Goal: Information Seeking & Learning: Learn about a topic

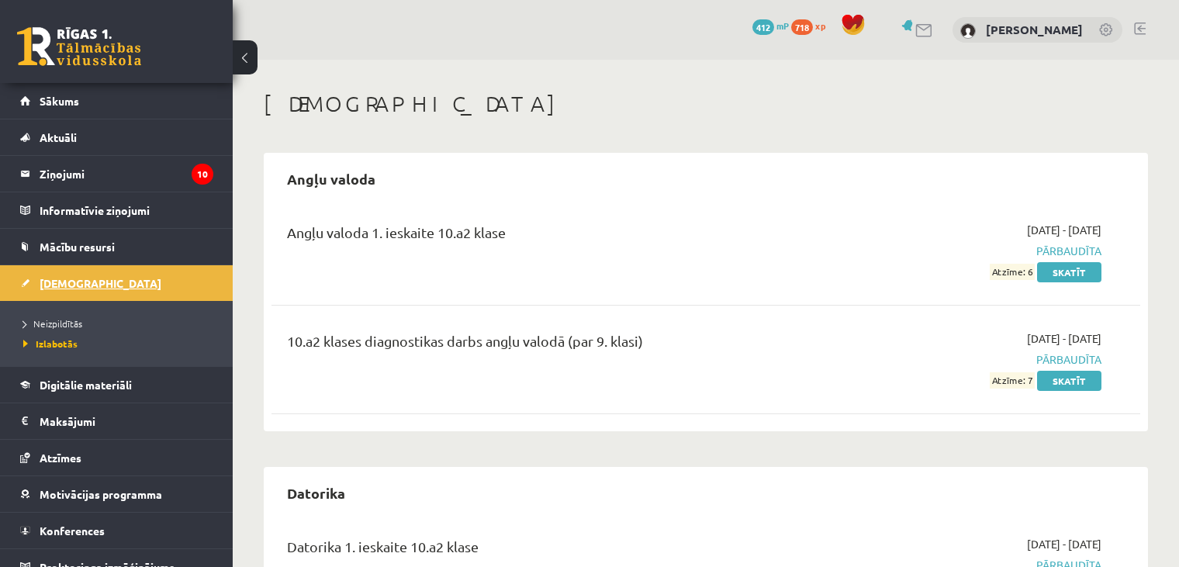
click at [135, 275] on link "[DEMOGRAPHIC_DATA]" at bounding box center [116, 283] width 193 height 36
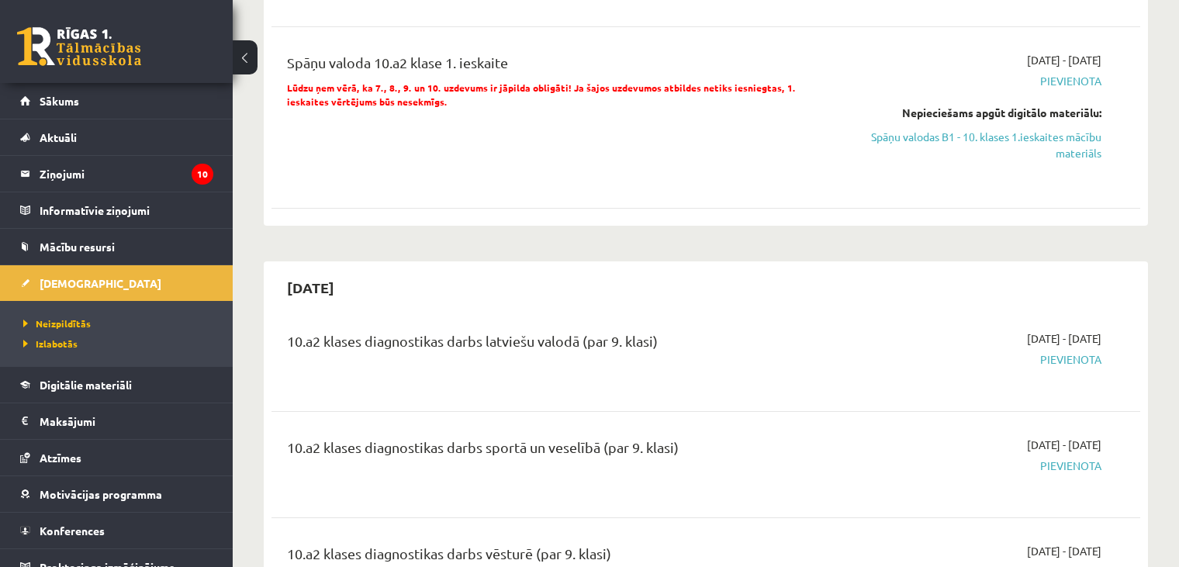
scroll to position [840, 0]
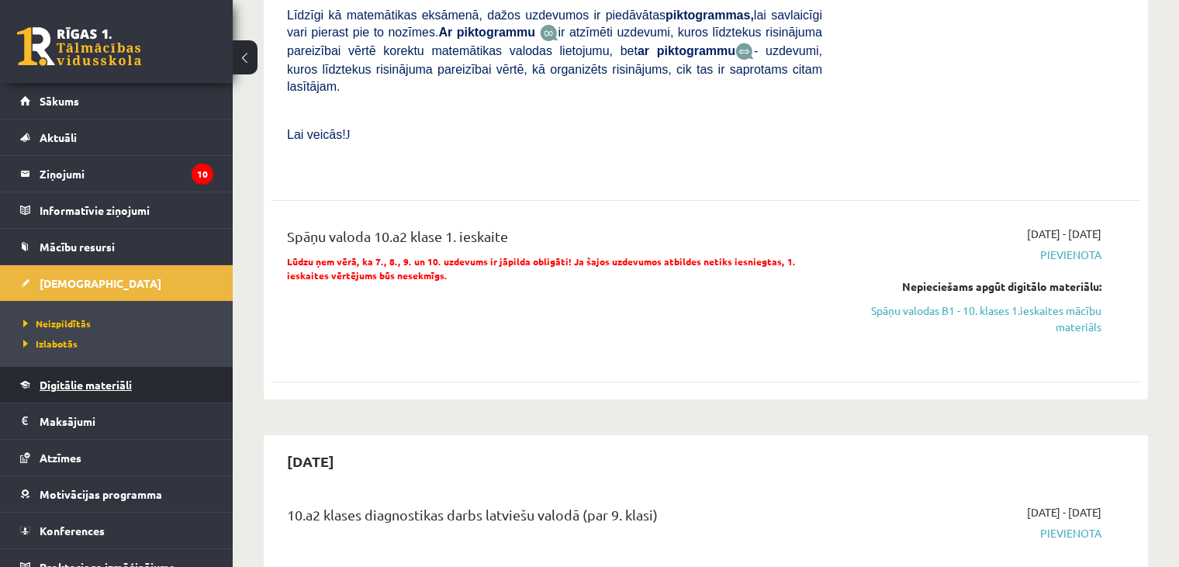
click at [123, 379] on span "Digitālie materiāli" at bounding box center [86, 385] width 92 height 14
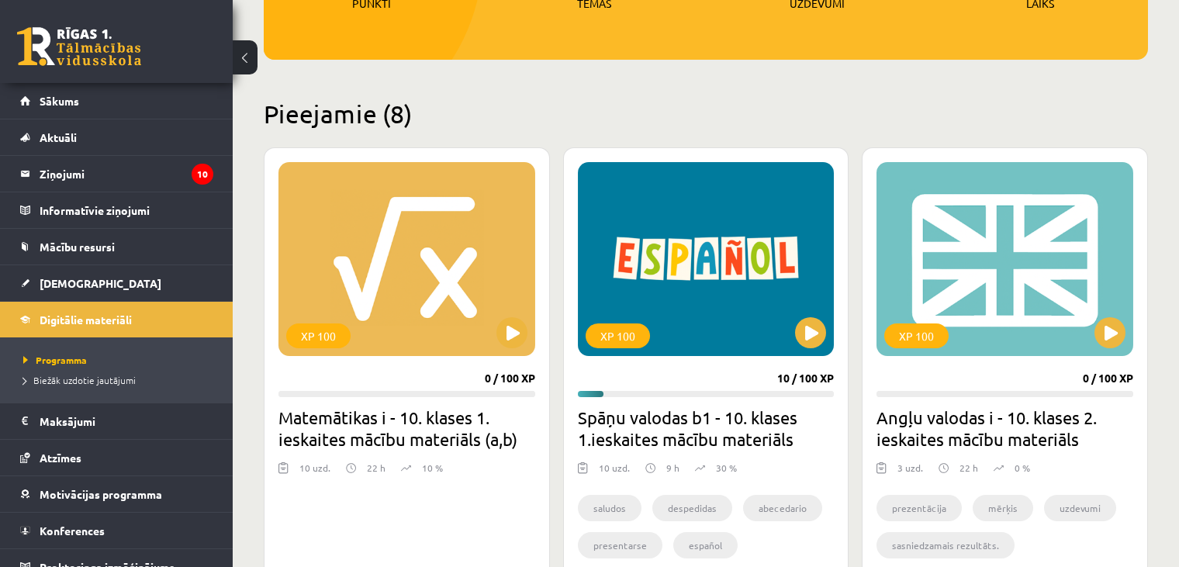
scroll to position [297, 0]
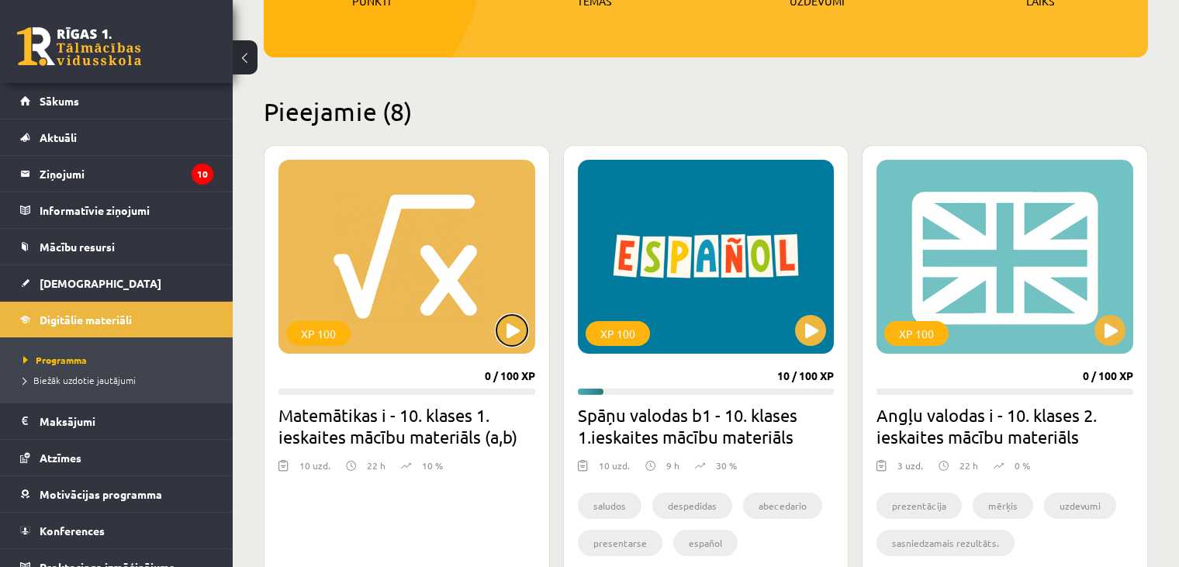
click at [521, 327] on button at bounding box center [512, 330] width 31 height 31
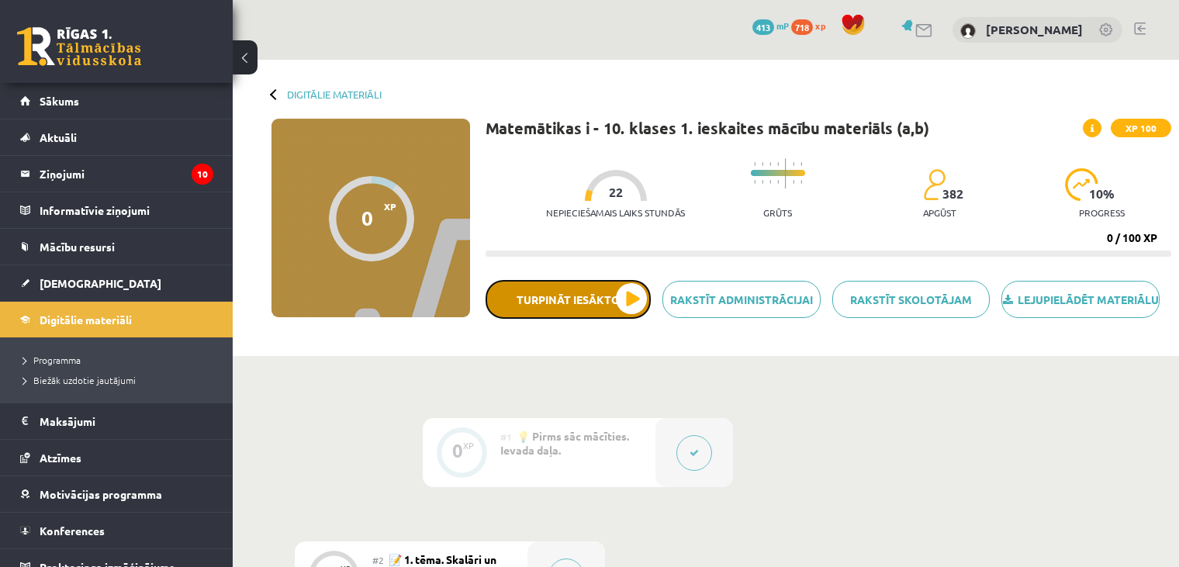
click at [623, 319] on button "Turpināt iesākto" at bounding box center [568, 299] width 165 height 39
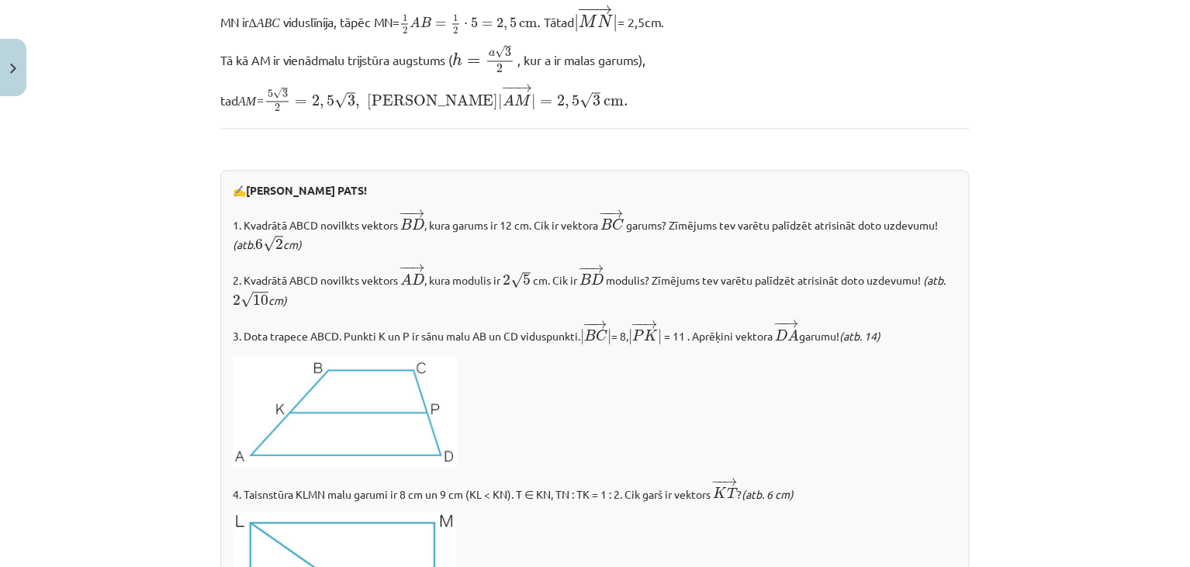
scroll to position [1847, 0]
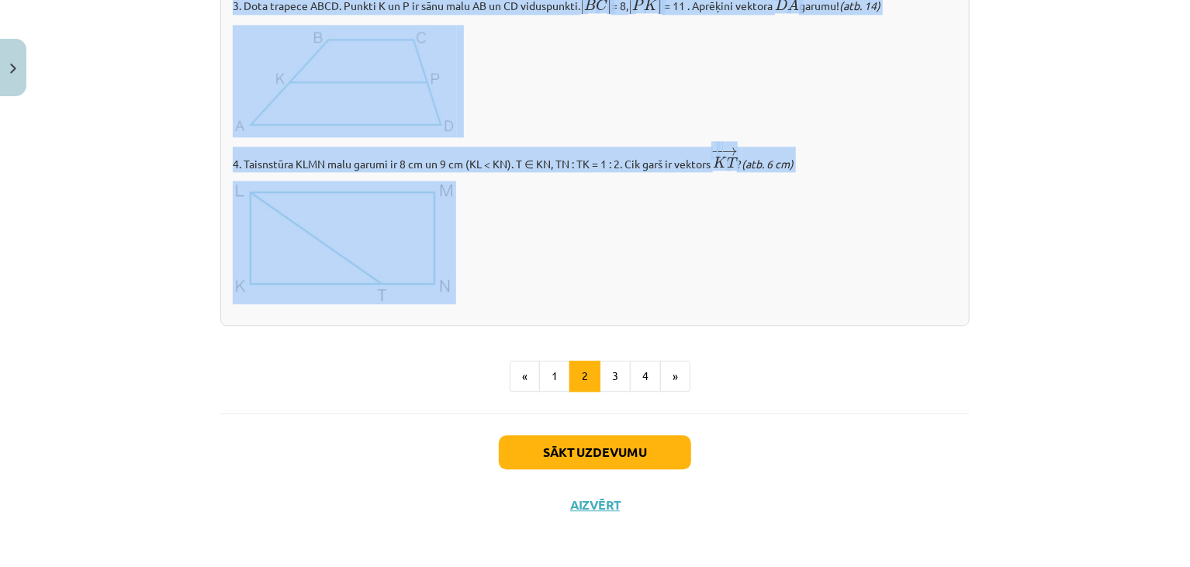
drag, startPoint x: 216, startPoint y: 189, endPoint x: 470, endPoint y: 298, distance: 276.7
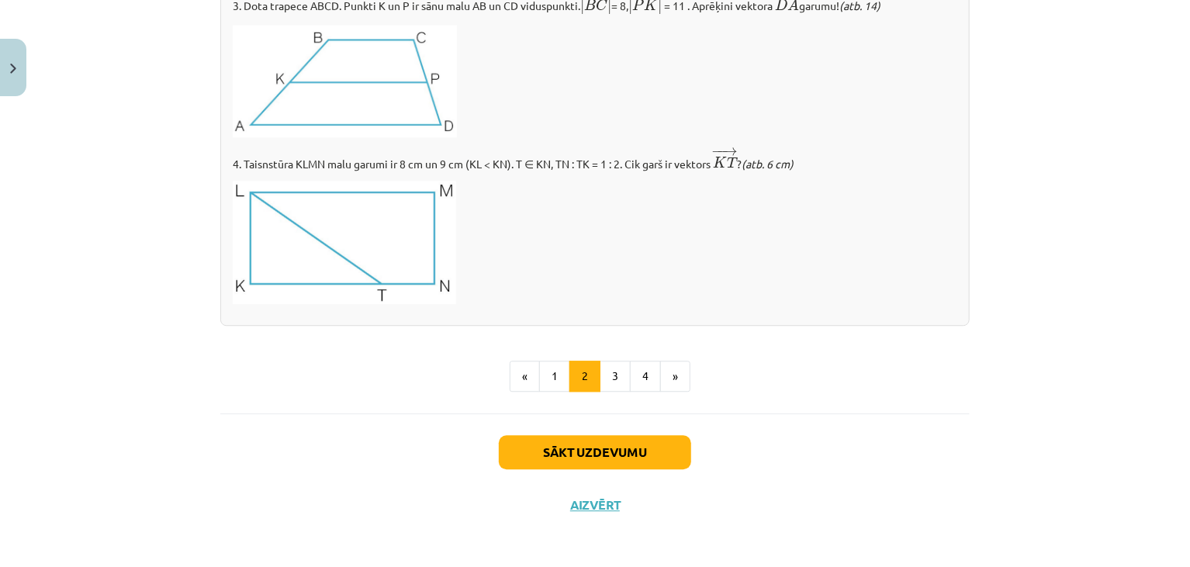
click at [403, 378] on ul "« 1 2 3 4 »" at bounding box center [595, 376] width 750 height 31
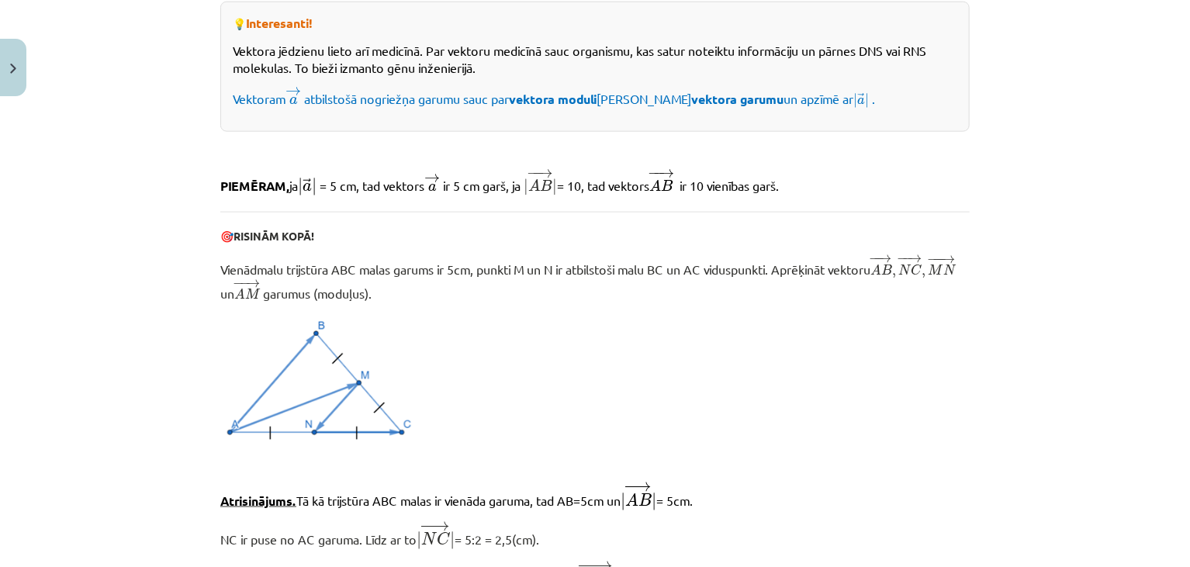
scroll to position [1213, 0]
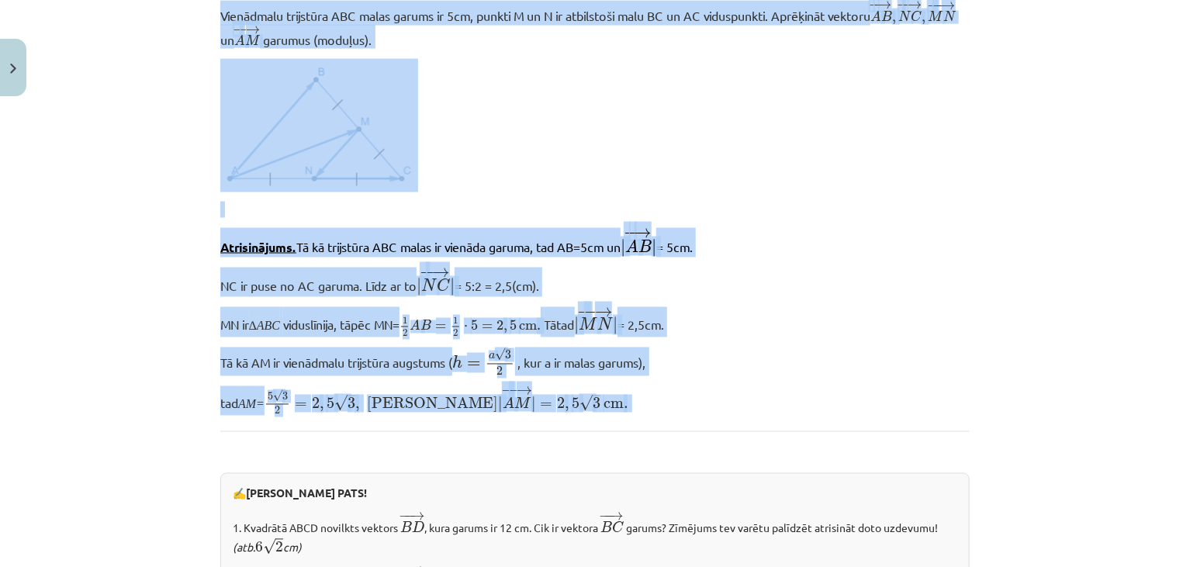
drag, startPoint x: 216, startPoint y: 96, endPoint x: 528, endPoint y: 415, distance: 446.1
click at [528, 415] on div "Vektors, tā modulis un vektoru novietojums Lai vektoriālus lielumus attēlotu gr…" at bounding box center [595, 18] width 750 height 1882
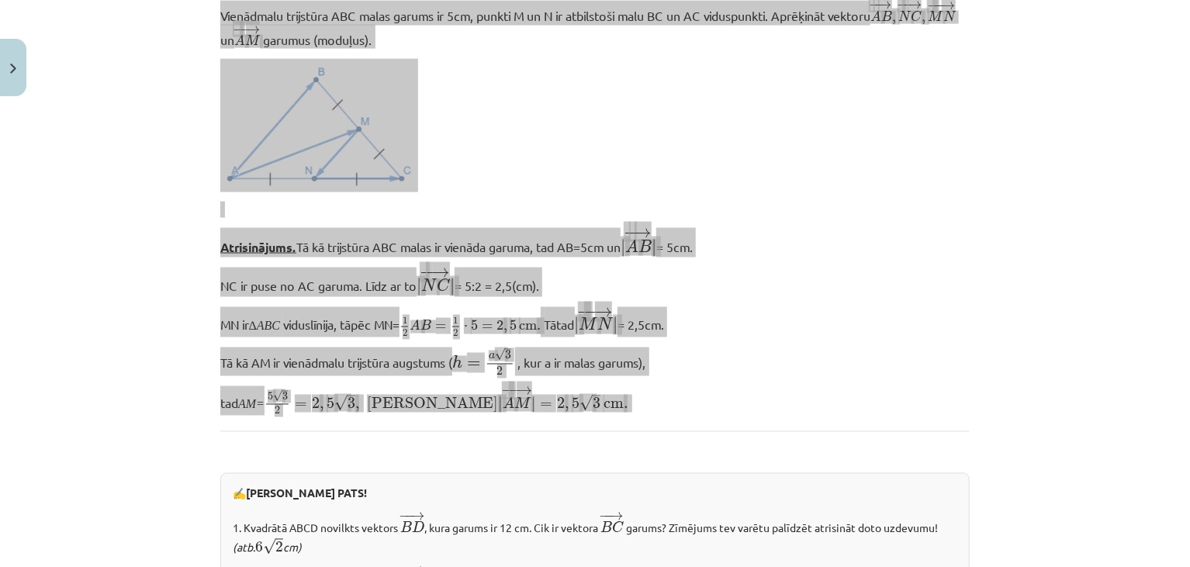
copy div "Vektors, tā modulis un vektoru novietojums Lai vektoriālus lielumus attēlotu gr…"
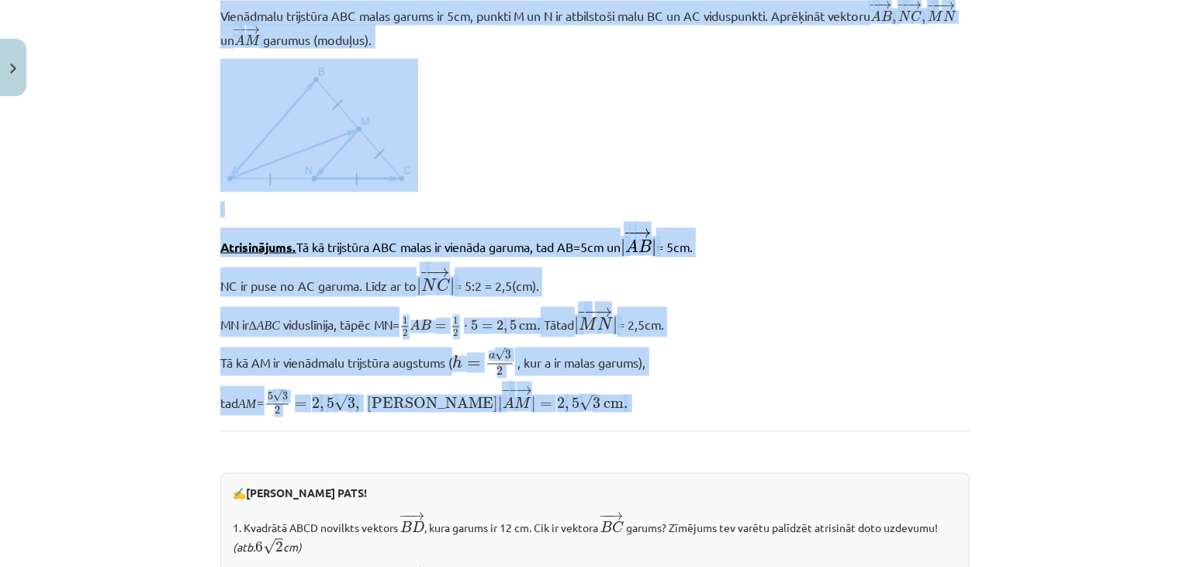
click at [697, 132] on p at bounding box center [595, 125] width 750 height 133
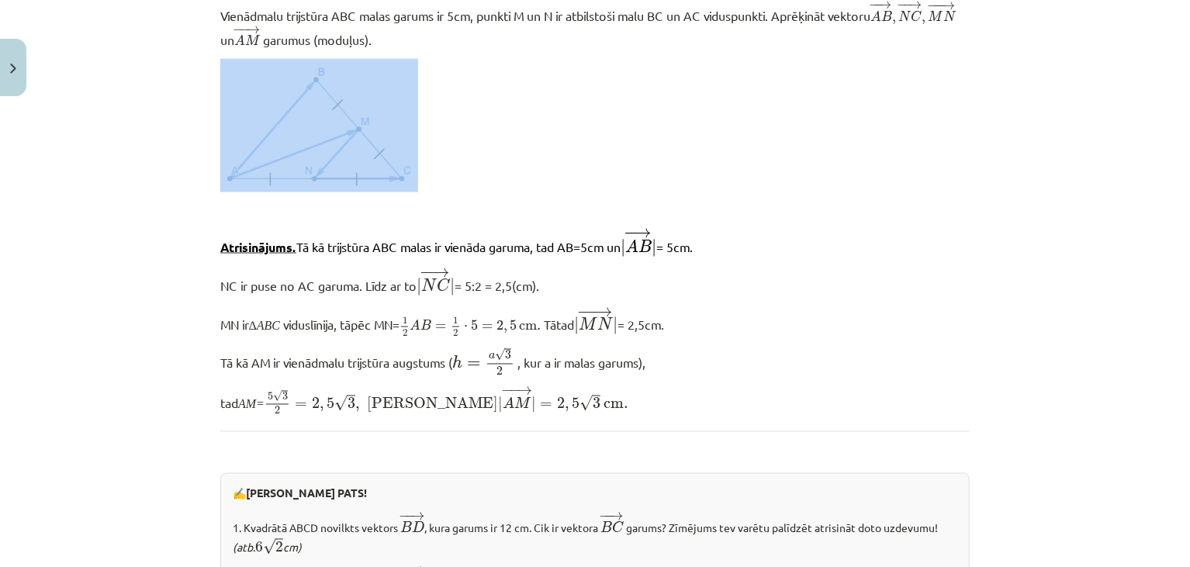
click at [694, 132] on p at bounding box center [595, 125] width 750 height 133
click at [694, 133] on p at bounding box center [595, 125] width 750 height 133
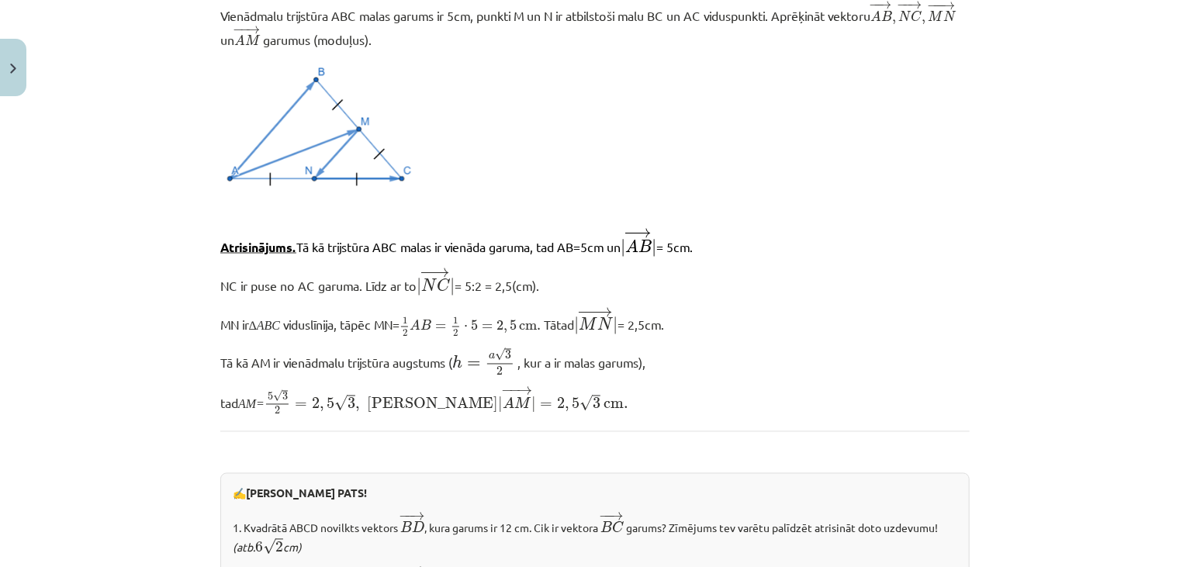
click at [694, 134] on p at bounding box center [595, 125] width 750 height 133
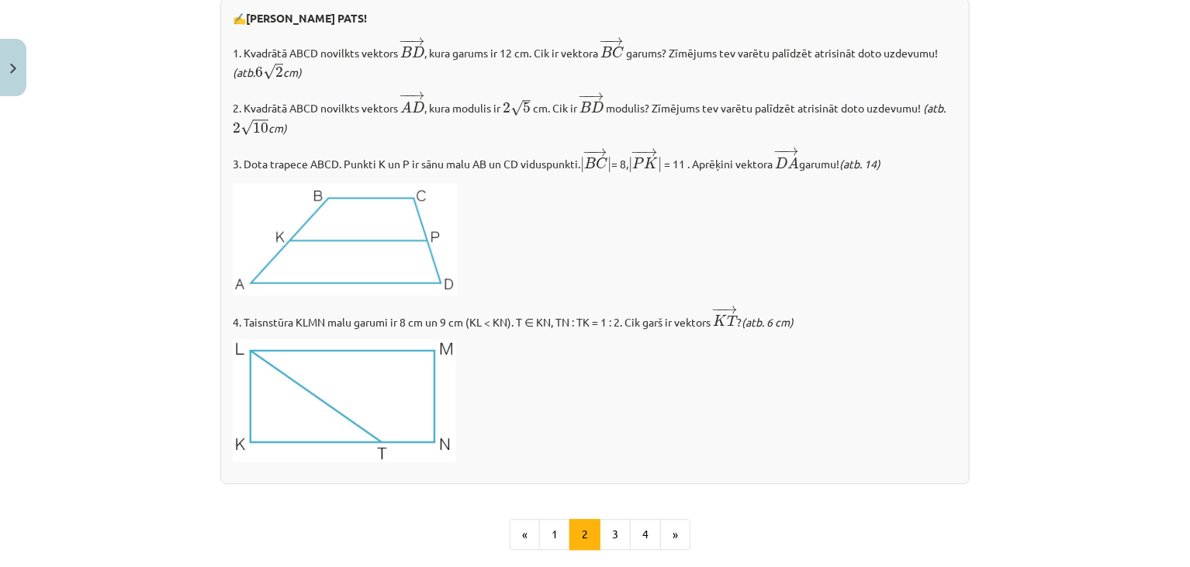
scroll to position [1847, 0]
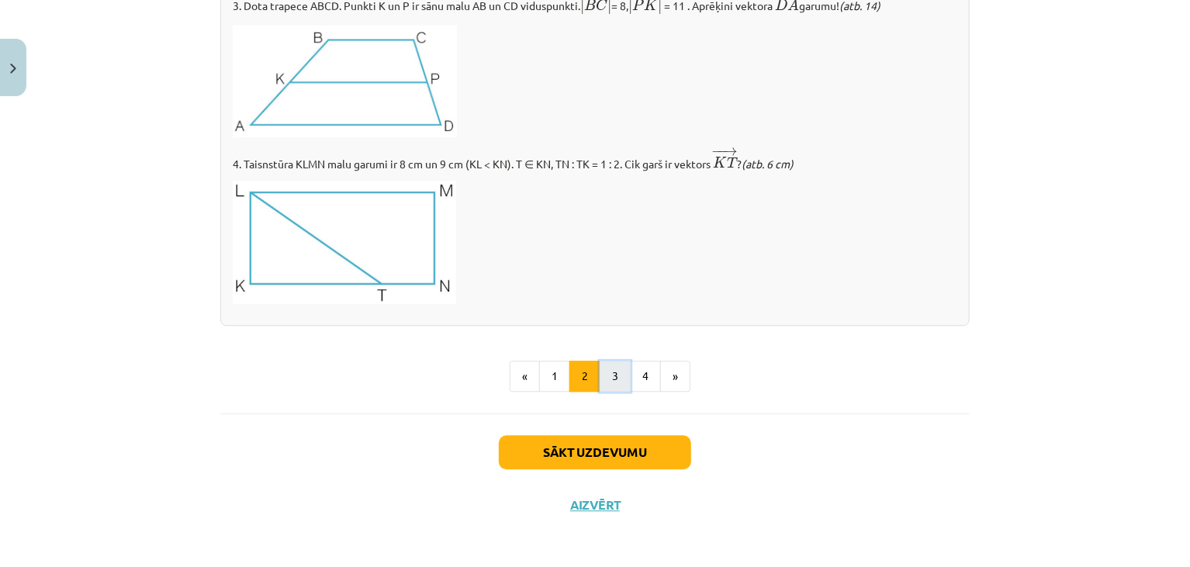
click at [600, 380] on button "3" at bounding box center [615, 376] width 31 height 31
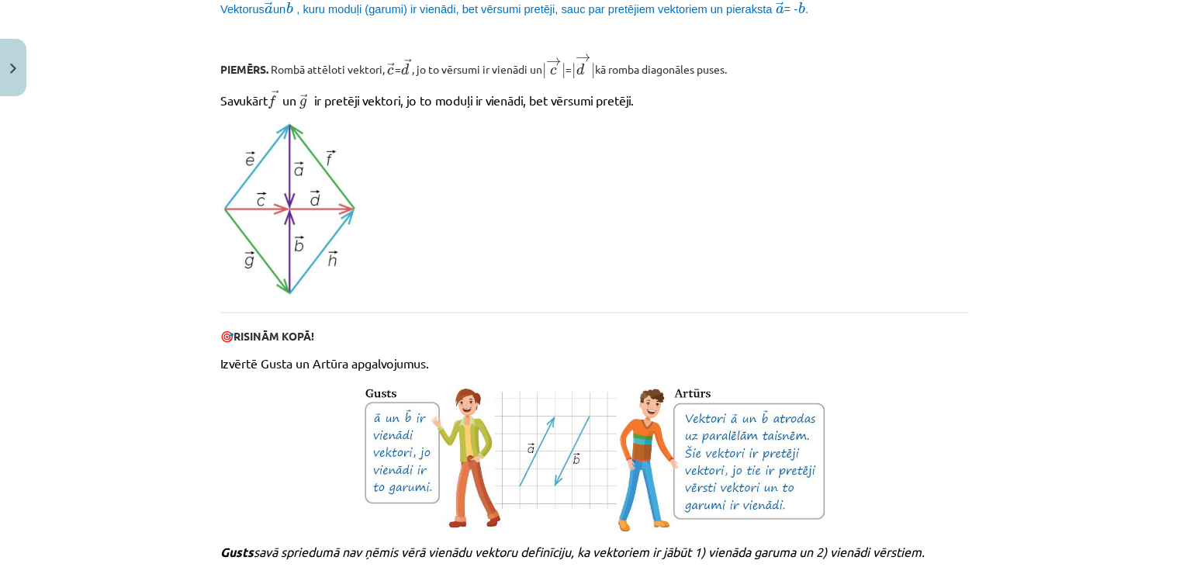
scroll to position [1688, 0]
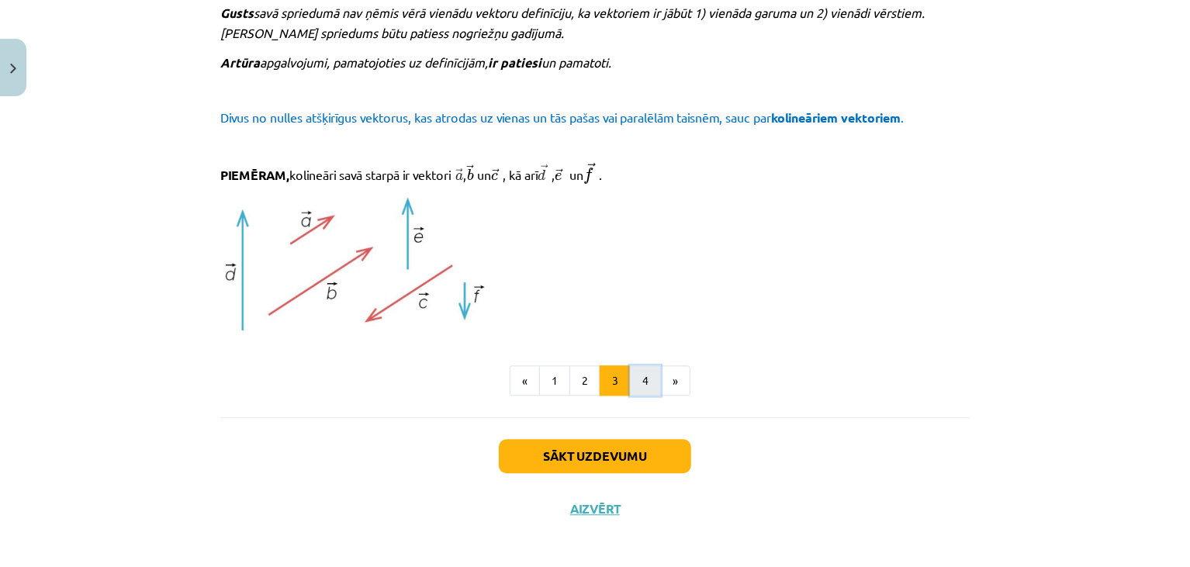
click at [649, 366] on button "4" at bounding box center [645, 380] width 31 height 31
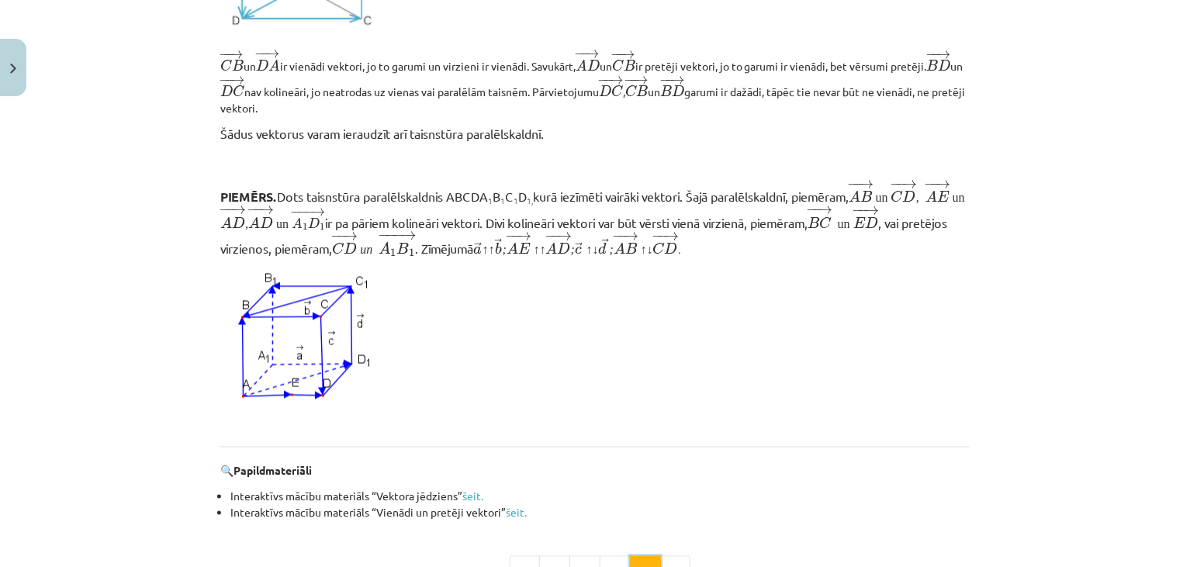
scroll to position [1458, 0]
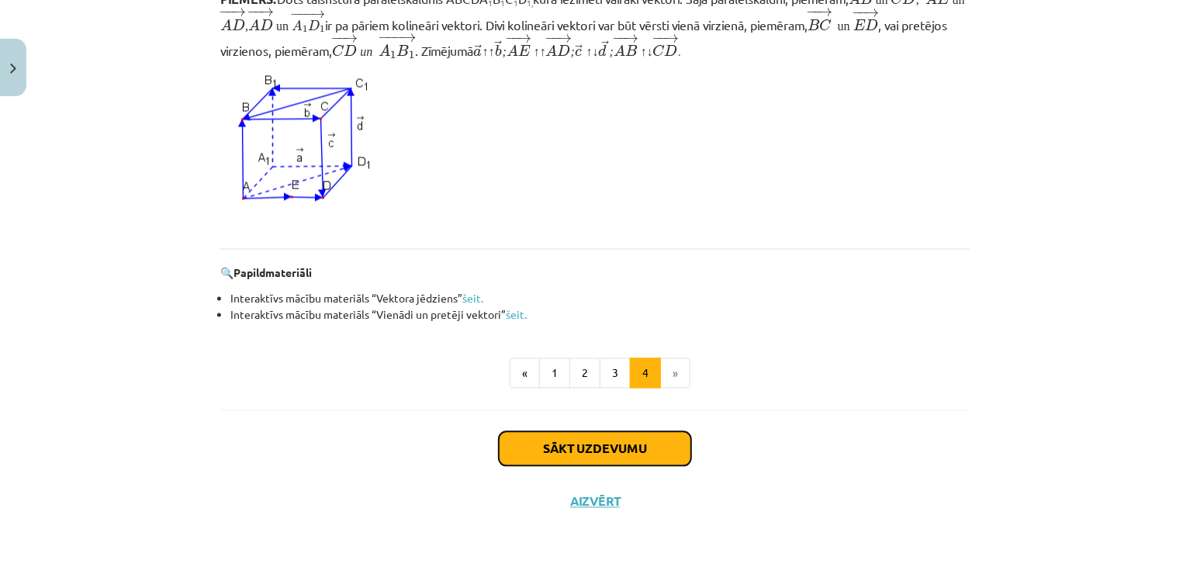
click at [573, 439] on button "Sākt uzdevumu" at bounding box center [595, 449] width 192 height 34
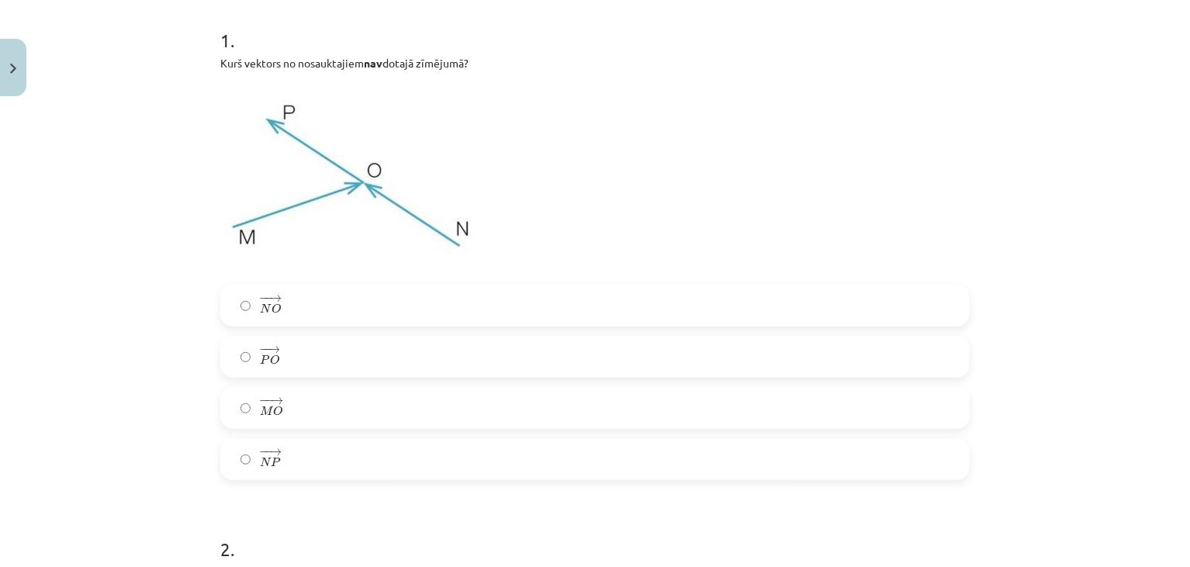
scroll to position [307, 0]
click at [292, 351] on label "− − → P O P O →" at bounding box center [595, 356] width 746 height 39
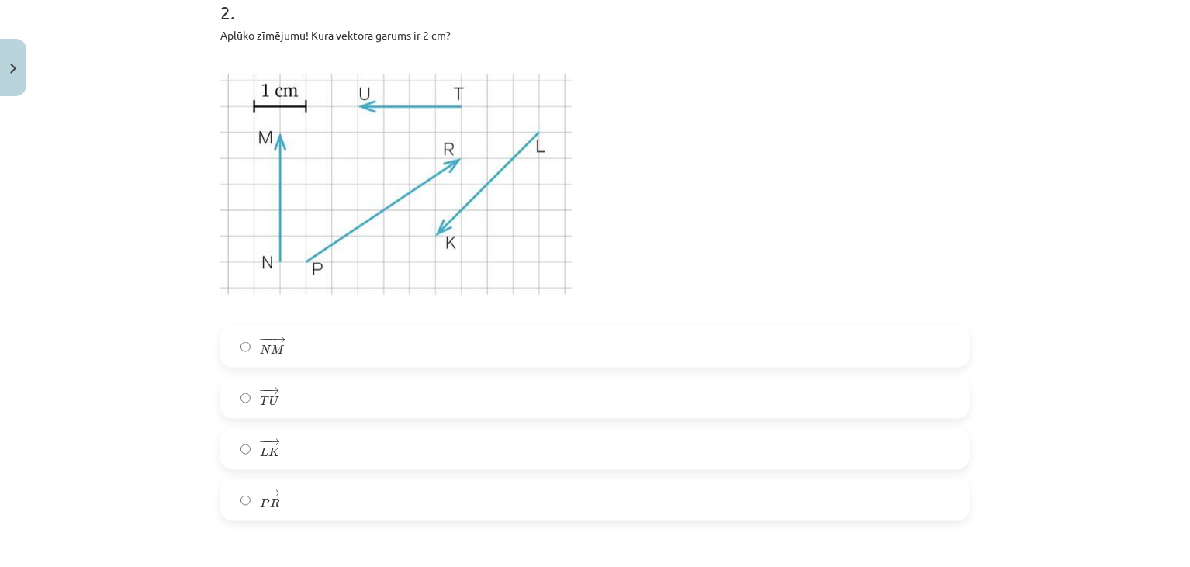
scroll to position [849, 0]
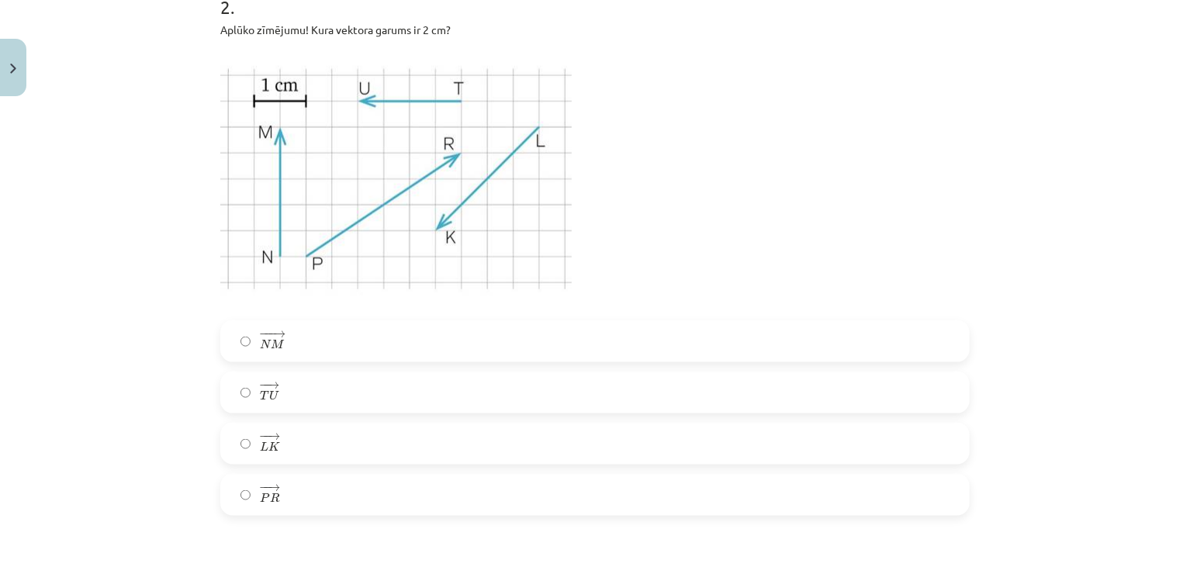
click at [272, 351] on span "− −− → N M N M →" at bounding box center [272, 342] width 25 height 22
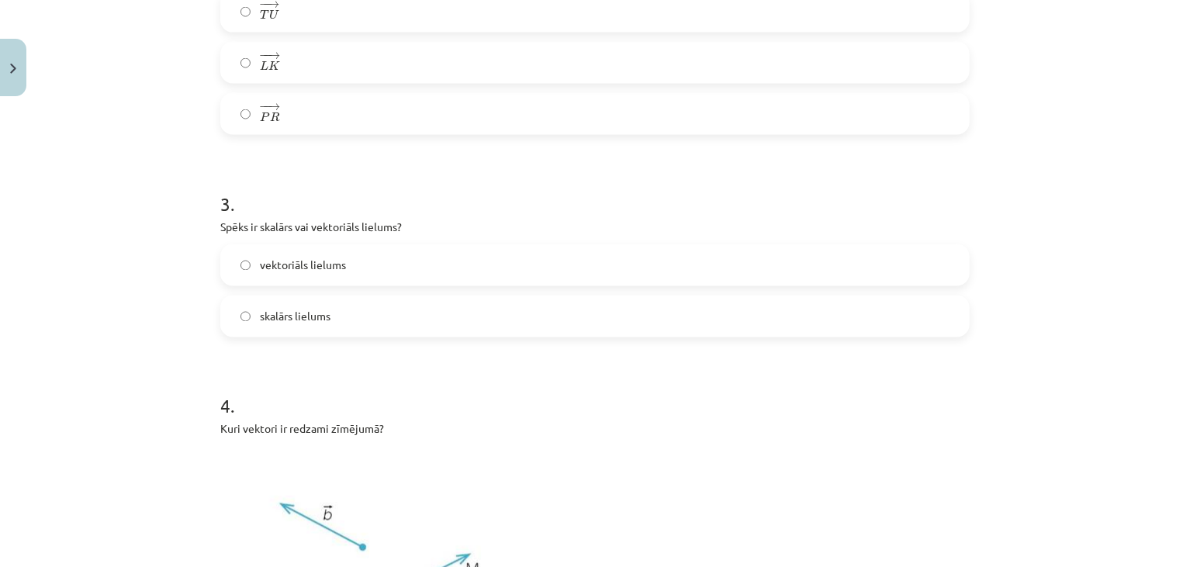
scroll to position [1231, 0]
drag, startPoint x: 214, startPoint y: 223, endPoint x: 256, endPoint y: 245, distance: 47.2
click at [256, 245] on div "3 . Spēks ir skalārs vai vektoriāls lielums? vektoriāls lielums skalārs lielums" at bounding box center [595, 250] width 750 height 171
click at [327, 375] on h1 "4 ." at bounding box center [595, 392] width 750 height 48
drag, startPoint x: 306, startPoint y: 269, endPoint x: 294, endPoint y: 269, distance: 11.6
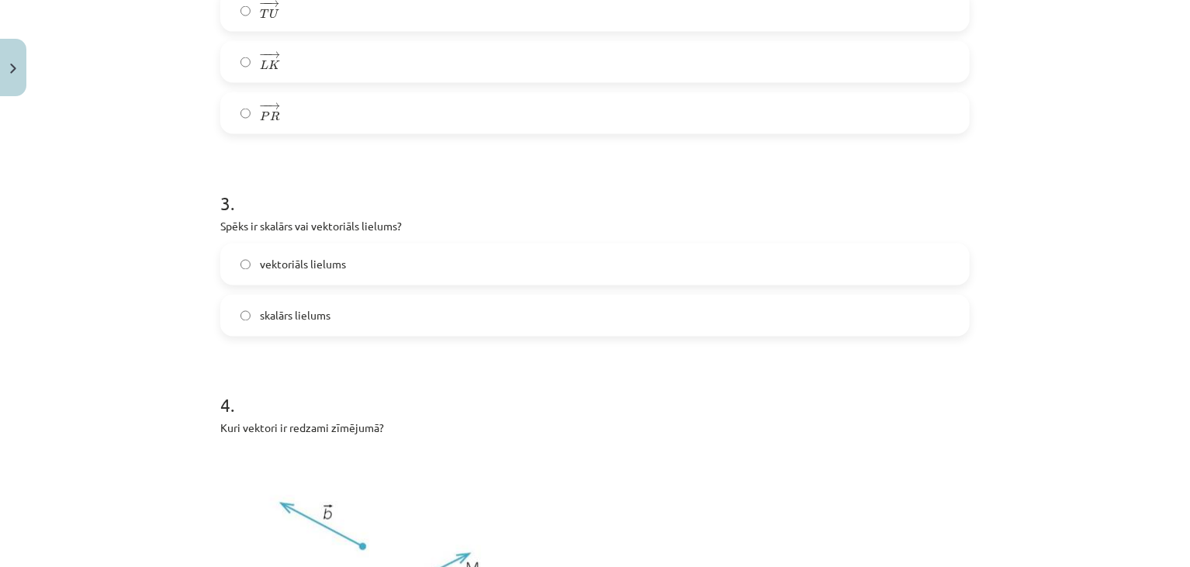
click at [304, 269] on span "vektoriāls lielums" at bounding box center [303, 265] width 86 height 16
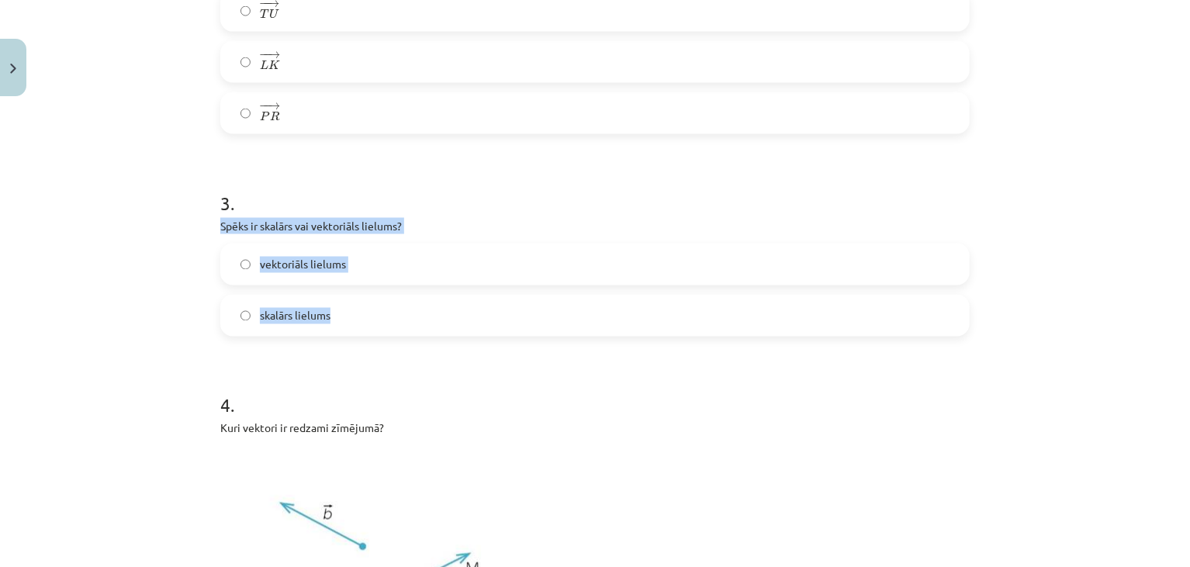
drag, startPoint x: 213, startPoint y: 223, endPoint x: 330, endPoint y: 296, distance: 138.0
copy div "Spēks ir skalārs vai vektoriāls lielums? vektoriāls lielums skalārs lielums"
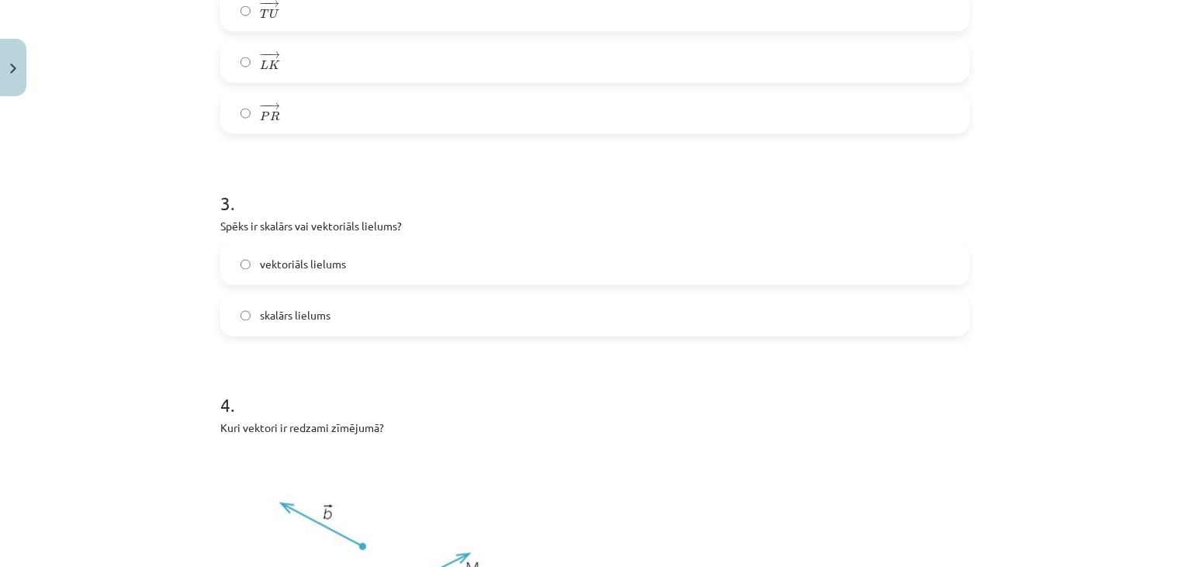
click at [455, 211] on h1 "3 ." at bounding box center [595, 189] width 750 height 48
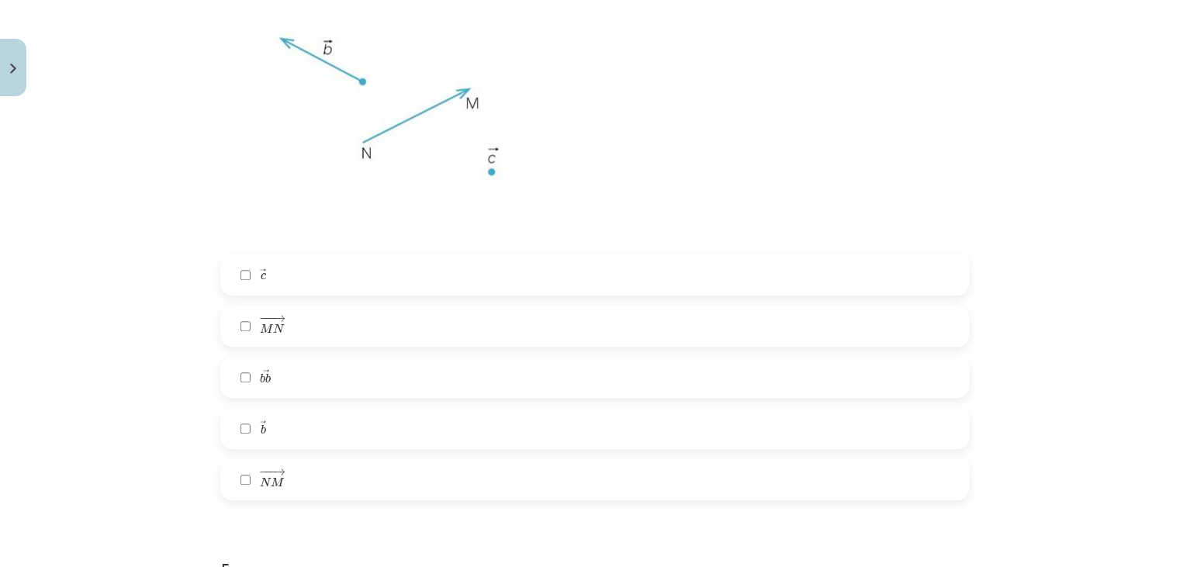
scroll to position [1709, 0]
click at [279, 466] on span "M" at bounding box center [278, 470] width 13 height 10
click at [330, 379] on label "→ b b b b →" at bounding box center [595, 388] width 746 height 39
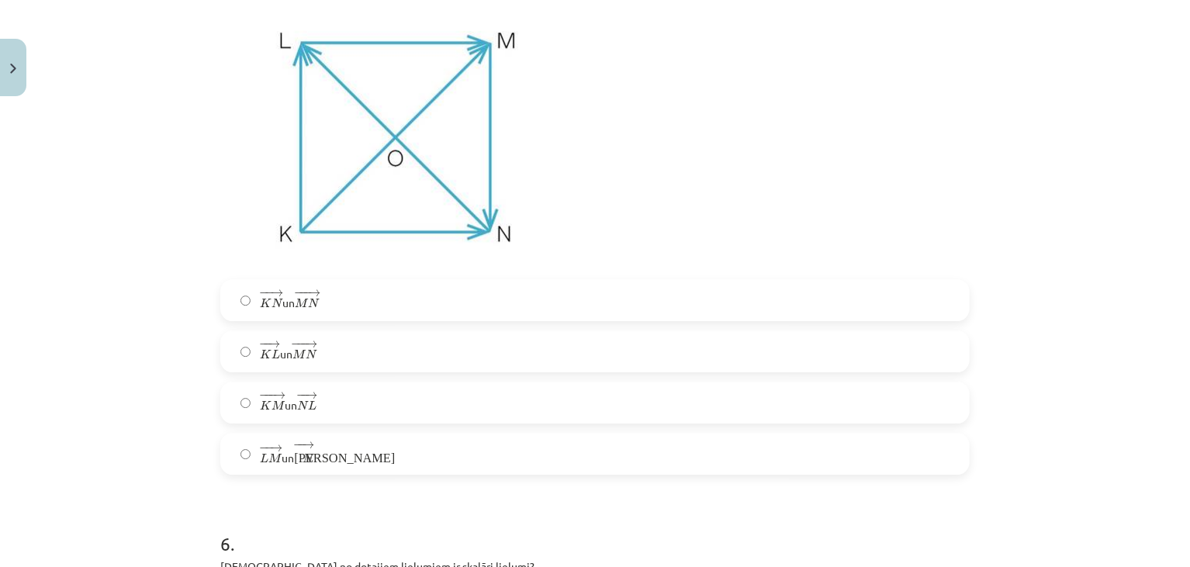
scroll to position [2280, 0]
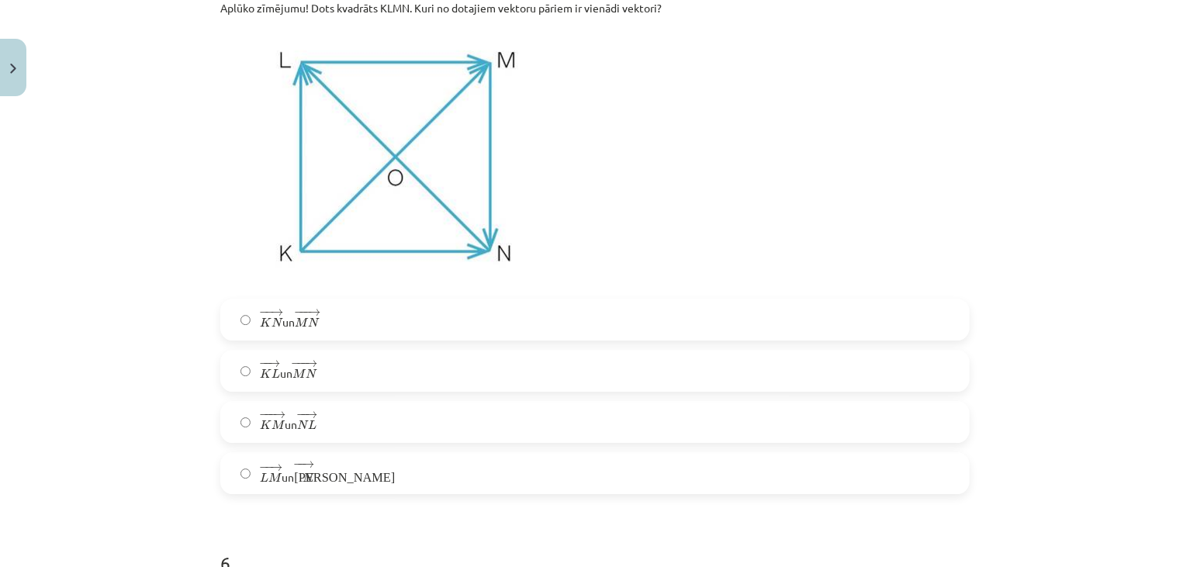
click at [311, 421] on span "L" at bounding box center [313, 425] width 9 height 10
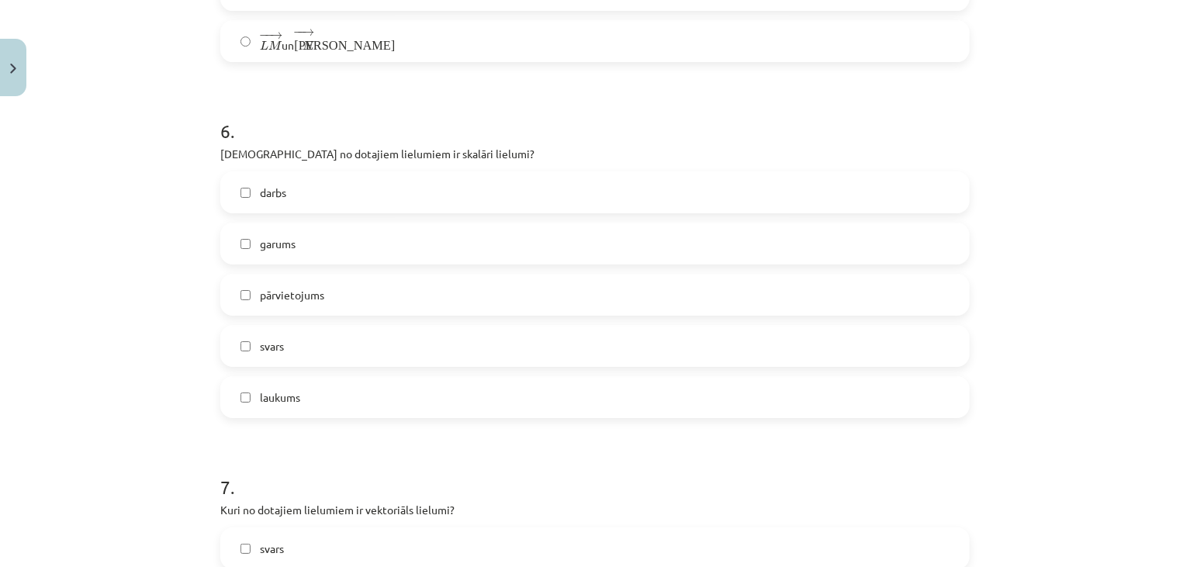
scroll to position [2768, 0]
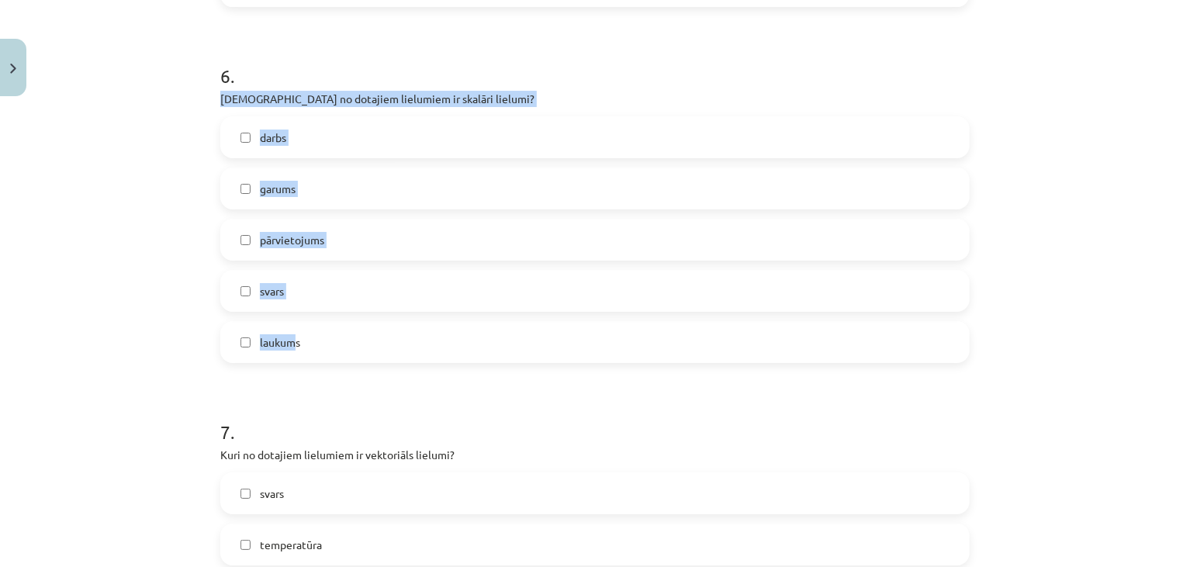
drag, startPoint x: 214, startPoint y: 94, endPoint x: 291, endPoint y: 334, distance: 251.8
click at [291, 334] on div "6 . Kuri no dotajiem lielumiem ir skalāri lielumi? darbs garums pārvietojums sv…" at bounding box center [595, 200] width 750 height 325
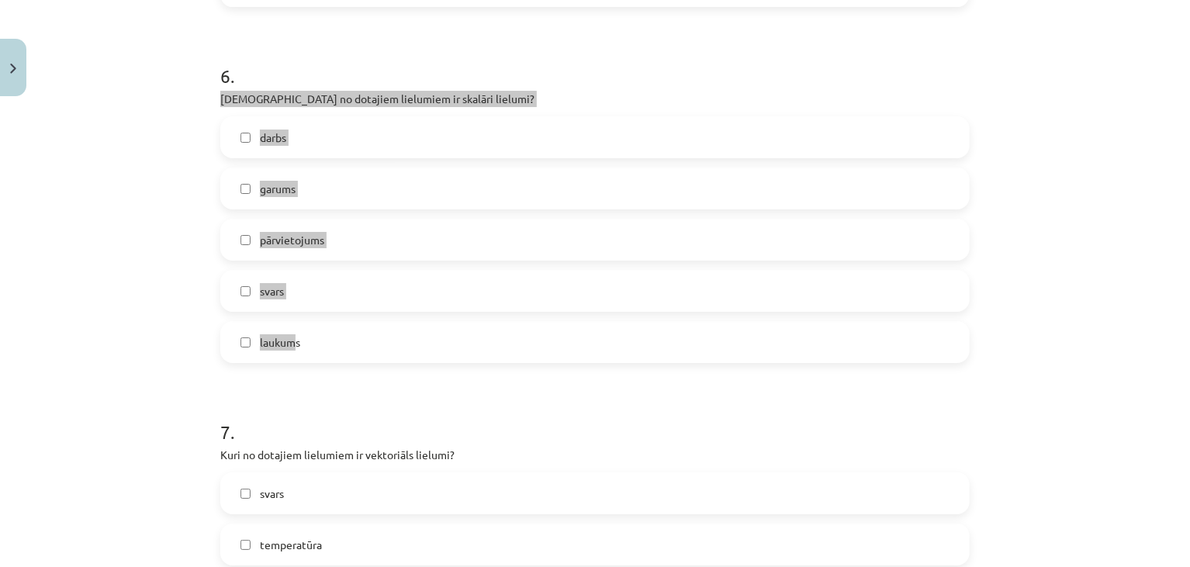
copy div "Kuri no dotajiem lielumiem ir skalāri lielumi? darbs garums pārvietojums svars …"
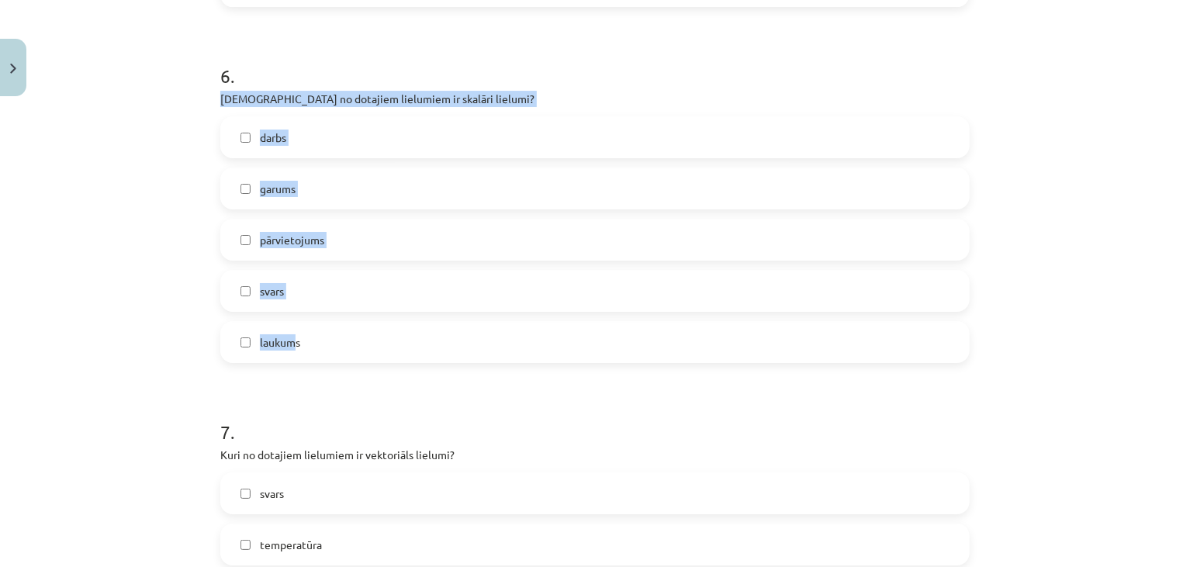
click at [186, 223] on div "Mācību tēma: Matemātikas i - 10. klases 1. ieskaites mācību materiāls (a,b) #2 …" at bounding box center [595, 283] width 1190 height 567
click at [317, 135] on label "darbs" at bounding box center [595, 137] width 746 height 39
click at [304, 202] on label "garums" at bounding box center [595, 188] width 746 height 39
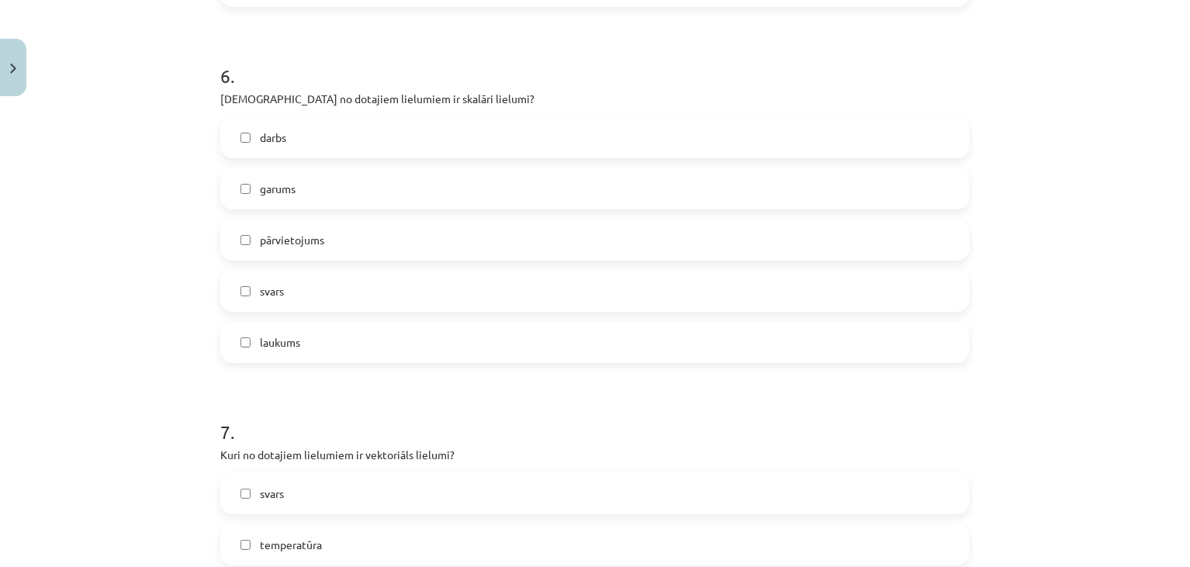
click at [299, 355] on label "laukums" at bounding box center [595, 342] width 746 height 39
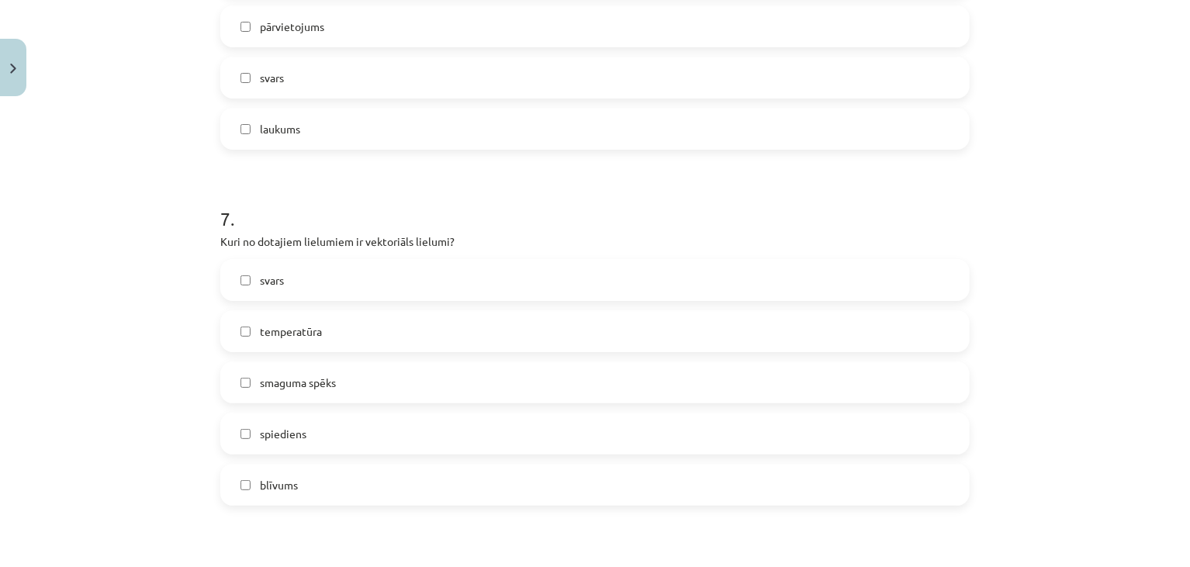
scroll to position [2982, 0]
click at [327, 275] on label "svars" at bounding box center [595, 279] width 746 height 39
click at [250, 338] on label "temperatūra" at bounding box center [595, 330] width 746 height 39
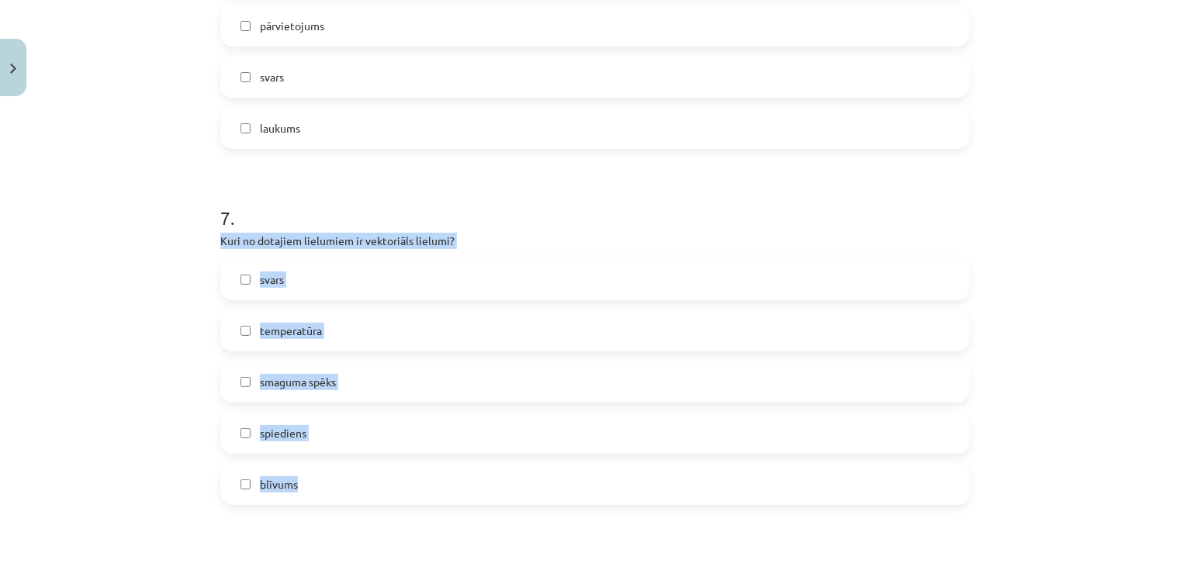
drag, startPoint x: 216, startPoint y: 239, endPoint x: 314, endPoint y: 499, distance: 278.0
click at [314, 499] on div "27 XP Saņemsi Sarežģīts 382 pilda Apraksts Uzdevums Palīdzība 1 . Kurš vektors …" at bounding box center [595, 95] width 768 height 5948
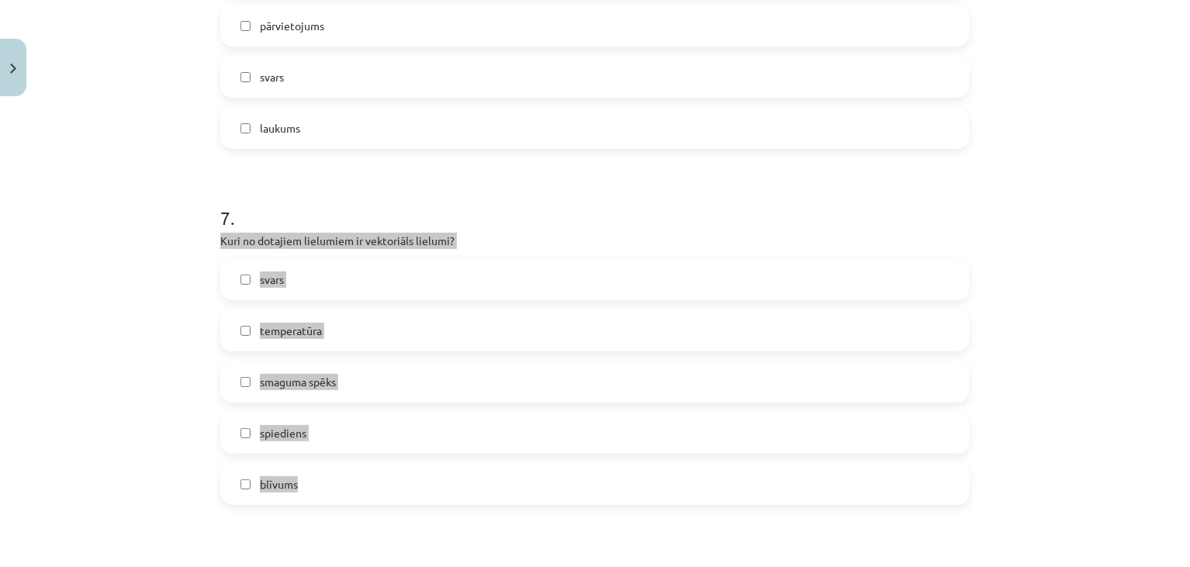
copy div "Kuri no dotajiem lielumiem ir vektoriāls lielumi? svars temperatūra smaguma spē…"
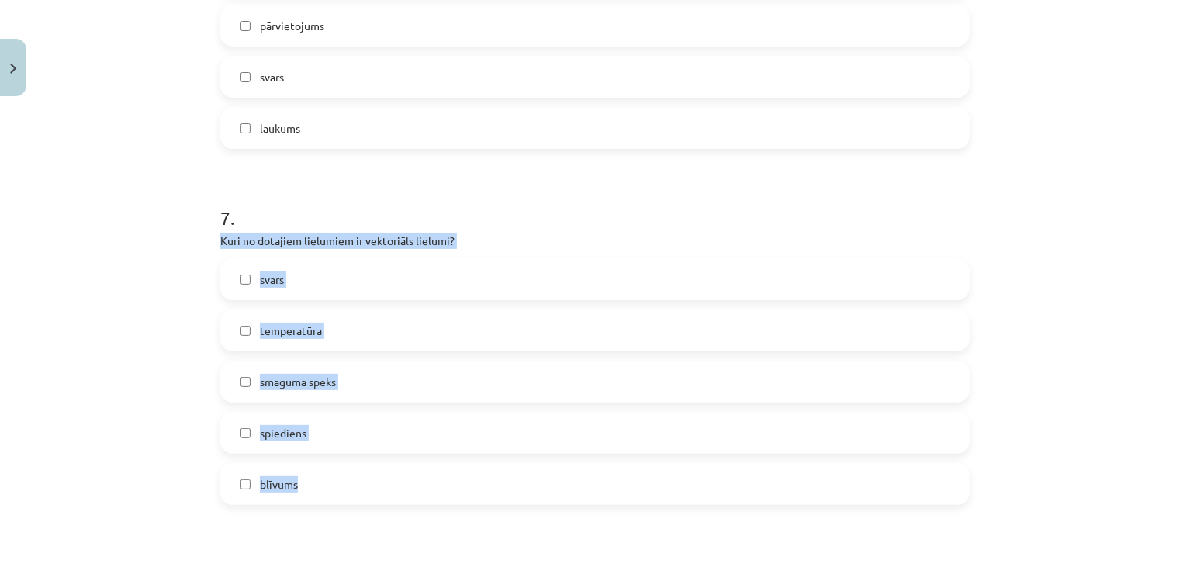
click at [490, 251] on div "7 . Kuri no dotajiem lielumiem ir vektoriāls lielumi? svars temperatūra smaguma…" at bounding box center [595, 342] width 750 height 325
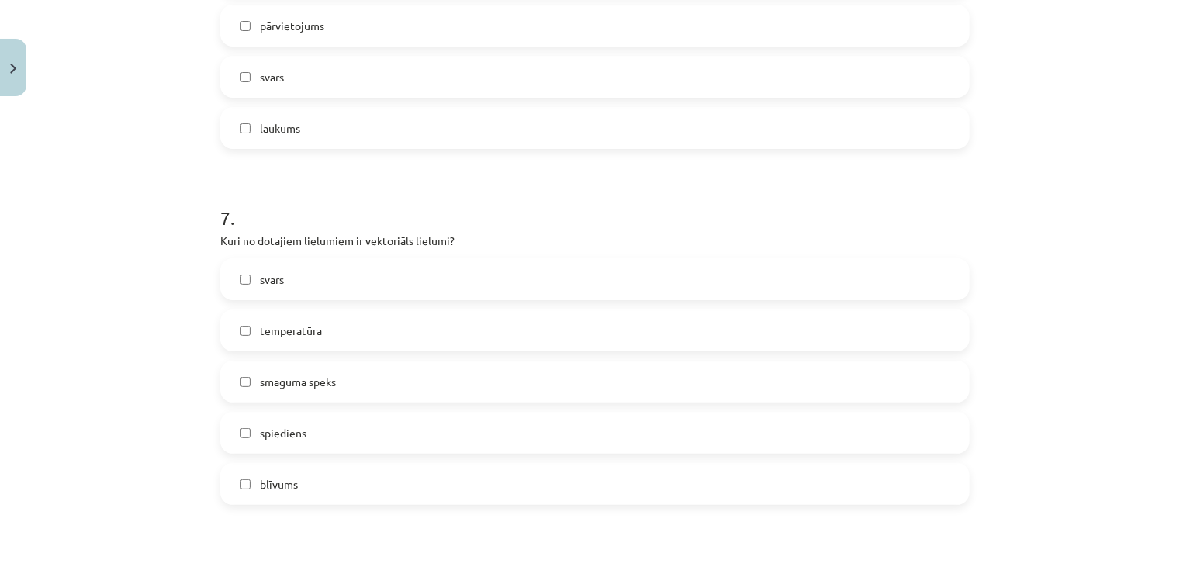
click at [254, 343] on label "temperatūra" at bounding box center [595, 330] width 746 height 39
click at [268, 387] on span "smaguma spēks" at bounding box center [298, 382] width 76 height 16
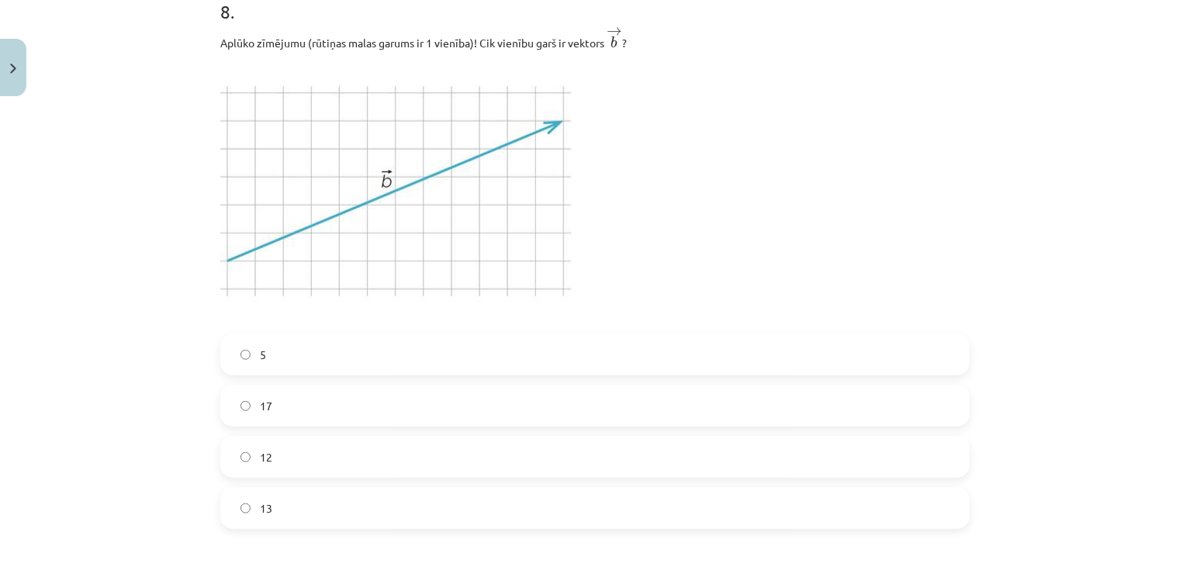
scroll to position [3551, 0]
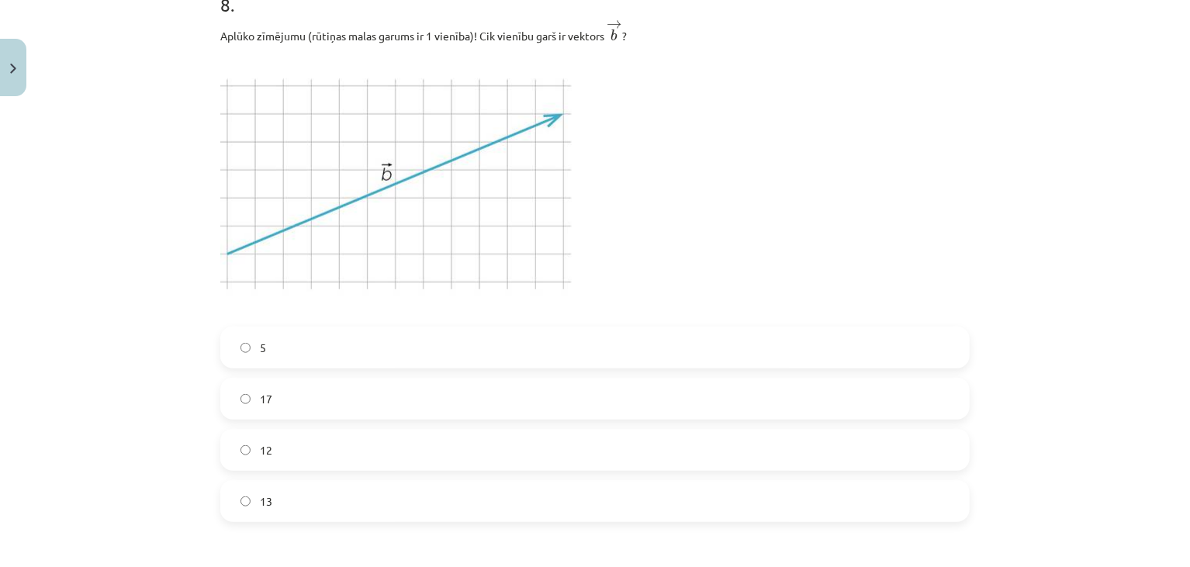
click at [322, 455] on label "12" at bounding box center [595, 450] width 746 height 39
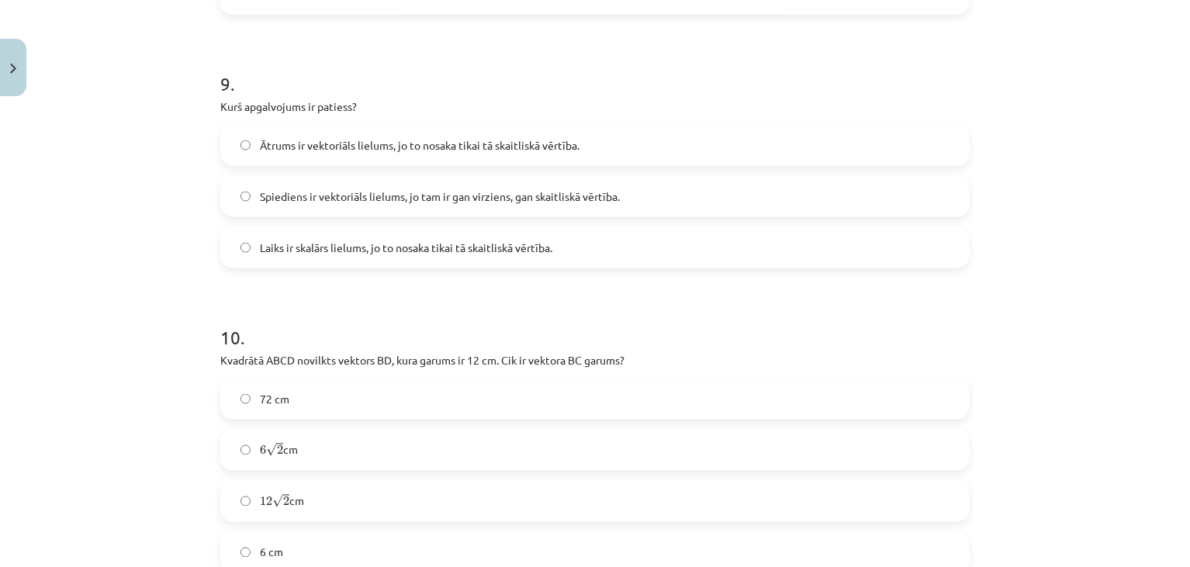
scroll to position [4058, 0]
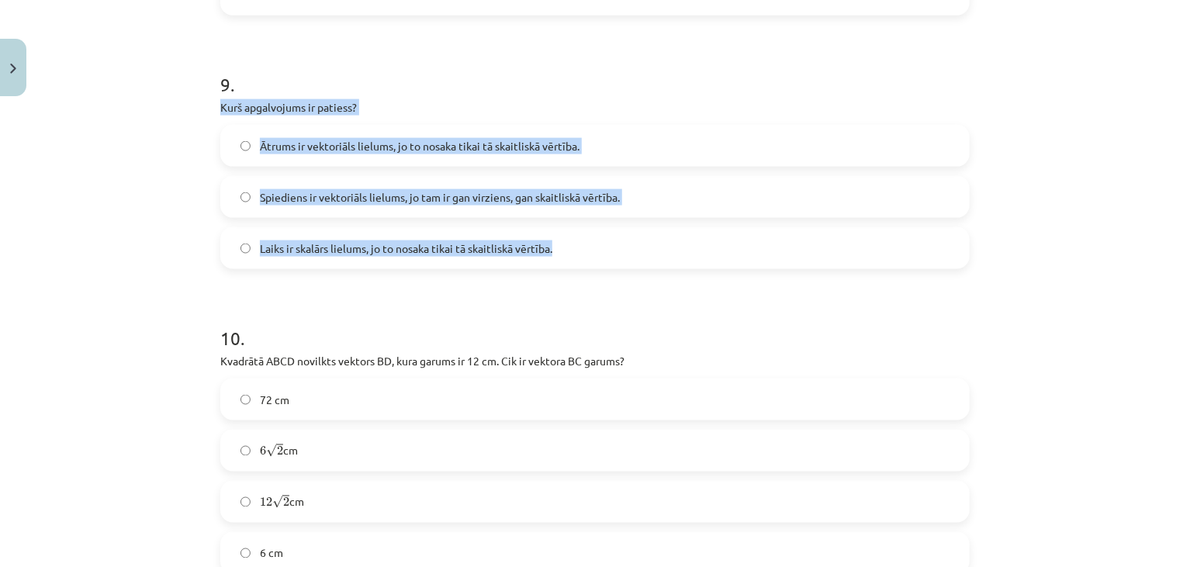
drag, startPoint x: 209, startPoint y: 108, endPoint x: 558, endPoint y: 252, distance: 377.1
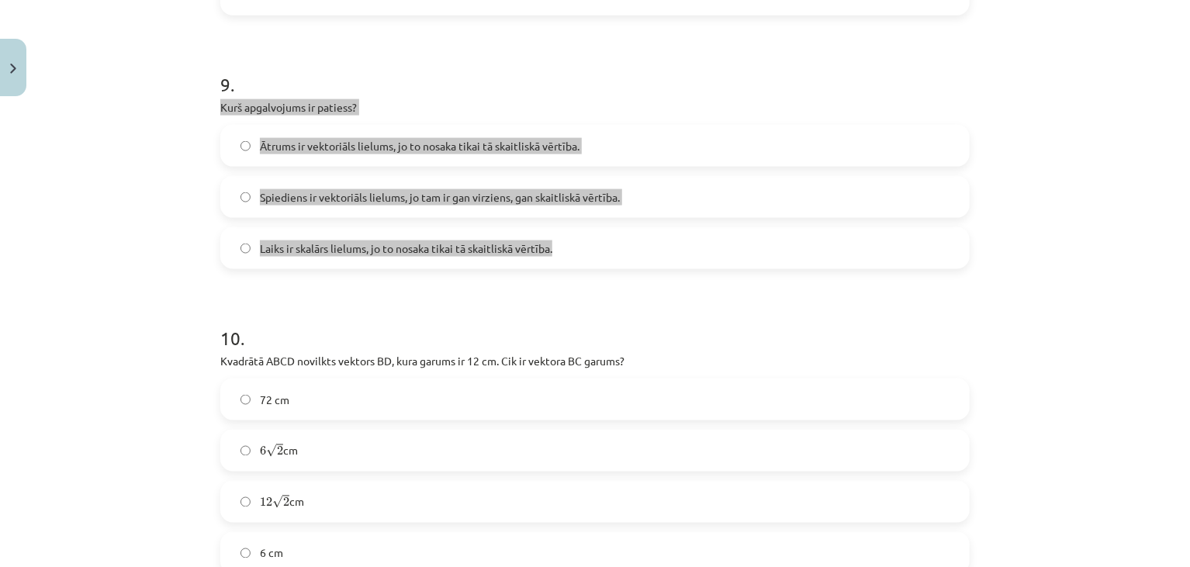
copy div "Kurš apgalvojums ir patiess? Ātrums ir vektoriāls lielums, jo to nosaka tikai t…"
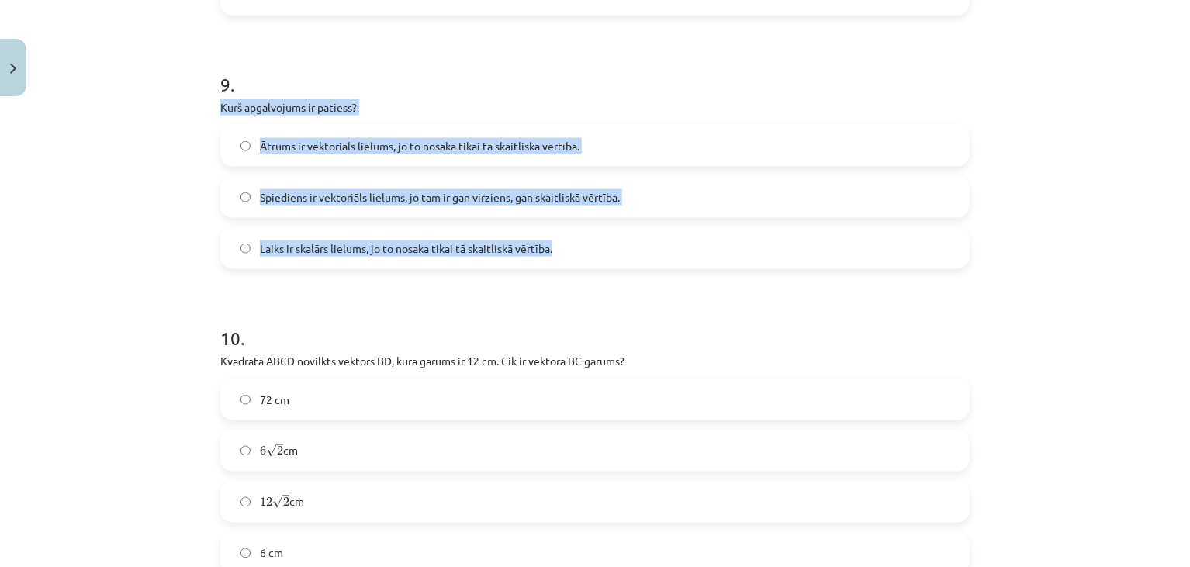
click at [464, 96] on div "9 . Kurš apgalvojums ir patiess? Ātrums ir vektoriāls lielums, jo to nosaka tik…" at bounding box center [595, 158] width 750 height 223
click at [322, 242] on span "Laiks ir skalārs lielums, jo to nosaka tikai tā skaitliskā vērtība." at bounding box center [406, 249] width 293 height 16
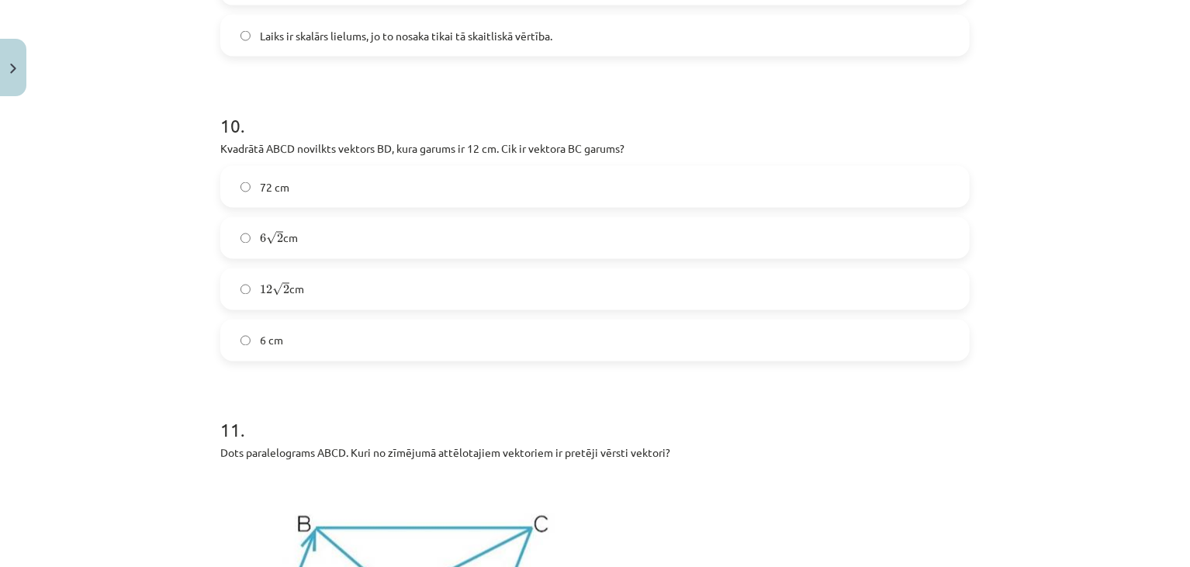
scroll to position [4276, 0]
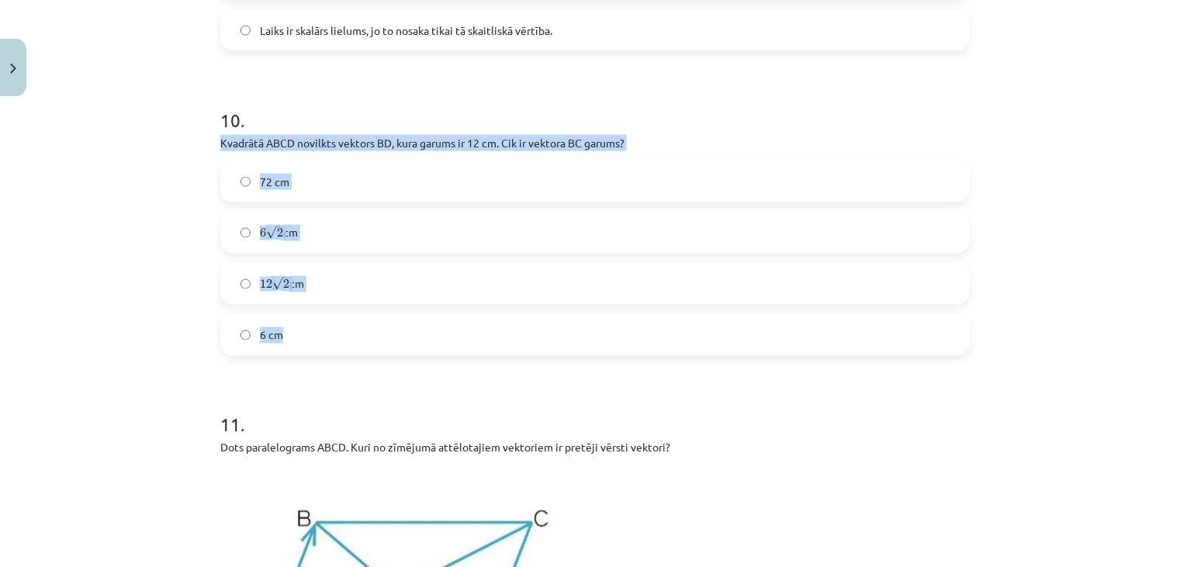
drag, startPoint x: 213, startPoint y: 141, endPoint x: 553, endPoint y: 348, distance: 398.0
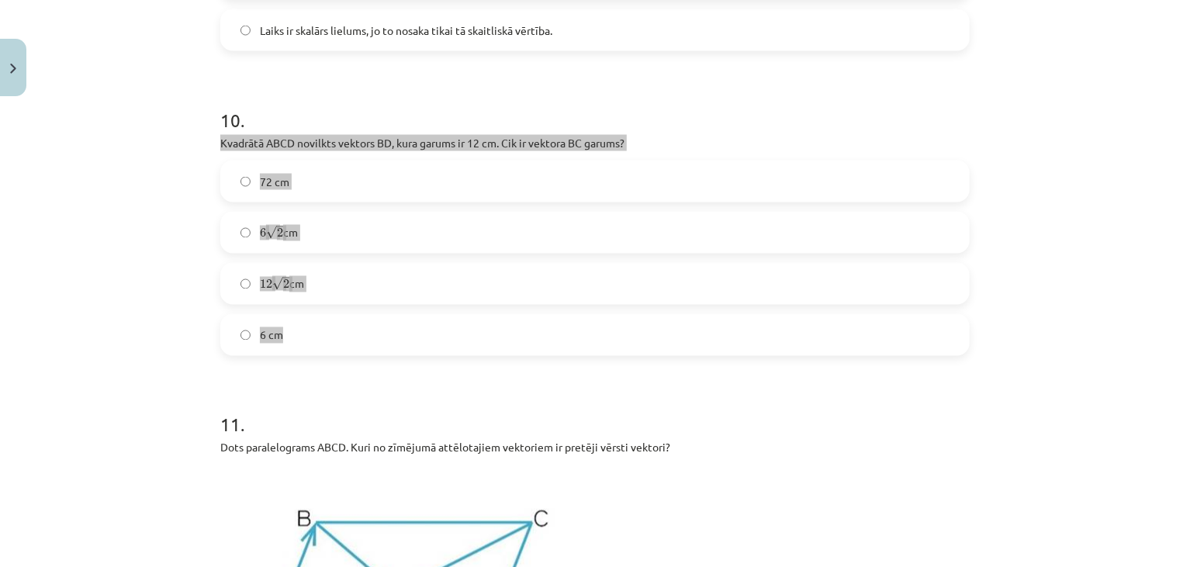
copy div "Kvadrātā ABCD novilkts vektors ﻿BD﻿, kura garums ir 12 cm. Cik ir vektora ﻿BC g…"
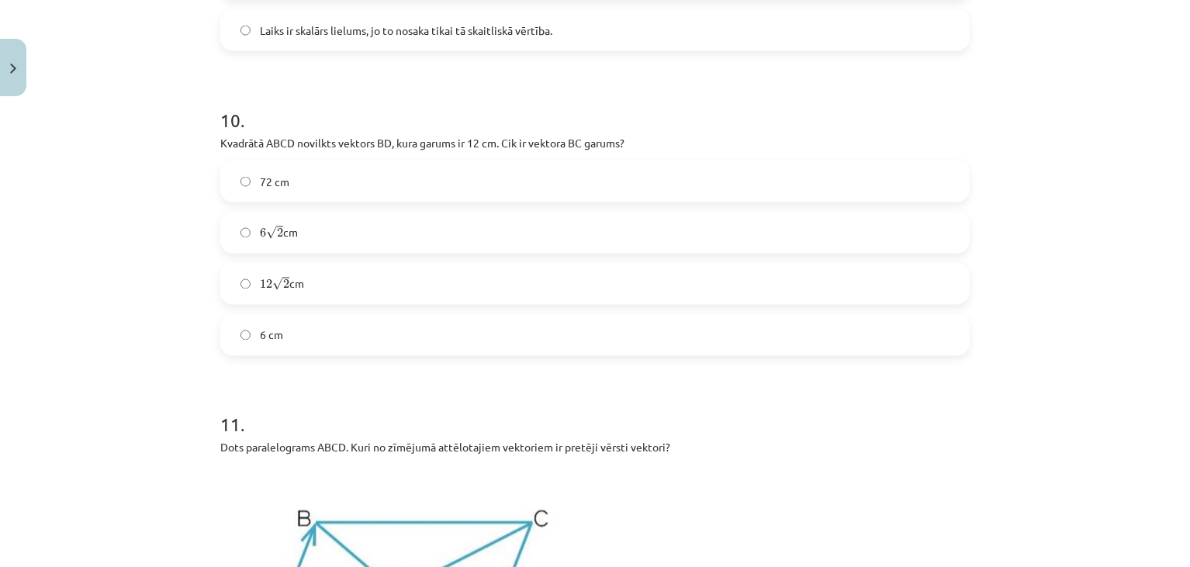
click at [357, 388] on h1 "11 ." at bounding box center [595, 411] width 750 height 48
click at [406, 237] on label "6 √ 2 6 2 cm" at bounding box center [595, 232] width 746 height 39
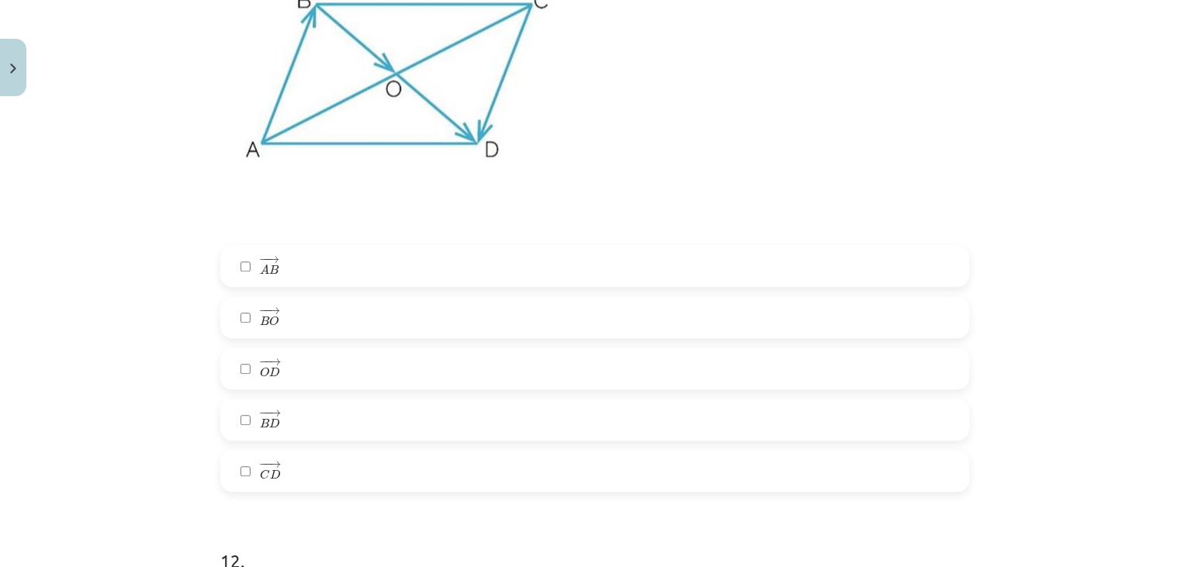
scroll to position [4797, 0]
click at [325, 262] on label "− − → A B A B →" at bounding box center [595, 264] width 746 height 39
click at [270, 474] on span "D" at bounding box center [275, 473] width 11 height 10
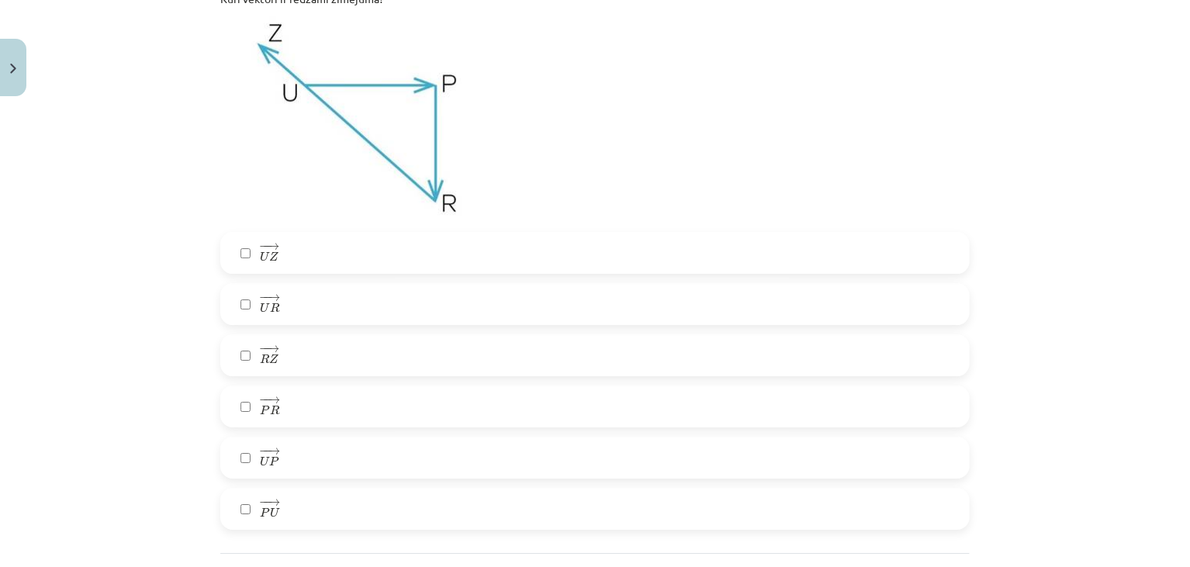
scroll to position [5384, 0]
click at [285, 411] on label "− − → P R P R →" at bounding box center [595, 402] width 746 height 39
click at [261, 457] on span "U" at bounding box center [264, 457] width 9 height 10
click at [301, 357] on label "− − → R Z R Z →" at bounding box center [595, 351] width 746 height 39
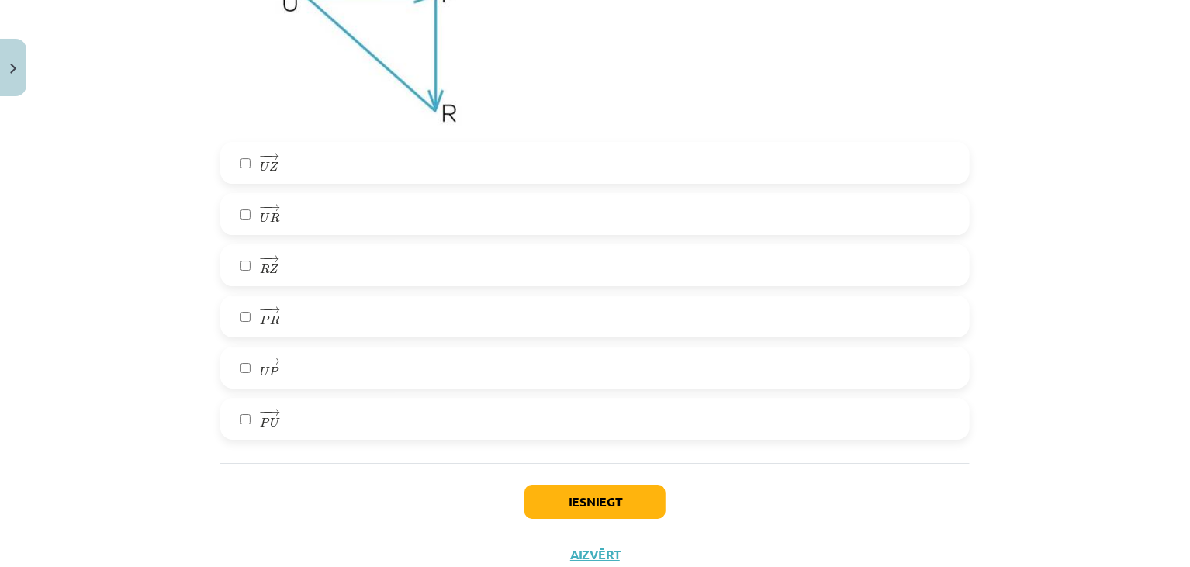
scroll to position [5524, 0]
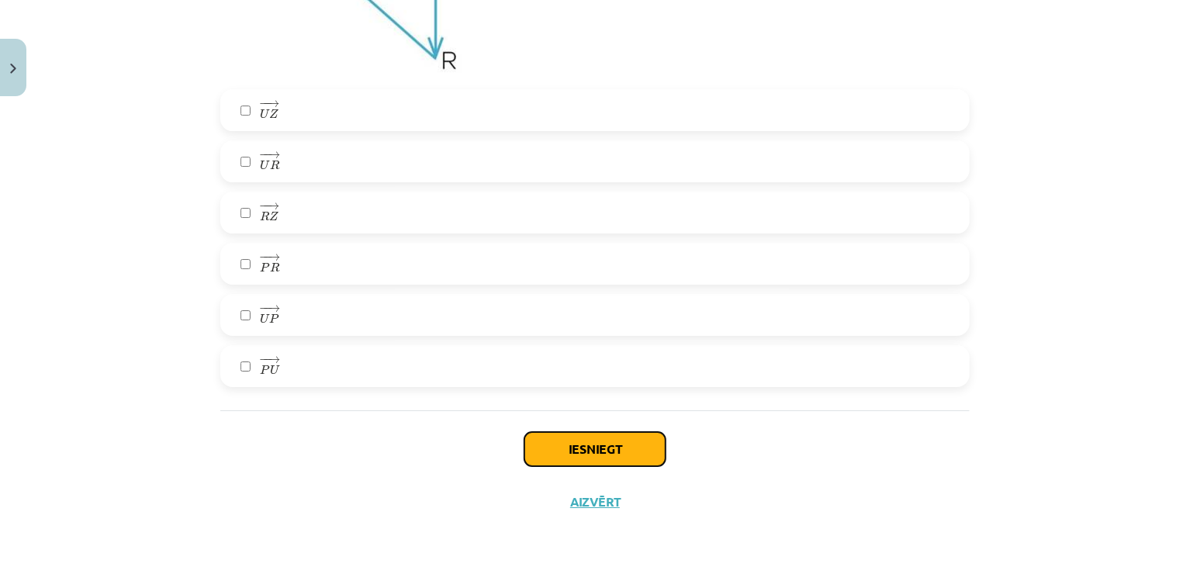
click at [583, 459] on button "Iesniegt" at bounding box center [595, 449] width 141 height 34
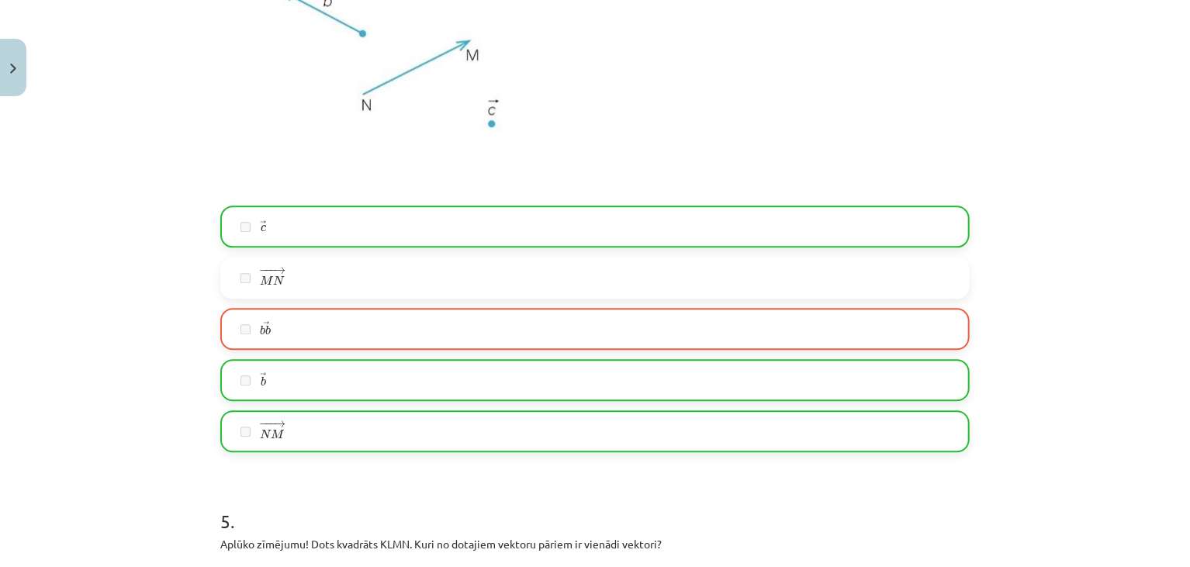
scroll to position [1744, 0]
click at [358, 261] on label "− −− → M N M N →" at bounding box center [595, 277] width 746 height 39
click at [342, 333] on label "→ b b b b →" at bounding box center [595, 329] width 746 height 39
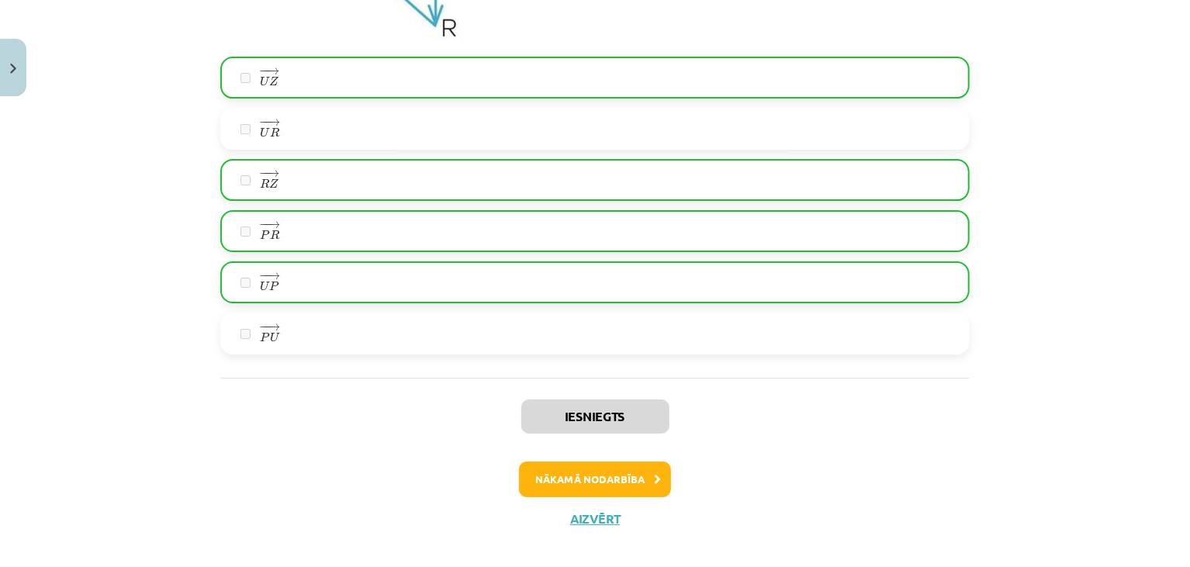
scroll to position [5561, 0]
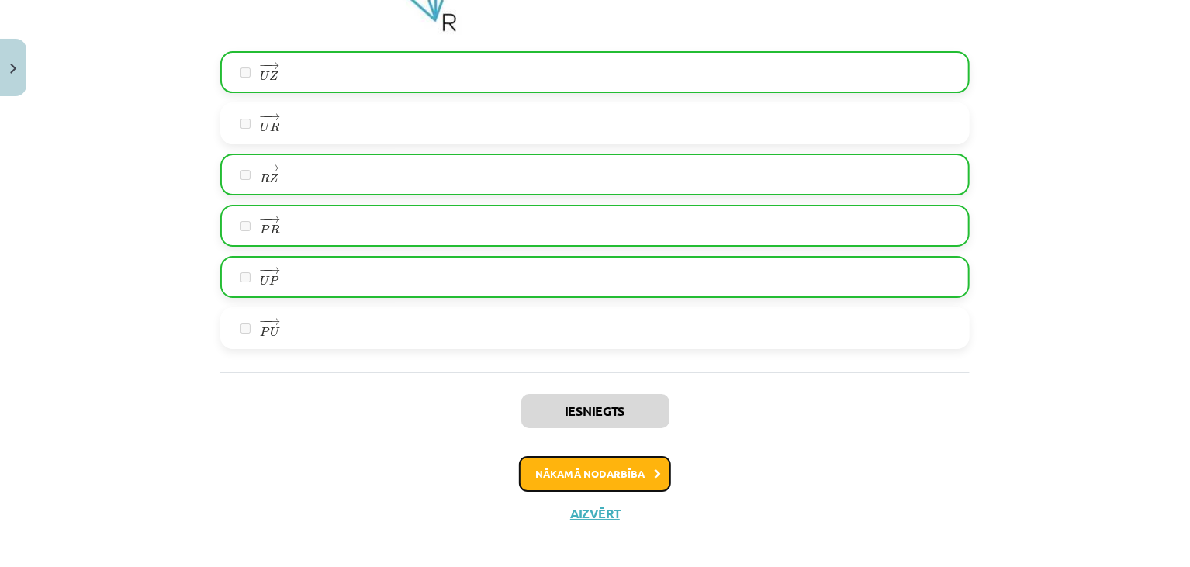
click at [561, 480] on button "Nākamā nodarbība" at bounding box center [595, 474] width 152 height 36
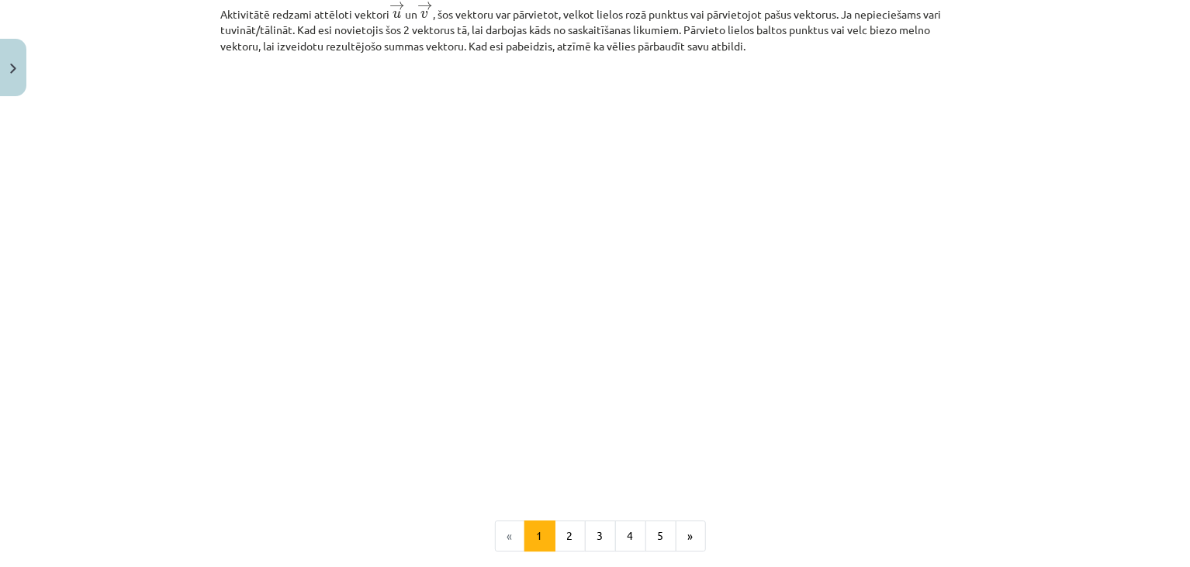
scroll to position [2380, 0]
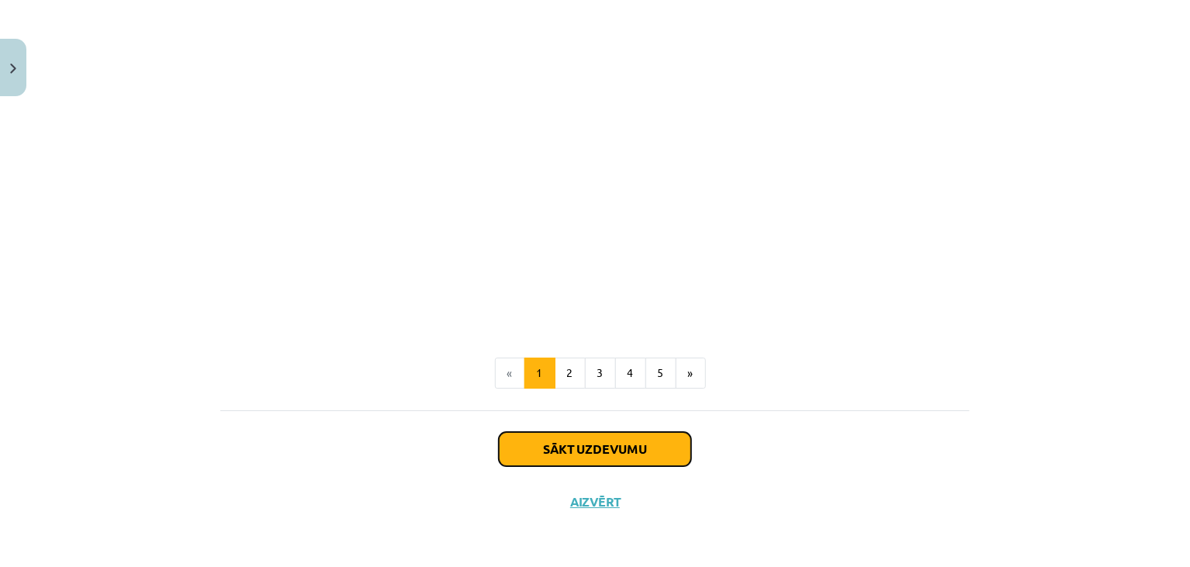
click at [559, 441] on button "Sākt uzdevumu" at bounding box center [595, 449] width 192 height 34
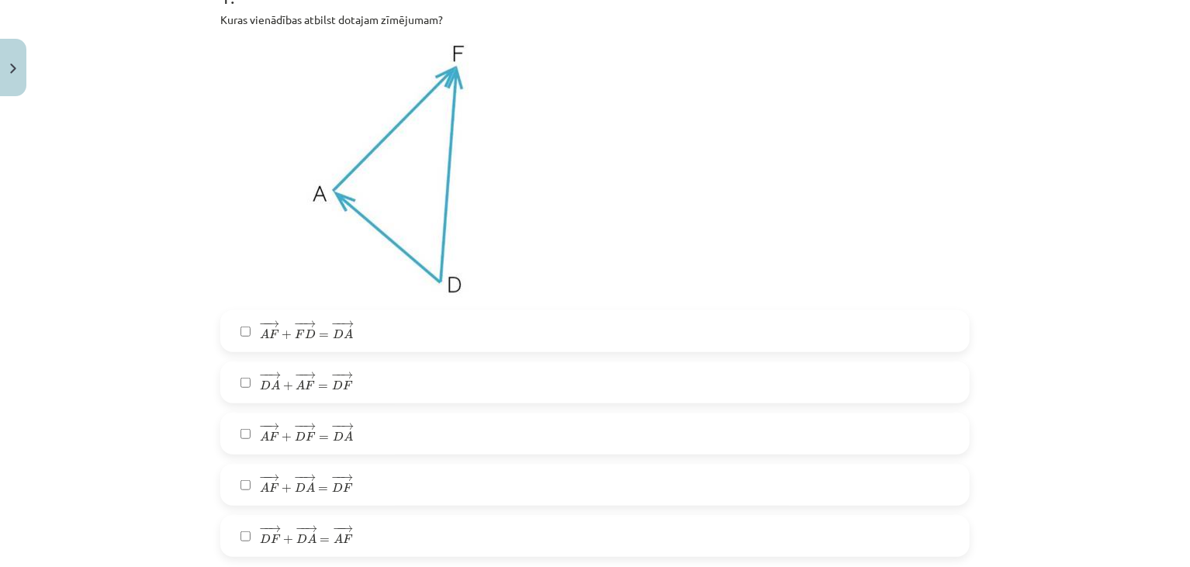
scroll to position [354, 0]
click at [319, 381] on span "=" at bounding box center [324, 383] width 10 height 5
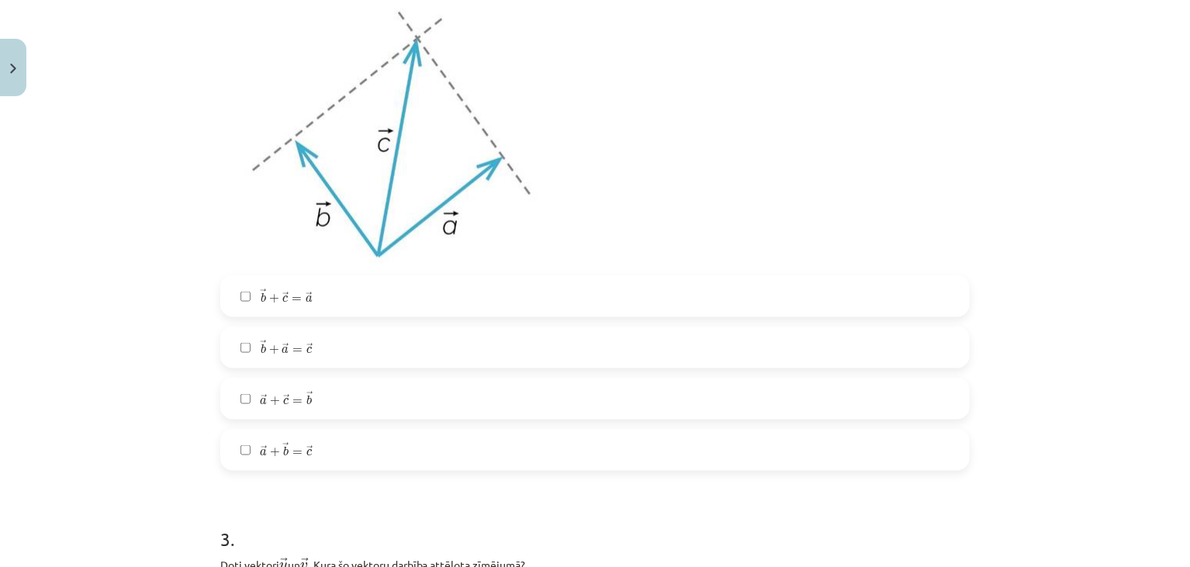
scroll to position [973, 0]
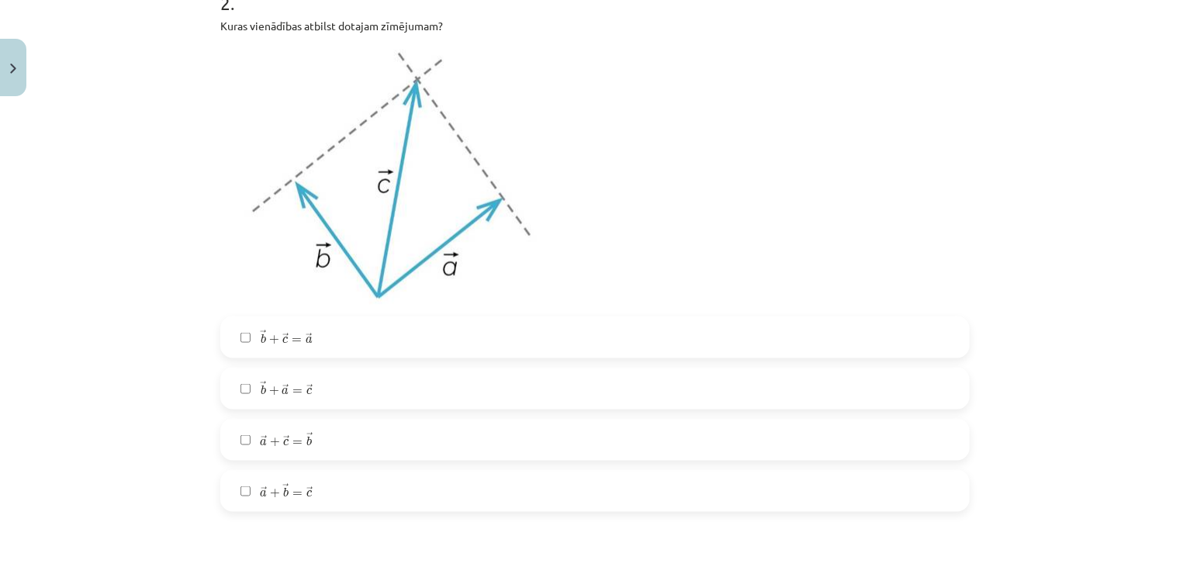
click at [274, 487] on span "→ a + → b = → c" at bounding box center [286, 490] width 53 height 15
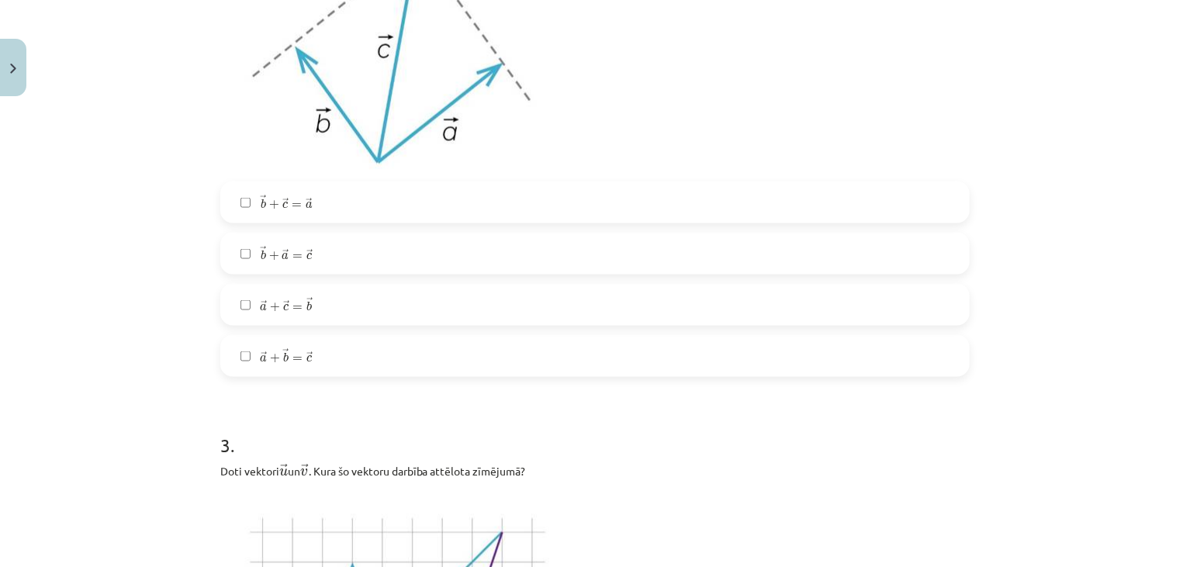
scroll to position [1095, 0]
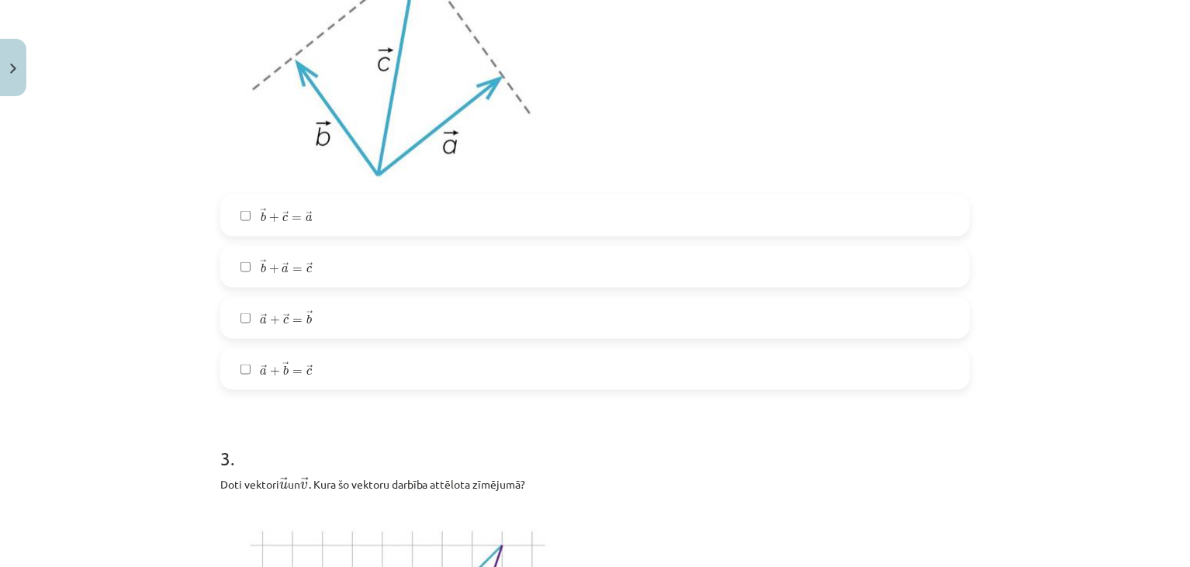
click at [272, 271] on span "+" at bounding box center [274, 268] width 10 height 9
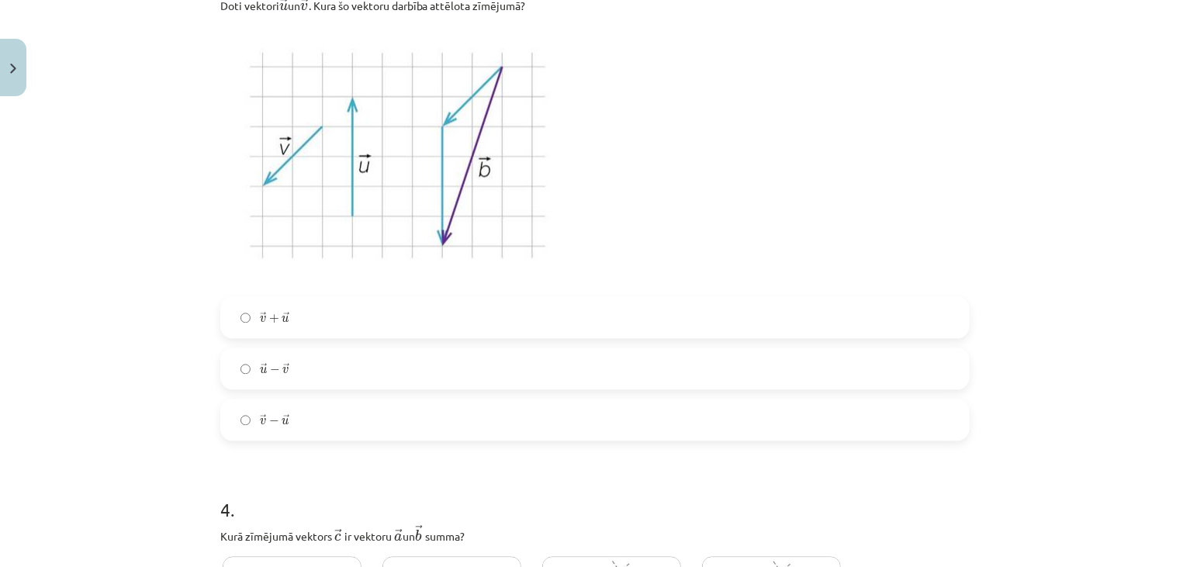
scroll to position [1581, 0]
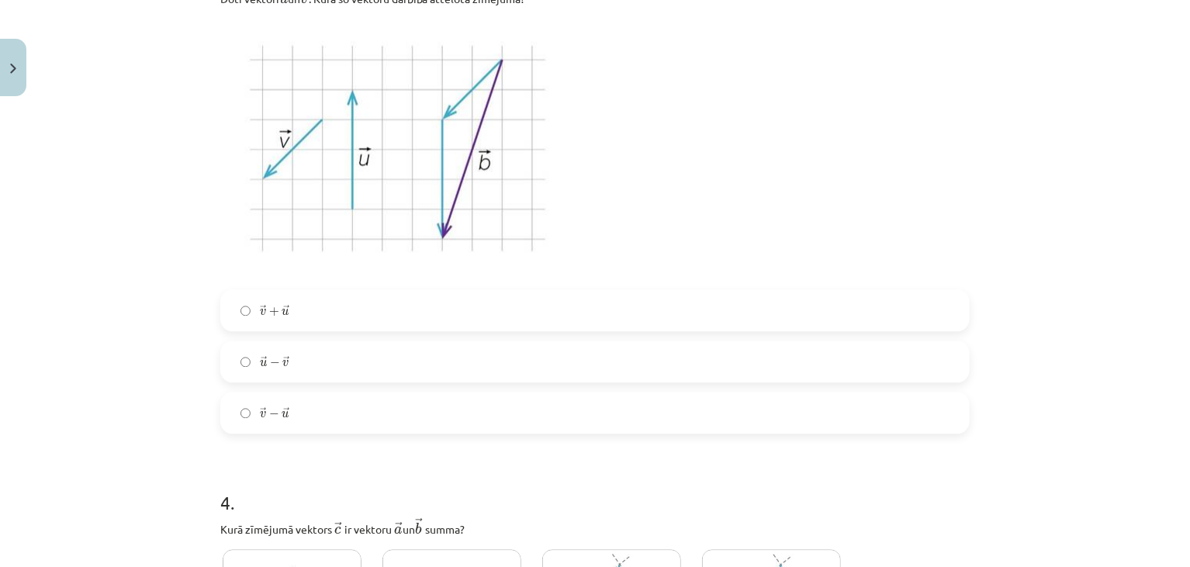
click at [292, 369] on label "→ u − → v u → − v →" at bounding box center [595, 361] width 746 height 39
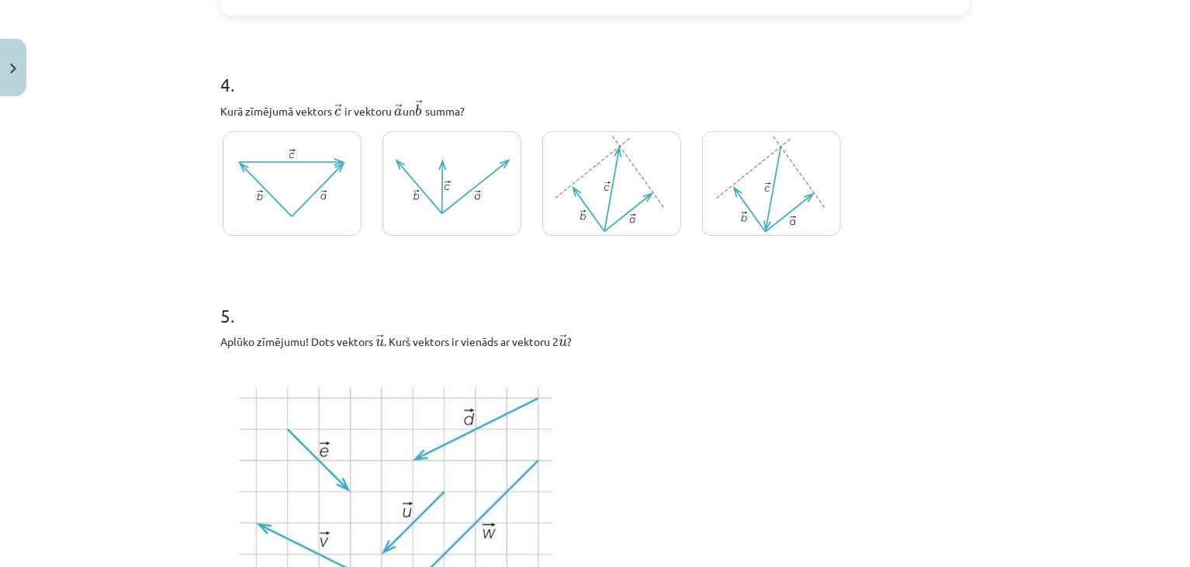
scroll to position [1983, 0]
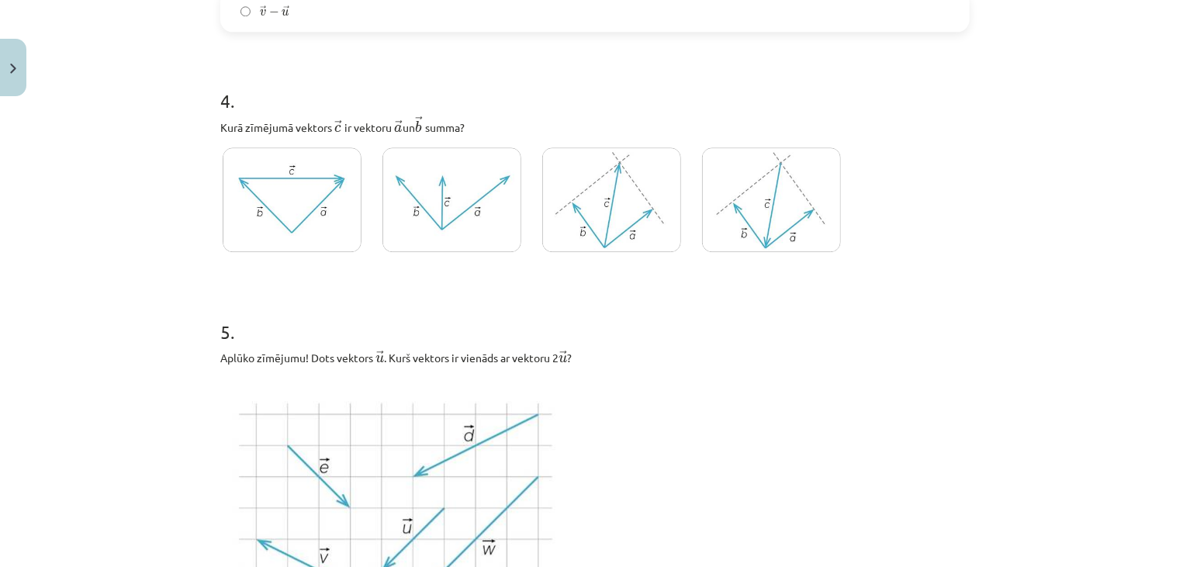
click at [624, 216] on img at bounding box center [611, 199] width 139 height 105
click at [617, 229] on img at bounding box center [611, 199] width 139 height 105
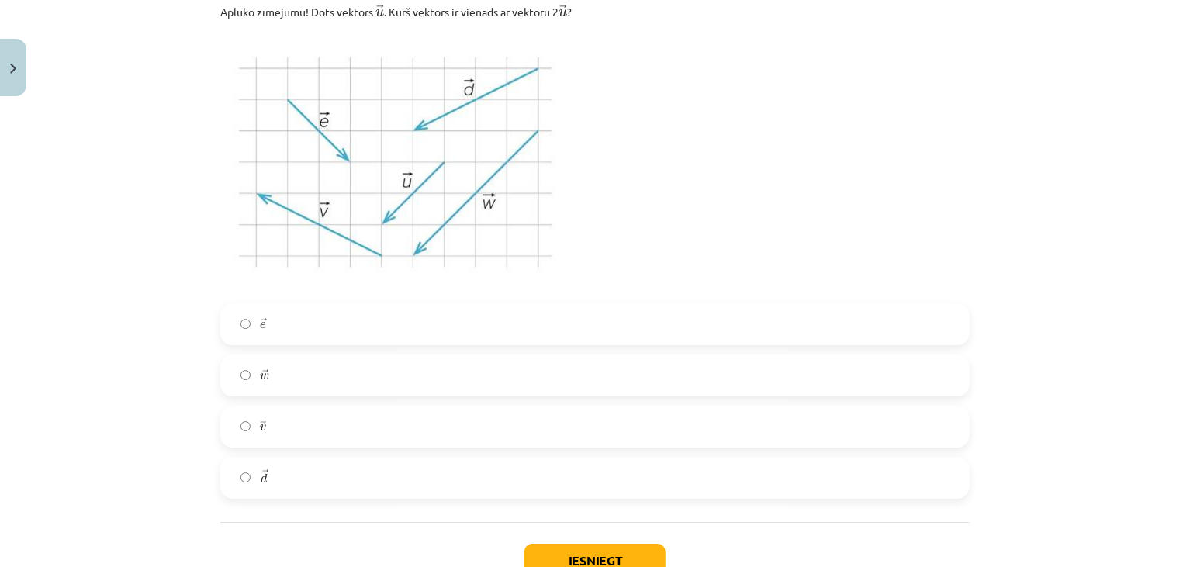
scroll to position [2331, 0]
click at [253, 326] on label "→ e e →" at bounding box center [595, 322] width 746 height 39
click at [548, 549] on button "Iesniegt" at bounding box center [595, 559] width 141 height 34
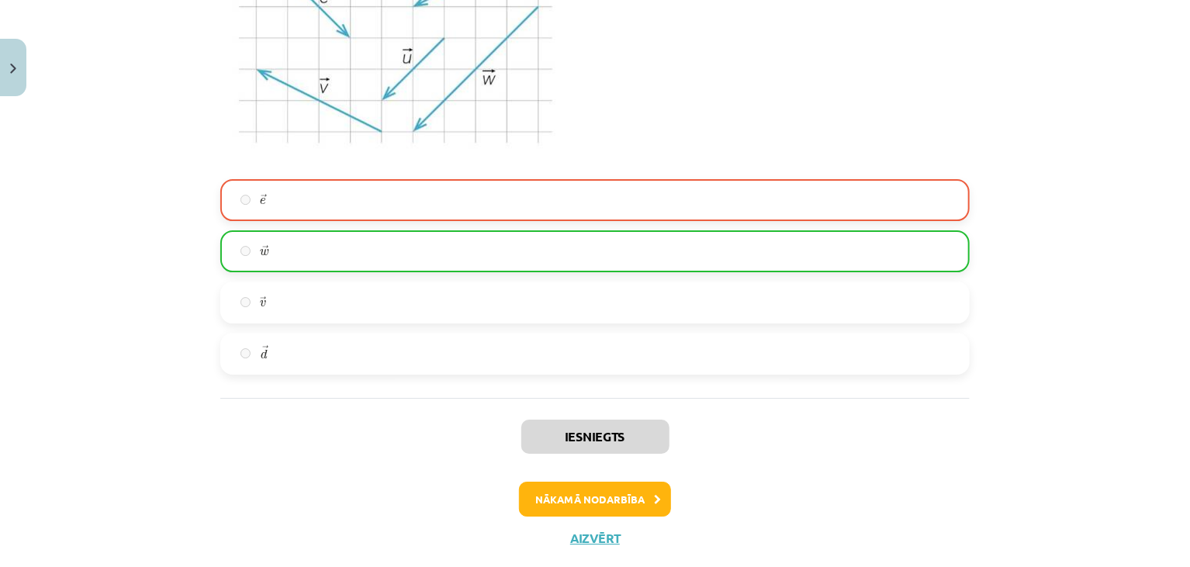
scroll to position [2489, 0]
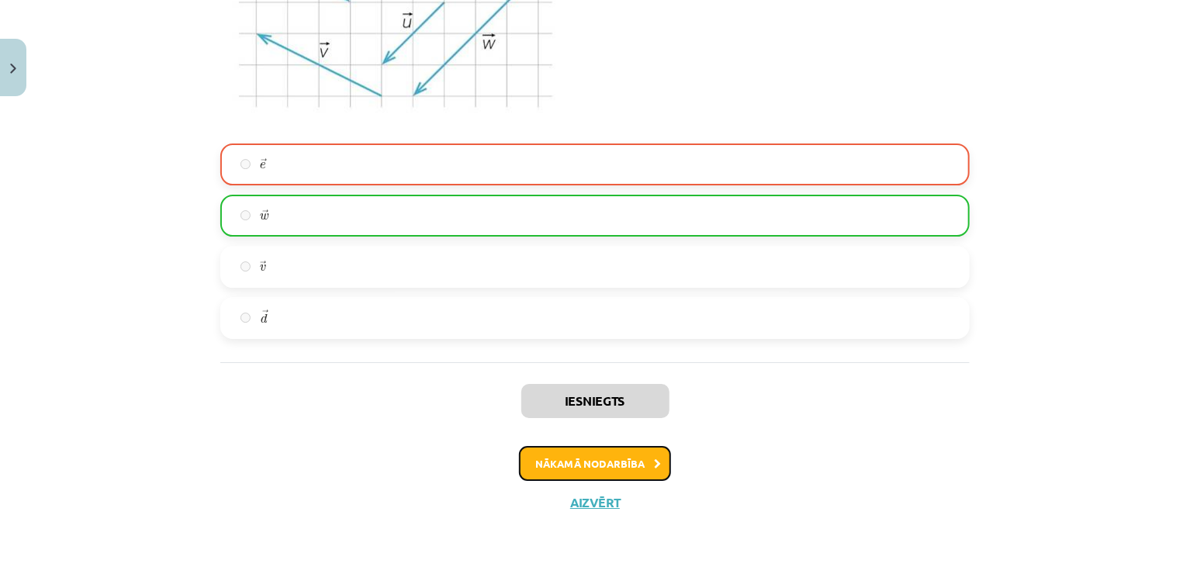
click at [625, 458] on button "Nākamā nodarbība" at bounding box center [595, 464] width 152 height 36
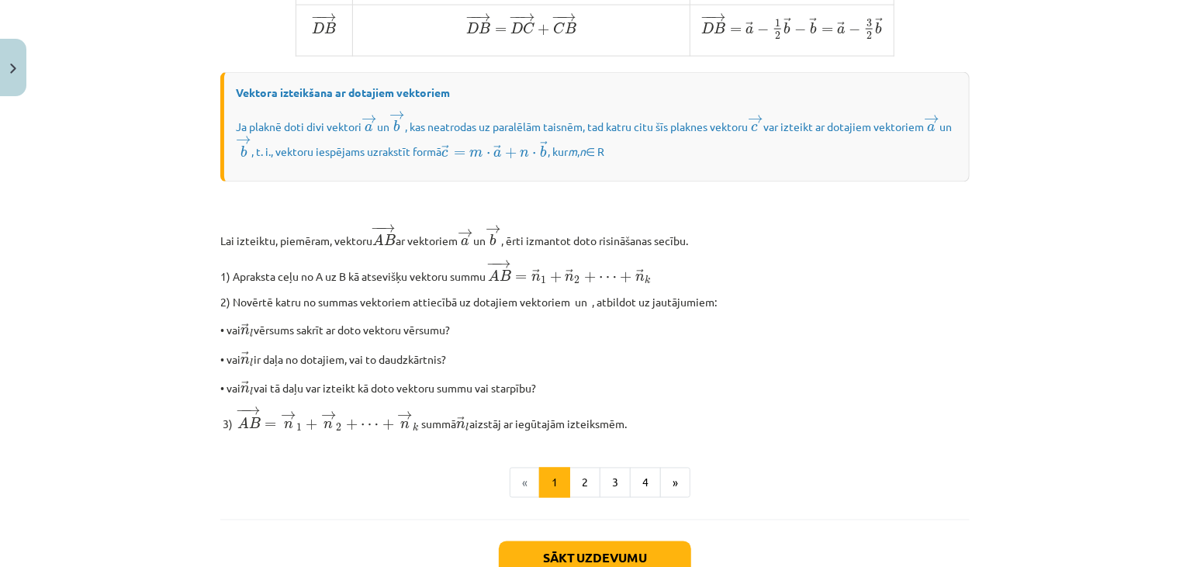
scroll to position [1291, 0]
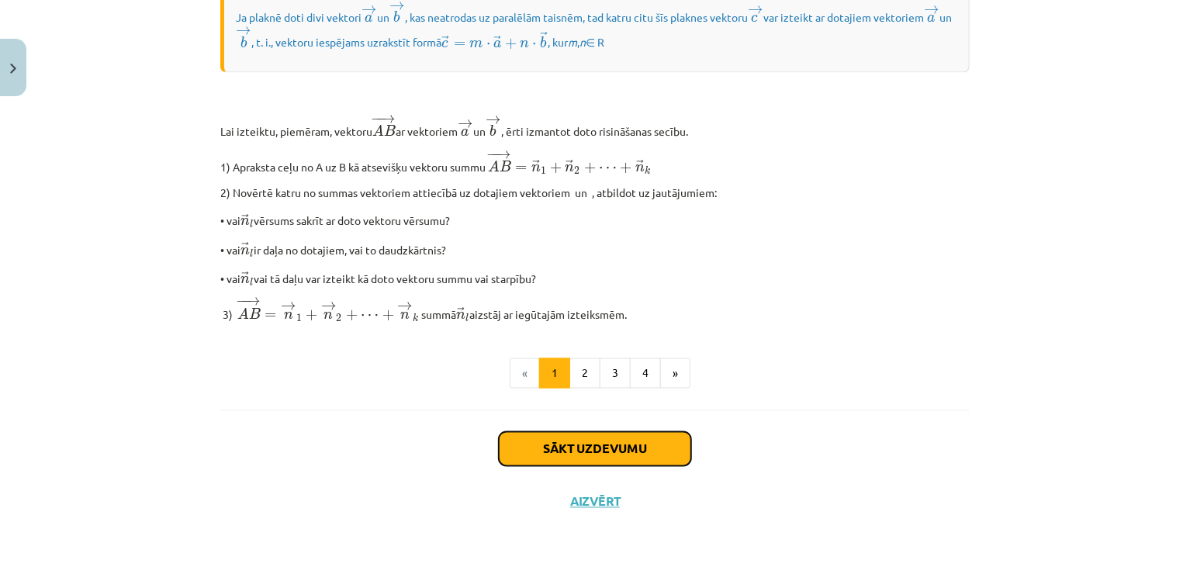
click at [543, 452] on button "Sākt uzdevumu" at bounding box center [595, 449] width 192 height 34
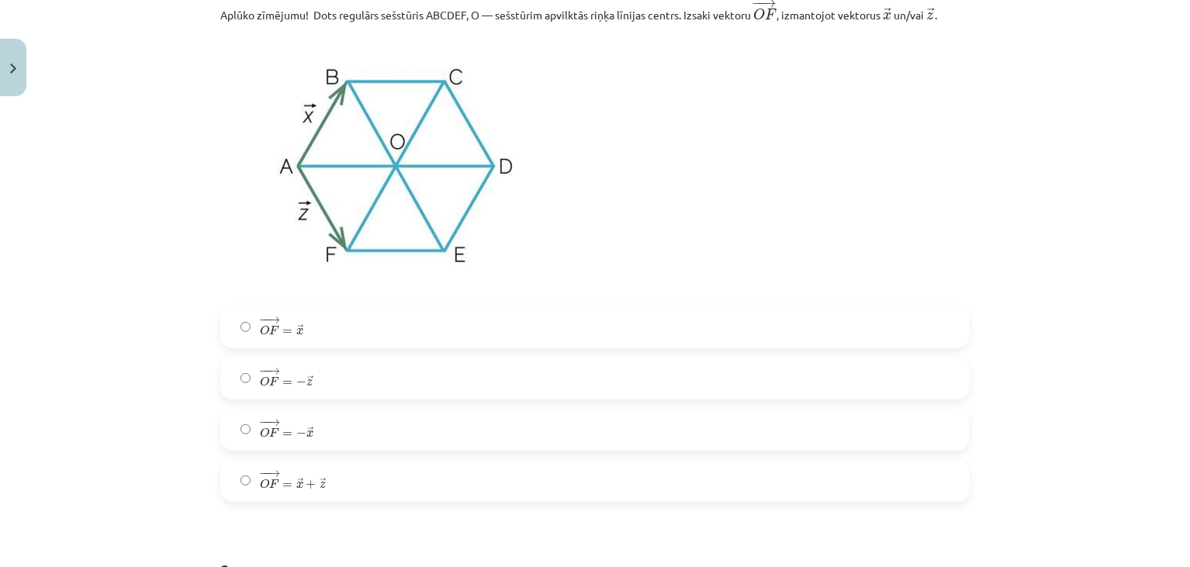
scroll to position [365, 0]
click at [269, 379] on span "F" at bounding box center [274, 380] width 10 height 9
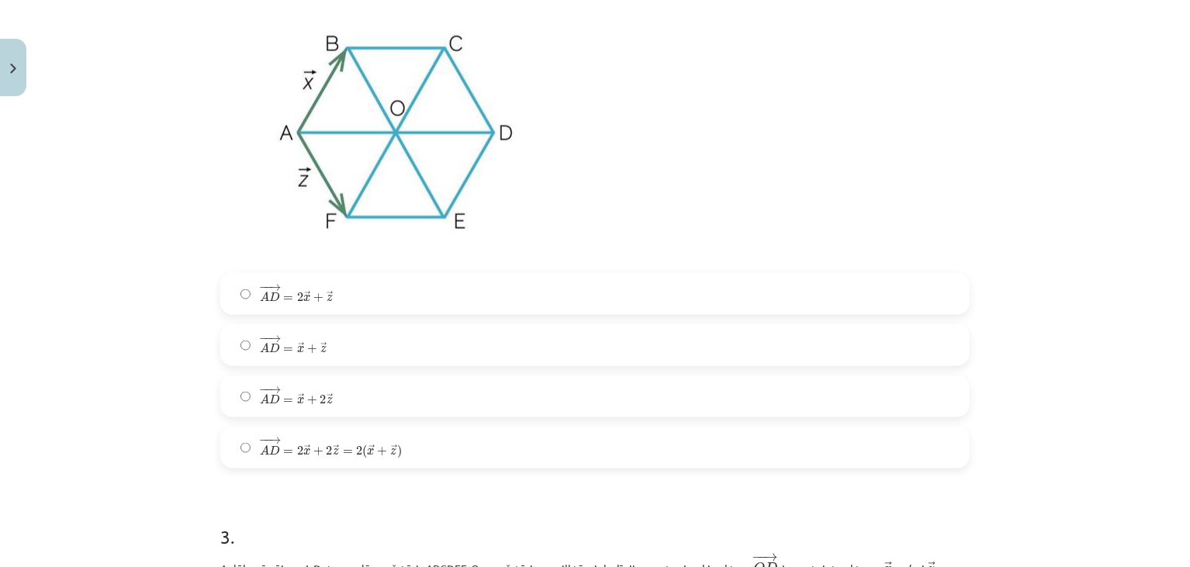
scroll to position [990, 0]
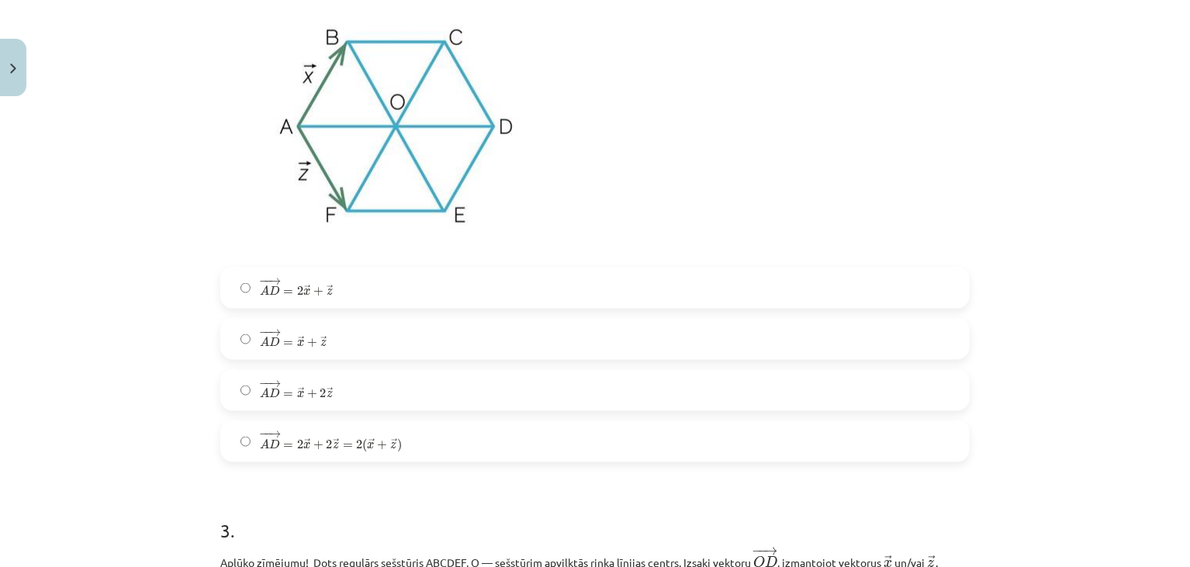
click at [263, 338] on span "A" at bounding box center [264, 342] width 9 height 10
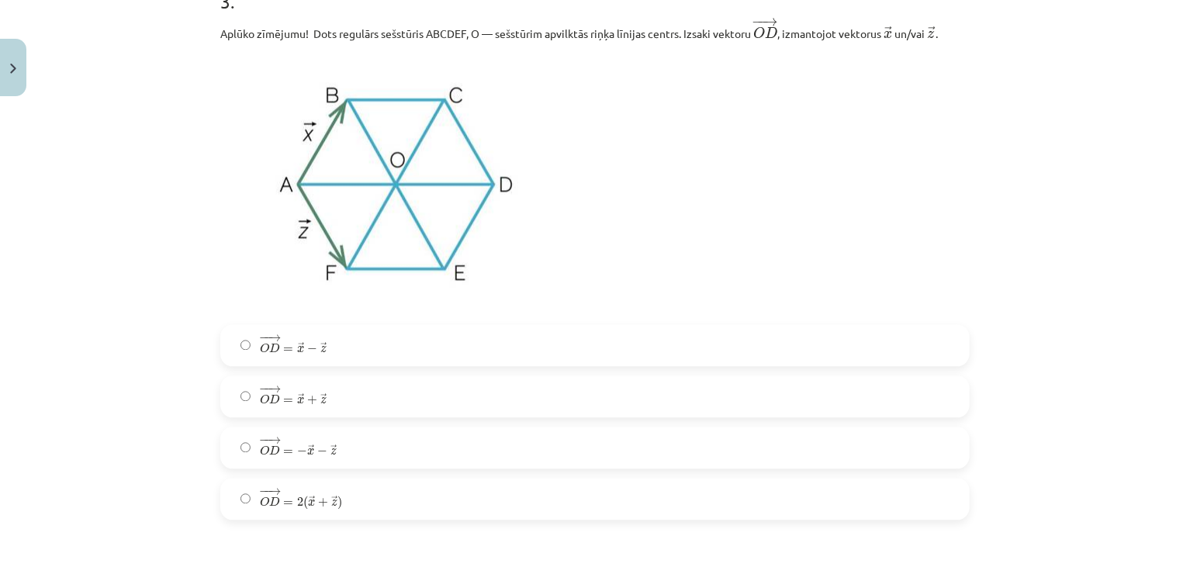
scroll to position [1521, 0]
click at [302, 445] on span "− − → O D = − → x − → z" at bounding box center [299, 446] width 78 height 19
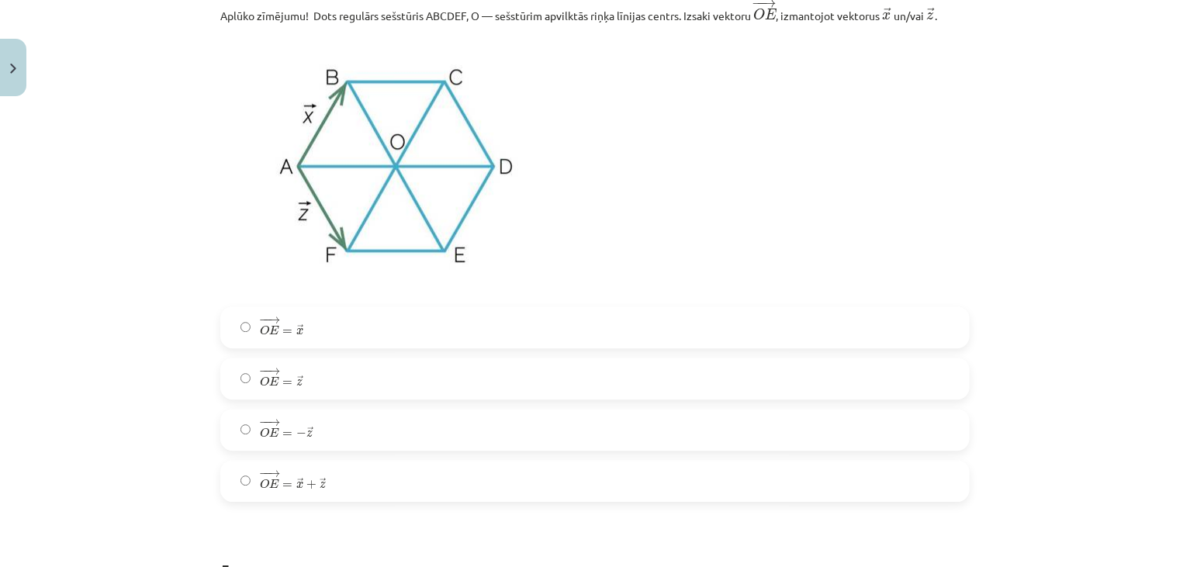
scroll to position [2128, 0]
click at [307, 430] on span "→" at bounding box center [310, 428] width 6 height 9
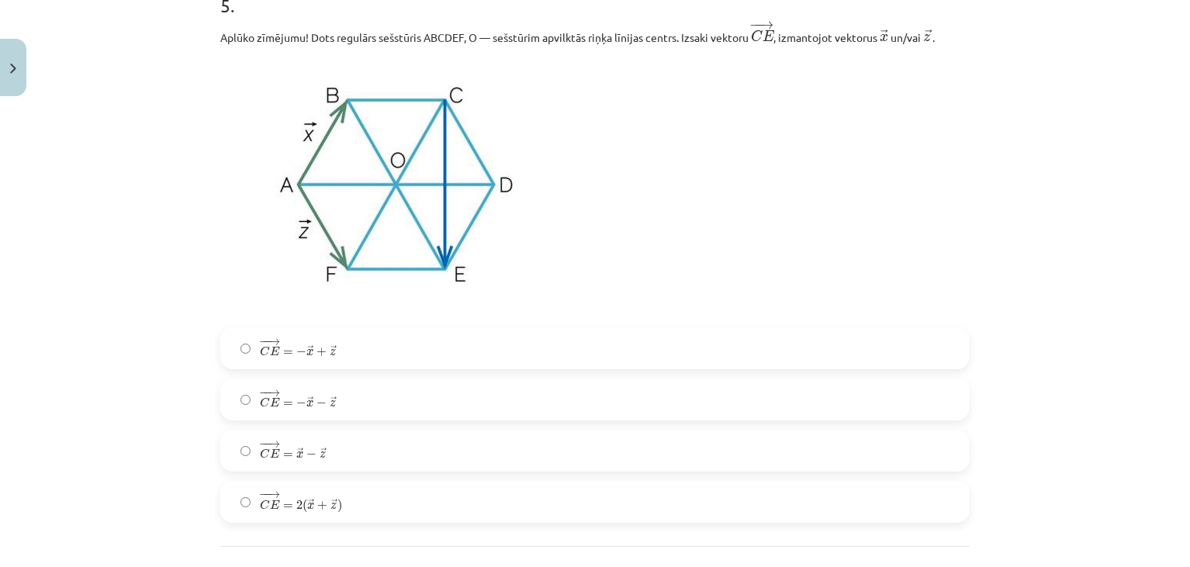
scroll to position [2697, 0]
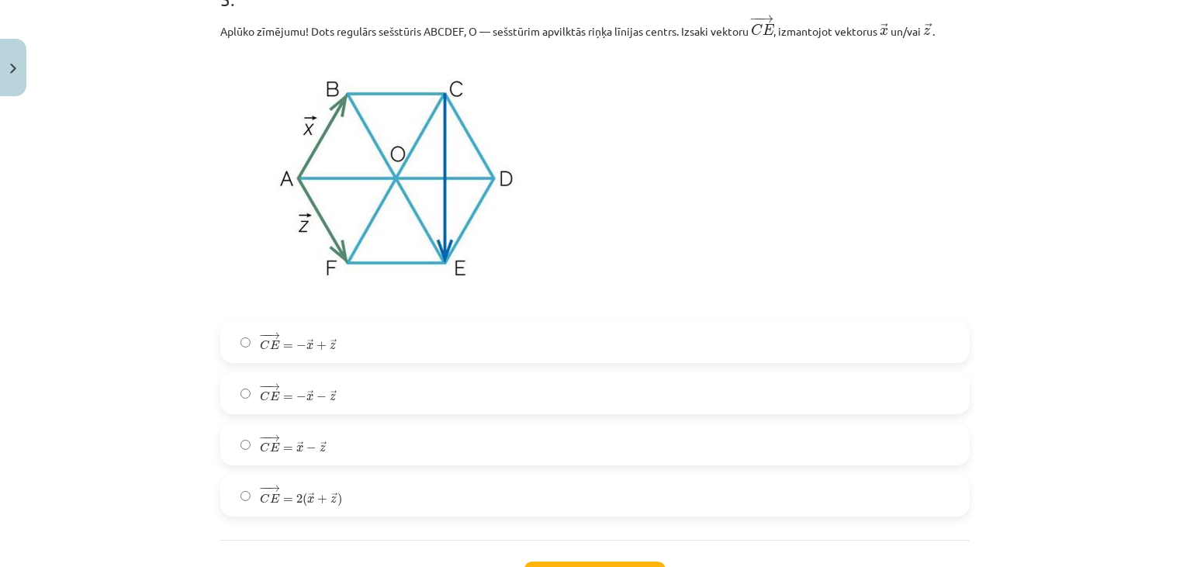
click at [341, 362] on label "− − → C E = − → x + → z C E → = − x → + z →" at bounding box center [595, 342] width 746 height 39
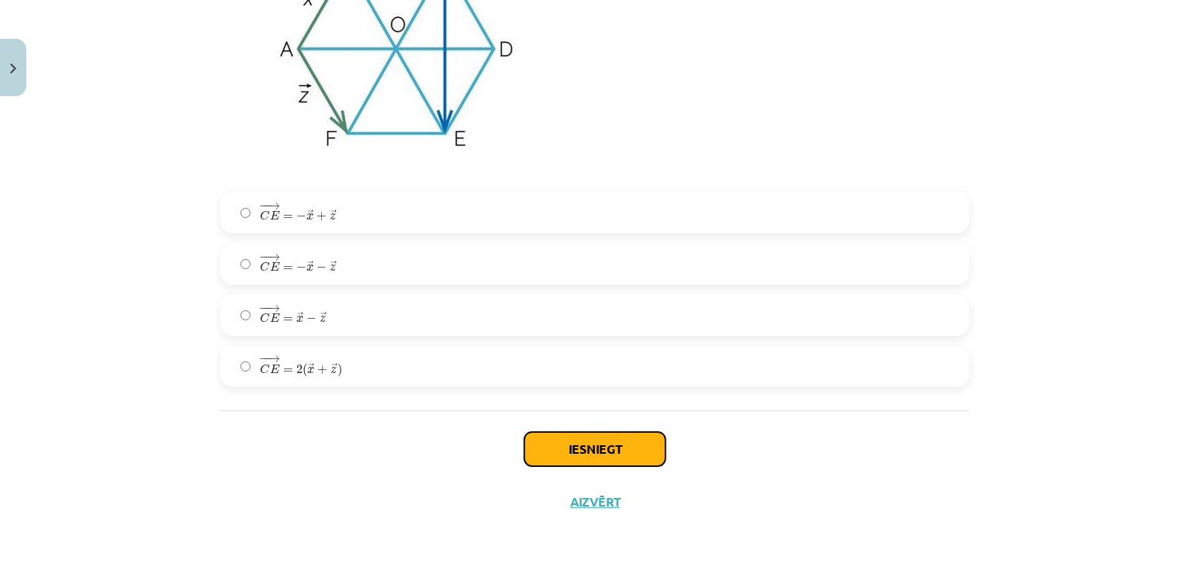
click at [624, 456] on button "Iesniegt" at bounding box center [595, 449] width 141 height 34
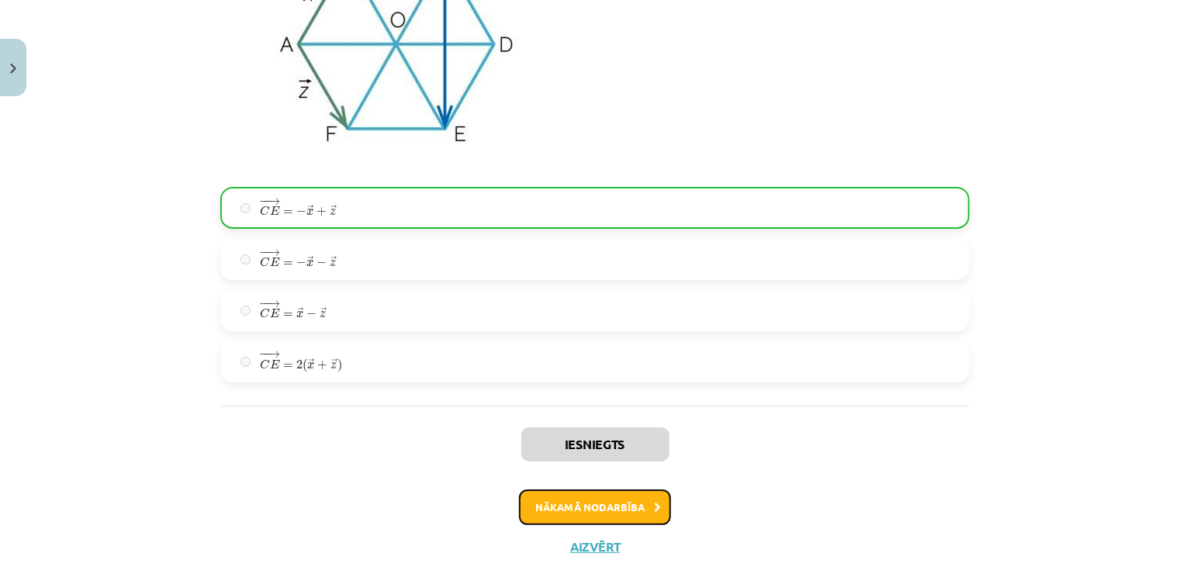
click at [610, 518] on button "Nākamā nodarbība" at bounding box center [595, 508] width 152 height 36
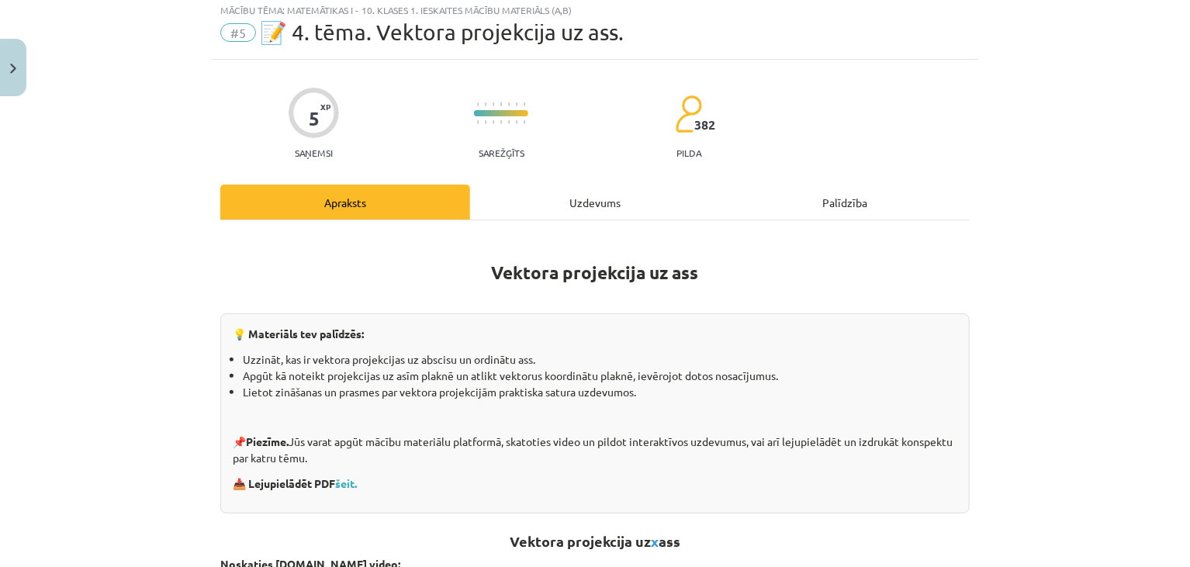
scroll to position [39, 0]
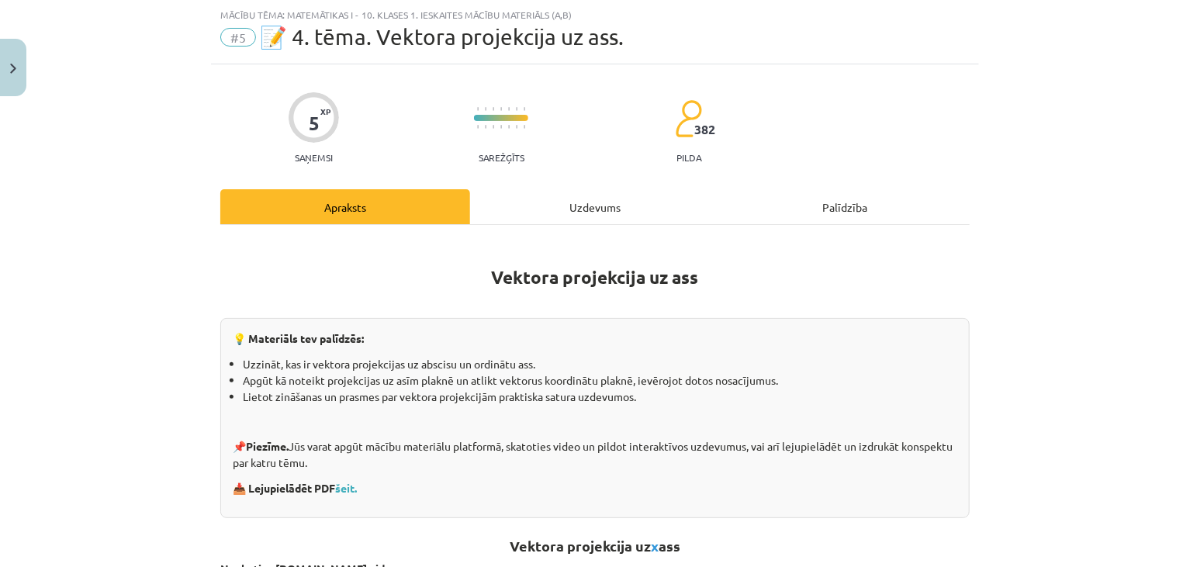
click at [595, 206] on div "Uzdevums" at bounding box center [595, 206] width 250 height 35
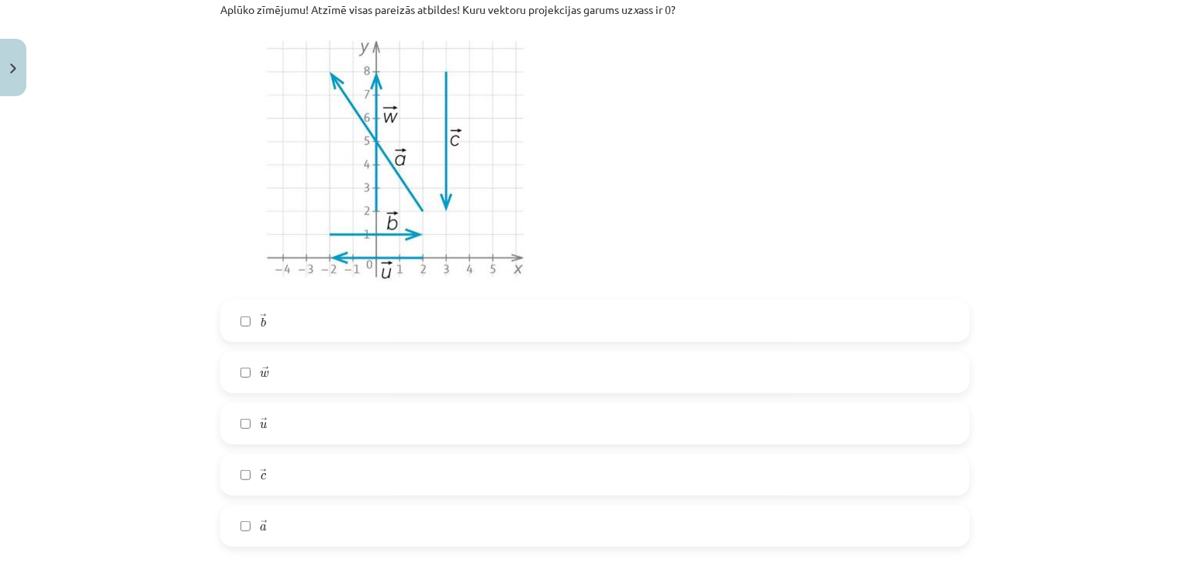
scroll to position [362, 0]
click at [341, 476] on label "→ c c →" at bounding box center [595, 473] width 746 height 39
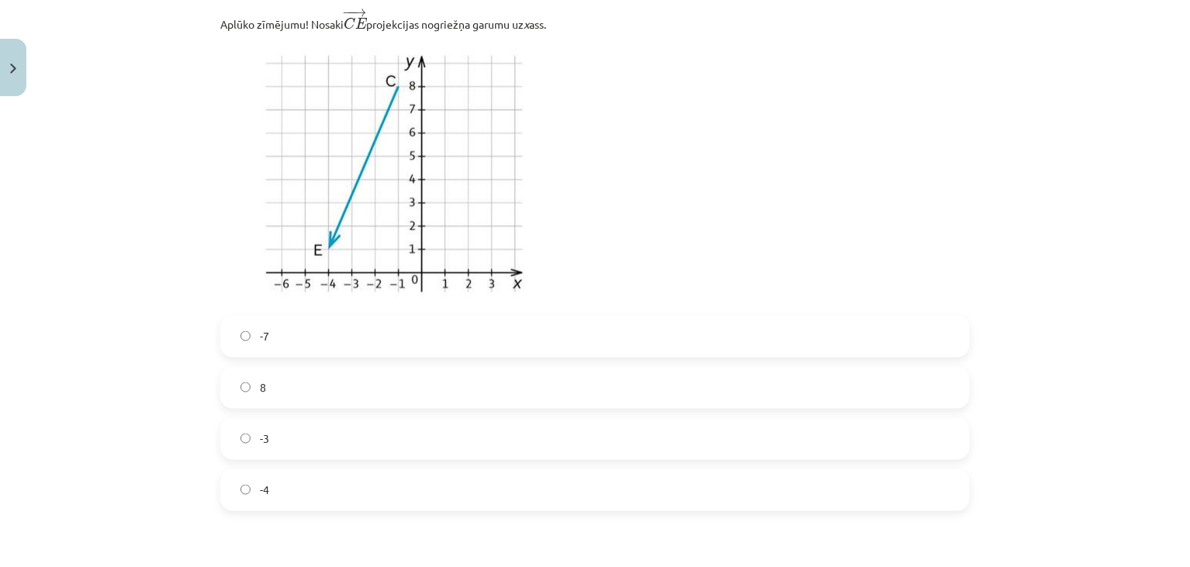
scroll to position [984, 0]
click at [275, 443] on label "-3" at bounding box center [595, 438] width 746 height 39
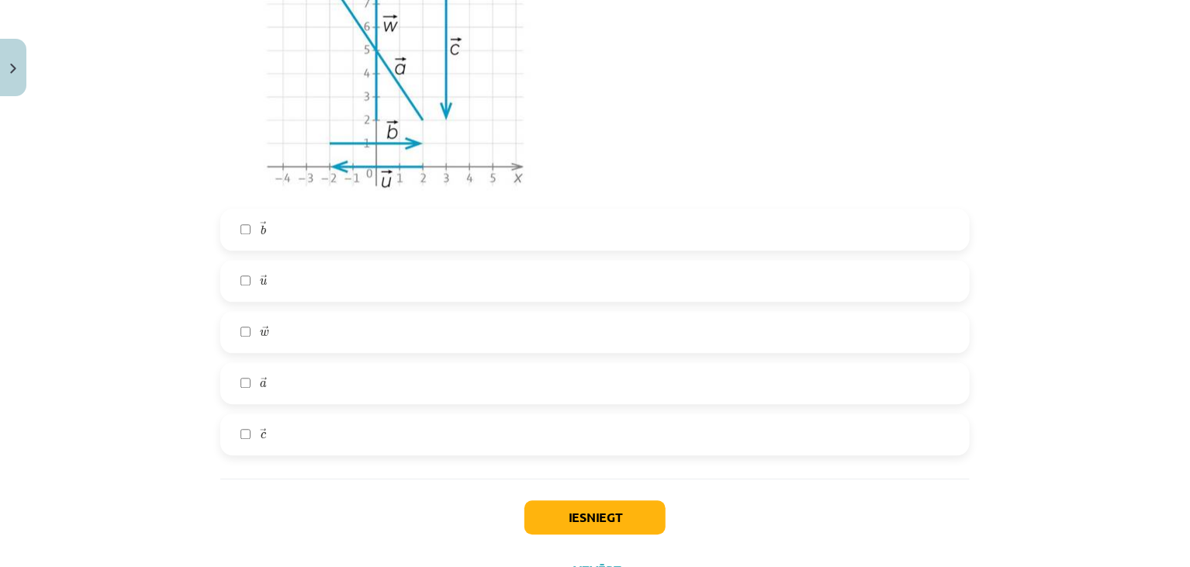
scroll to position [1675, 0]
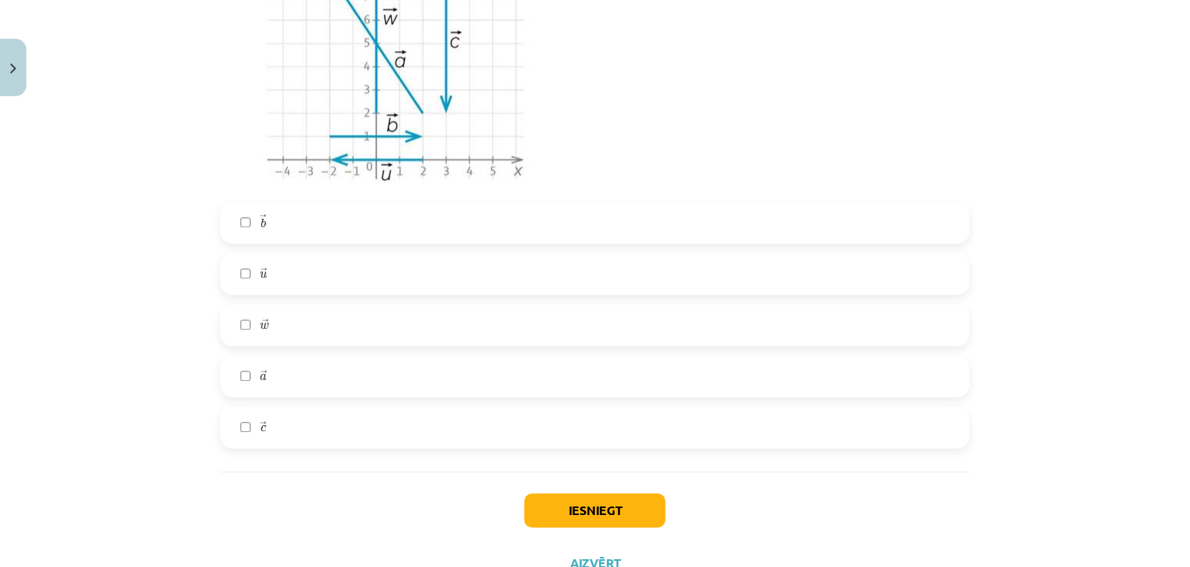
click at [237, 413] on label "→ c c →" at bounding box center [595, 427] width 746 height 39
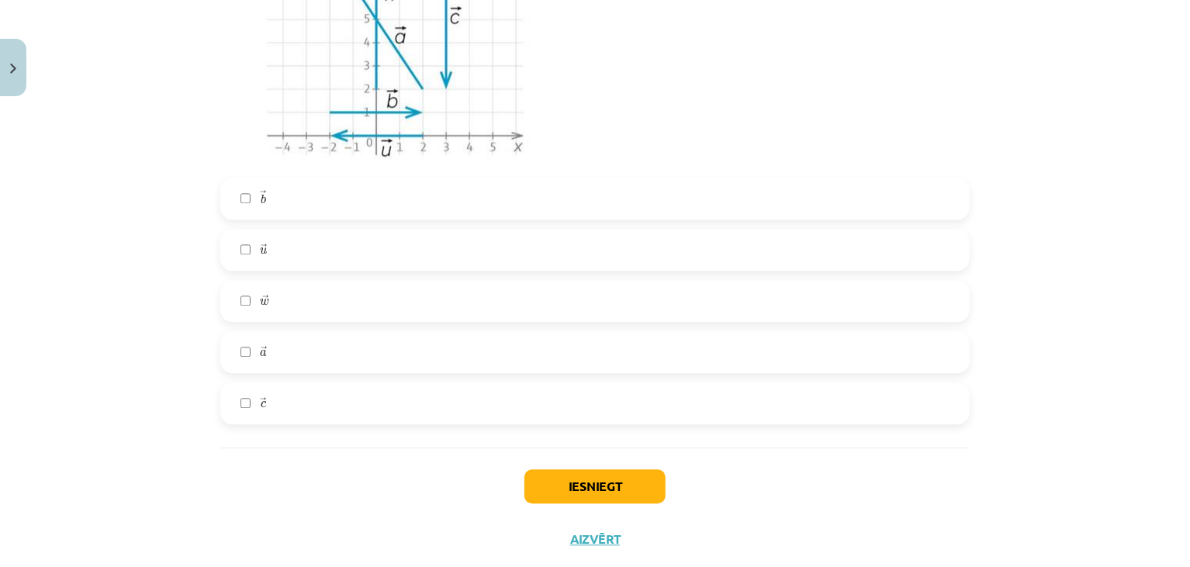
scroll to position [1705, 0]
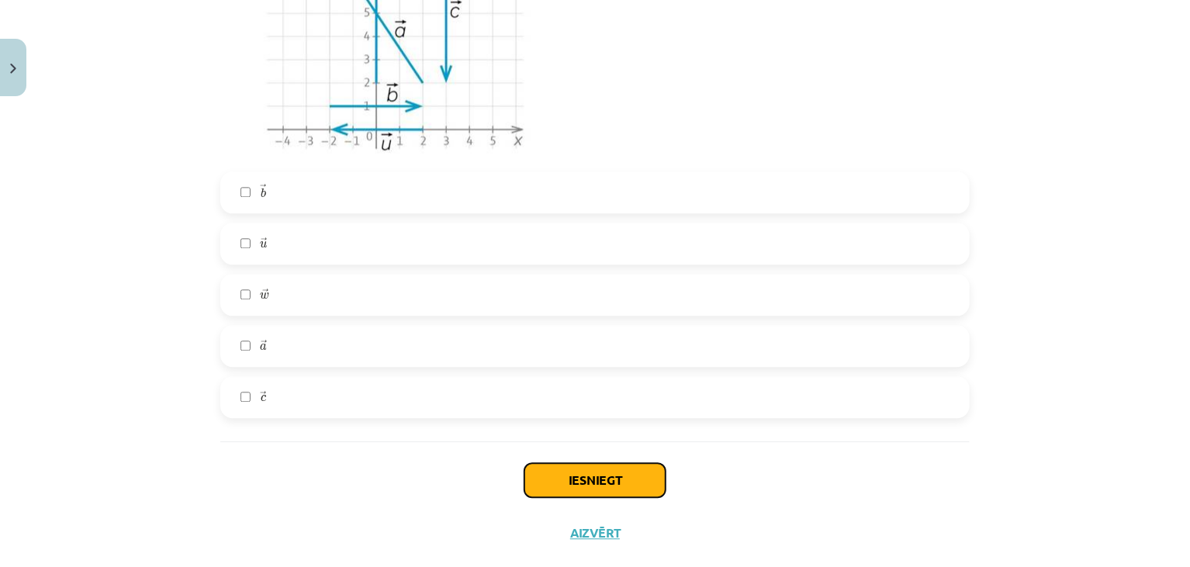
click at [563, 463] on button "Iesniegt" at bounding box center [595, 480] width 141 height 34
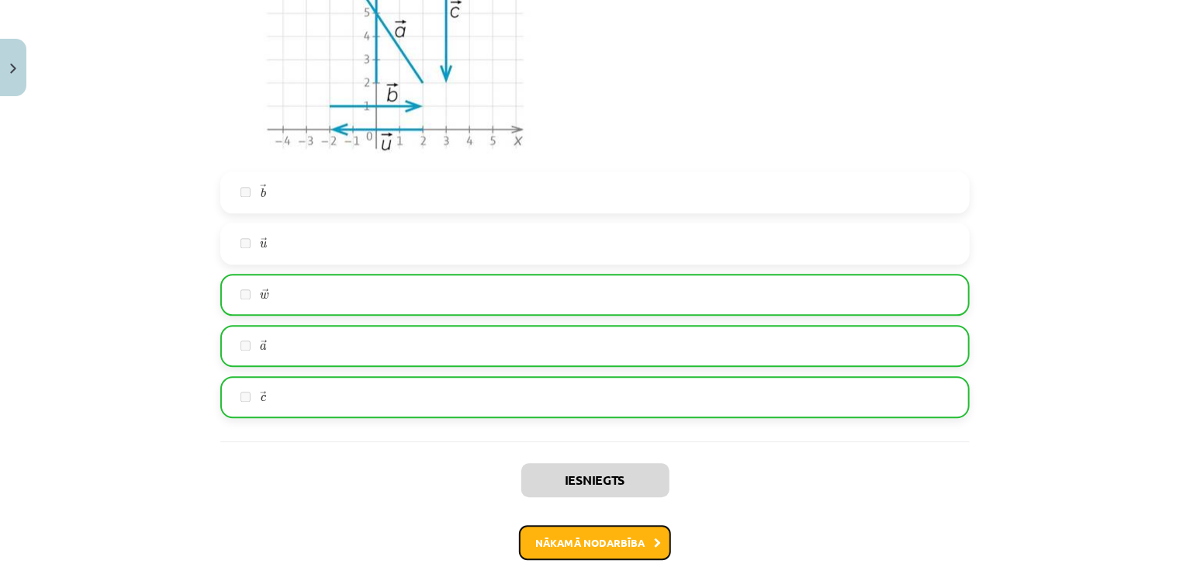
click at [540, 549] on button "Nākamā nodarbība" at bounding box center [595, 543] width 152 height 36
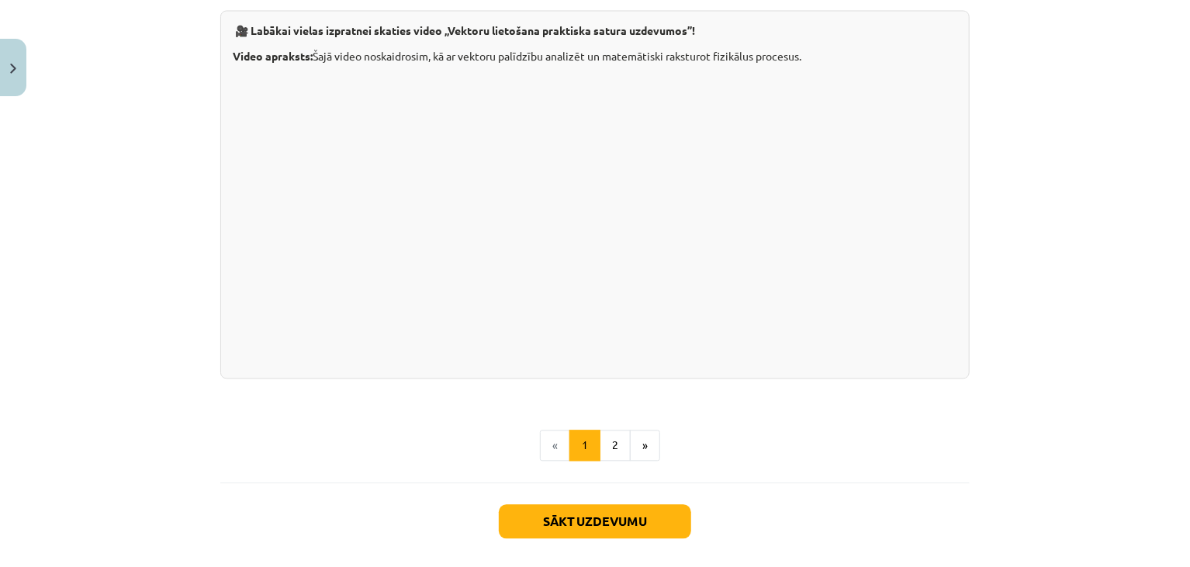
scroll to position [1619, 0]
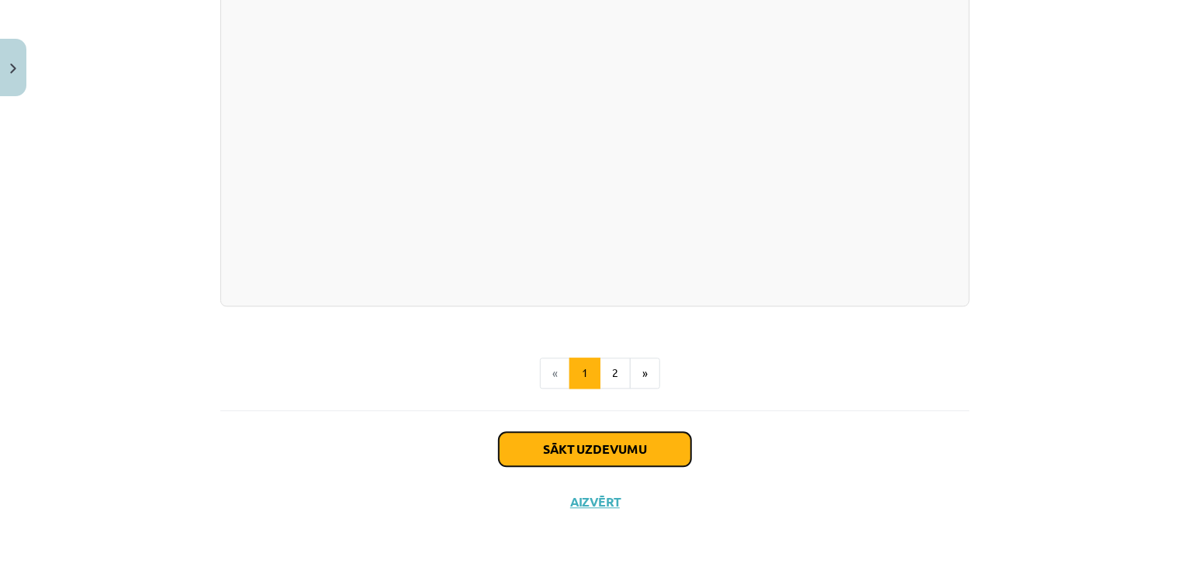
click at [569, 450] on button "Sākt uzdevumu" at bounding box center [595, 449] width 192 height 34
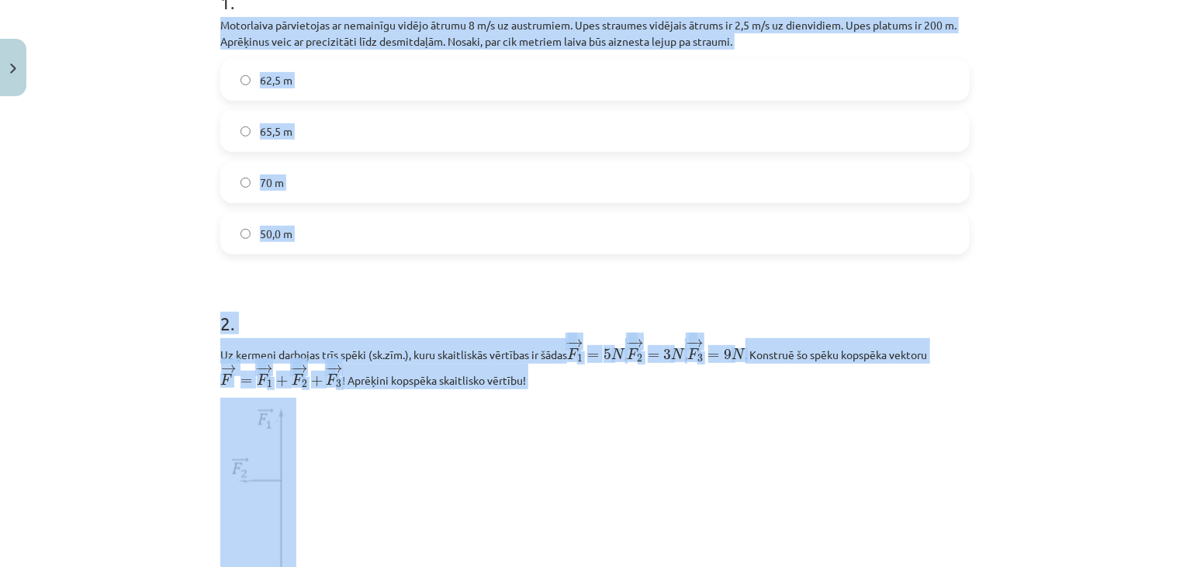
scroll to position [396, 0]
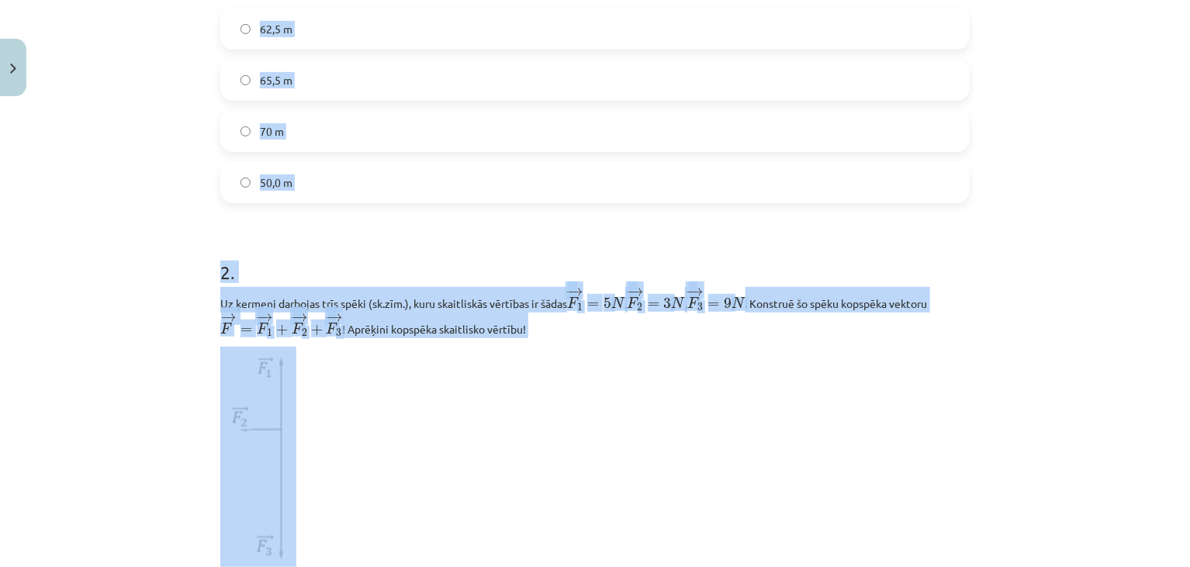
drag, startPoint x: 213, startPoint y: 88, endPoint x: 455, endPoint y: 413, distance: 404.7
click at [455, 413] on div "2 XP Saņemsi Sarežģīts 382 pilda Apraksts Uzdevums Palīdzība 1 . Motorlaiva pār…" at bounding box center [595, 310] width 768 height 1206
click at [452, 422] on p at bounding box center [595, 457] width 750 height 220
click at [452, 423] on p at bounding box center [595, 457] width 750 height 220
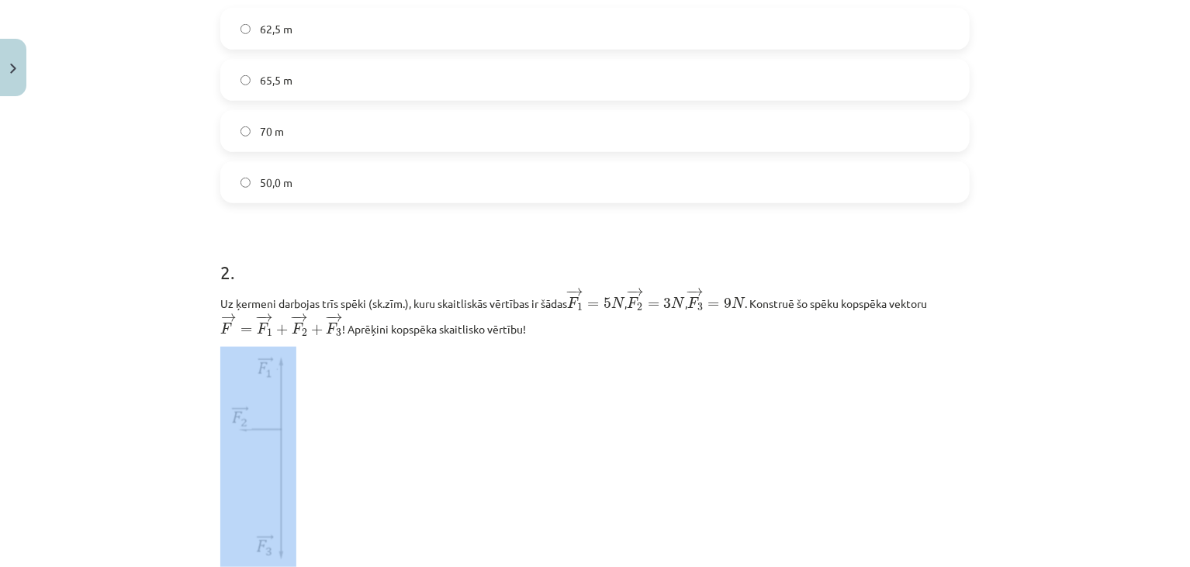
click at [452, 423] on p at bounding box center [595, 457] width 750 height 220
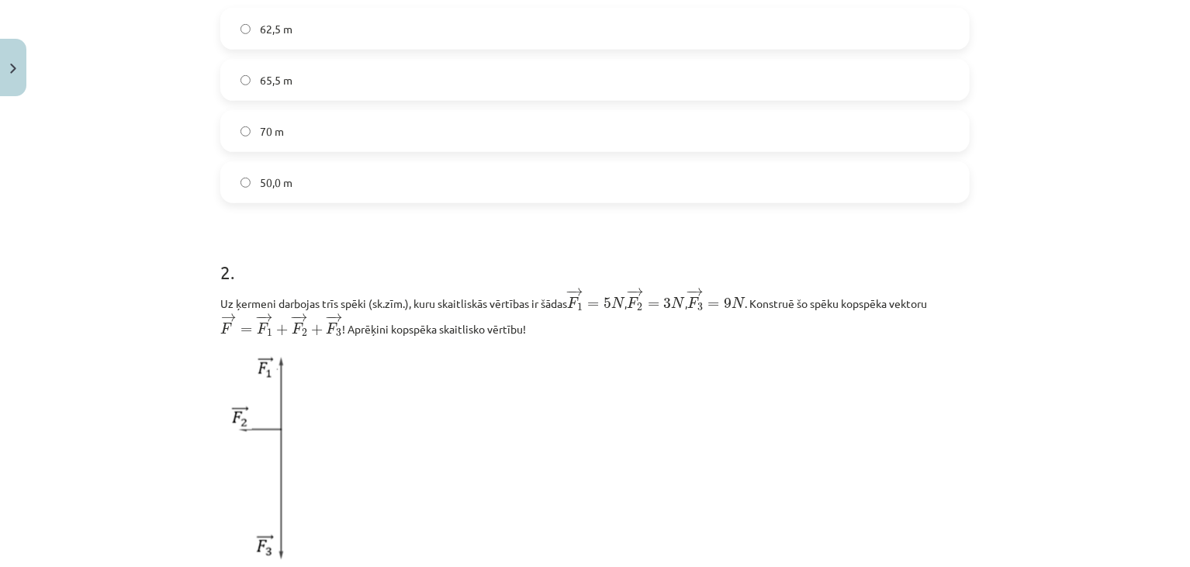
click at [440, 276] on h1 "2 ." at bounding box center [595, 258] width 750 height 48
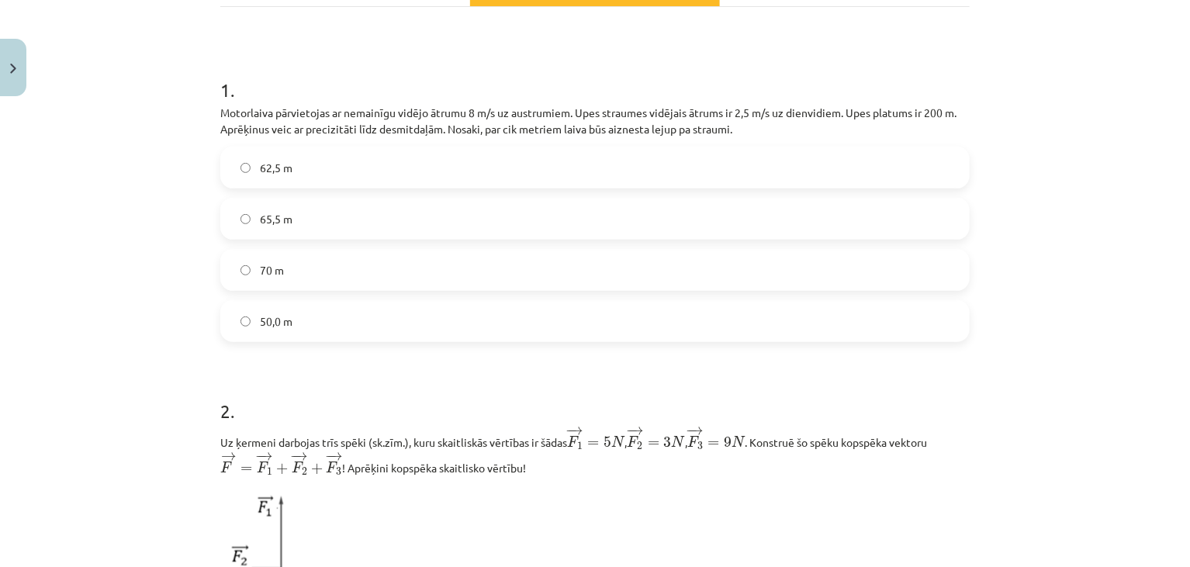
scroll to position [256, 0]
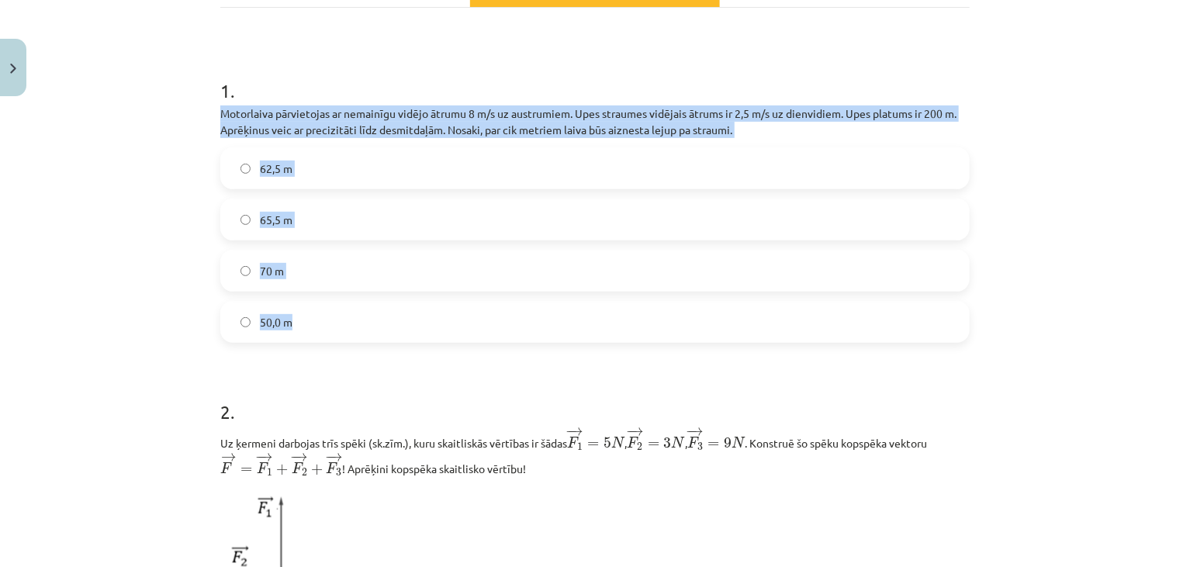
drag, startPoint x: 214, startPoint y: 113, endPoint x: 291, endPoint y: 324, distance: 223.9
click at [291, 324] on div "1 . Motorlaiva pārvietojas ar nemainīgu vidējo ātrumu 8 m/s uz austrumiem. Upes…" at bounding box center [595, 198] width 750 height 290
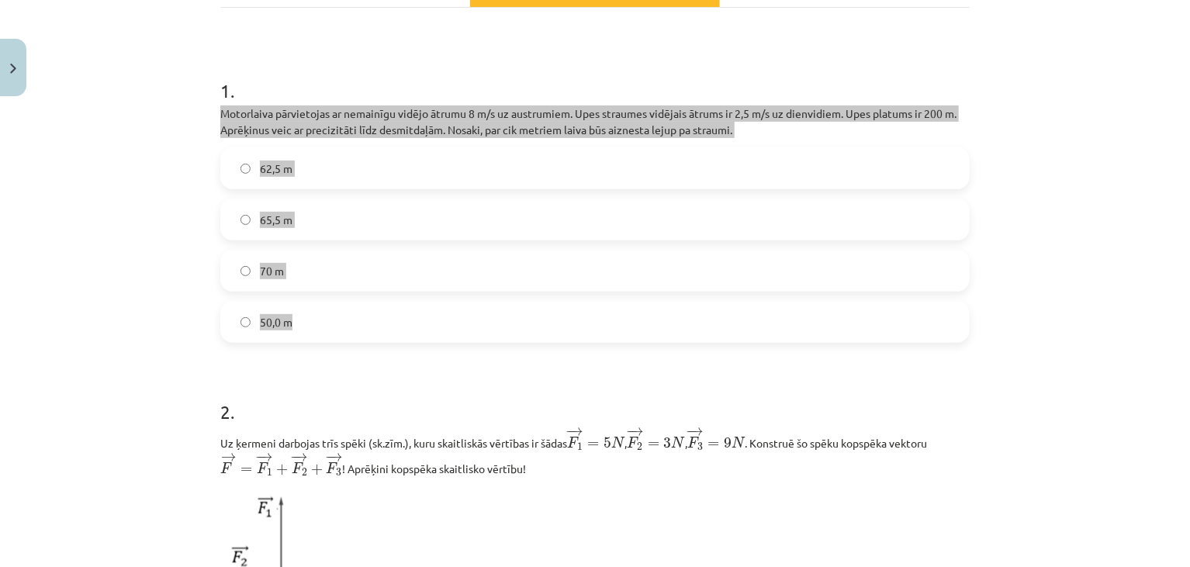
copy div "Motorlaiva pārvietojas ar nemainīgu vidējo ātrumu 8 m/s uz austrumiem. Upes str…"
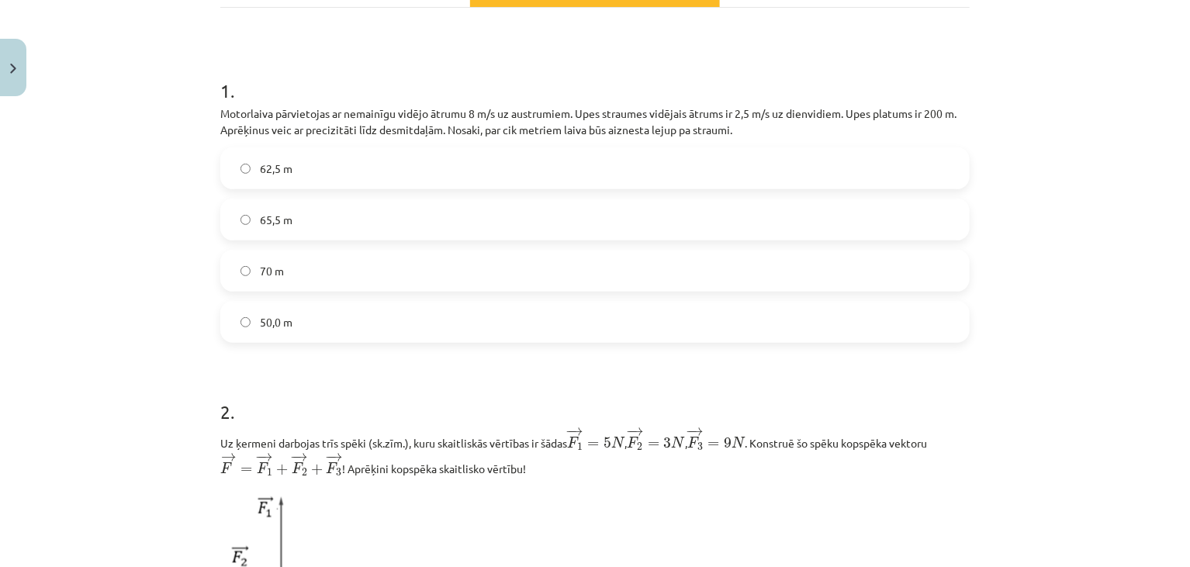
click at [596, 38] on div "1 . Motorlaiva pārvietojas ar nemainīgu vidējo ātrumu 8 m/s uz austrumiem. Upes…" at bounding box center [595, 471] width 750 height 927
click at [357, 204] on label "65,5 m" at bounding box center [595, 219] width 746 height 39
click at [340, 161] on label "62,5 m" at bounding box center [595, 168] width 746 height 39
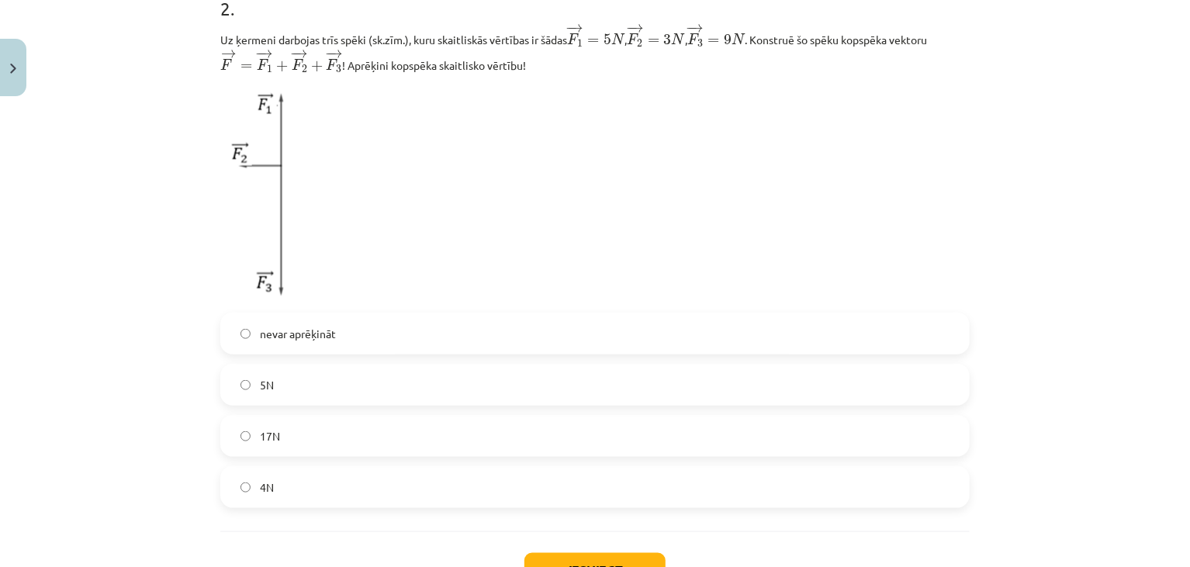
scroll to position [659, 0]
click at [264, 423] on label "17N" at bounding box center [595, 436] width 746 height 39
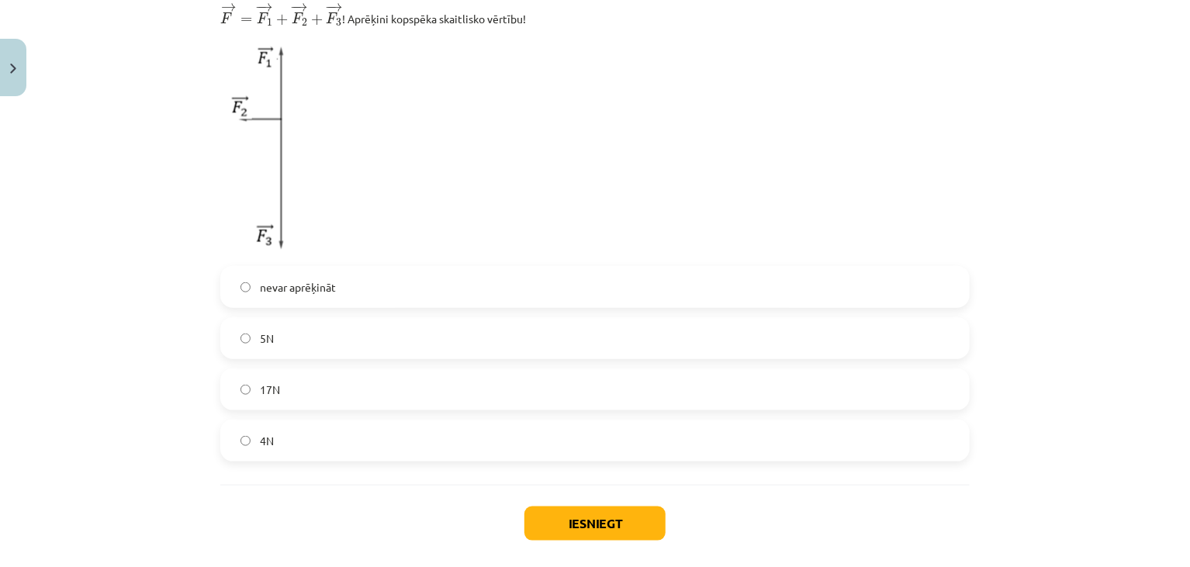
scroll to position [782, 0]
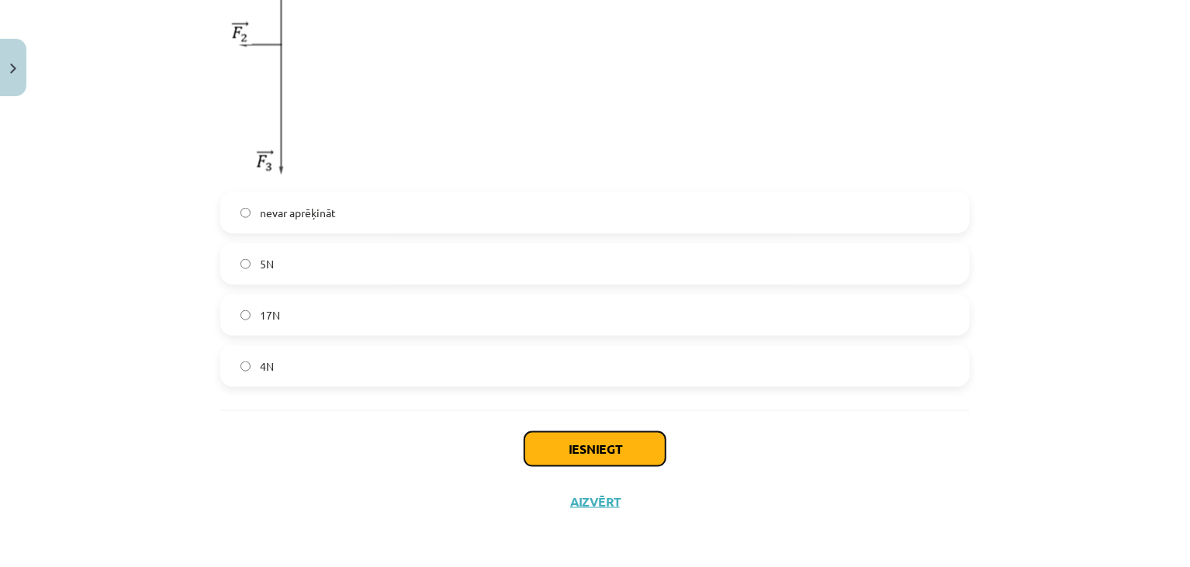
click at [556, 445] on button "Iesniegt" at bounding box center [595, 449] width 141 height 34
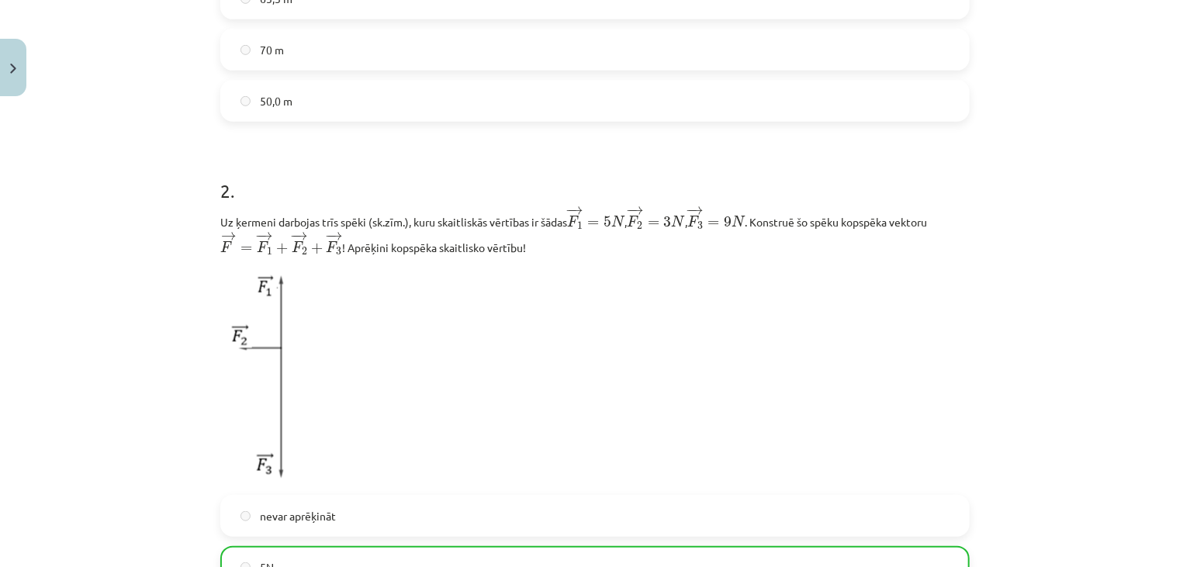
scroll to position [831, 0]
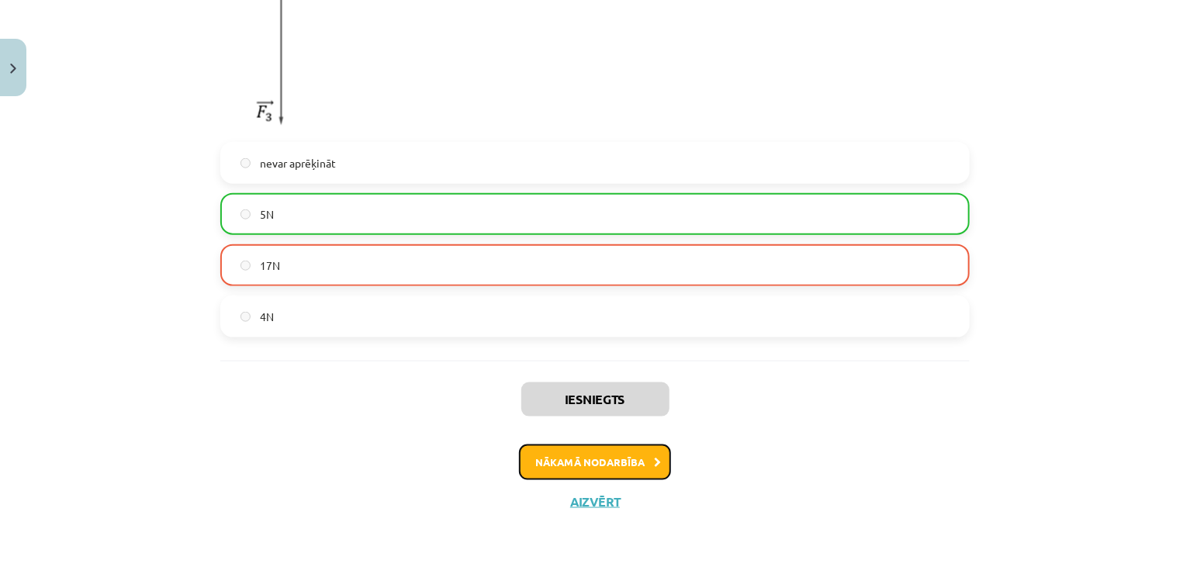
click at [585, 463] on button "Nākamā nodarbība" at bounding box center [595, 463] width 152 height 36
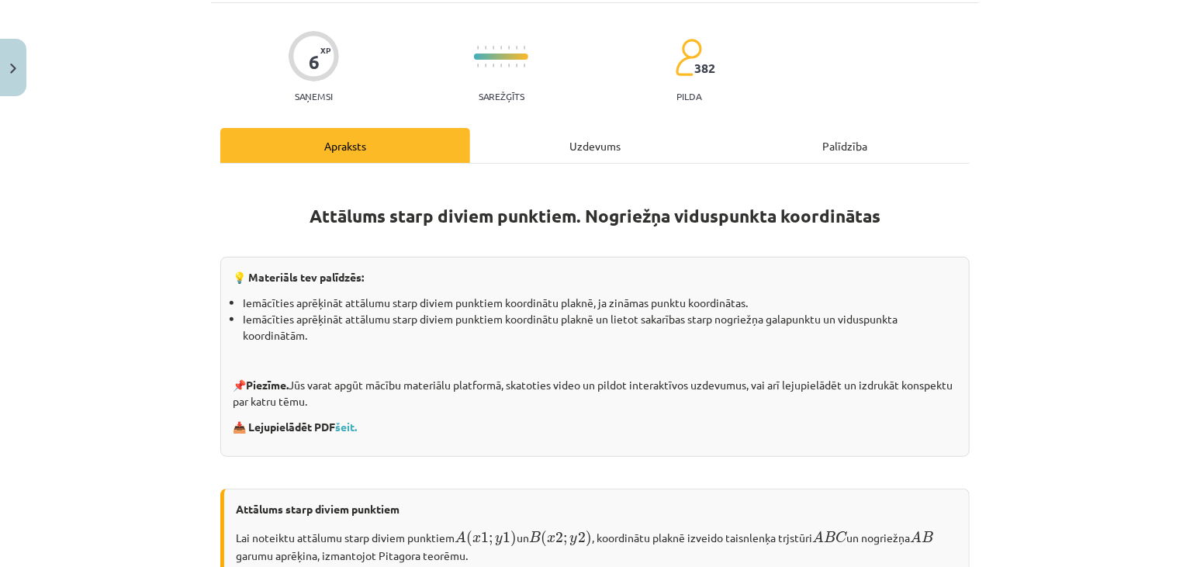
scroll to position [39, 0]
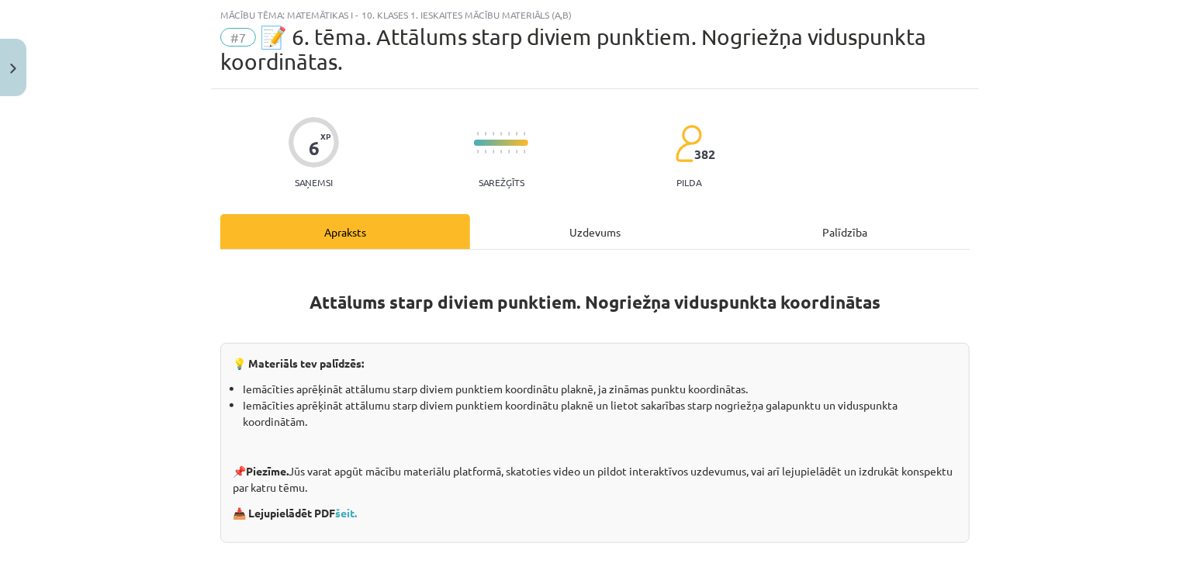
click at [550, 220] on div "Uzdevums" at bounding box center [595, 231] width 250 height 35
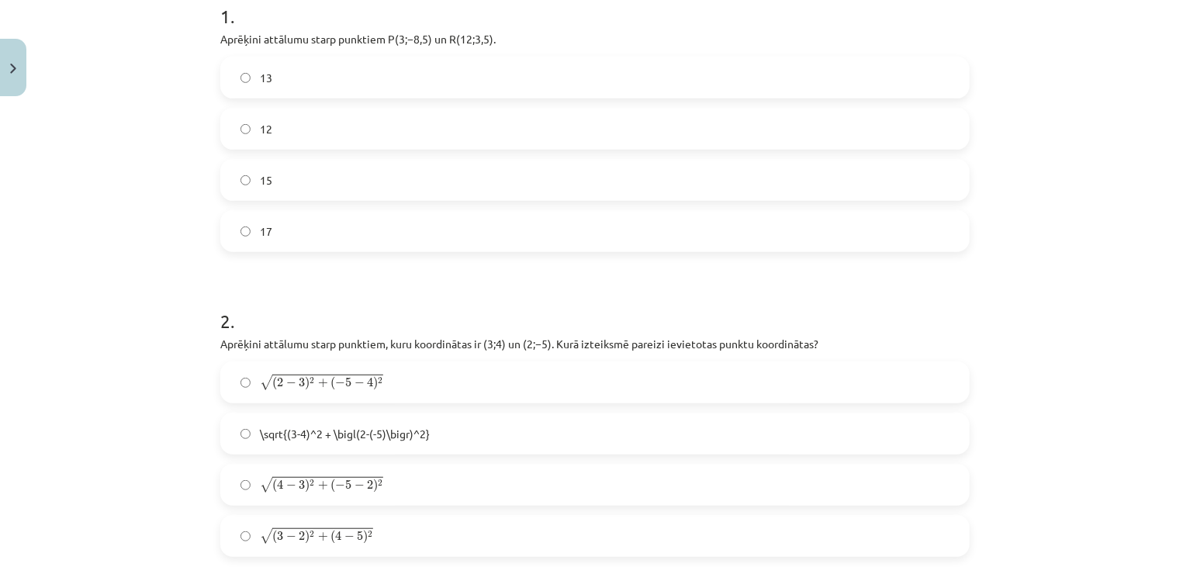
scroll to position [351, 0]
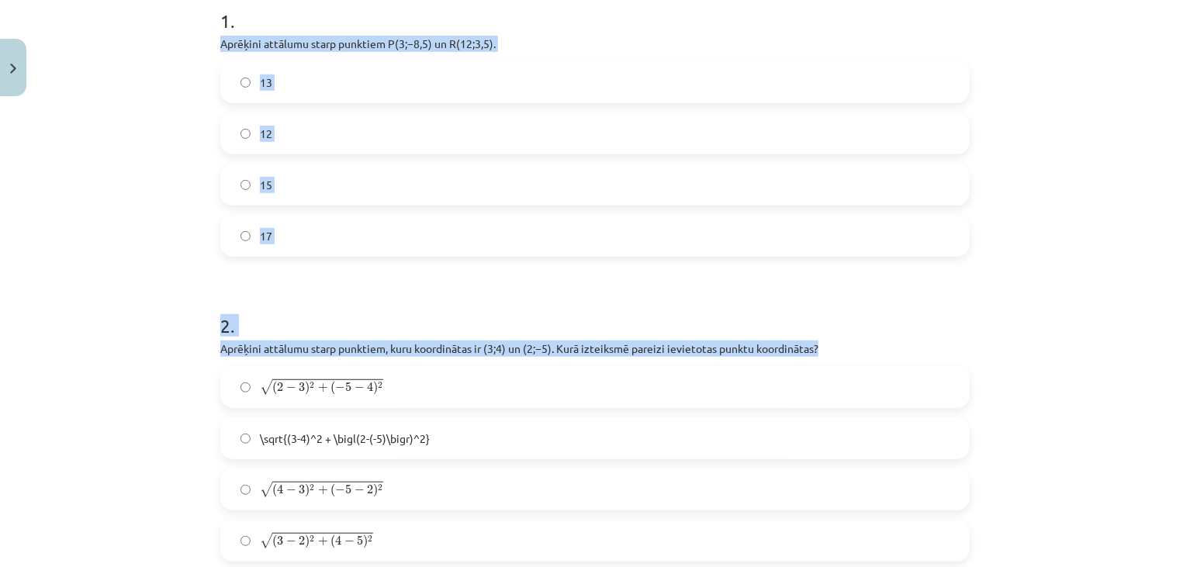
drag, startPoint x: 218, startPoint y: 43, endPoint x: 820, endPoint y: 351, distance: 676.0
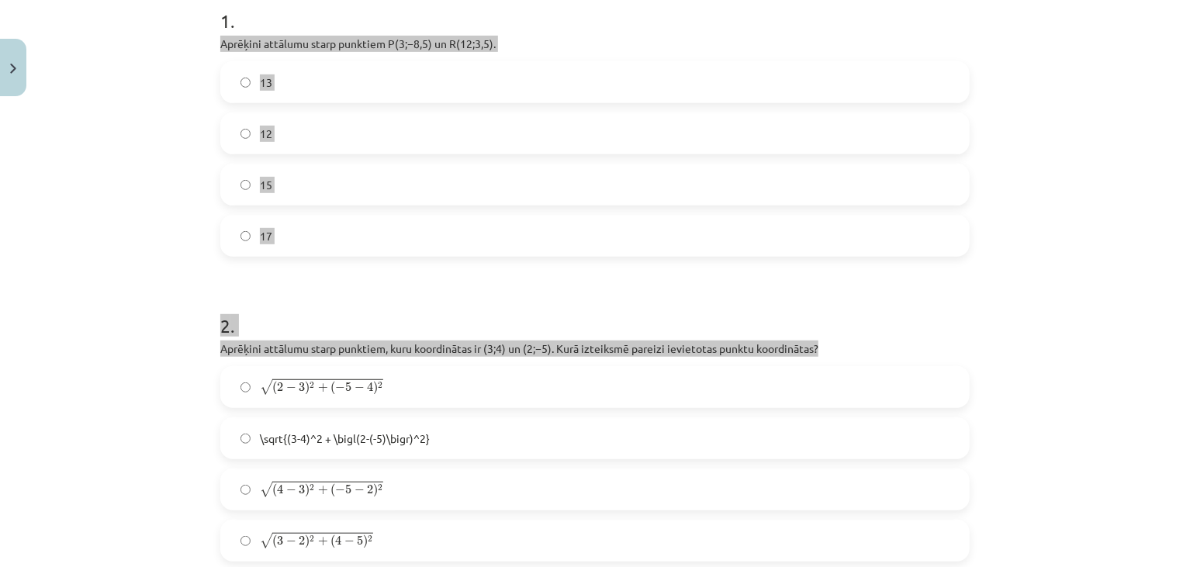
copy form "Aprēķini attālumu starp punktiem ﻿P(3;−8,5) un ﻿R(12;3,5)﻿. 13 12 15 17 2 . Apr…"
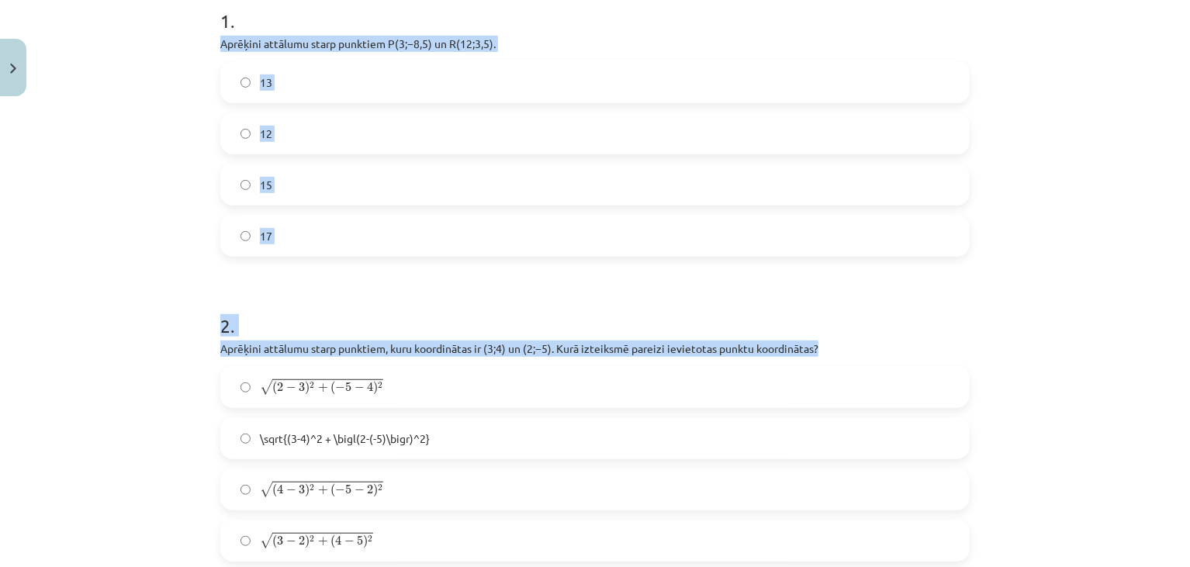
click at [199, 214] on div "Mācību tēma: Matemātikas i - 10. klases 1. ieskaites mācību materiāls (a,b) #7 …" at bounding box center [595, 283] width 1190 height 567
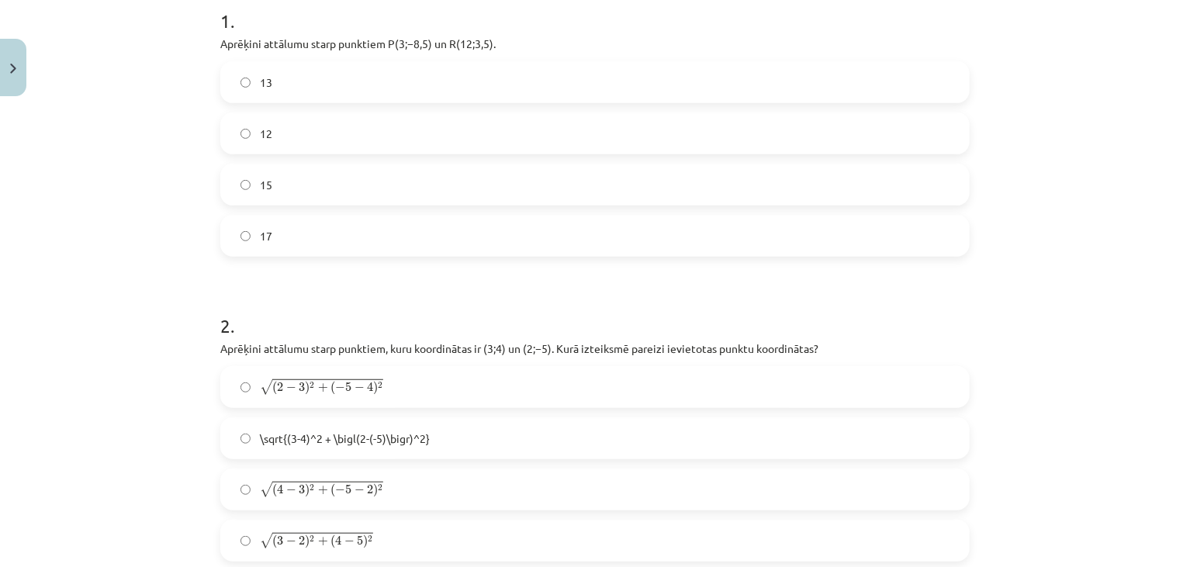
click at [199, 214] on div "Mācību tēma: Matemātikas i - 10. klases 1. ieskaites mācību materiāls (a,b) #7 …" at bounding box center [595, 283] width 1190 height 567
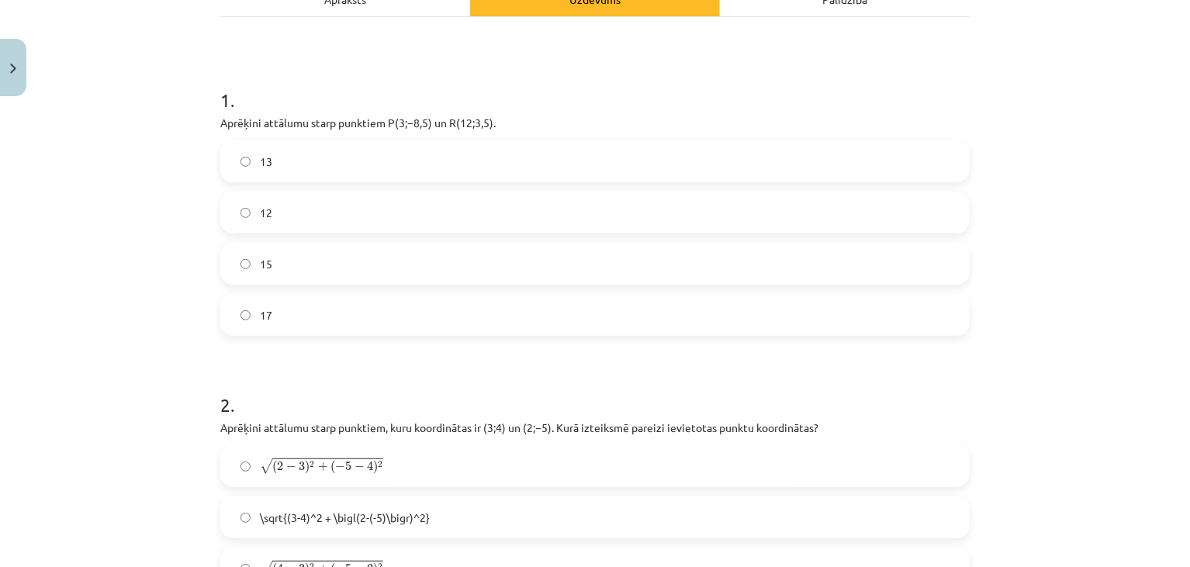
scroll to position [270, 0]
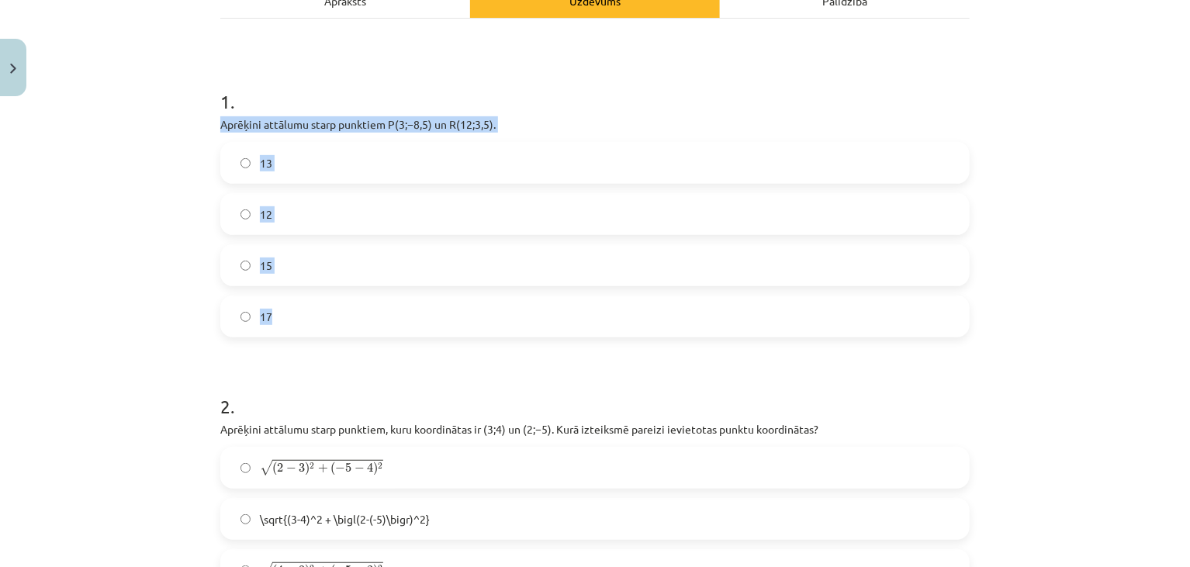
drag, startPoint x: 207, startPoint y: 117, endPoint x: 297, endPoint y: 314, distance: 216.7
copy div "Aprēķini attālumu starp punktiem ﻿P(3;−8,5) un ﻿R(12;3,5)﻿. 13 12 15 17"
click at [232, 262] on label "15" at bounding box center [595, 265] width 746 height 39
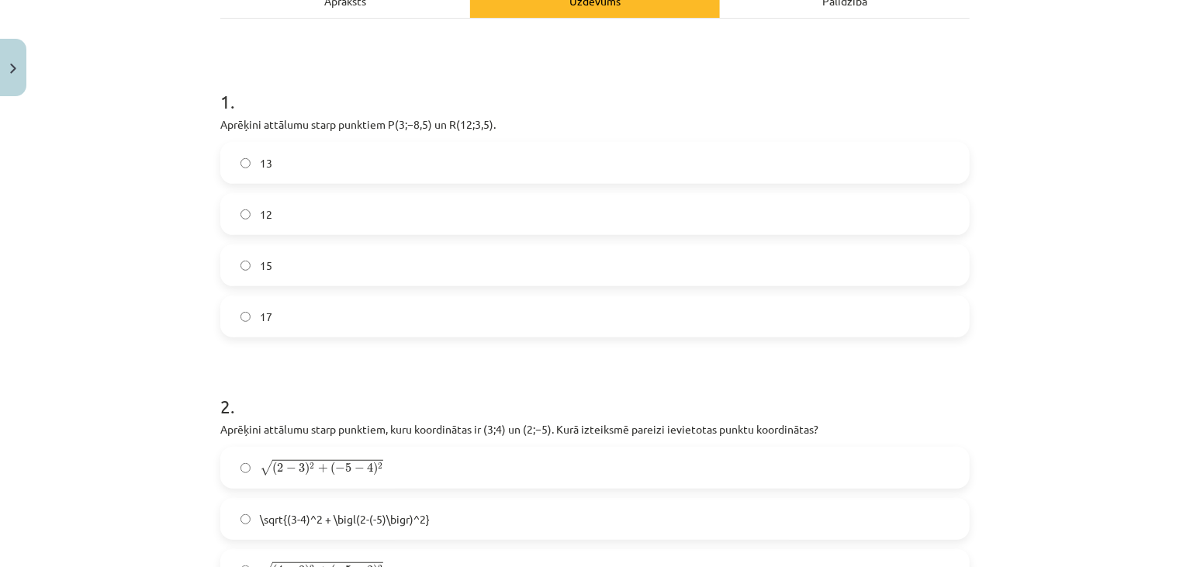
click at [181, 257] on div "Mācību tēma: Matemātikas i - 10. klases 1. ieskaites mācību materiāls (a,b) #7 …" at bounding box center [595, 283] width 1190 height 567
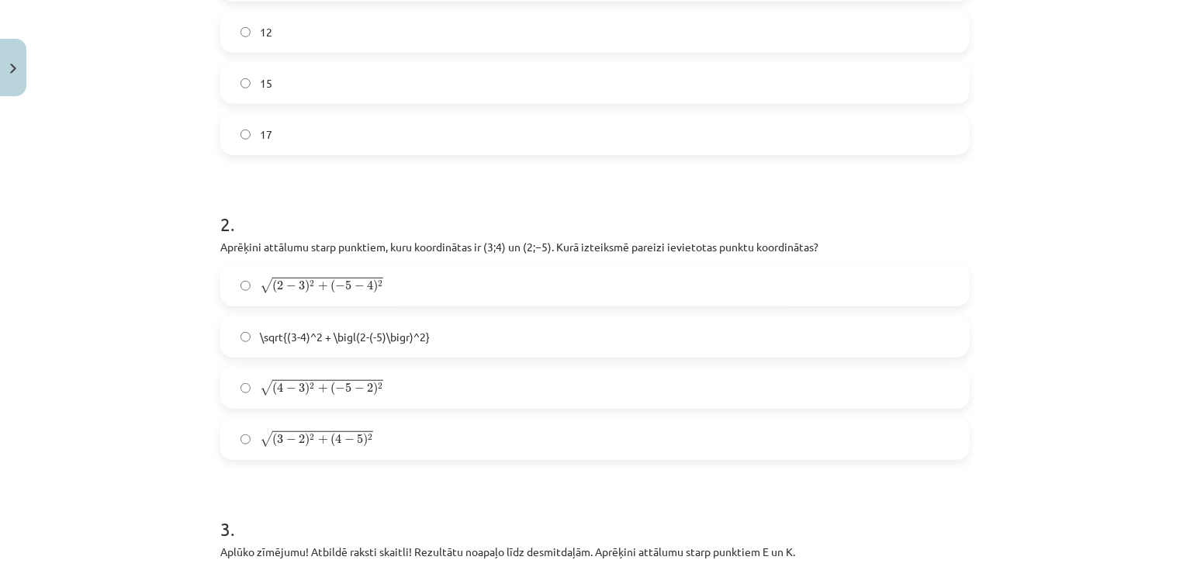
scroll to position [512, 0]
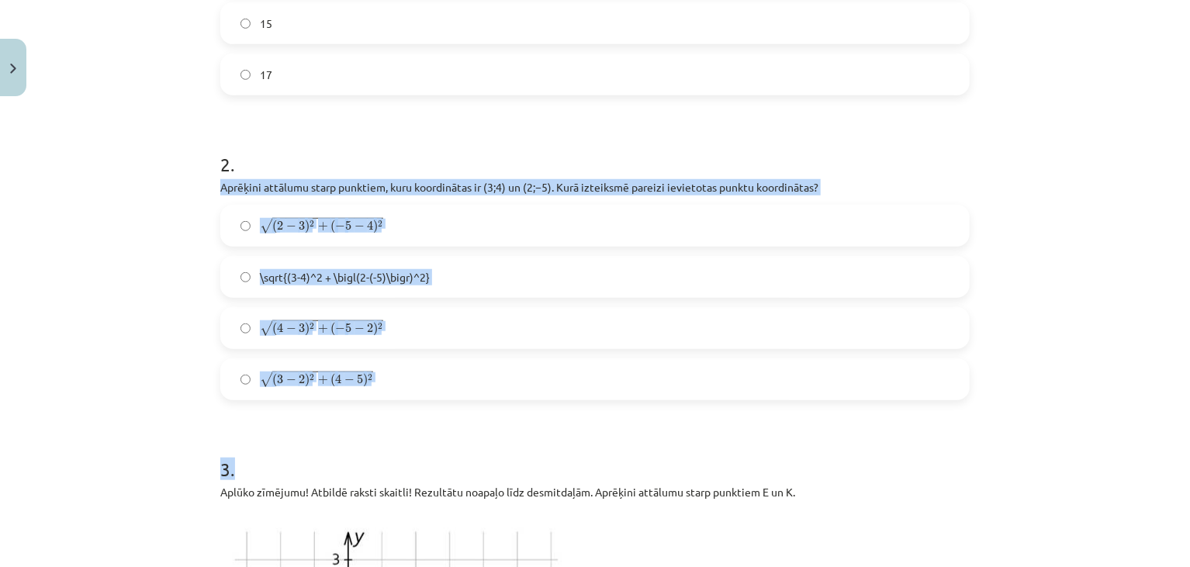
drag, startPoint x: 214, startPoint y: 186, endPoint x: 375, endPoint y: 406, distance: 272.1
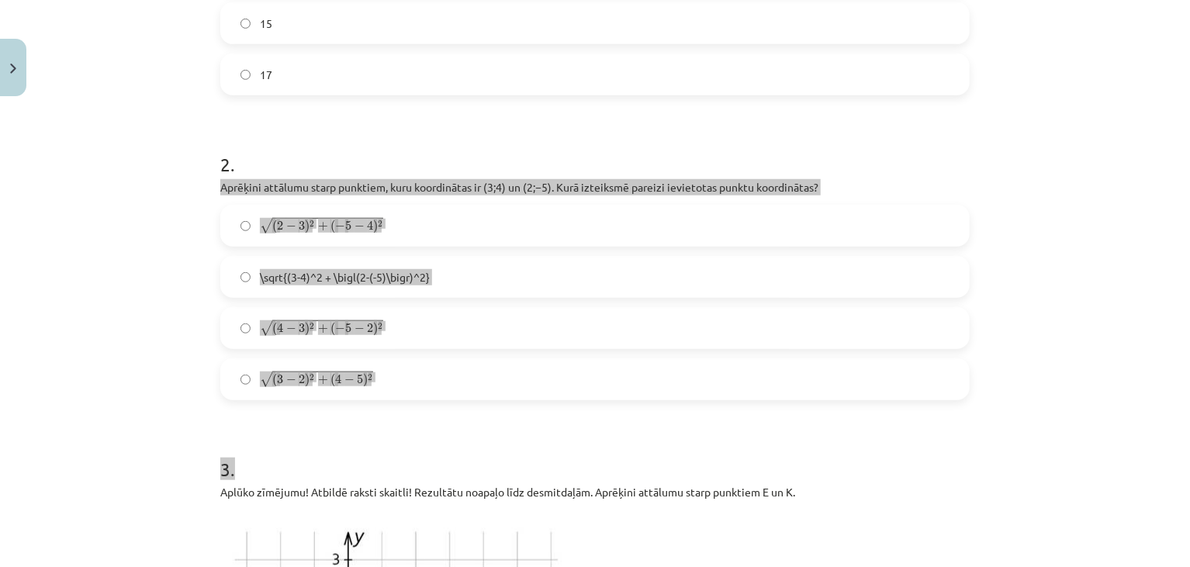
copy form "Aprēķini attālumu starp punktiem, kuru koordinātas ir ﻿(3;4)﻿ un ﻿(2;−5). Kurā …"
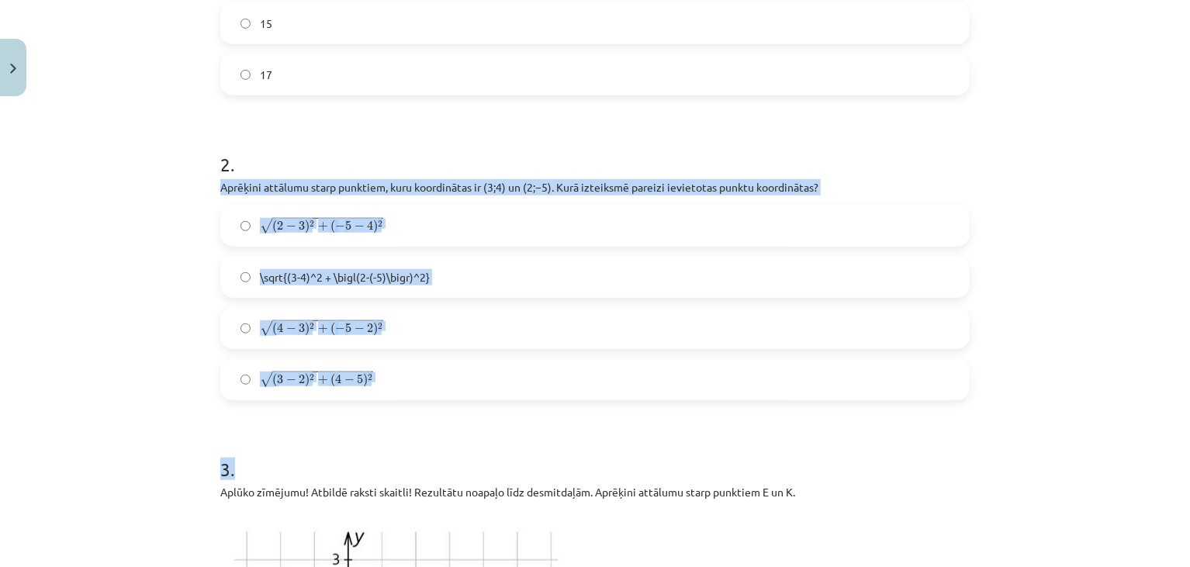
click at [168, 329] on div "Mācību tēma: Matemātikas i - 10. klases 1. ieskaites mācību materiāls (a,b) #7 …" at bounding box center [595, 283] width 1190 height 567
click at [173, 327] on div "Mācību tēma: Matemātikas i - 10. klases 1. ieskaites mācību materiāls (a,b) #7 …" at bounding box center [595, 283] width 1190 height 567
click at [173, 326] on div "Mācību tēma: Matemātikas i - 10. klases 1. ieskaites mācību materiāls (a,b) #7 …" at bounding box center [595, 283] width 1190 height 567
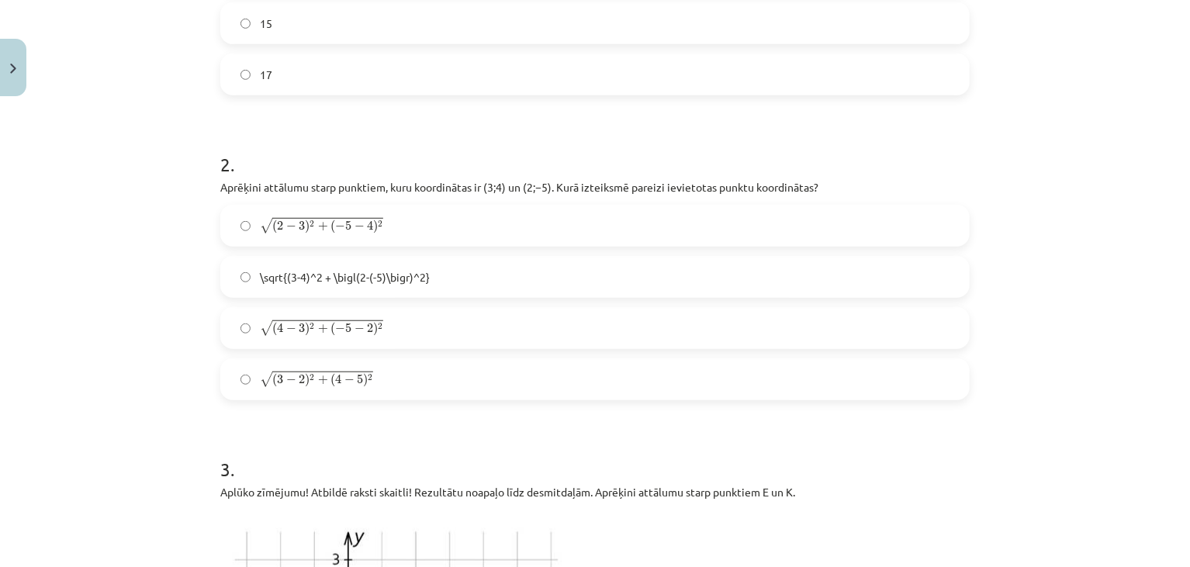
click at [173, 320] on div "Mācību tēma: Matemātikas i - 10. klases 1. ieskaites mācību materiāls (a,b) #7 …" at bounding box center [595, 283] width 1190 height 567
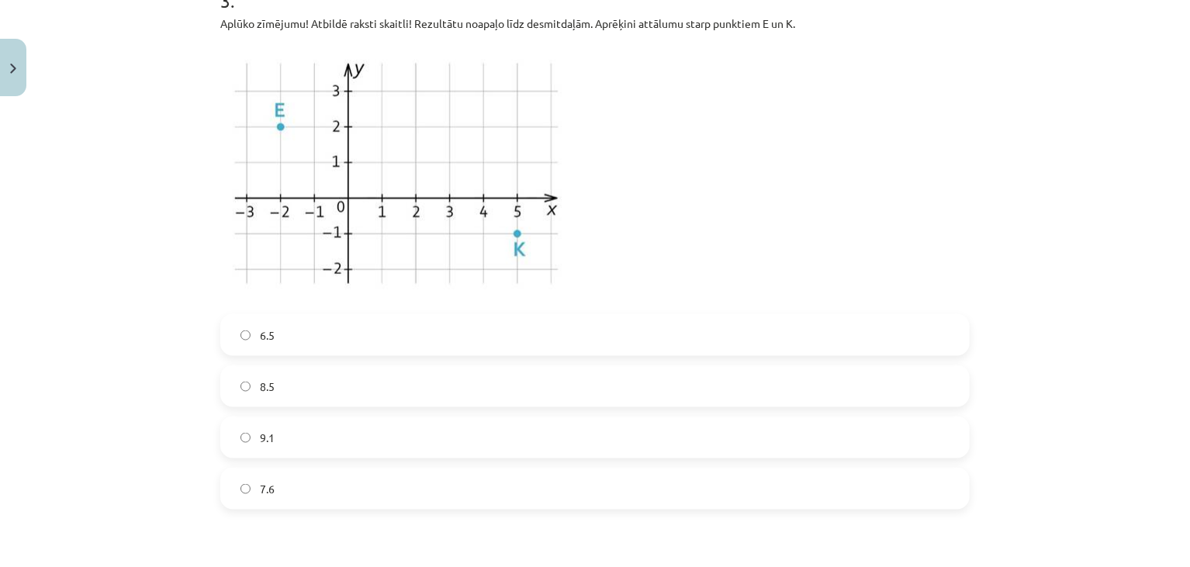
scroll to position [981, 0]
click at [253, 491] on label "7.6" at bounding box center [595, 488] width 746 height 39
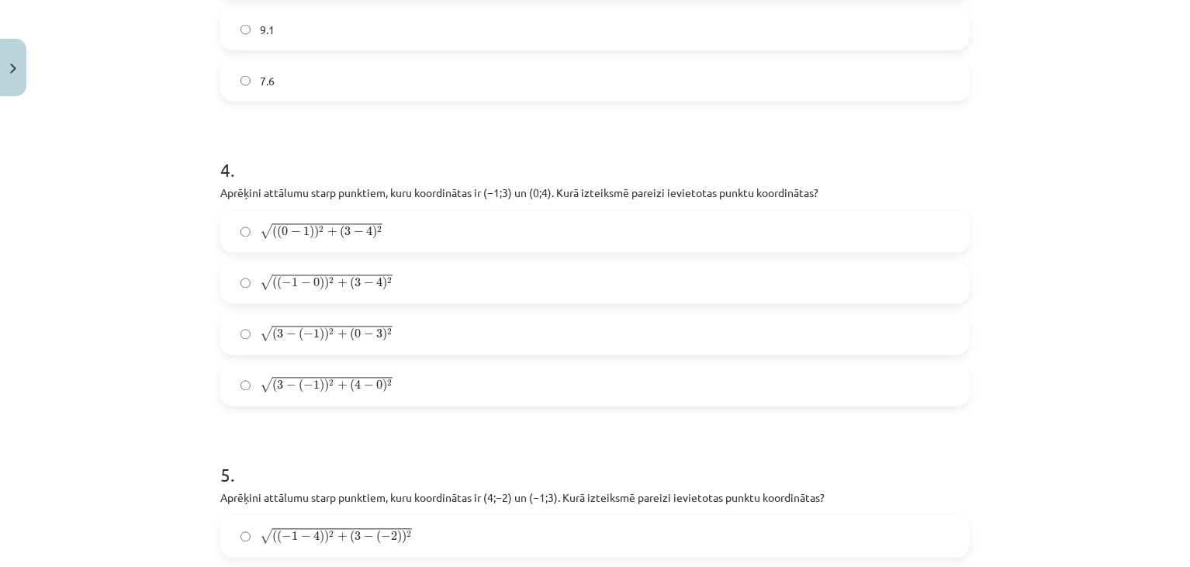
scroll to position [1408, 0]
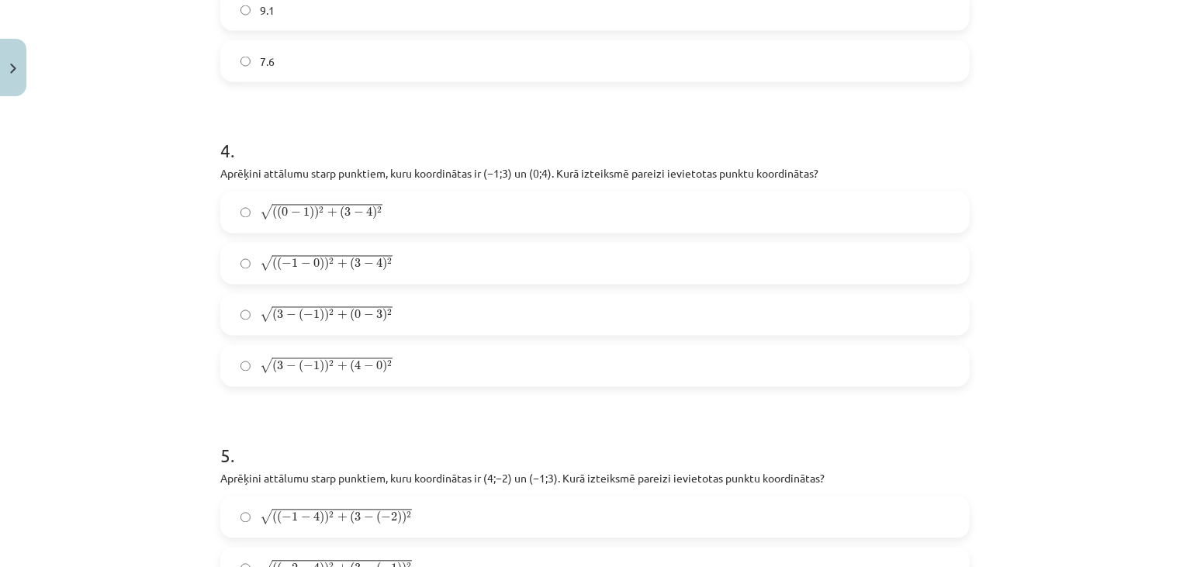
drag, startPoint x: 220, startPoint y: 166, endPoint x: 220, endPoint y: 183, distance: 17.1
click at [220, 183] on div "4 . Aprēķini attālumu starp punktiem, kuru koordinātas ir ﻿(−1;3) un ﻿(0;4). Ku…" at bounding box center [595, 250] width 750 height 274
click at [213, 182] on div "6 XP Saņemsi Sarežģīts 382 pilda Apraksts Uzdevums Palīdzība 1 . Aprēķini attāl…" at bounding box center [595, 66] width 768 height 2692
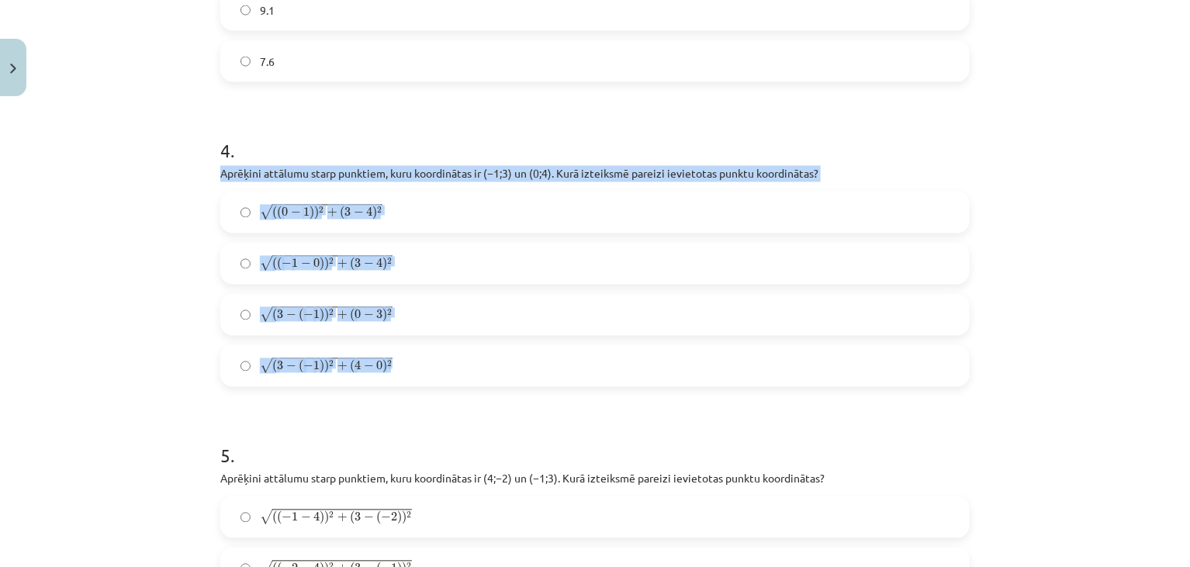
drag, startPoint x: 213, startPoint y: 174, endPoint x: 396, endPoint y: 360, distance: 260.6
click at [396, 360] on div "6 XP Saņemsi Sarežģīts 382 pilda Apraksts Uzdevums Palīdzība 1 . Aprēķini attāl…" at bounding box center [595, 66] width 768 height 2692
click at [129, 289] on div "Mācību tēma: Matemātikas i - 10. klases 1. ieskaites mācību materiāls (a,b) #7 …" at bounding box center [595, 283] width 1190 height 567
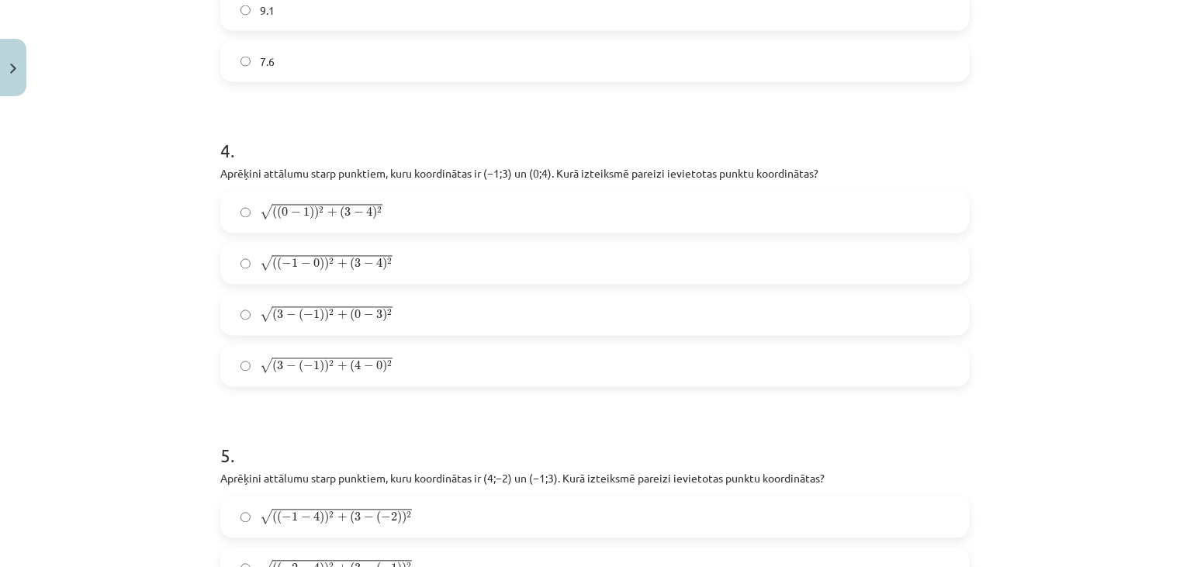
click at [131, 286] on div "Mācību tēma: Matemātikas i - 10. klases 1. ieskaites mācību materiāls (a,b) #7 …" at bounding box center [595, 283] width 1190 height 567
click at [135, 286] on div "Mācību tēma: Matemātikas i - 10. klases 1. ieskaites mācību materiāls (a,b) #7 …" at bounding box center [595, 283] width 1190 height 567
click at [139, 282] on div "Mācību tēma: Matemātikas i - 10. klases 1. ieskaites mācību materiāls (a,b) #7 …" at bounding box center [595, 283] width 1190 height 567
click at [140, 282] on div "Mācību tēma: Matemātikas i - 10. klases 1. ieskaites mācību materiāls (a,b) #7 …" at bounding box center [595, 283] width 1190 height 567
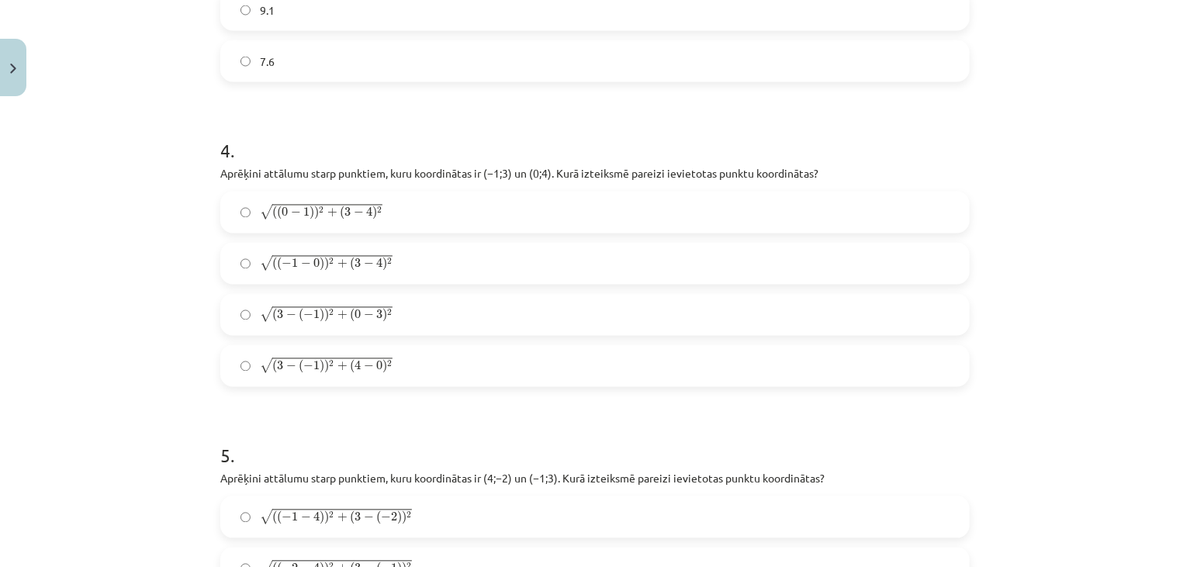
click at [313, 261] on span "( ( − 1 − 0 ) ) 2 + ( 3 − 4 ) 2" at bounding box center [332, 265] width 120 height 14
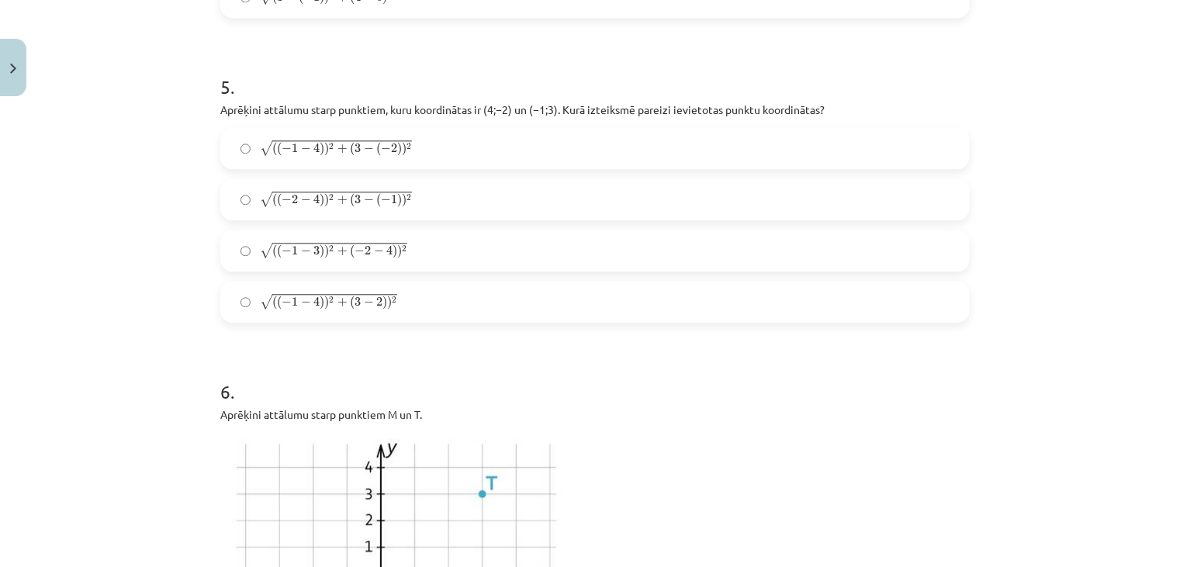
scroll to position [1783, 0]
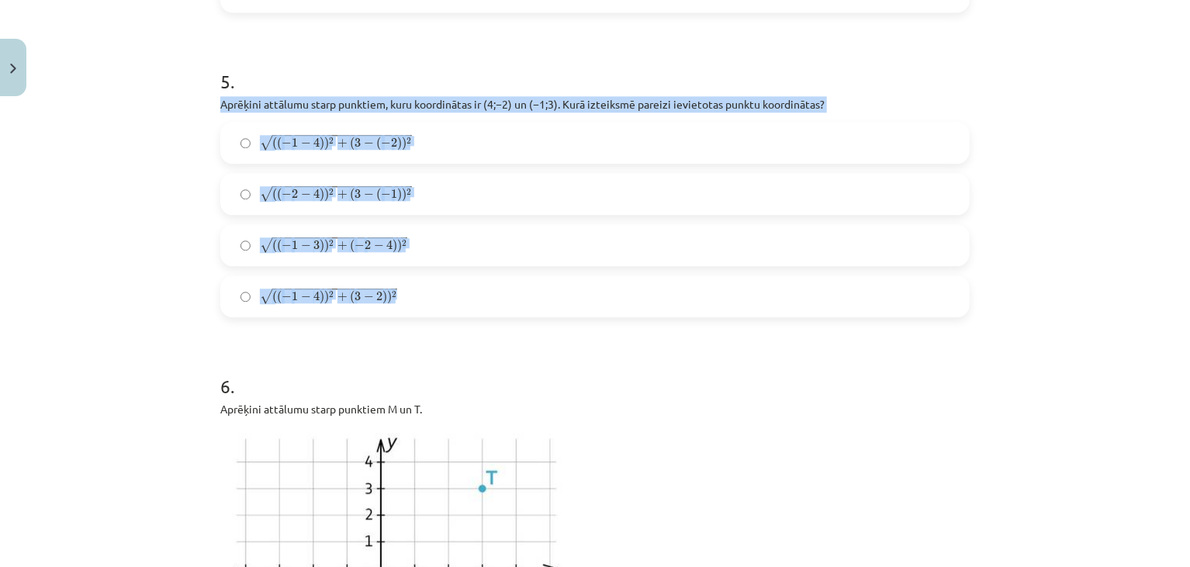
drag, startPoint x: 209, startPoint y: 100, endPoint x: 415, endPoint y: 304, distance: 289.7
click at [173, 278] on div "Mācību tēma: Matemātikas i - 10. klases 1. ieskaites mācību materiāls (a,b) #7 …" at bounding box center [595, 283] width 1190 height 567
click at [174, 278] on div "Mācību tēma: Matemātikas i - 10. klases 1. ieskaites mācību materiāls (a,b) #7 …" at bounding box center [595, 283] width 1190 height 567
click at [175, 278] on div "Mācību tēma: Matemātikas i - 10. klases 1. ieskaites mācību materiāls (a,b) #7 …" at bounding box center [595, 283] width 1190 height 567
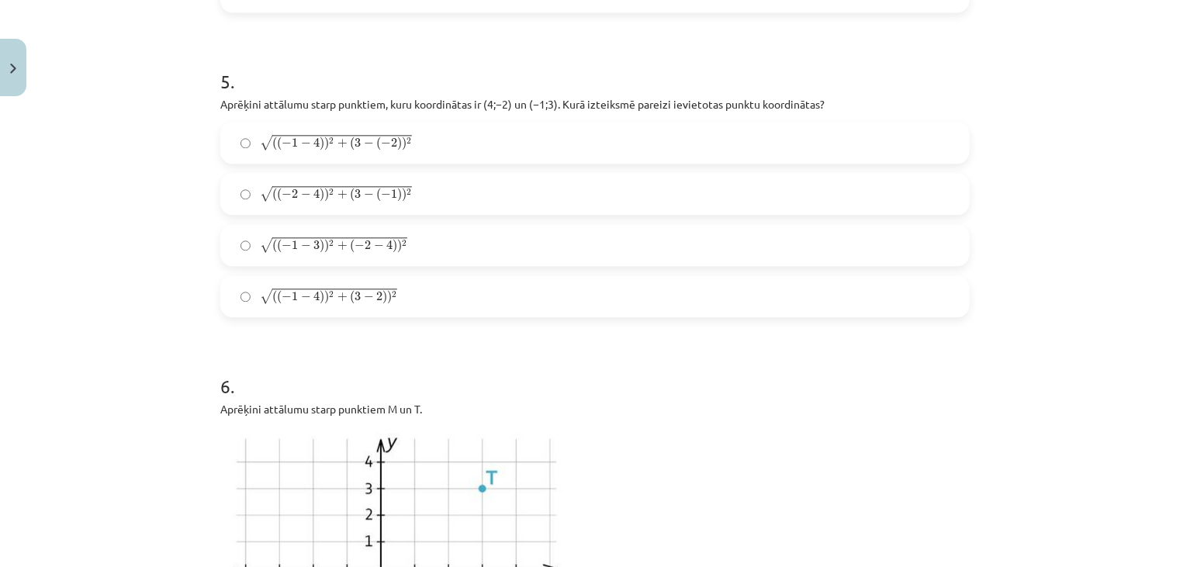
click at [175, 275] on div "Mācību tēma: Matemātikas i - 10. klases 1. ieskaites mācību materiāls (a,b) #7 …" at bounding box center [595, 283] width 1190 height 567
click at [364, 360] on h1 "6 ." at bounding box center [595, 372] width 750 height 48
click at [364, 357] on h1 "6 ." at bounding box center [595, 372] width 750 height 48
click at [392, 138] on span "2" at bounding box center [395, 142] width 6 height 9
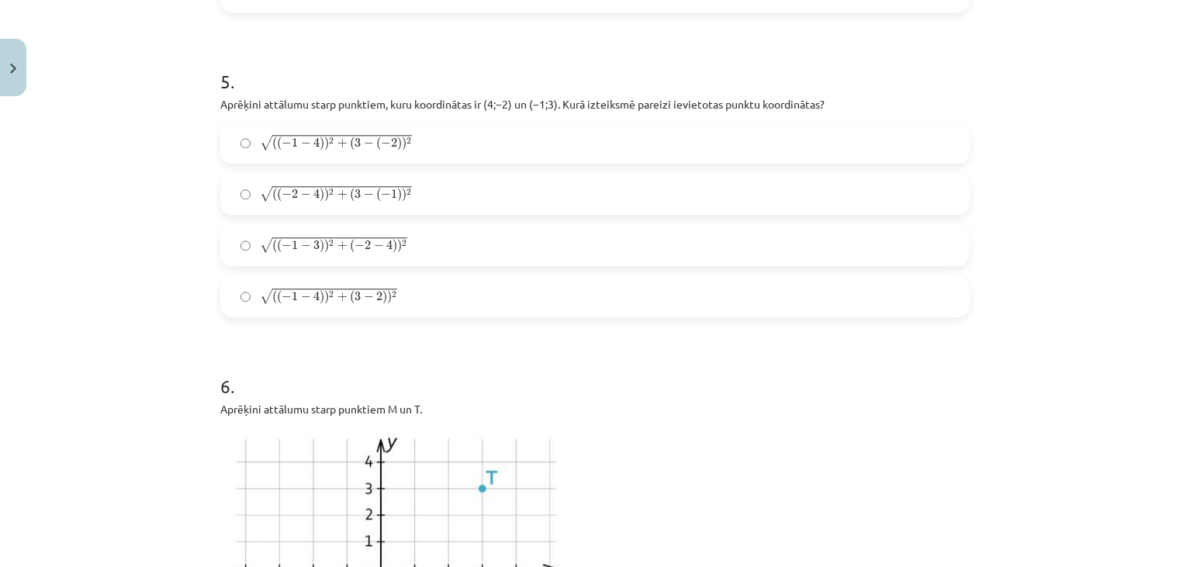
click at [431, 152] on label "√ ( ( − 1 − 4 ) ) 2 + ( 3 − ( − 2 ) ) 2 ( ( − 1 − 4 ) ) 2 + ( 3 − ( − 2 ) ) 2" at bounding box center [595, 142] width 746 height 39
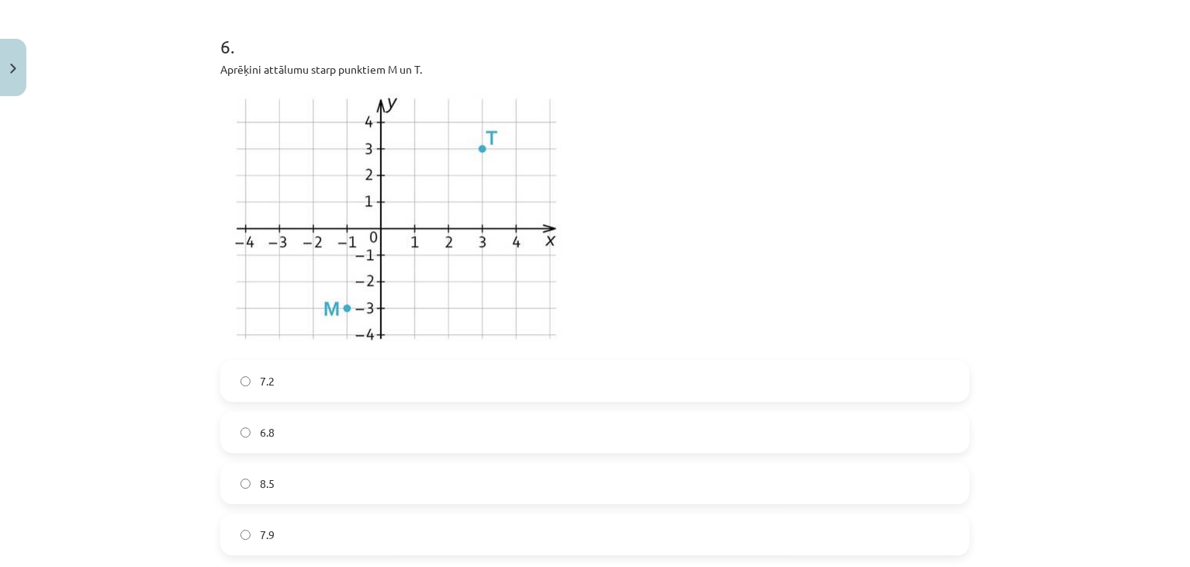
scroll to position [2246, 0]
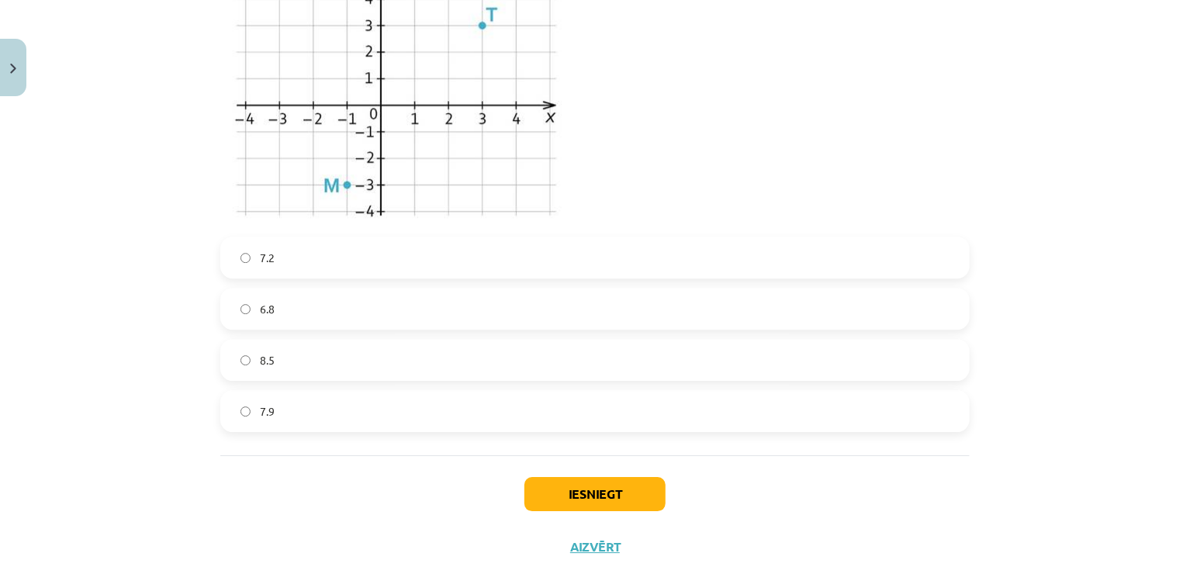
click at [252, 415] on label "7.9" at bounding box center [595, 411] width 746 height 39
click at [583, 487] on button "Iesniegt" at bounding box center [595, 494] width 141 height 34
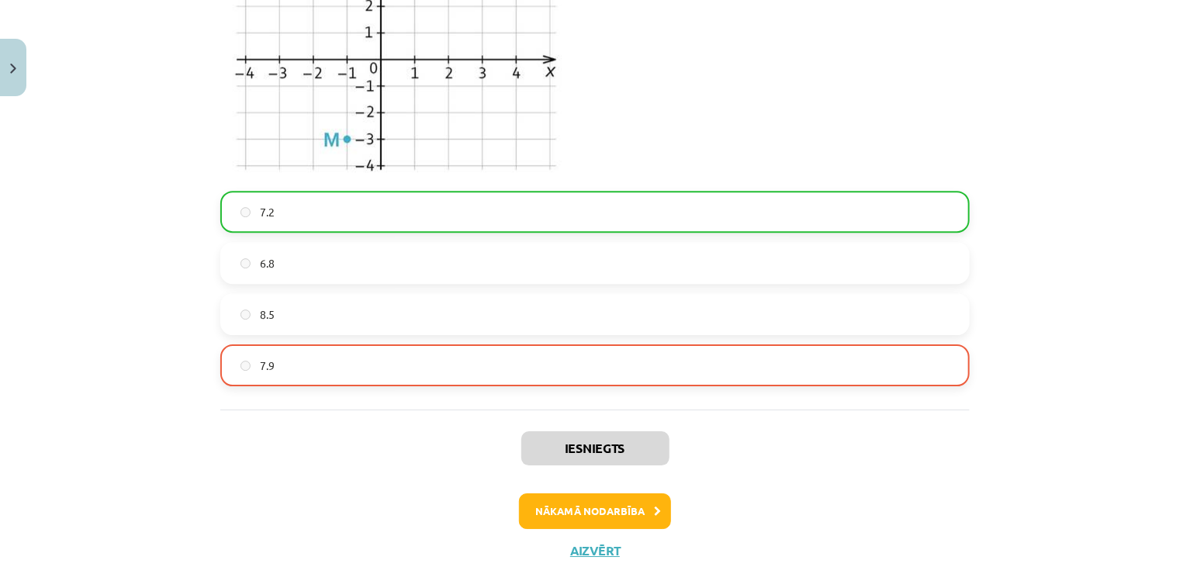
scroll to position [2339, 0]
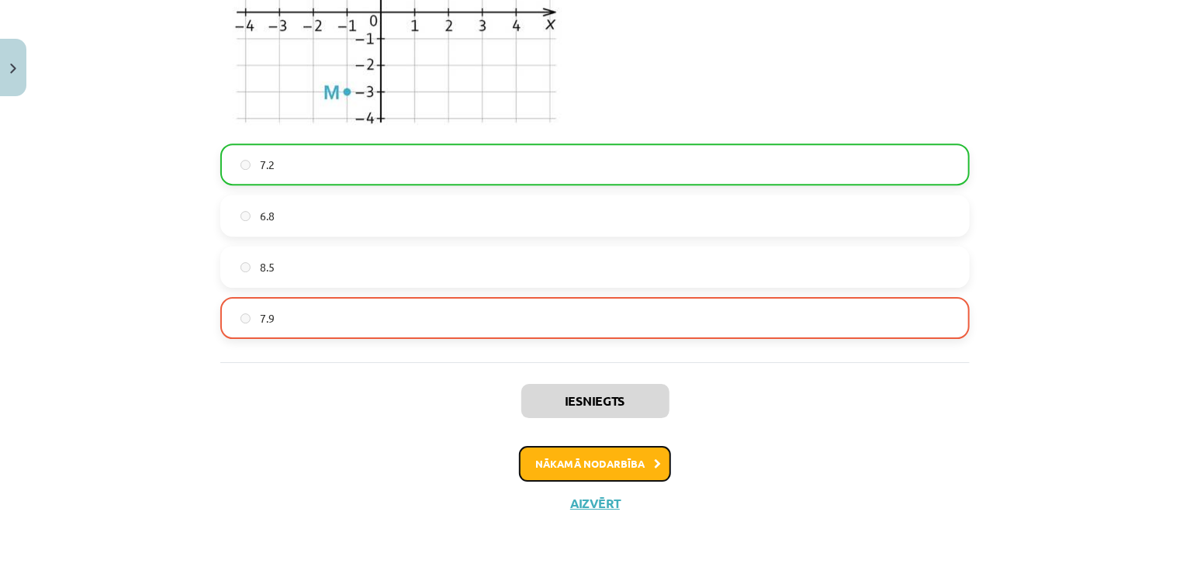
click at [556, 461] on button "Nākamā nodarbība" at bounding box center [595, 464] width 152 height 36
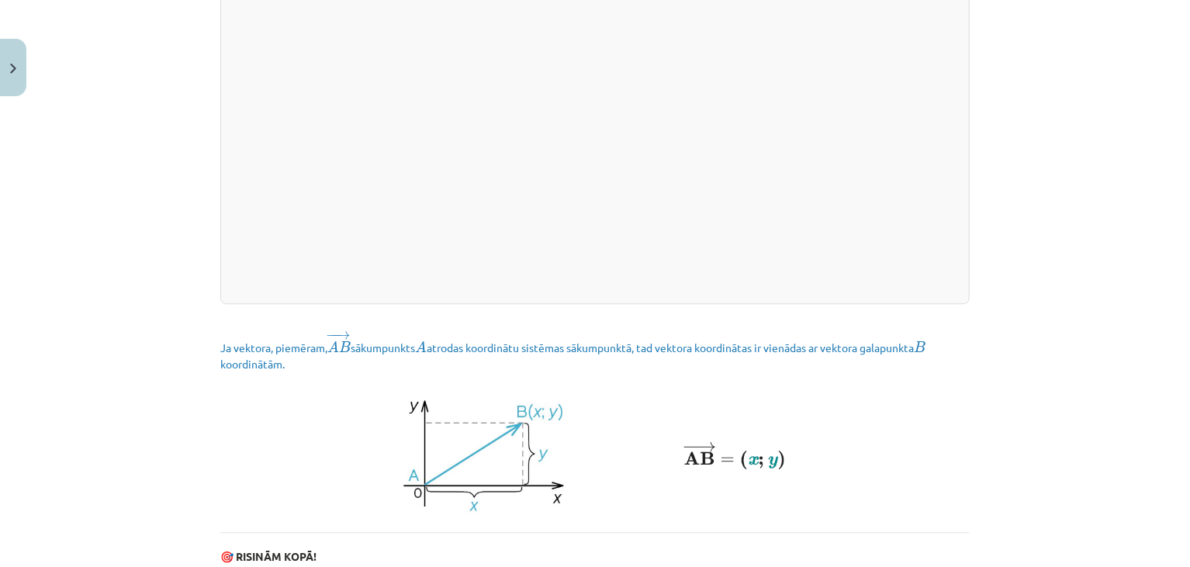
scroll to position [2160, 0]
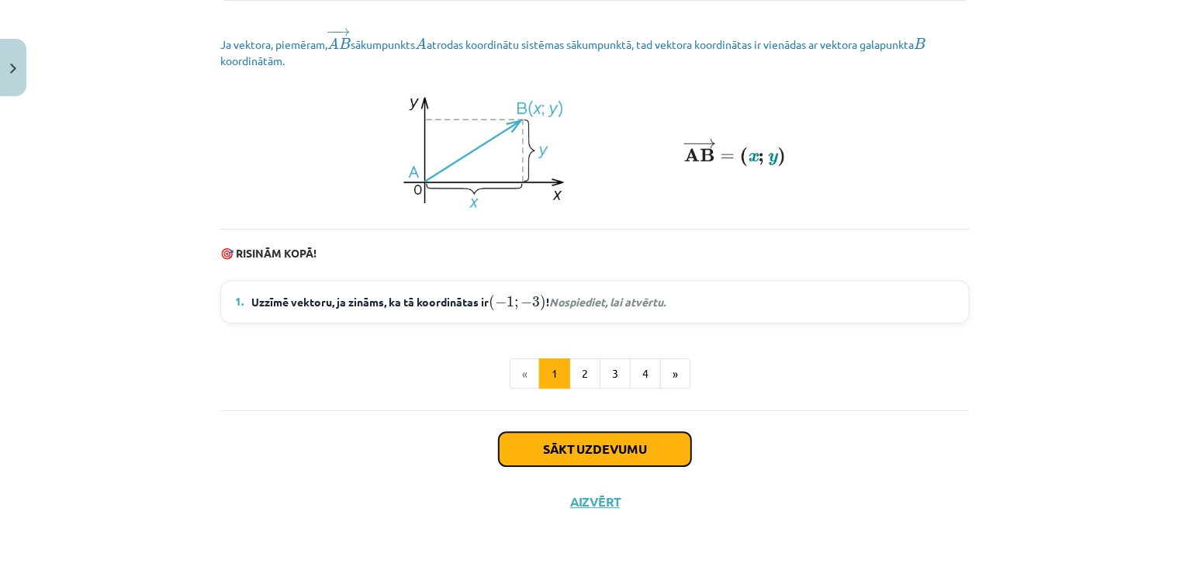
click at [552, 450] on button "Sākt uzdevumu" at bounding box center [595, 449] width 192 height 34
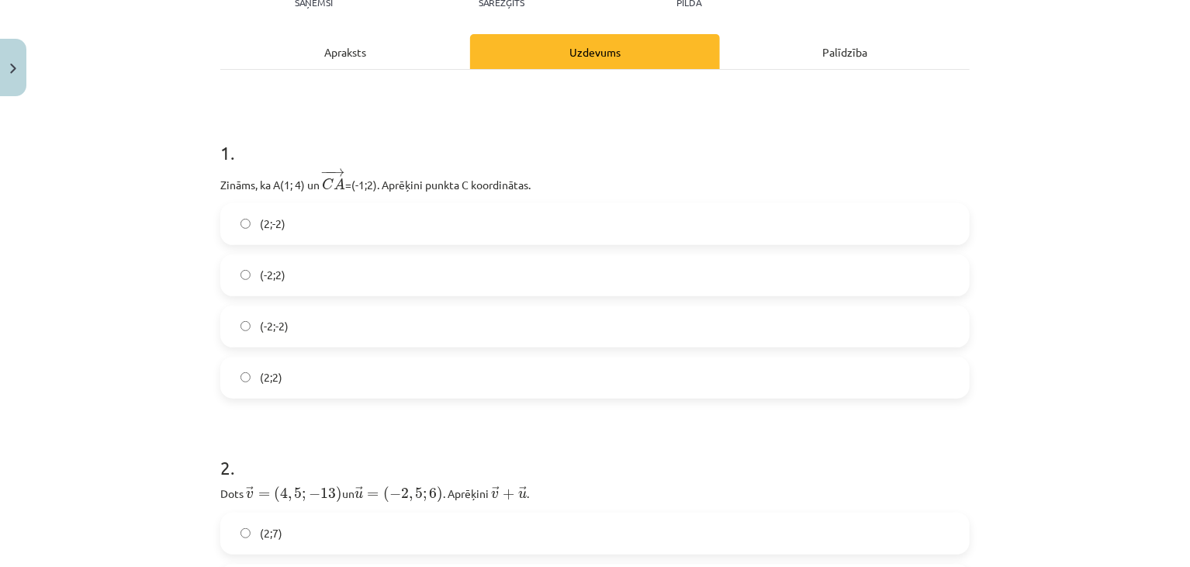
scroll to position [292, 0]
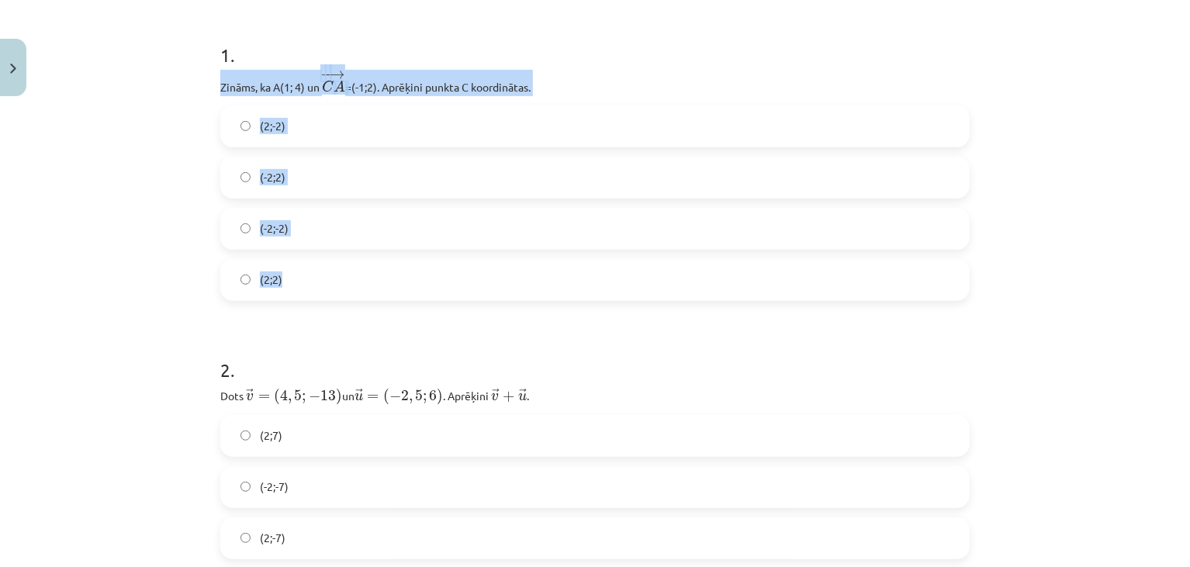
drag, startPoint x: 213, startPoint y: 84, endPoint x: 393, endPoint y: 269, distance: 258.4
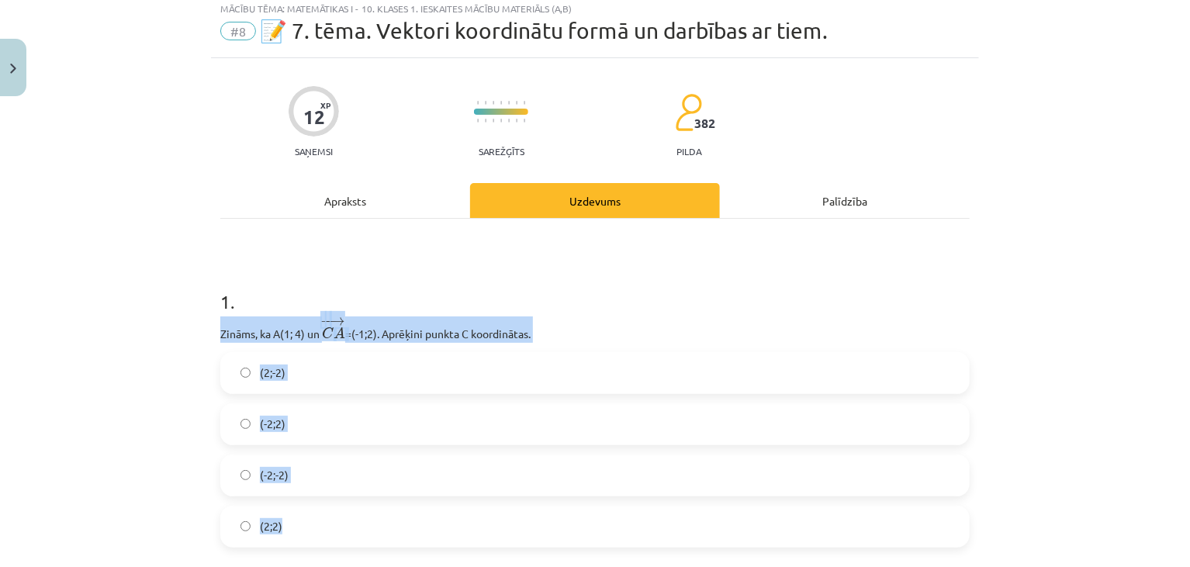
scroll to position [43, 0]
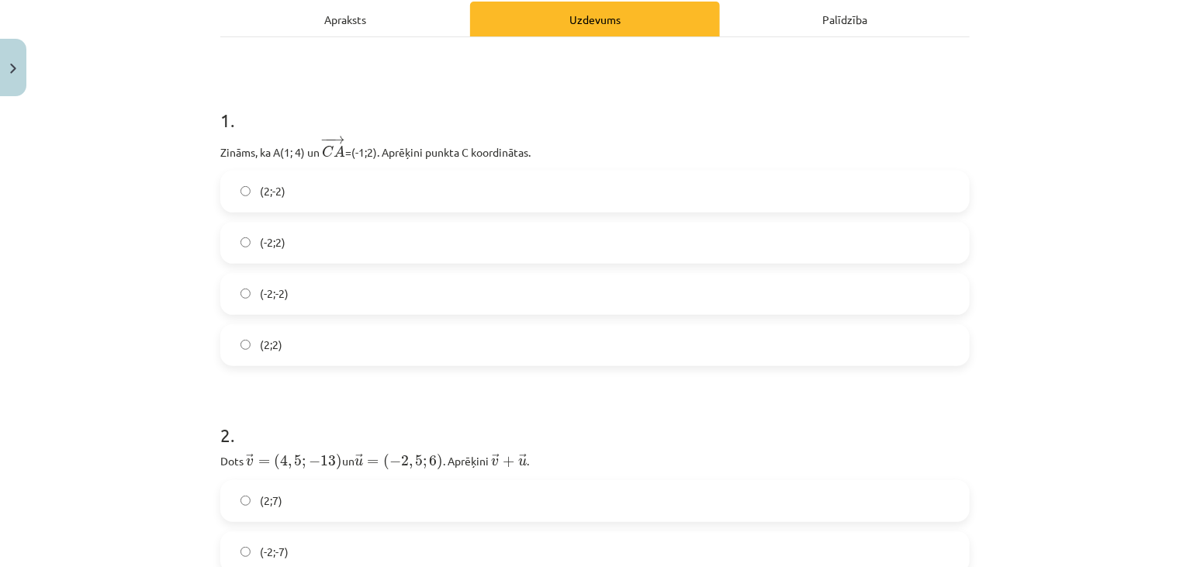
scroll to position [238, 0]
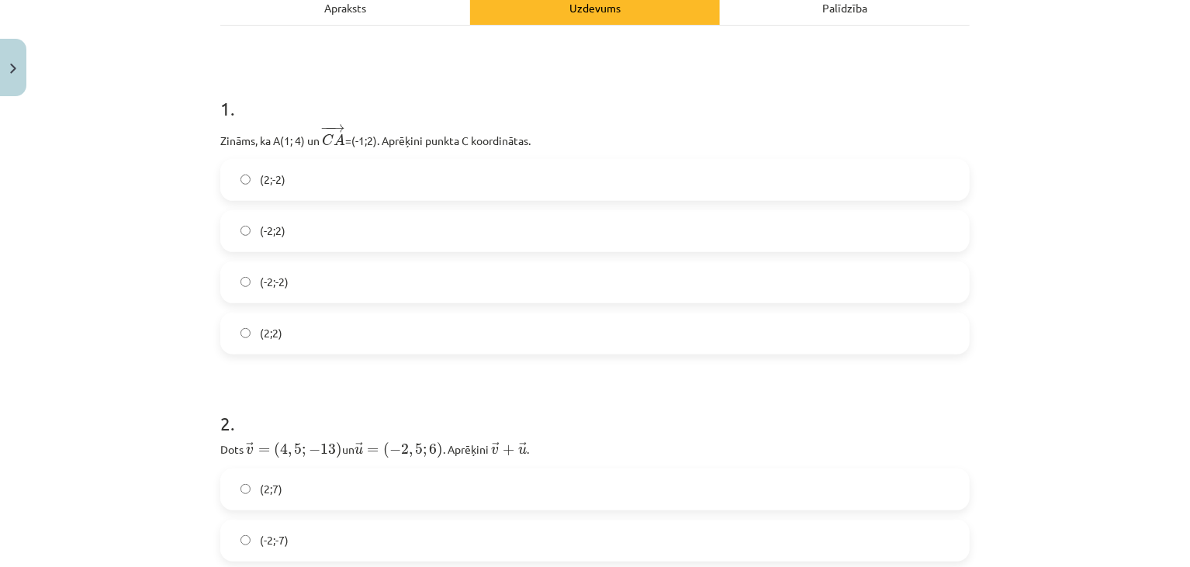
click at [280, 338] on label "(2;2)" at bounding box center [595, 333] width 746 height 39
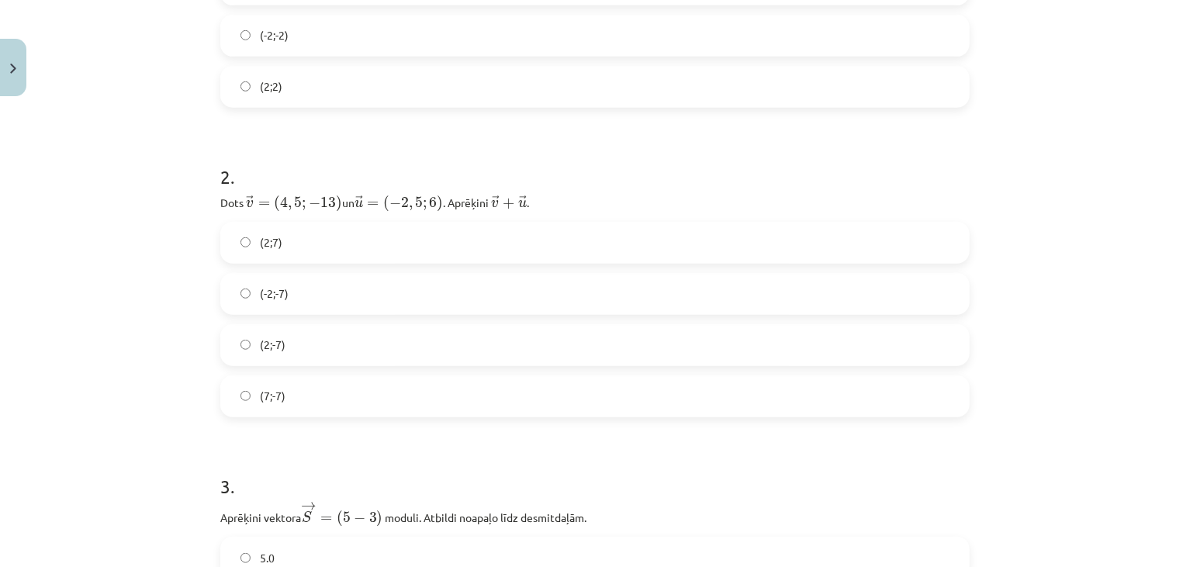
scroll to position [538, 0]
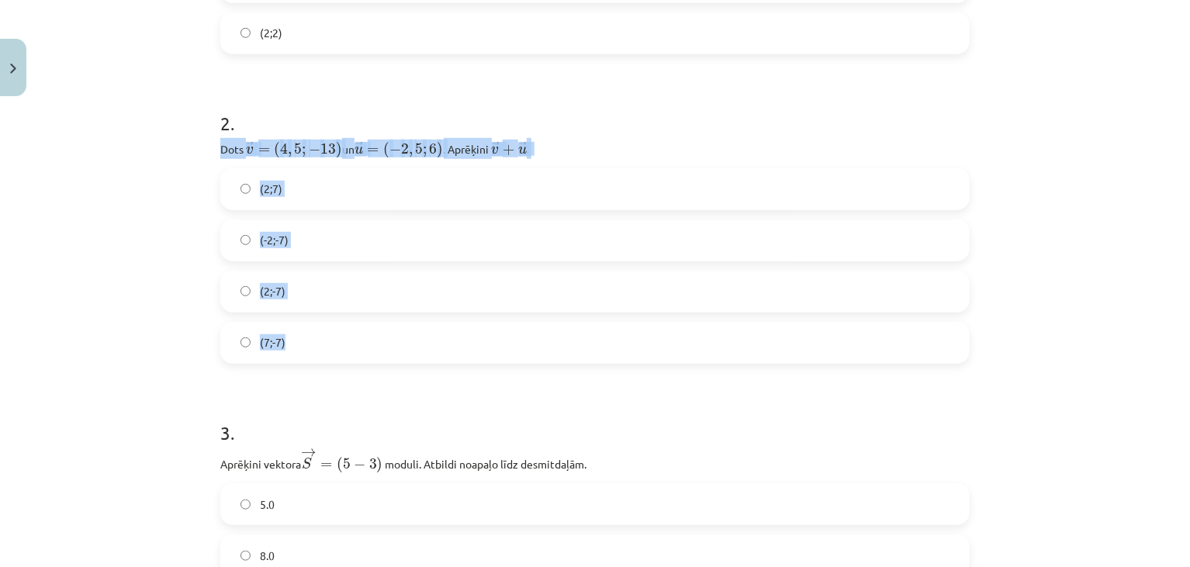
drag, startPoint x: 203, startPoint y: 140, endPoint x: 371, endPoint y: 348, distance: 267.6
click at [371, 348] on div "Mācību tēma: Matemātikas i - 10. klases 1. ieskaites mācību materiāls (a,b) #8 …" at bounding box center [595, 283] width 1190 height 567
click at [313, 254] on label "(-2;-7)" at bounding box center [595, 240] width 746 height 39
click at [159, 324] on div "Mācību tēma: Matemātikas i - 10. klases 1. ieskaites mācību materiāls (a,b) #8 …" at bounding box center [595, 283] width 1190 height 567
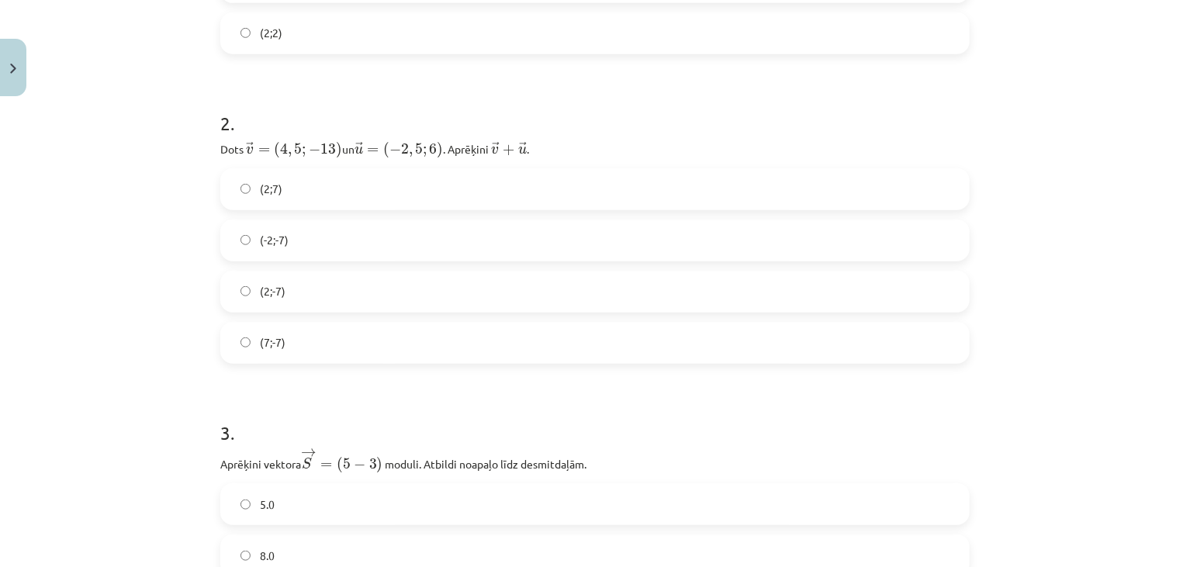
click at [163, 323] on div "Mācību tēma: Matemātikas i - 10. klases 1. ieskaites mācību materiāls (a,b) #8 …" at bounding box center [595, 283] width 1190 height 567
click at [340, 288] on label "(2;-7)" at bounding box center [595, 291] width 746 height 39
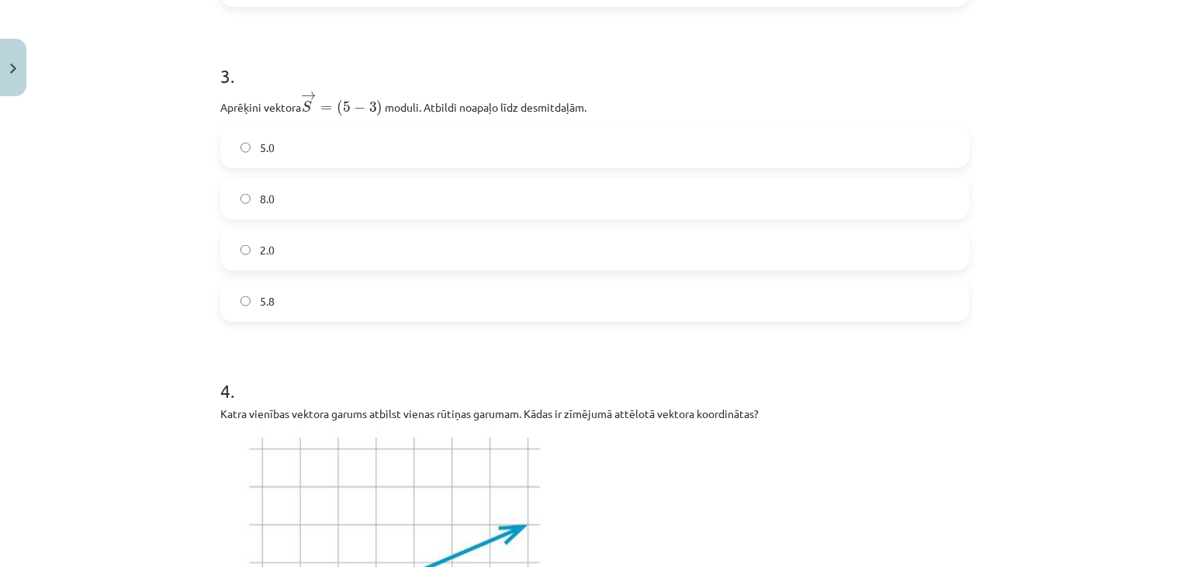
scroll to position [901, 0]
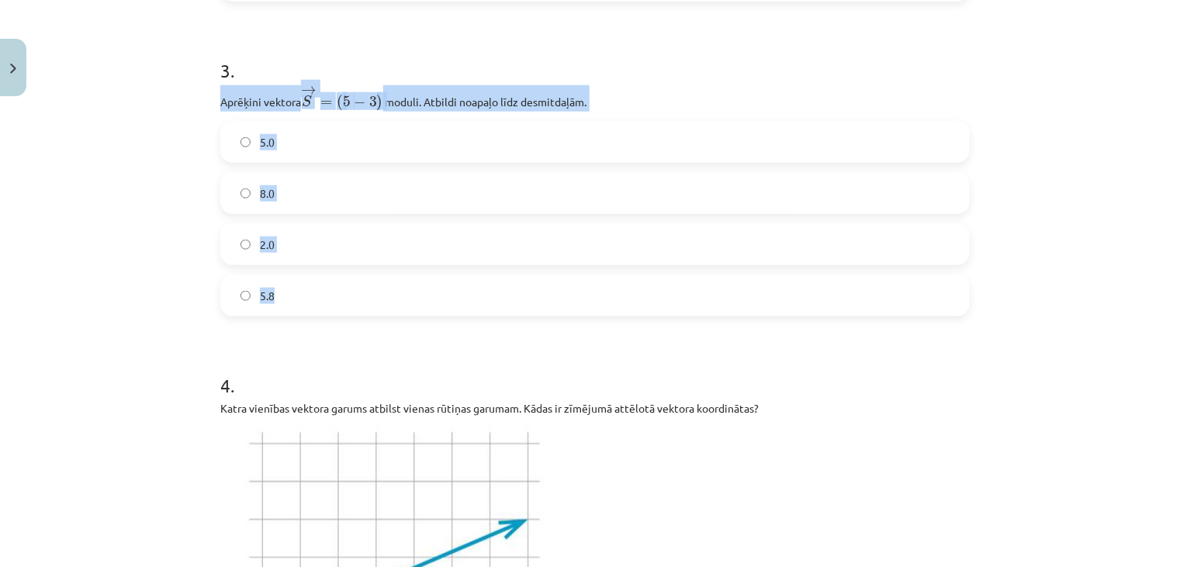
drag, startPoint x: 214, startPoint y: 103, endPoint x: 301, endPoint y: 279, distance: 196.4
click at [303, 282] on div "3 . Aprēķini vektora → S = ( 5 − 3 ) S → = ( 5 − 3 ) ﻿﻿ moduli. Atbildi noapaļo…" at bounding box center [595, 175] width 750 height 284
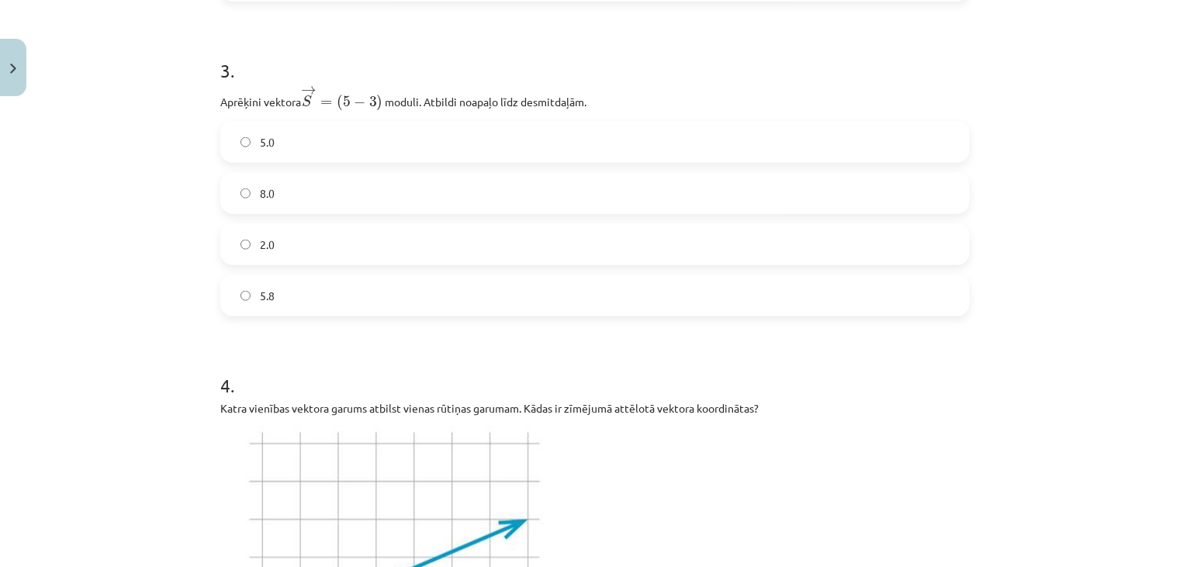
click at [306, 242] on label "2.0" at bounding box center [595, 244] width 746 height 39
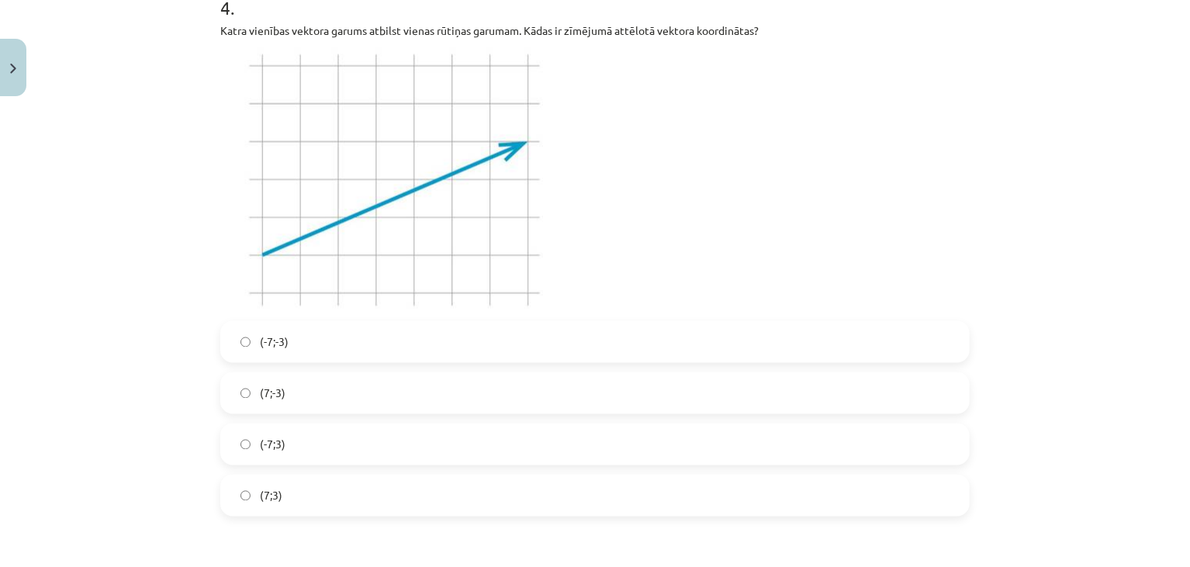
scroll to position [1276, 0]
click at [279, 486] on label "(7;3)" at bounding box center [595, 498] width 746 height 39
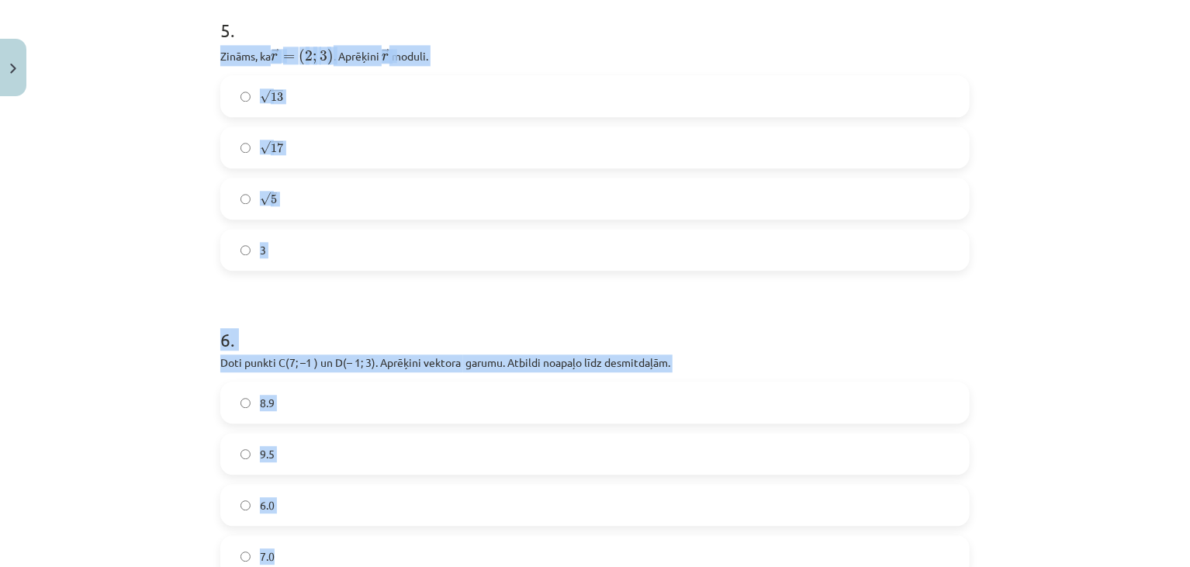
scroll to position [1864, 0]
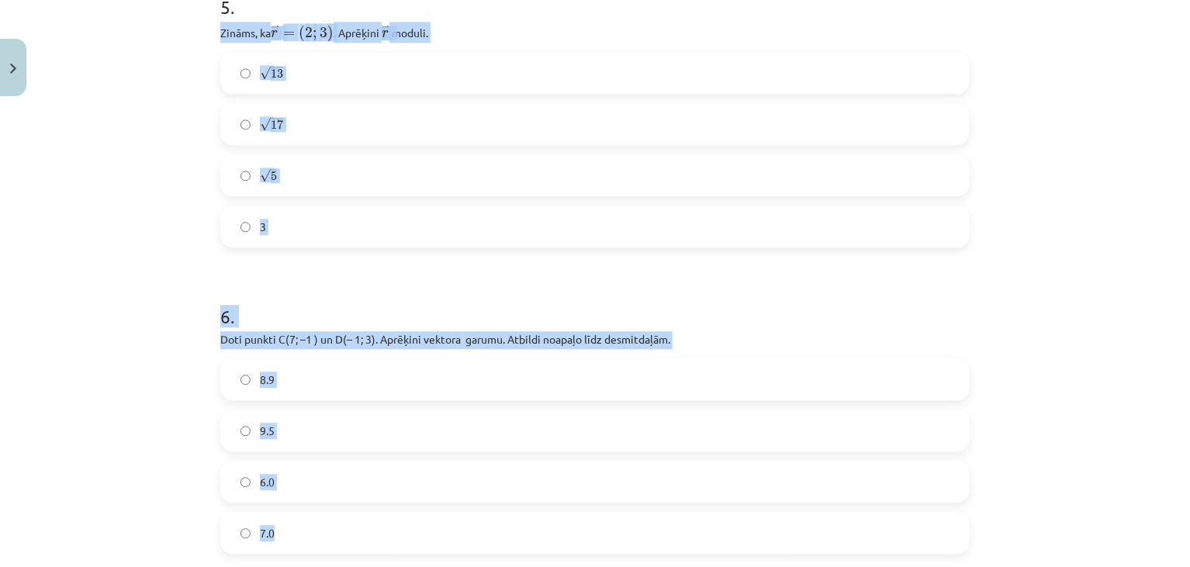
drag, startPoint x: 217, startPoint y: 59, endPoint x: 271, endPoint y: 556, distance: 499.5
click at [272, 558] on form "1 . Zināms, ka A(1; 4) un ﻿ − − → C A C A → =(-1;2)﻿. Aprēķini punkta C koordin…" at bounding box center [595, 573] width 750 height 4245
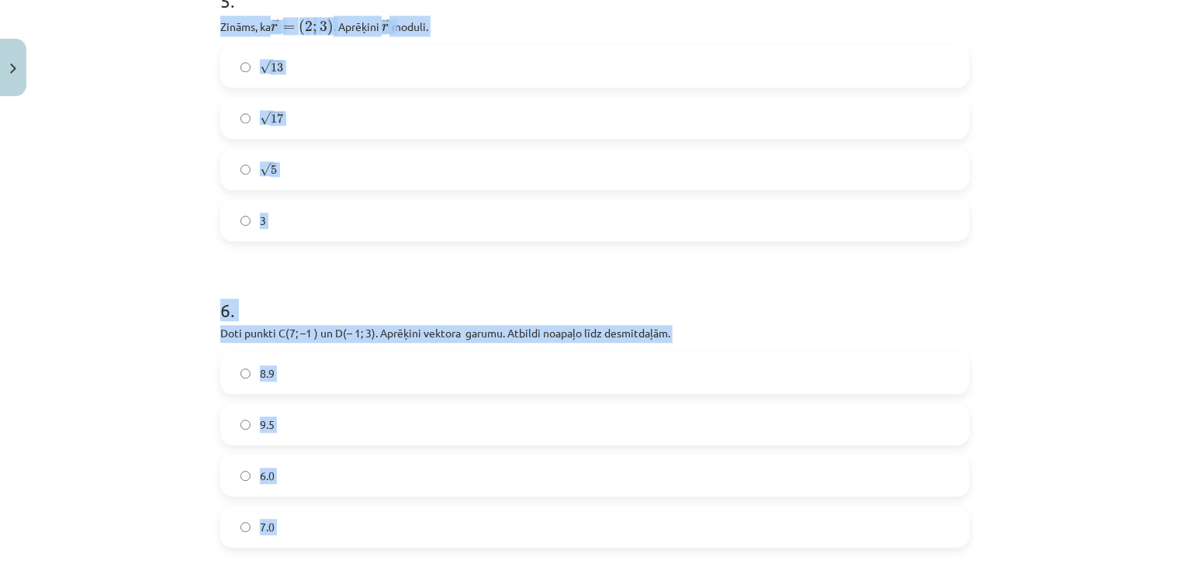
click at [355, 68] on label "√ 13 13" at bounding box center [595, 66] width 746 height 39
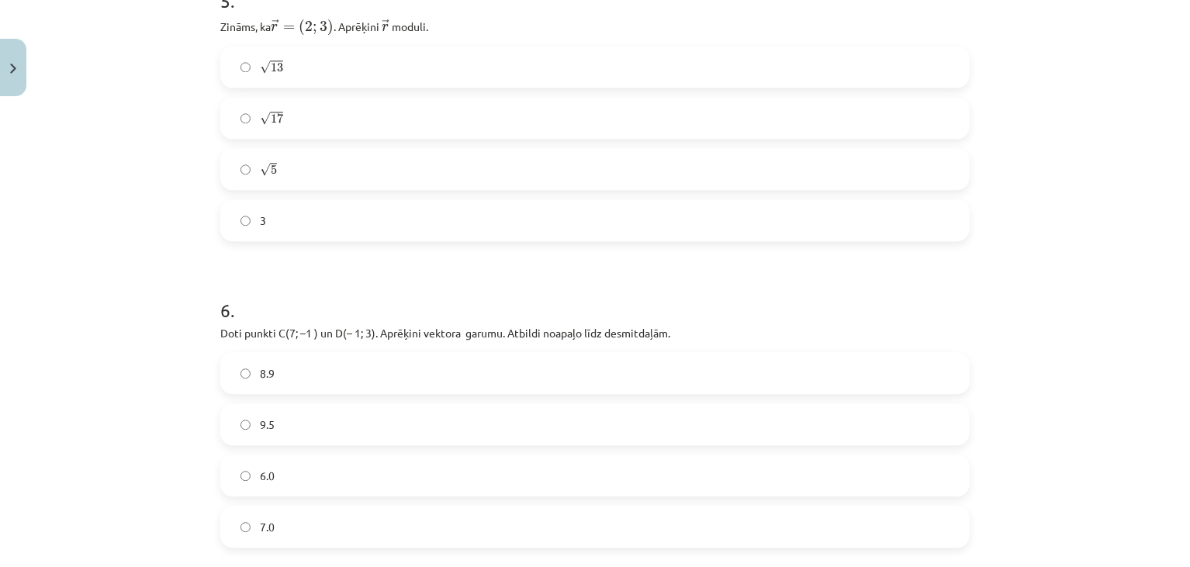
scroll to position [1932, 0]
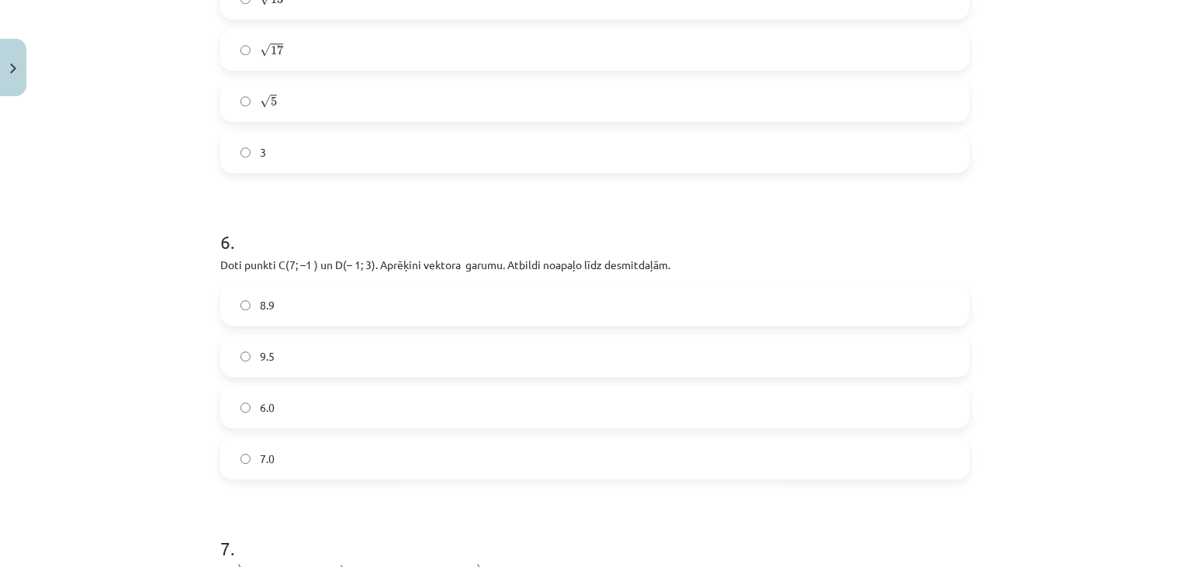
click at [313, 294] on label "8.9" at bounding box center [595, 305] width 746 height 39
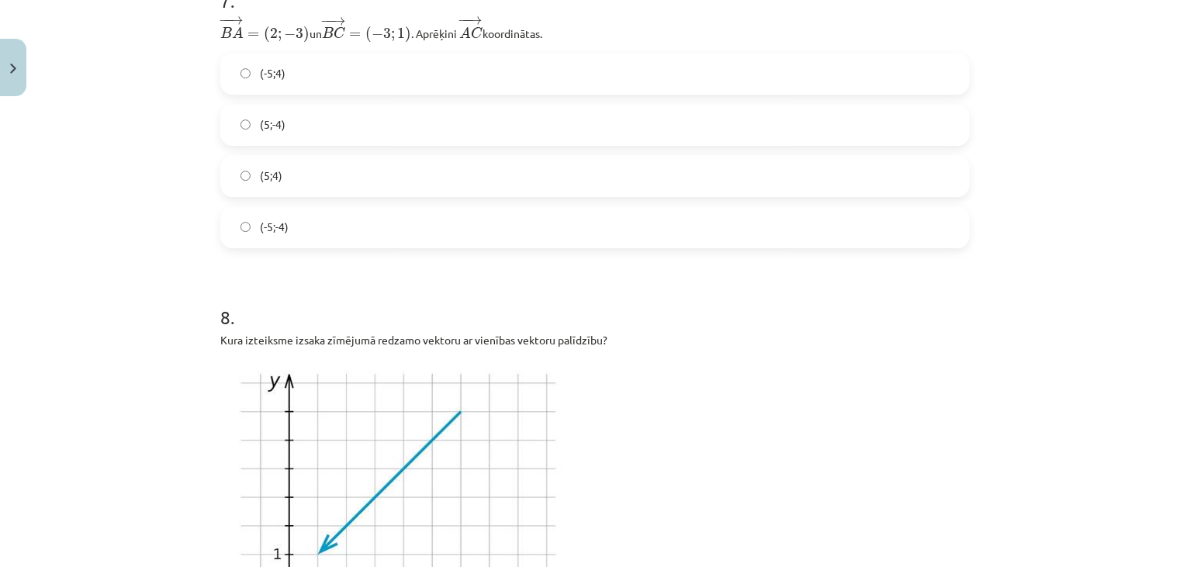
scroll to position [2433, 0]
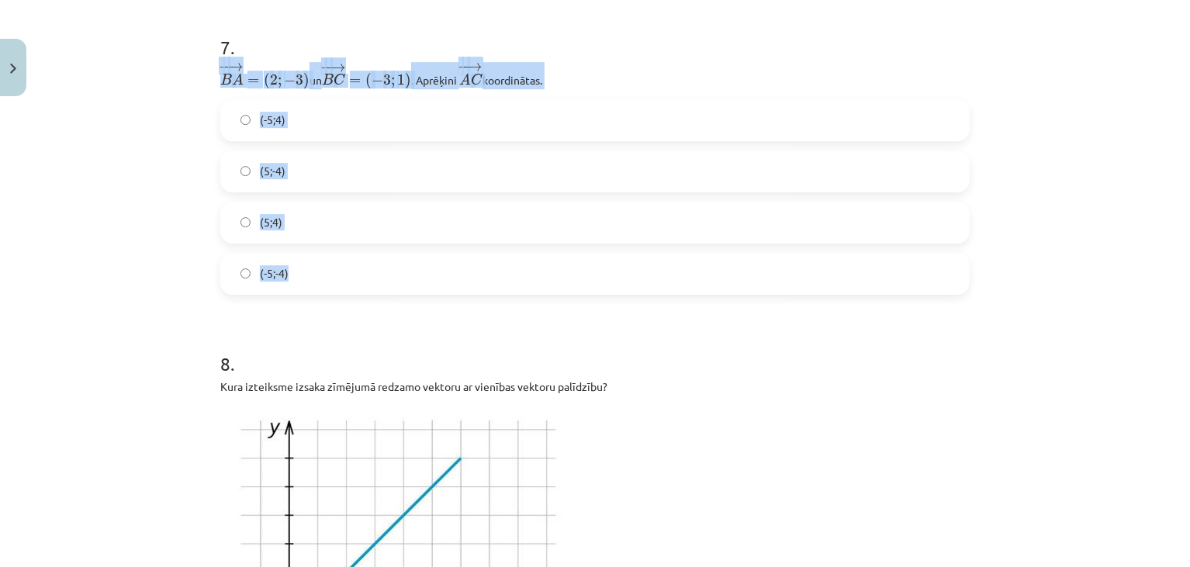
drag, startPoint x: 204, startPoint y: 65, endPoint x: 316, endPoint y: 279, distance: 241.5
click at [316, 279] on div "Mācību tēma: Matemātikas i - 10. klases 1. ieskaites mācību materiāls (a,b) #8 …" at bounding box center [595, 283] width 1190 height 567
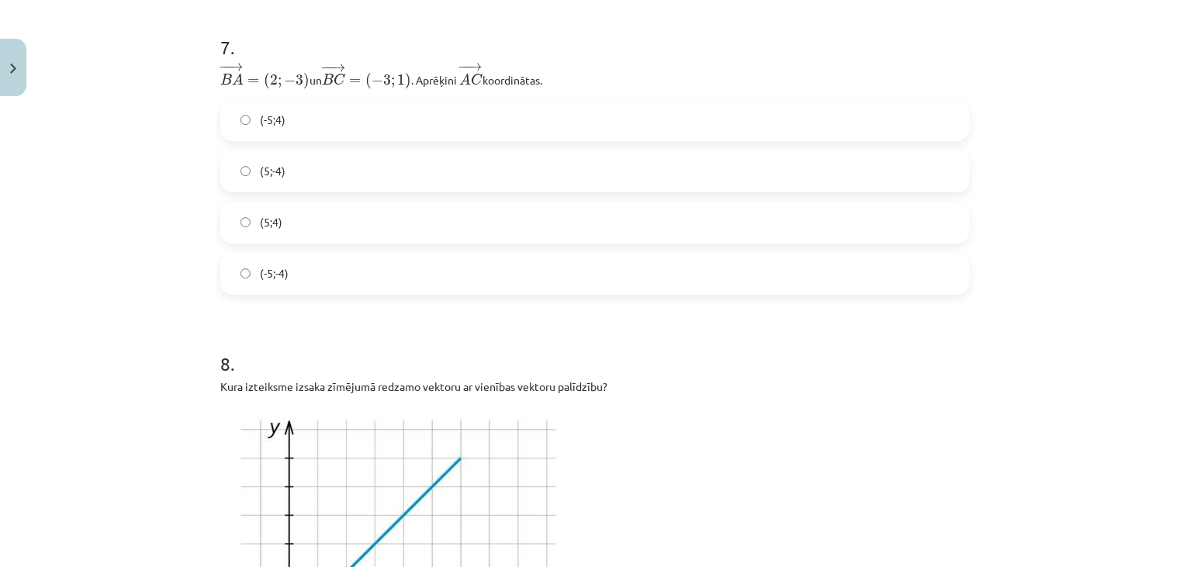
click at [306, 272] on label "(-5;-4)" at bounding box center [595, 273] width 746 height 39
click at [306, 158] on label "(5;-4)" at bounding box center [595, 171] width 746 height 39
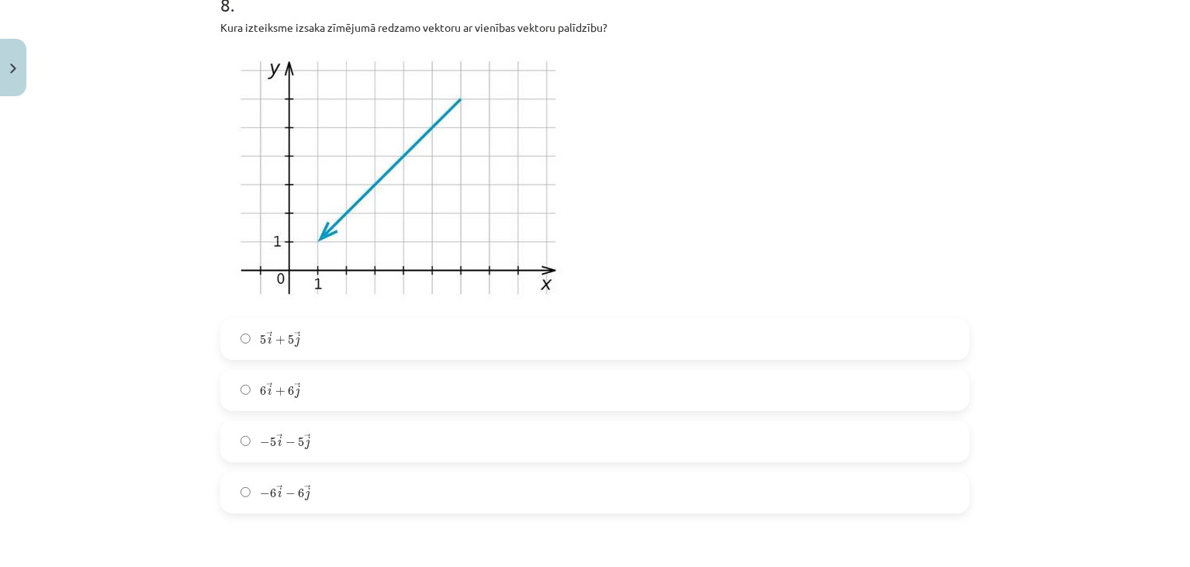
scroll to position [2792, 0]
click at [265, 475] on label "− 6 → i − 6 → j − 6 i → − 6 j →" at bounding box center [595, 492] width 746 height 39
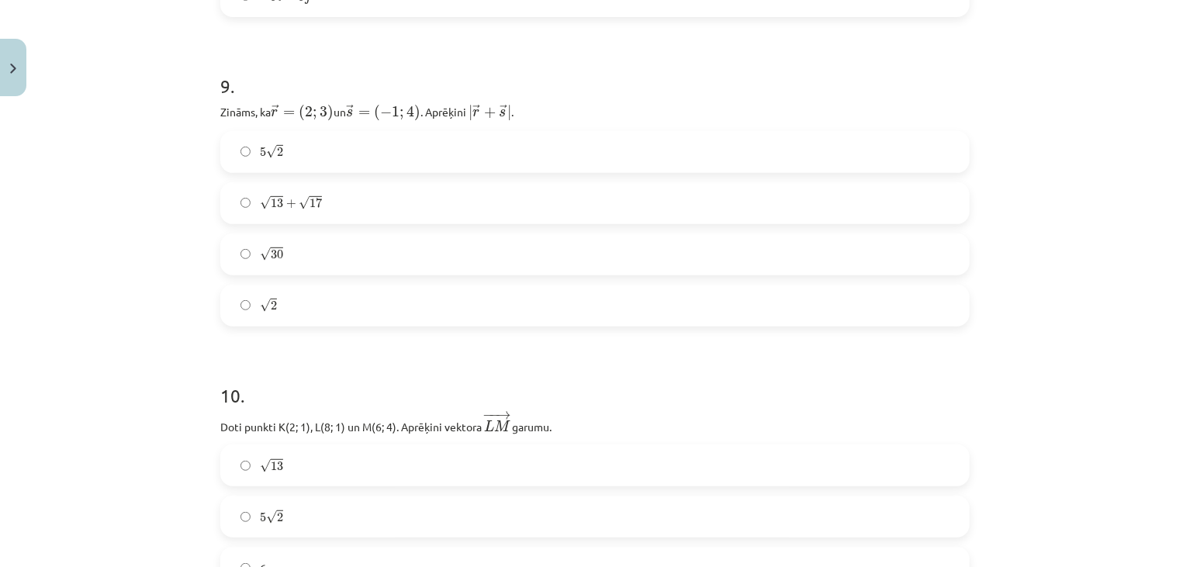
scroll to position [3290, 0]
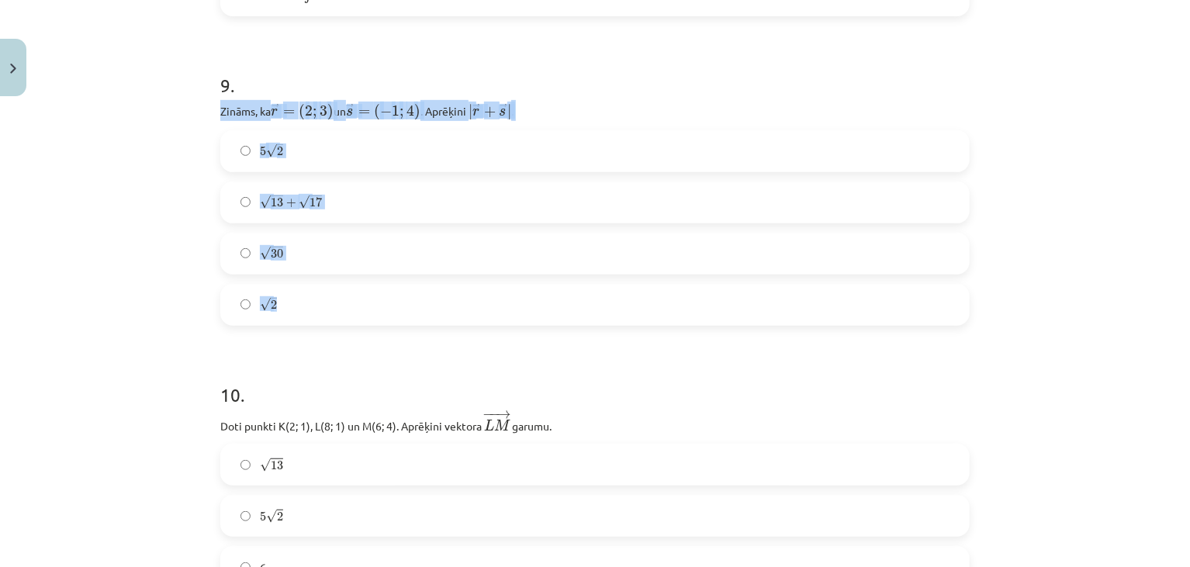
drag, startPoint x: 211, startPoint y: 109, endPoint x: 294, endPoint y: 313, distance: 220.3
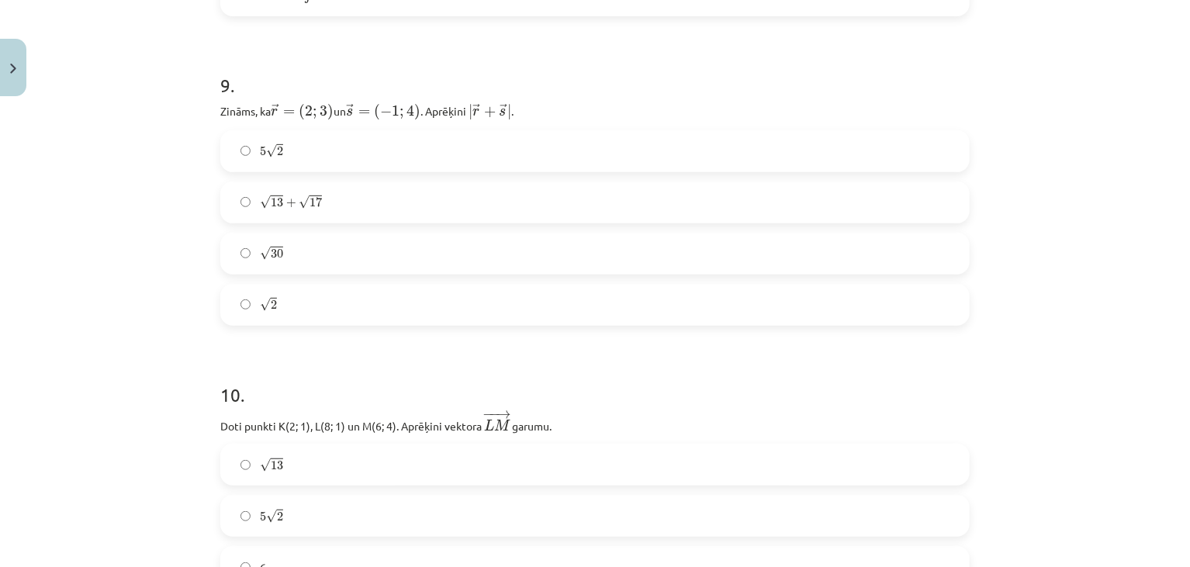
click at [178, 326] on div "Mācību tēma: Matemātikas i - 10. klases 1. ieskaites mācību materiāls (a,b) #8 …" at bounding box center [595, 283] width 1190 height 567
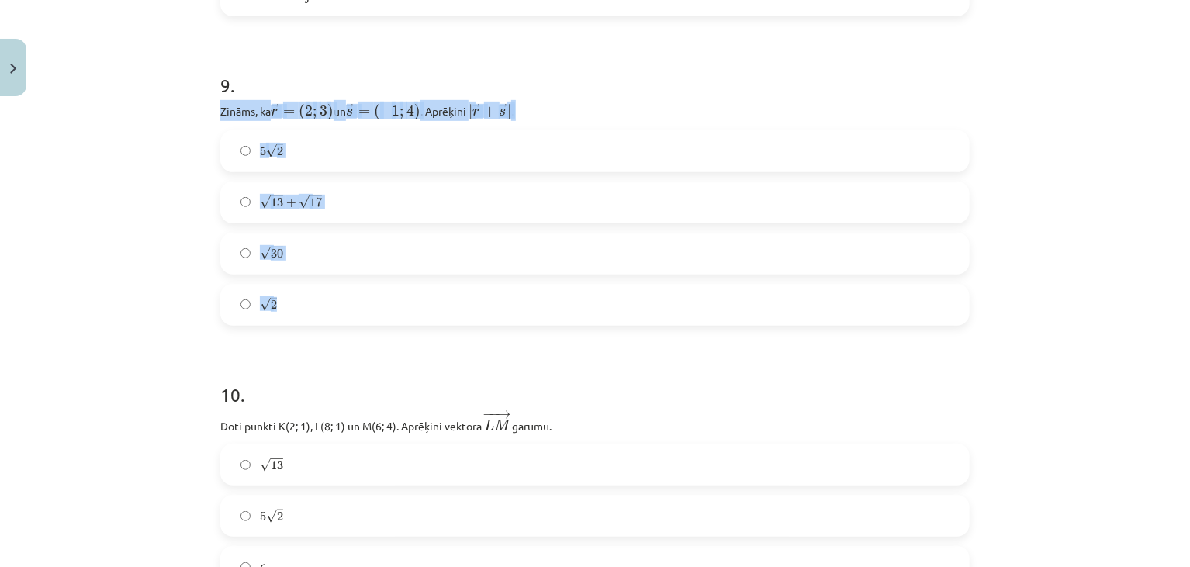
drag, startPoint x: 207, startPoint y: 101, endPoint x: 288, endPoint y: 289, distance: 204.4
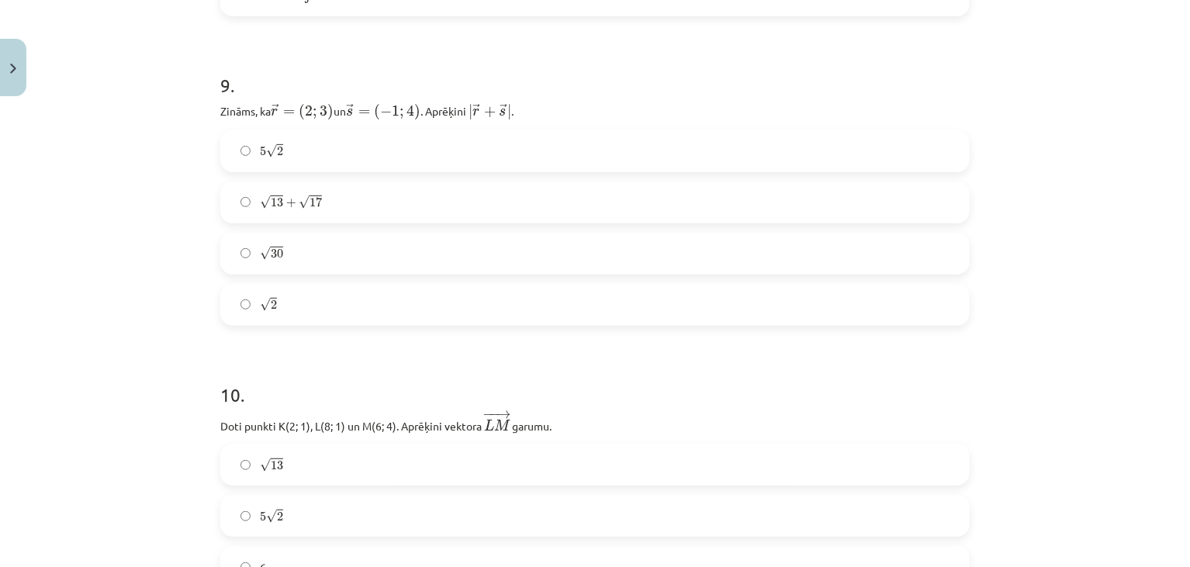
click at [196, 330] on div "Mācību tēma: Matemātikas i - 10. klases 1. ieskaites mācību materiāls (a,b) #8 …" at bounding box center [595, 283] width 1190 height 567
click at [269, 144] on span "√" at bounding box center [271, 150] width 11 height 13
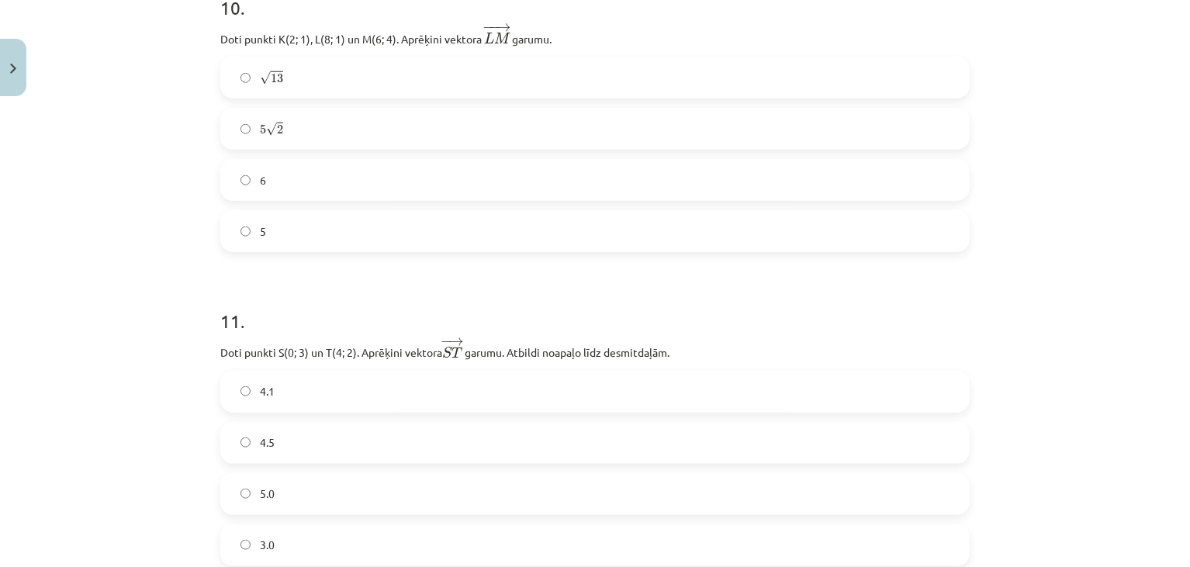
scroll to position [3678, 0]
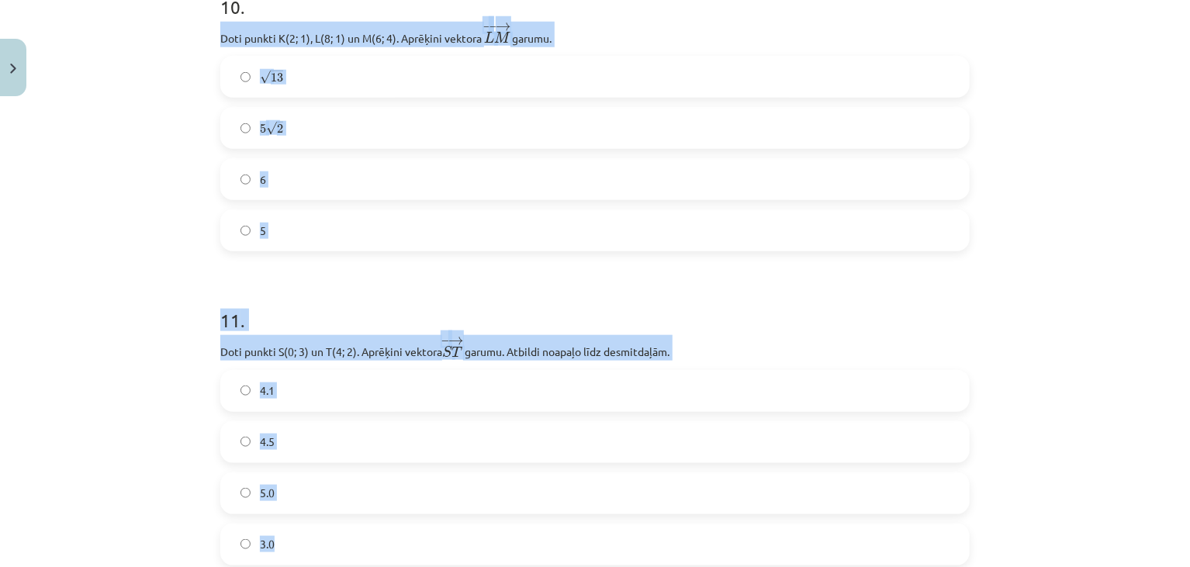
drag, startPoint x: 219, startPoint y: 25, endPoint x: 271, endPoint y: 531, distance: 509.3
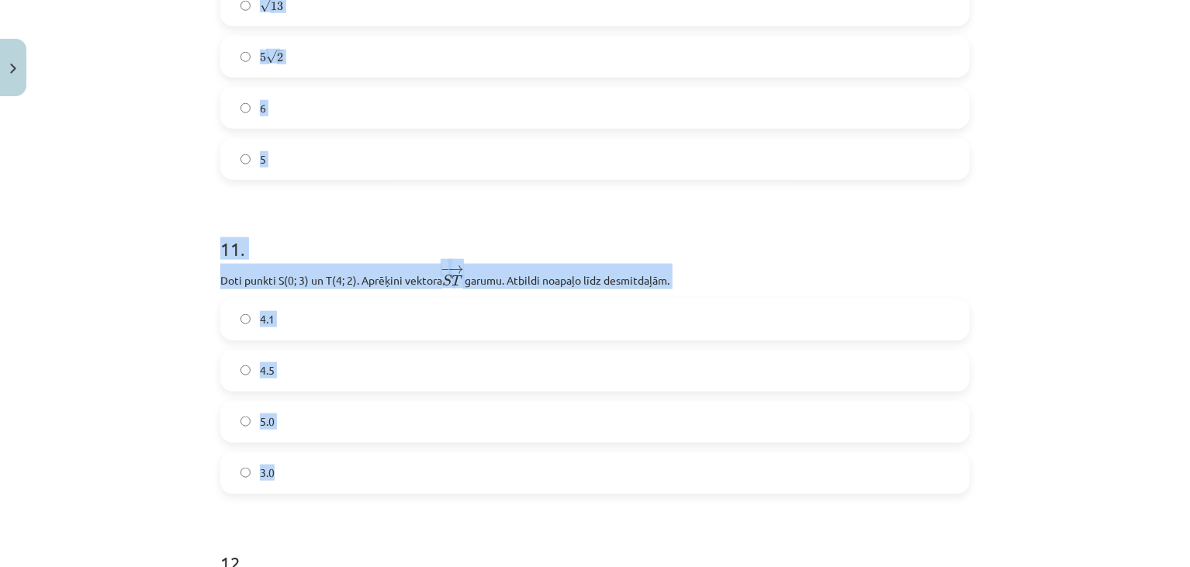
scroll to position [3709, 0]
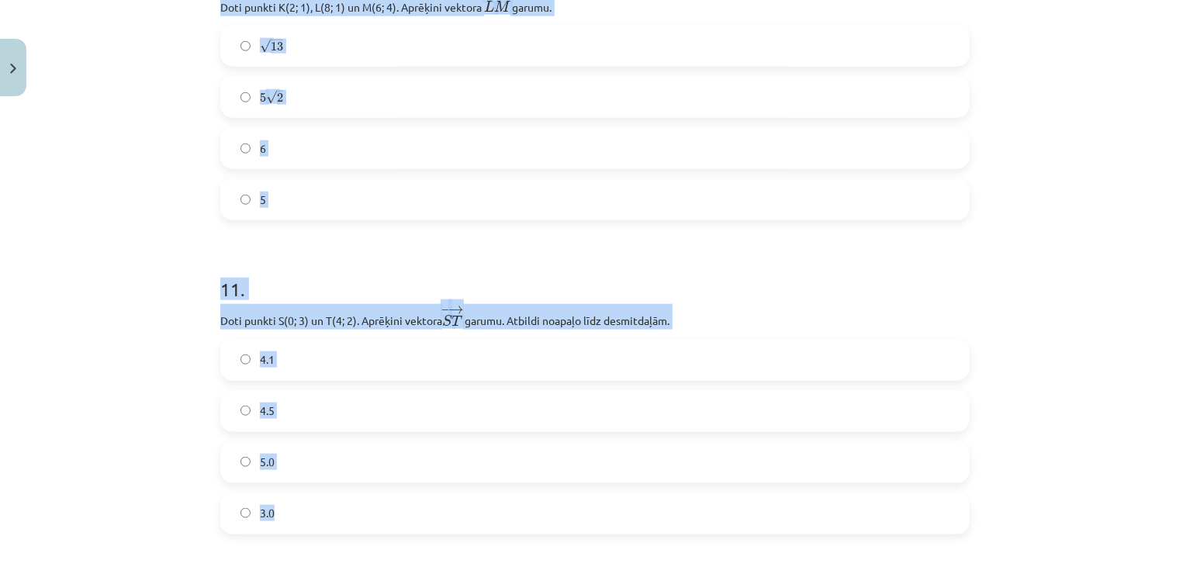
click at [347, 44] on label "√ 13 13" at bounding box center [595, 45] width 746 height 39
click at [164, 211] on div "Mācību tēma: Matemātikas i - 10. klases 1. ieskaites mācību materiāls (a,b) #8 …" at bounding box center [595, 283] width 1190 height 567
click at [166, 211] on div "Mācību tēma: Matemātikas i - 10. klases 1. ieskaites mācību materiāls (a,b) #8 …" at bounding box center [595, 283] width 1190 height 567
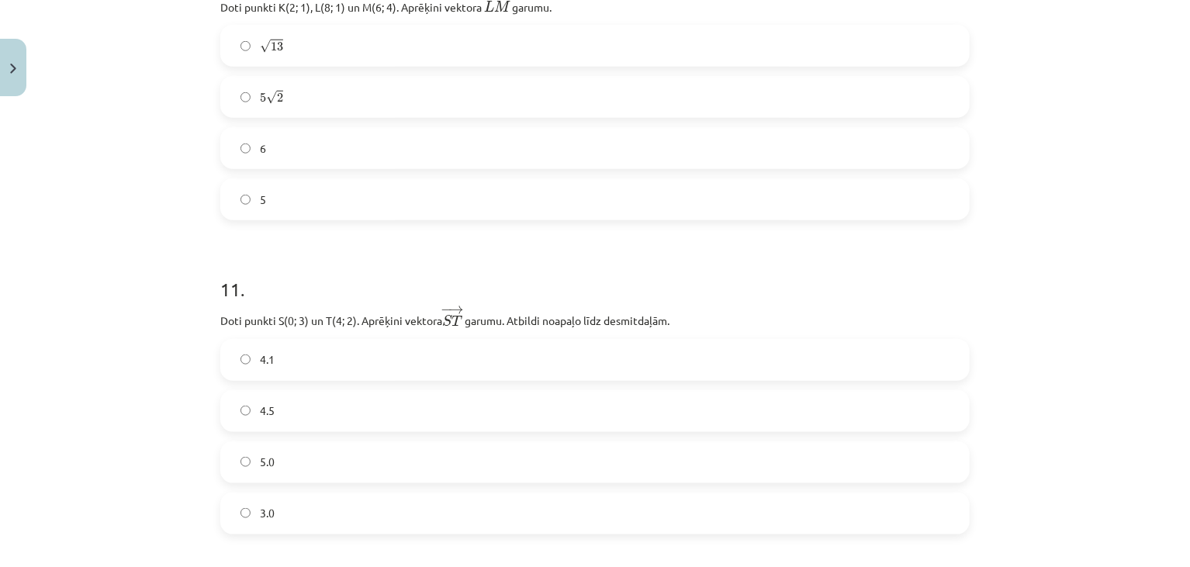
click at [166, 211] on div "Mācību tēma: Matemātikas i - 10. klases 1. ieskaites mācību materiāls (a,b) #8 …" at bounding box center [595, 283] width 1190 height 567
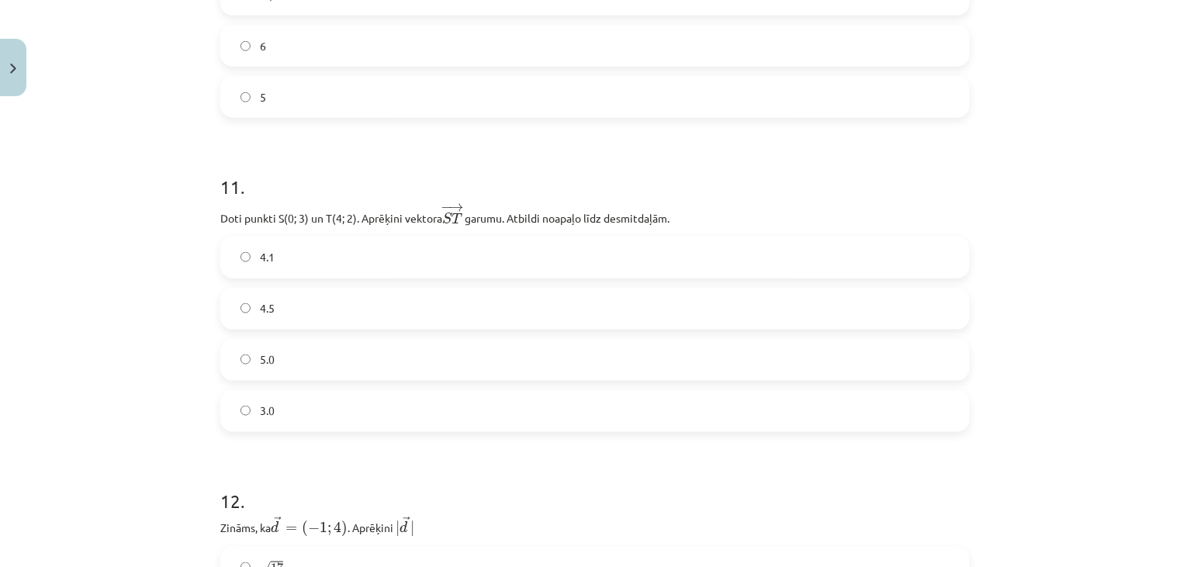
scroll to position [3818, 0]
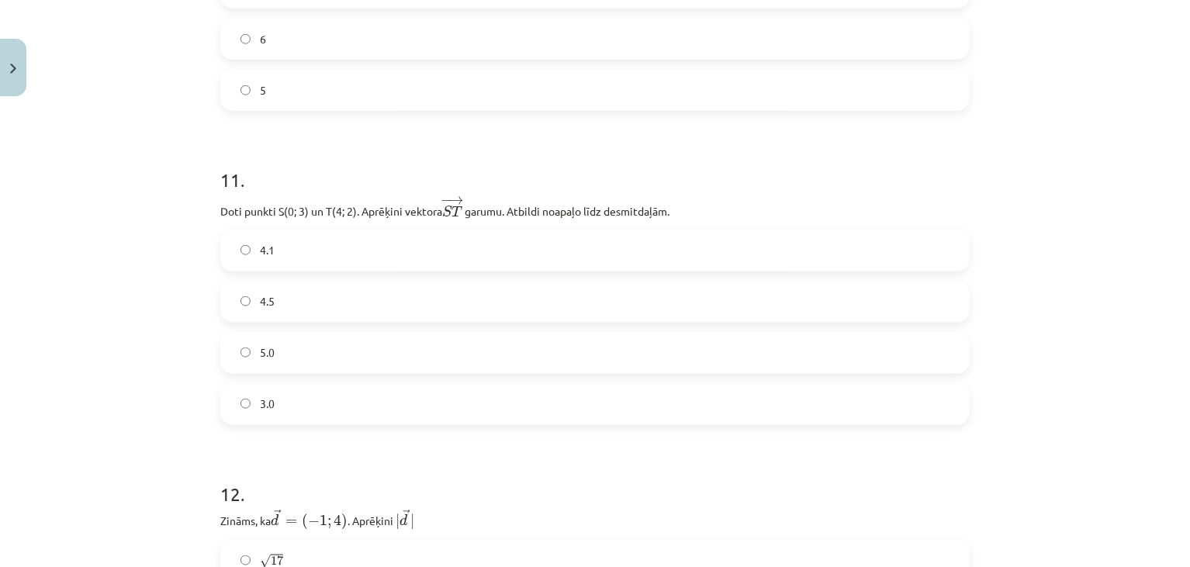
click at [295, 257] on label "4.1" at bounding box center [595, 250] width 746 height 39
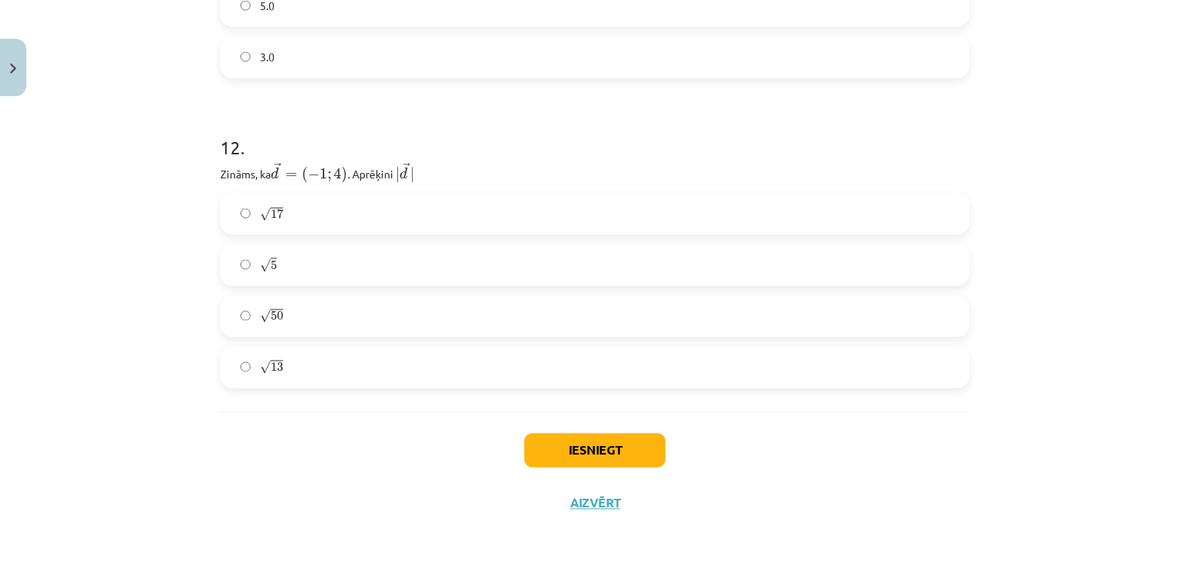
scroll to position [4165, 0]
drag, startPoint x: 212, startPoint y: 170, endPoint x: 283, endPoint y: 354, distance: 197.3
click at [161, 364] on div "Mācību tēma: Matemātikas i - 10. klases 1. ieskaites mācību materiāls (a,b) #8 …" at bounding box center [595, 283] width 1190 height 567
click at [176, 356] on div "Mācību tēma: Matemātikas i - 10. klases 1. ieskaites mācību materiāls (a,b) #8 …" at bounding box center [595, 283] width 1190 height 567
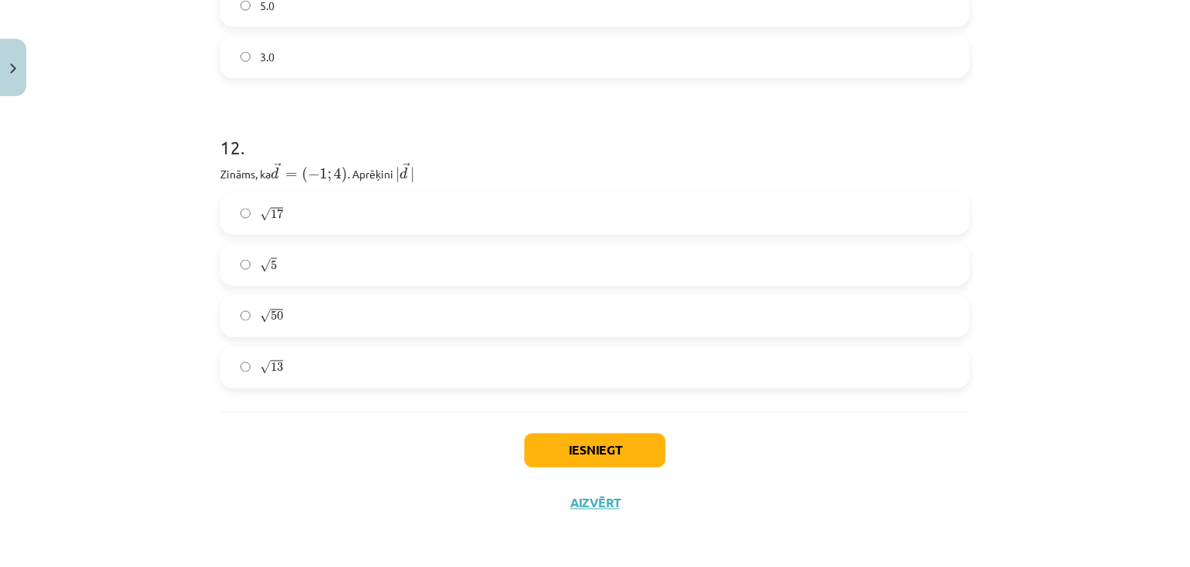
click at [176, 355] on div "Mācību tēma: Matemātikas i - 10. klases 1. ieskaites mācību materiāls (a,b) #8 …" at bounding box center [595, 283] width 1190 height 567
click at [273, 209] on span "17" at bounding box center [277, 213] width 12 height 9
click at [564, 444] on button "Iesniegt" at bounding box center [595, 451] width 141 height 34
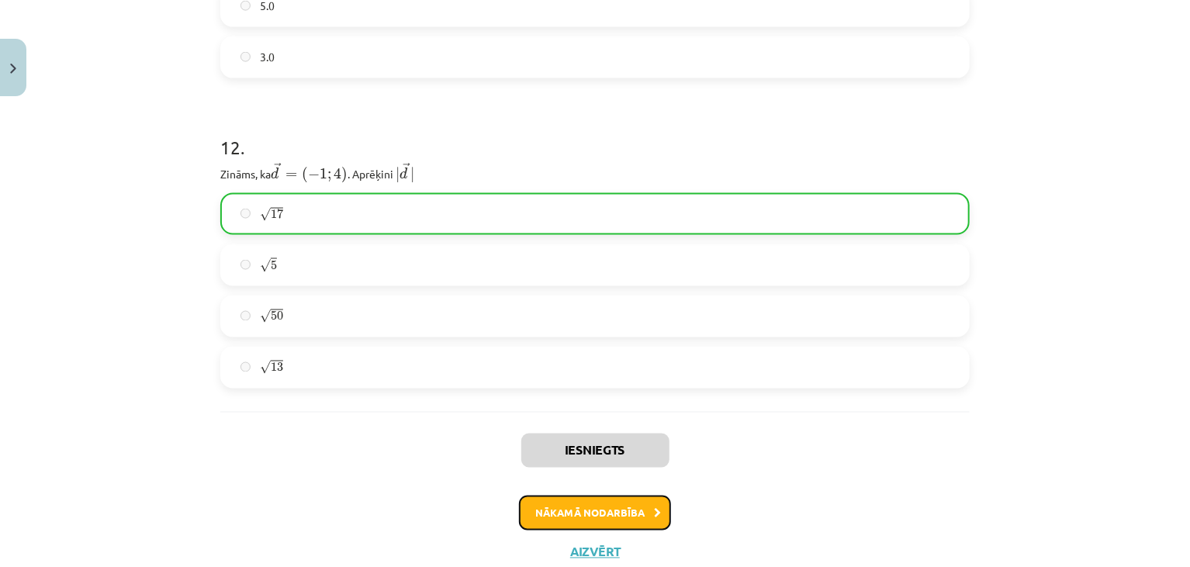
click at [586, 511] on button "Nākamā nodarbība" at bounding box center [595, 514] width 152 height 36
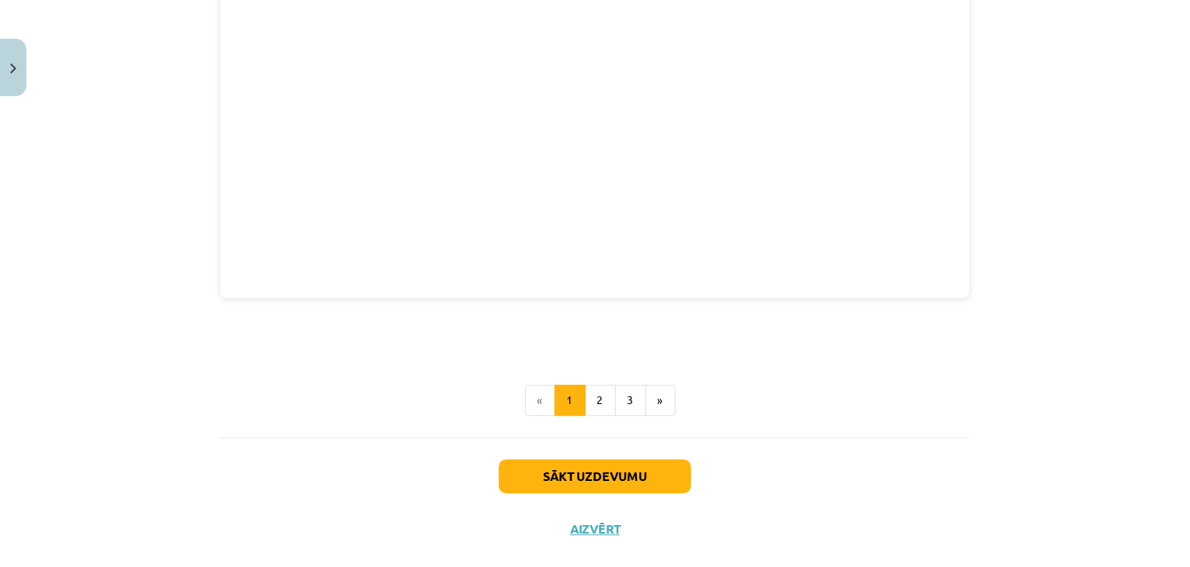
scroll to position [2148, 0]
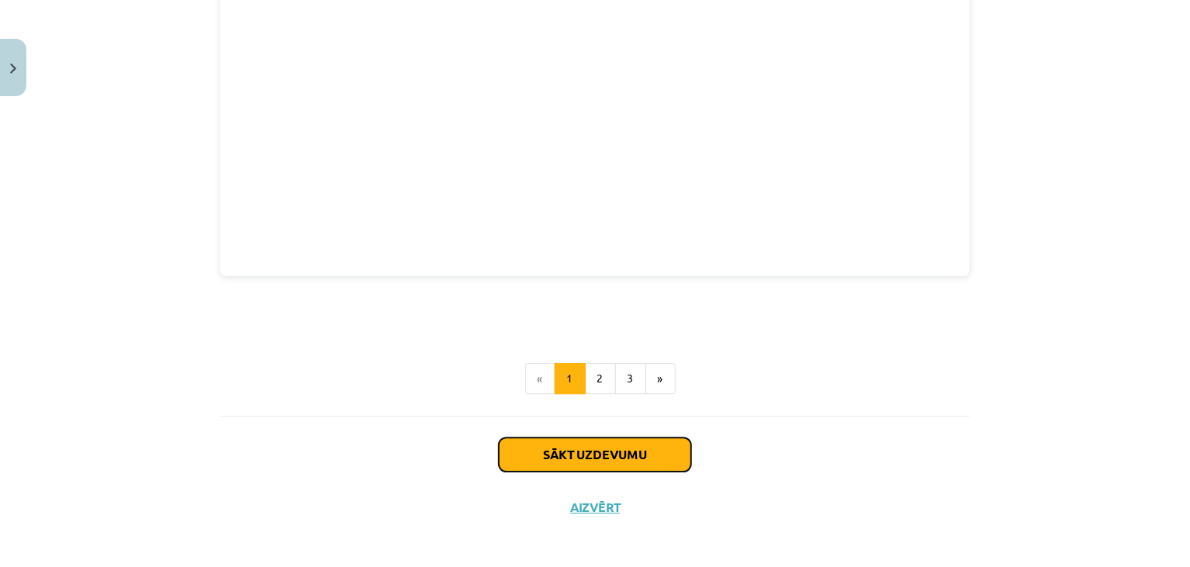
click at [555, 456] on button "Sākt uzdevumu" at bounding box center [595, 455] width 192 height 34
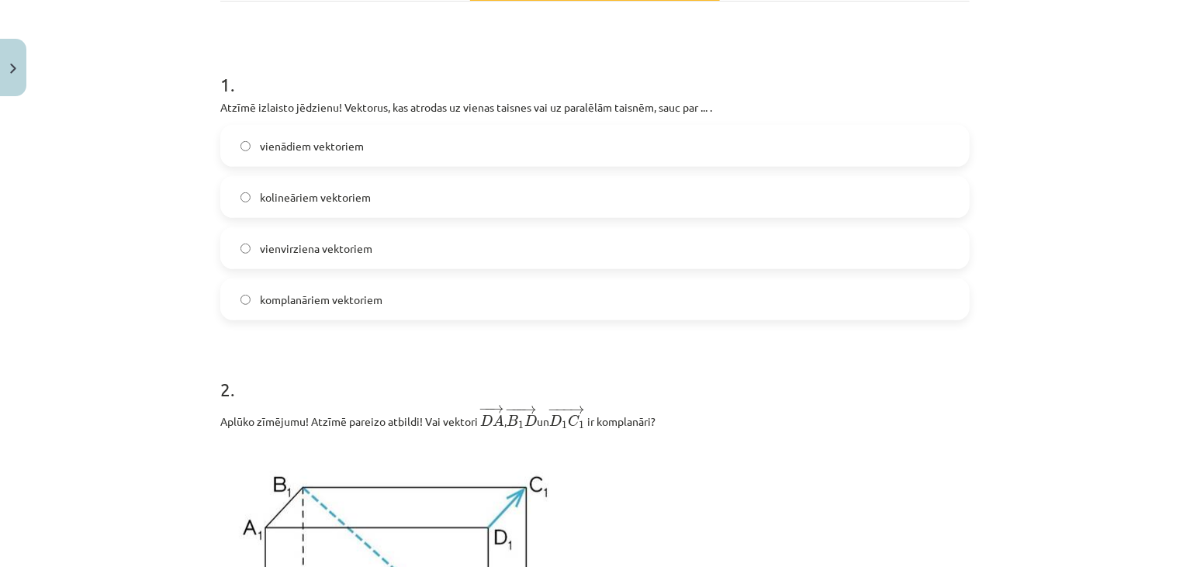
scroll to position [222, 0]
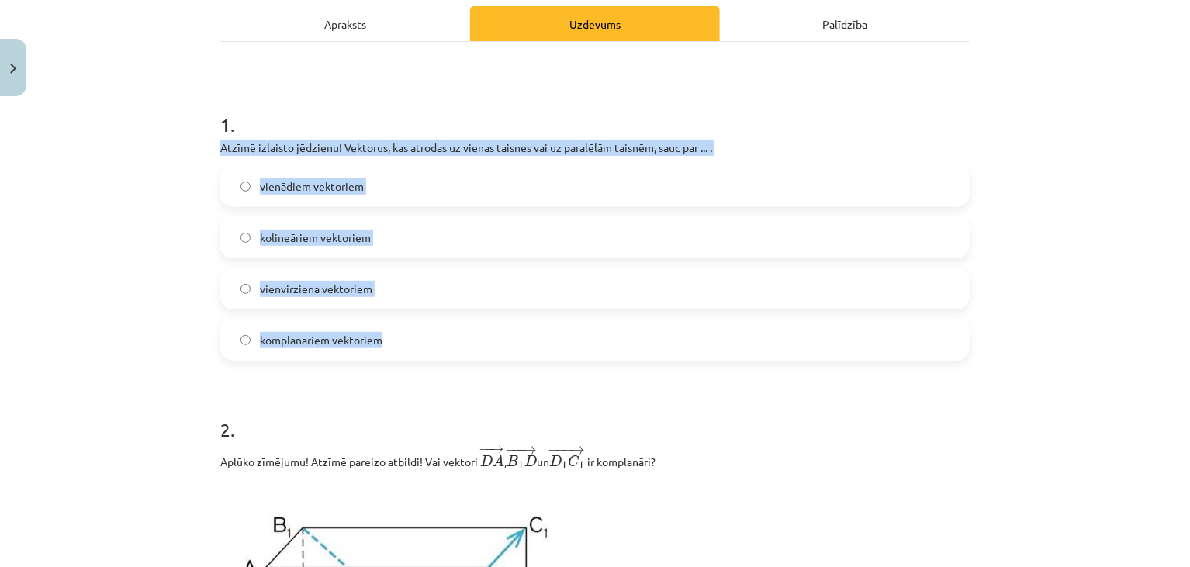
drag, startPoint x: 213, startPoint y: 148, endPoint x: 414, endPoint y: 356, distance: 289.7
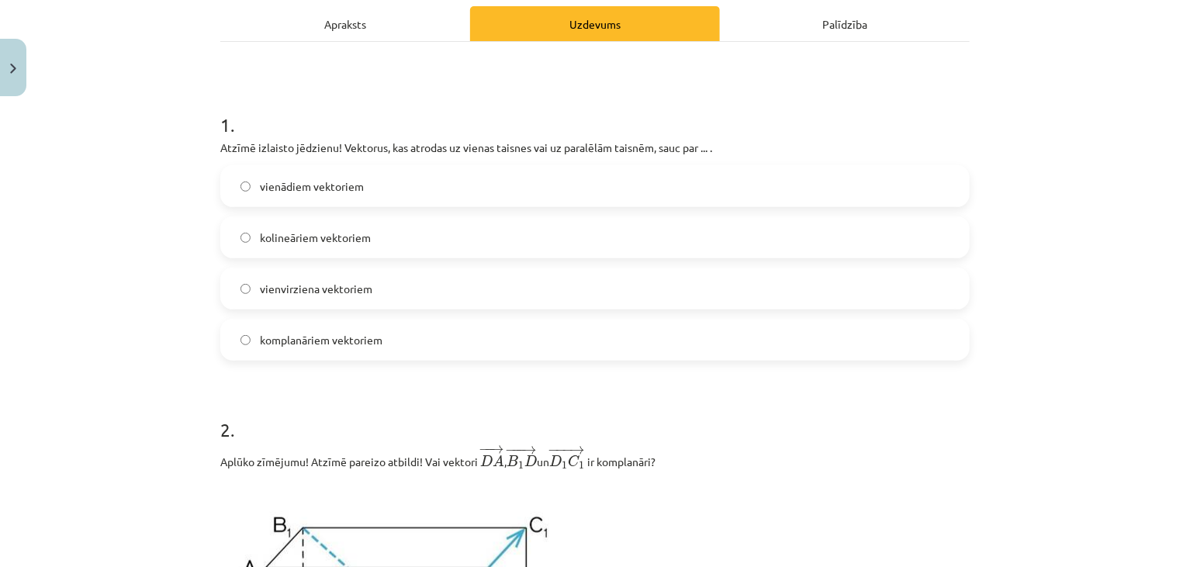
click at [261, 414] on h1 "2 ." at bounding box center [595, 416] width 750 height 48
click at [284, 236] on span "kolineāriem vektoriem" at bounding box center [315, 238] width 111 height 16
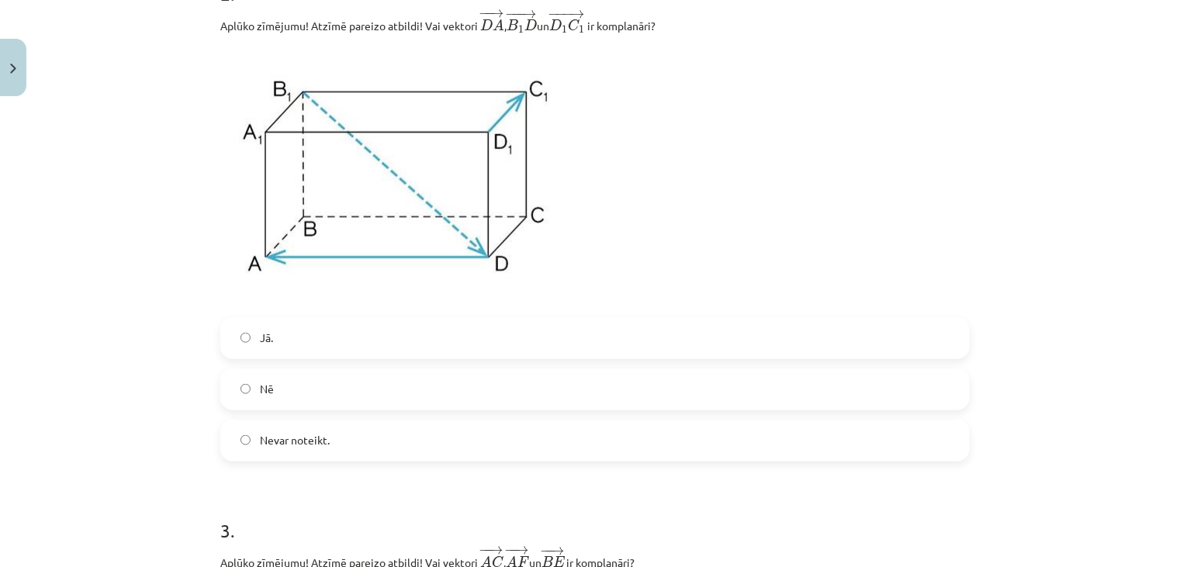
scroll to position [720, 0]
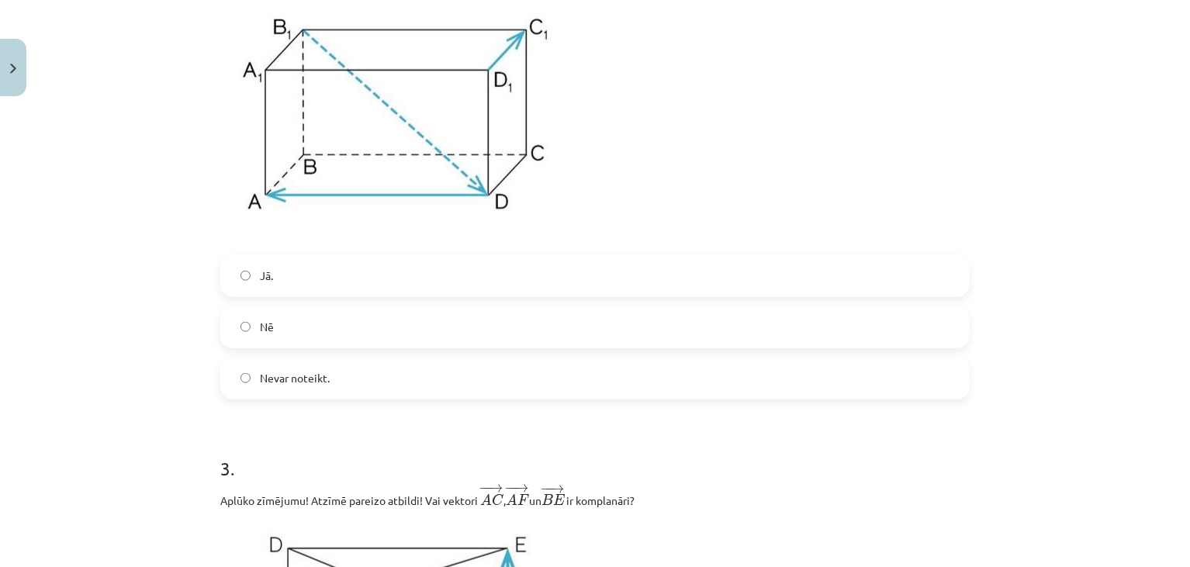
click at [251, 338] on label "Nē" at bounding box center [595, 327] width 746 height 39
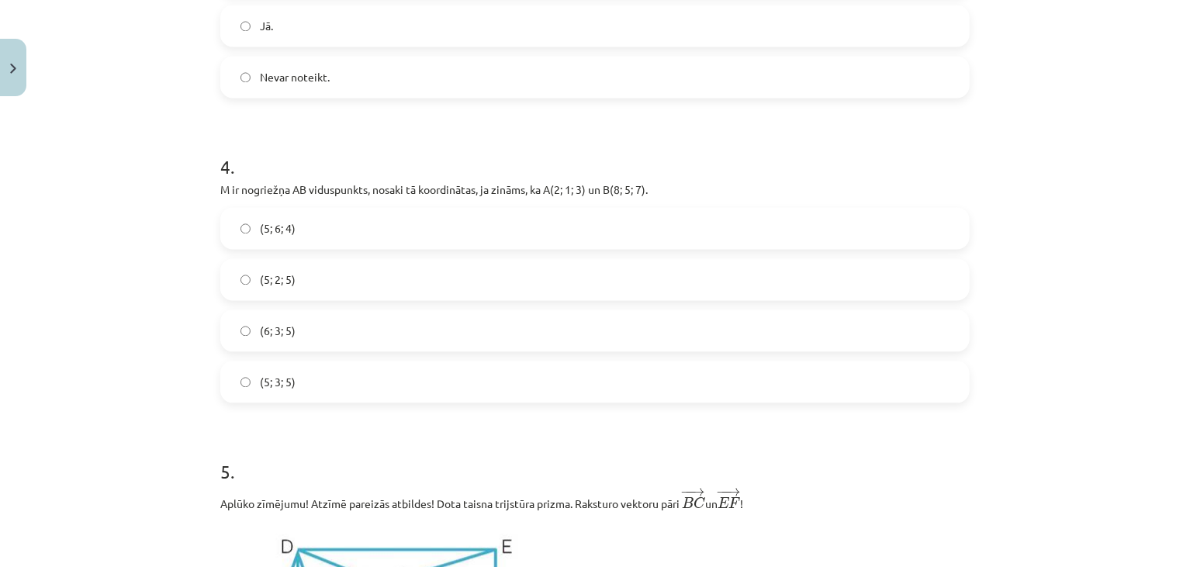
scroll to position [1560, 0]
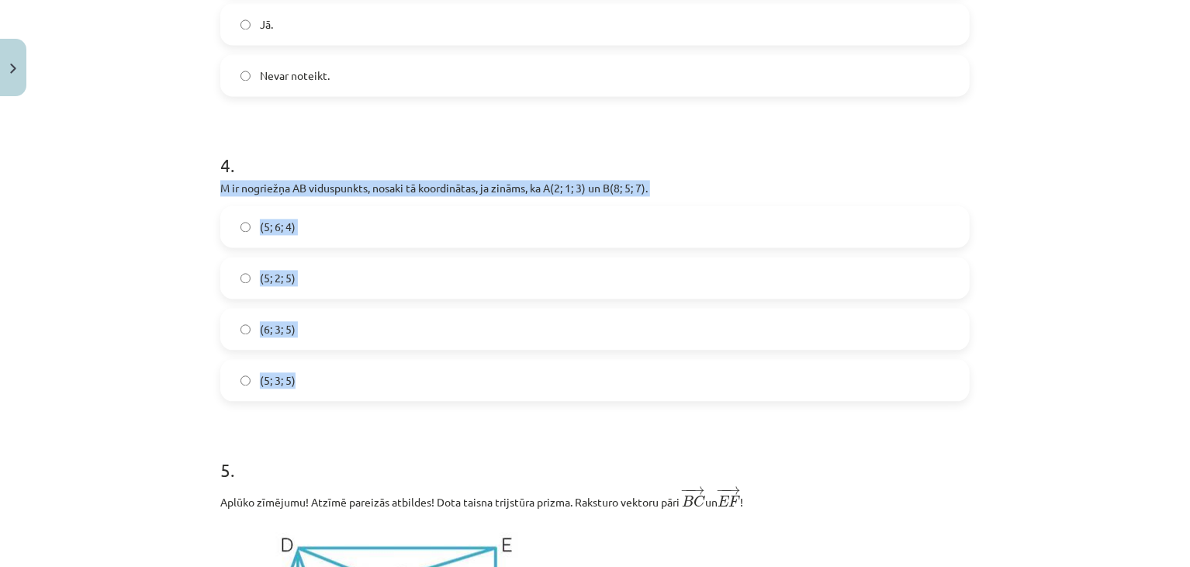
drag, startPoint x: 213, startPoint y: 186, endPoint x: 297, endPoint y: 382, distance: 212.7
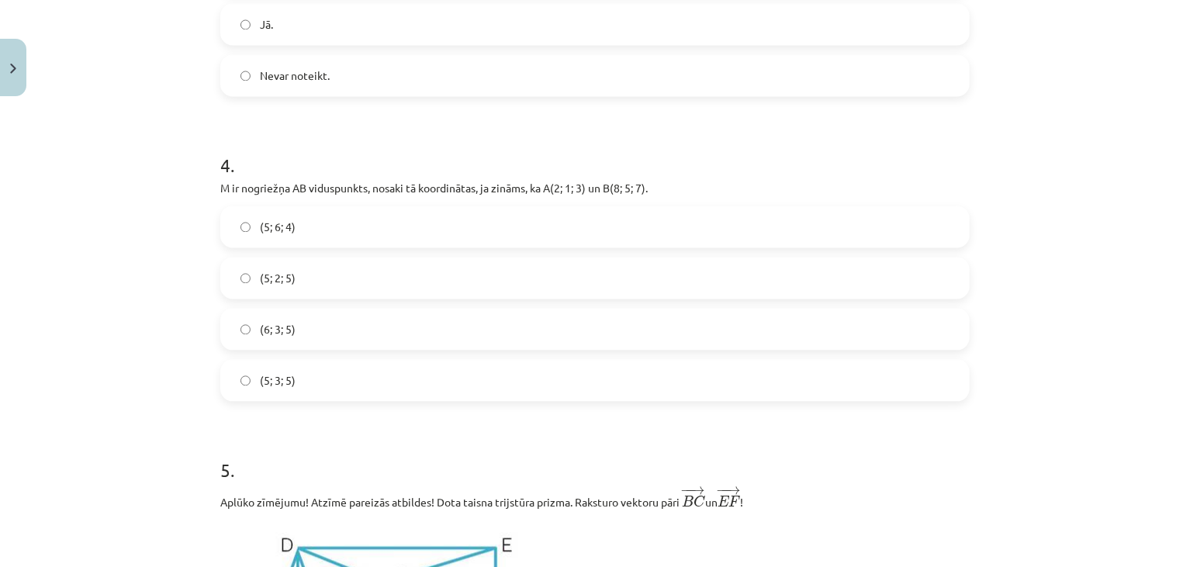
click at [604, 160] on h1 "4 ." at bounding box center [595, 151] width 750 height 48
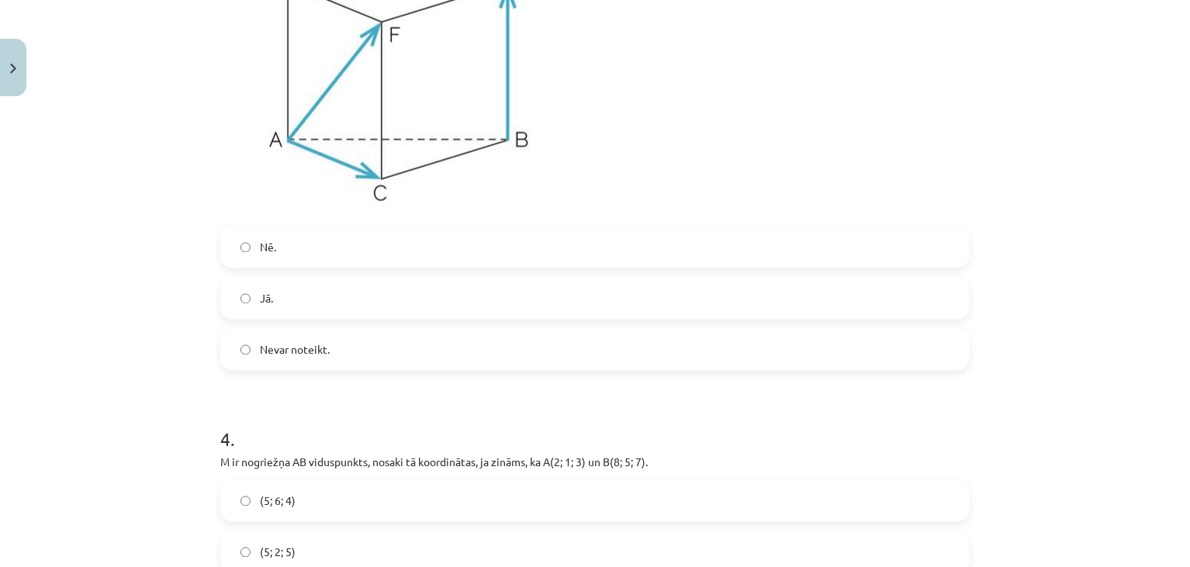
scroll to position [1251, 0]
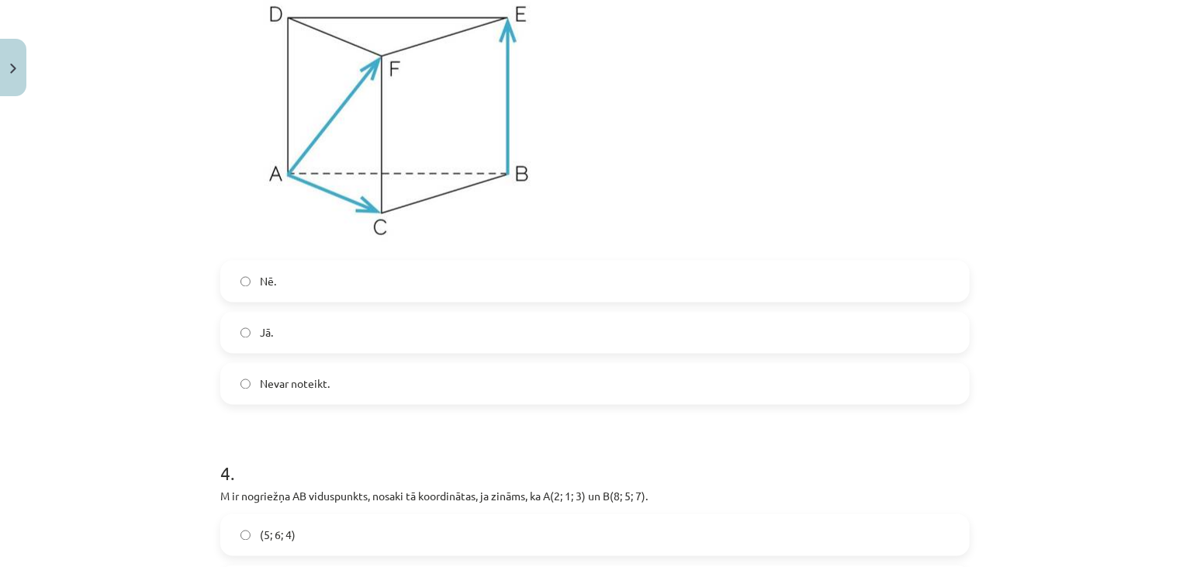
click at [326, 272] on label "Nē." at bounding box center [595, 281] width 746 height 39
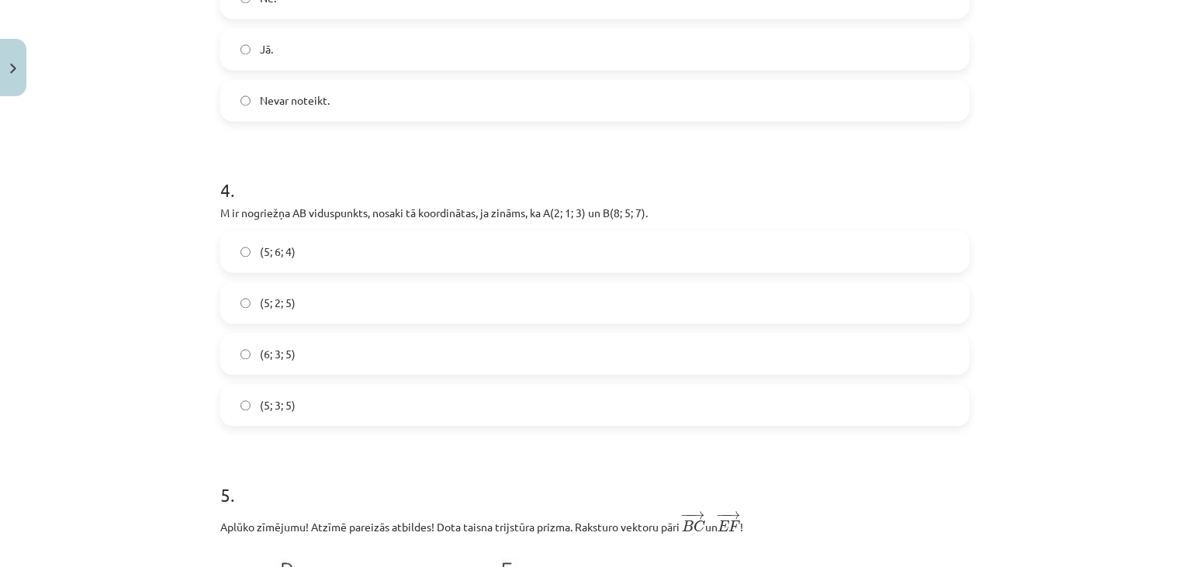
scroll to position [1539, 0]
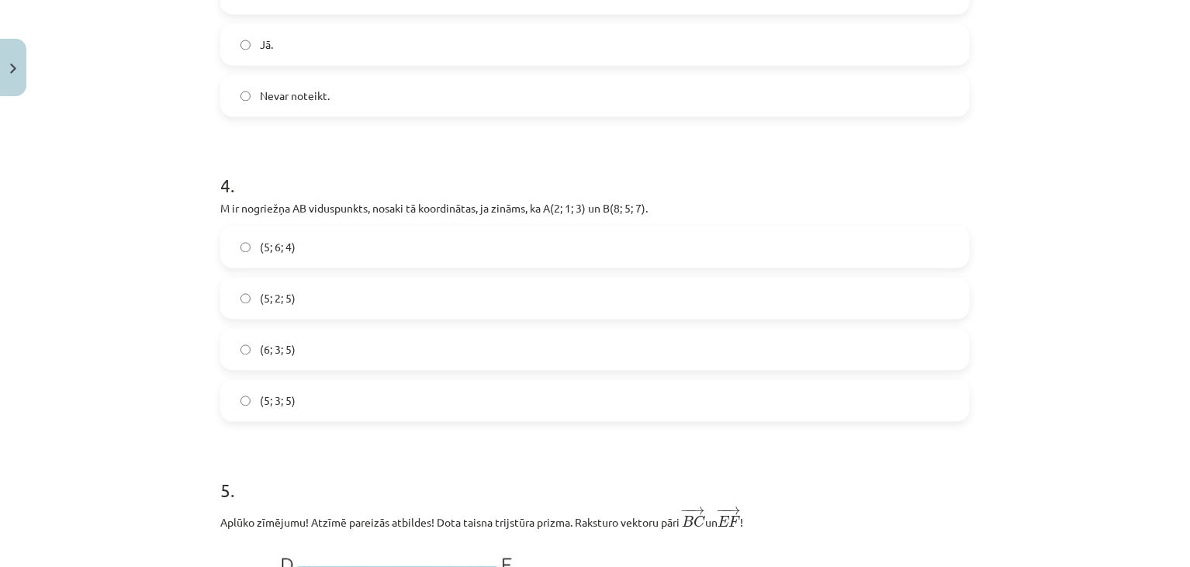
click at [272, 400] on span "(5; 3; 5)" at bounding box center [278, 401] width 36 height 16
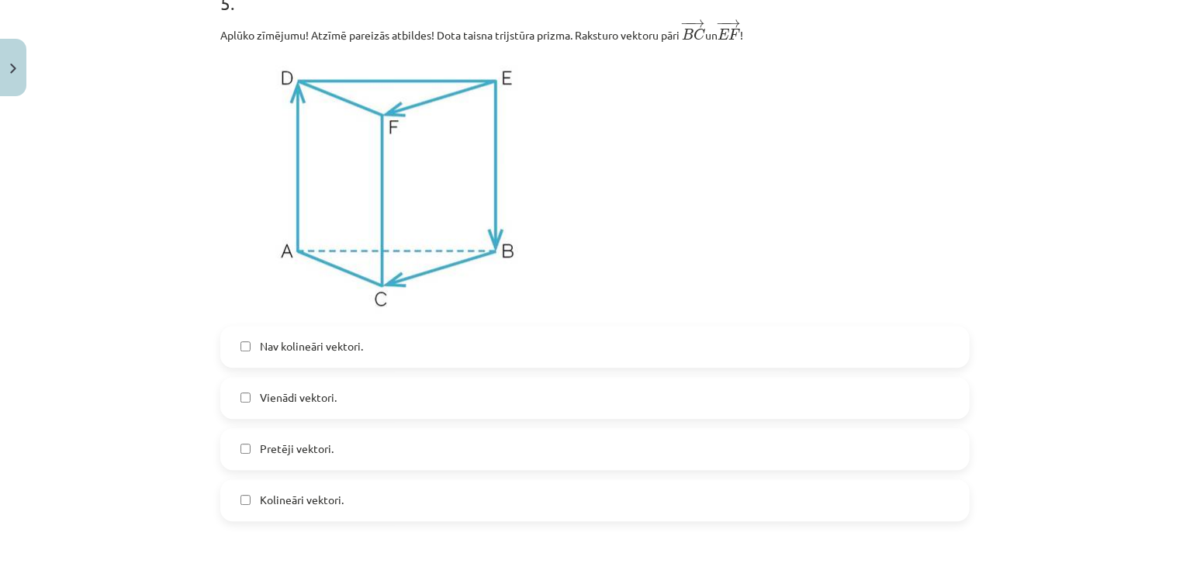
scroll to position [2027, 0]
click at [250, 403] on label "Vienādi vektori." at bounding box center [595, 398] width 746 height 39
click at [271, 503] on span "Kolineāri vektori." at bounding box center [302, 500] width 84 height 16
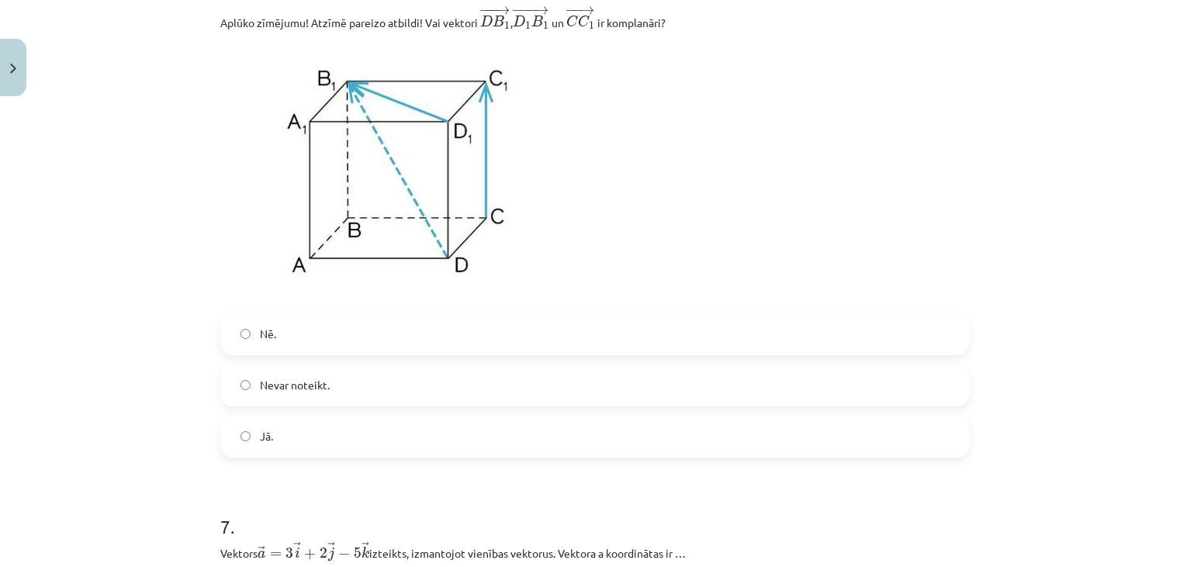
scroll to position [2626, 0]
click at [251, 348] on label "Nē." at bounding box center [595, 334] width 746 height 39
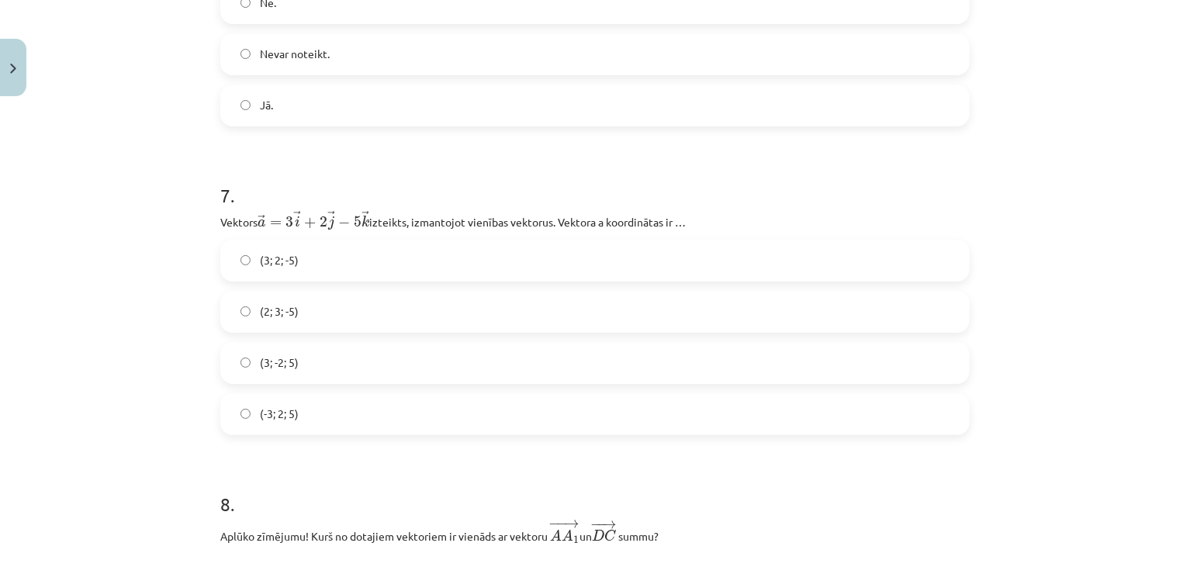
scroll to position [2958, 0]
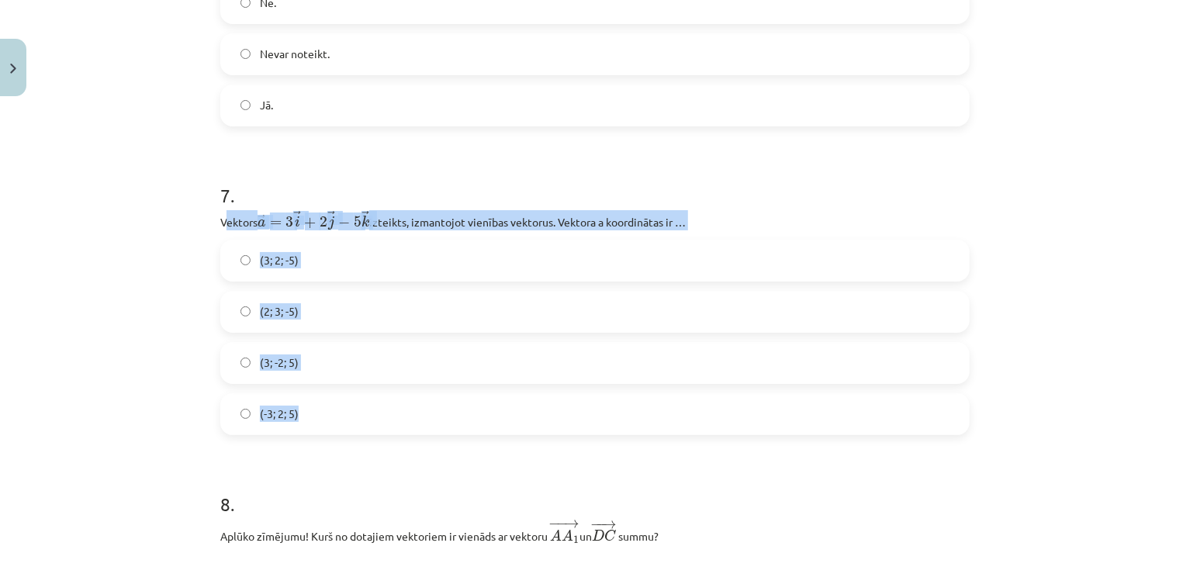
drag, startPoint x: 220, startPoint y: 217, endPoint x: 317, endPoint y: 425, distance: 229.4
click at [317, 425] on div "7 . Vektors ﻿ → a = 3 → i + 2 → j − 5 → k a → = 3 i → + 2 j → − 5 k → izteikts,…" at bounding box center [595, 297] width 750 height 278
click at [195, 253] on div "Mācību tēma: Matemātikas i - 10. klases 1. ieskaites mācību materiāls (a,b) #9 …" at bounding box center [595, 283] width 1190 height 567
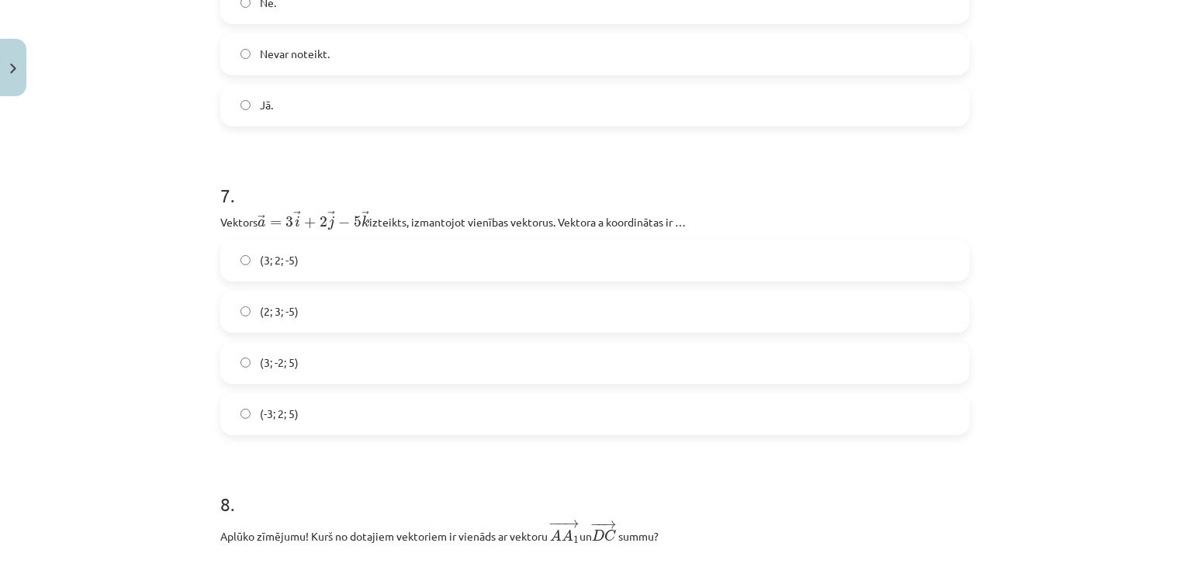
click at [199, 231] on div "Mācību tēma: Matemātikas i - 10. klases 1. ieskaites mācību materiāls (a,b) #9 …" at bounding box center [595, 283] width 1190 height 567
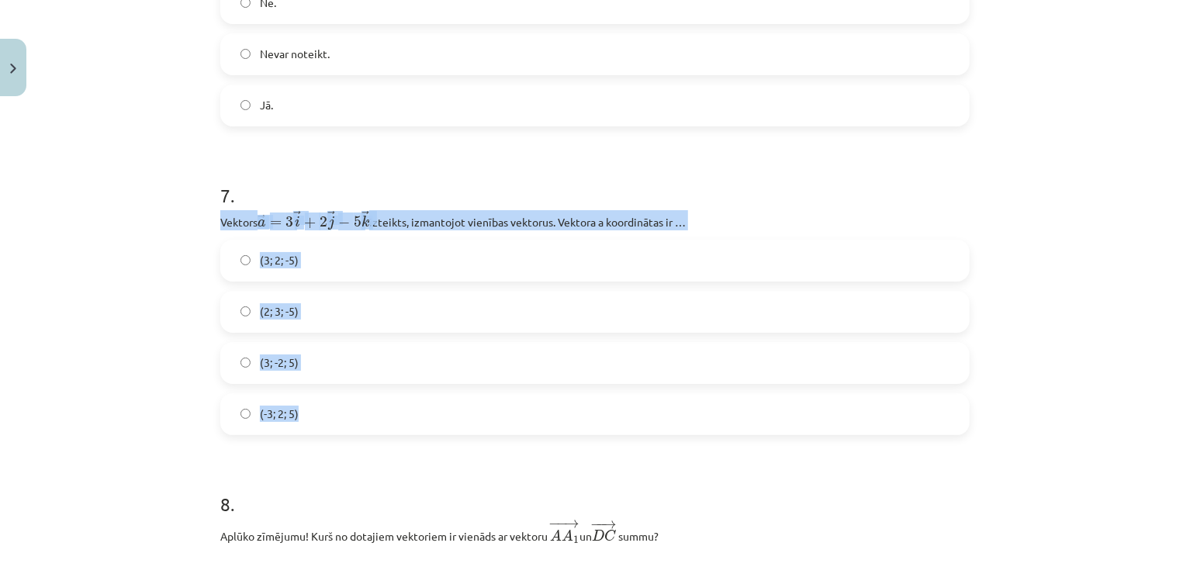
drag, startPoint x: 211, startPoint y: 223, endPoint x: 314, endPoint y: 428, distance: 228.7
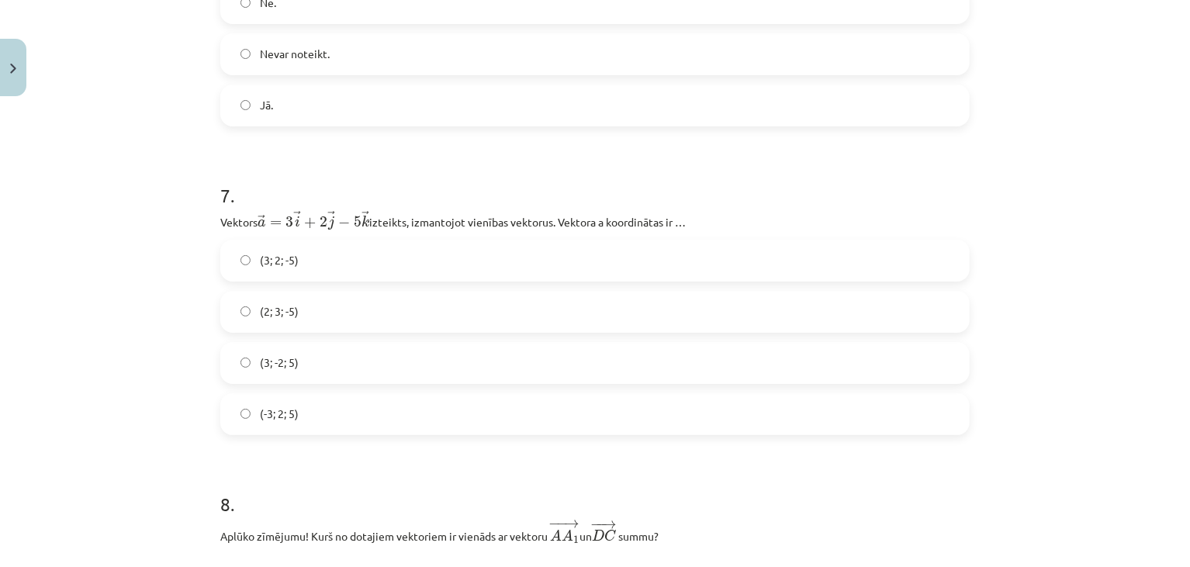
click at [332, 270] on label "(3; 2; -5)" at bounding box center [595, 260] width 746 height 39
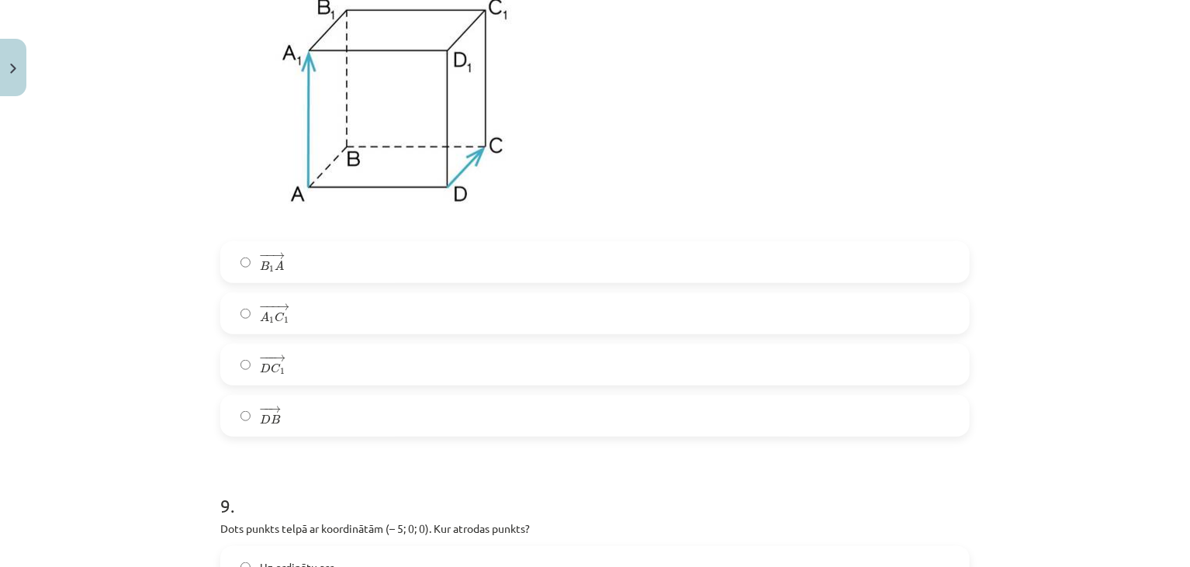
scroll to position [3563, 0]
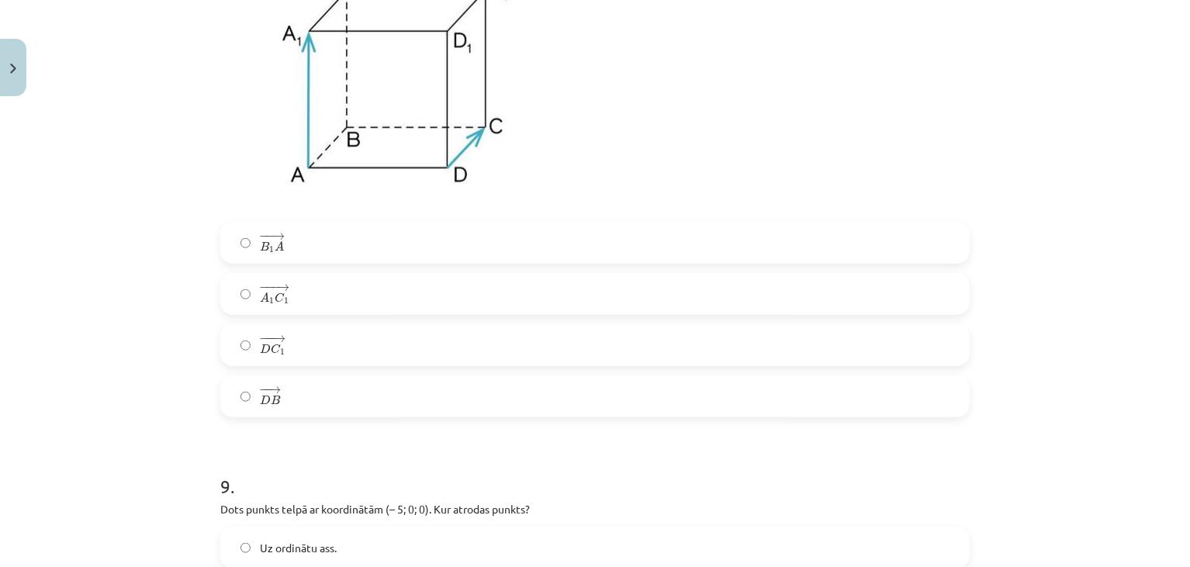
click at [342, 282] on div "− − → B 1 A B 1 A → − −− → A 1 C 1 A 1 C 1 → − −− → D C 1 D C 1 → − − → D B D B…" at bounding box center [595, 320] width 750 height 196
click at [338, 293] on label "− −− → A 1 C 1 A 1 C 1 →" at bounding box center [595, 294] width 746 height 39
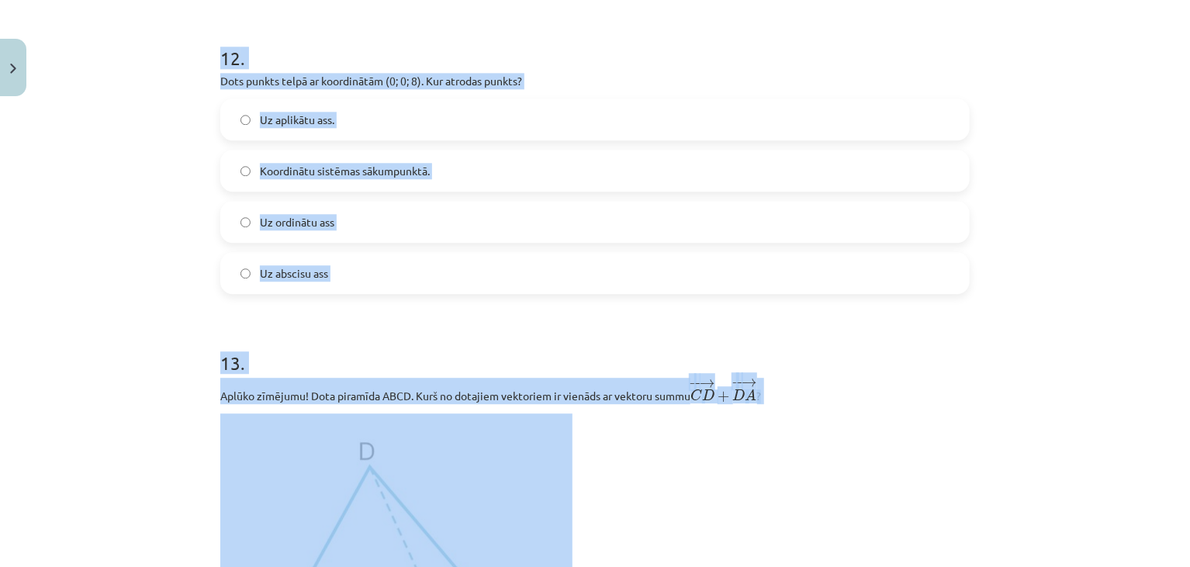
scroll to position [4960, 0]
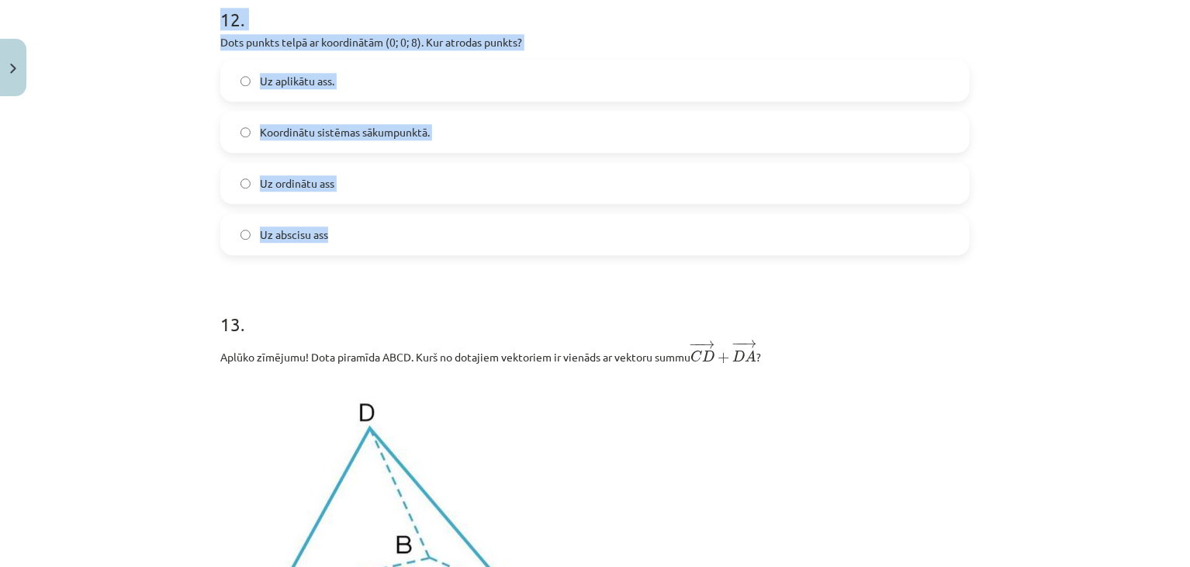
drag, startPoint x: 212, startPoint y: 55, endPoint x: 353, endPoint y: 254, distance: 244.3
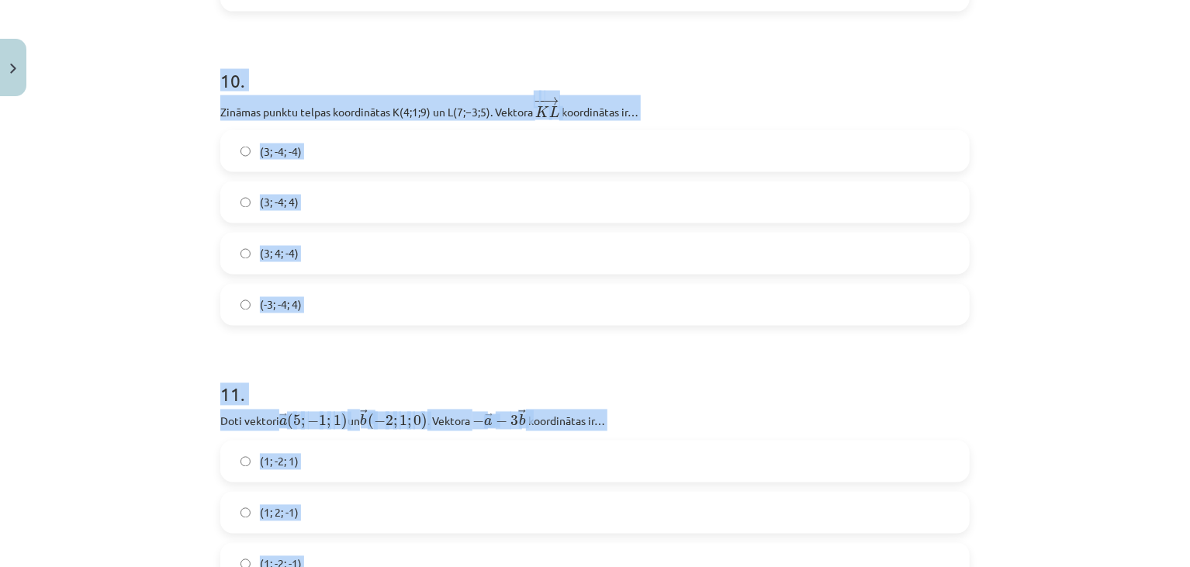
scroll to position [4252, 0]
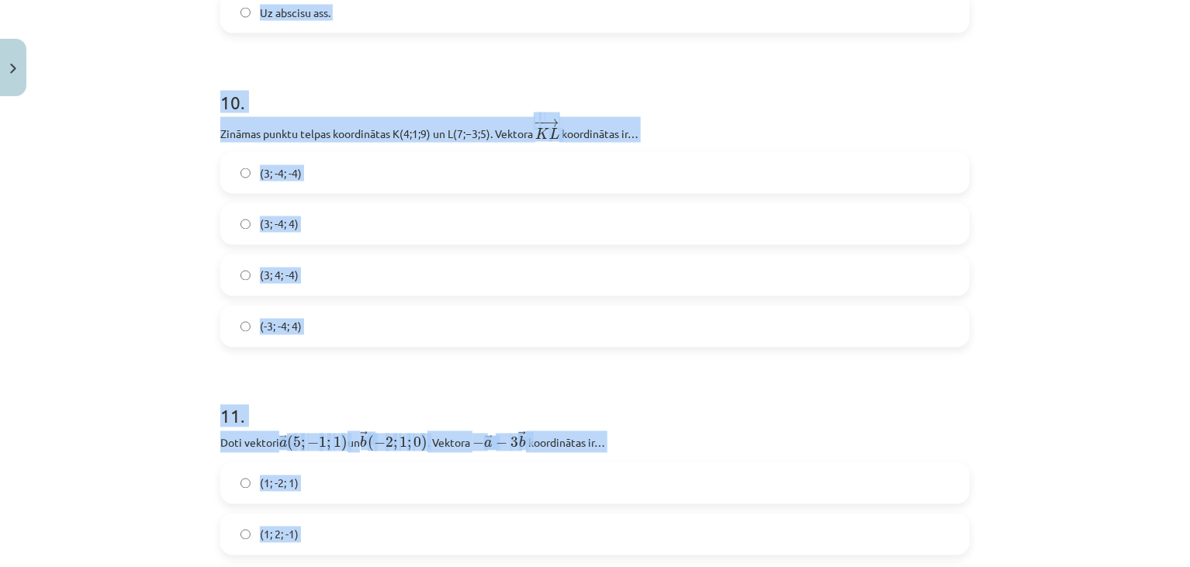
click at [685, 109] on h1 "10 ." at bounding box center [595, 88] width 750 height 48
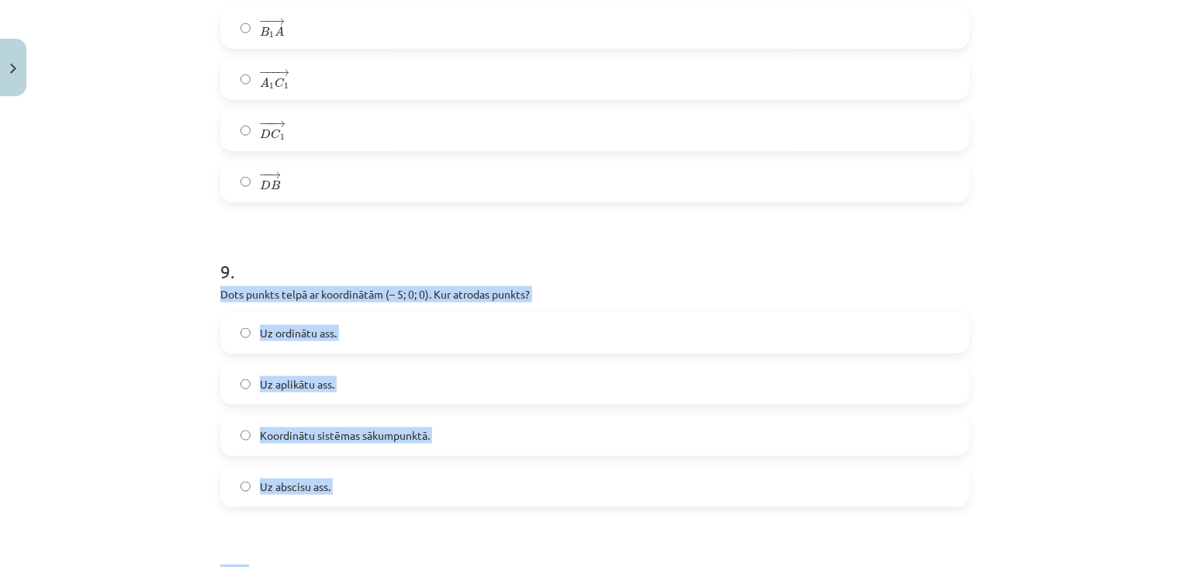
scroll to position [3786, 0]
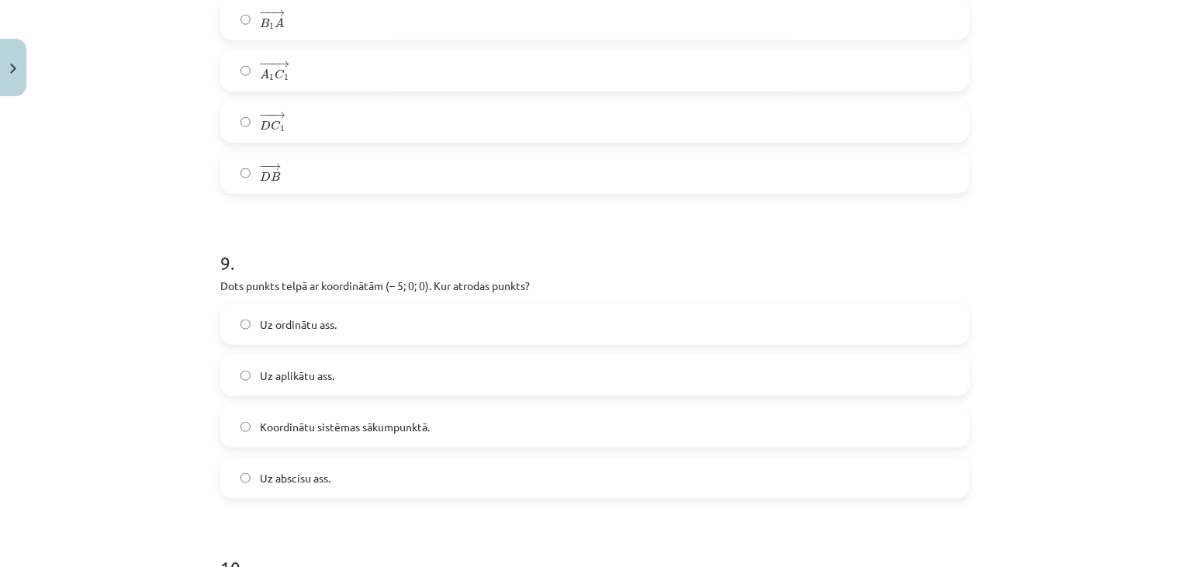
click at [644, 244] on h1 "9 ." at bounding box center [595, 249] width 750 height 48
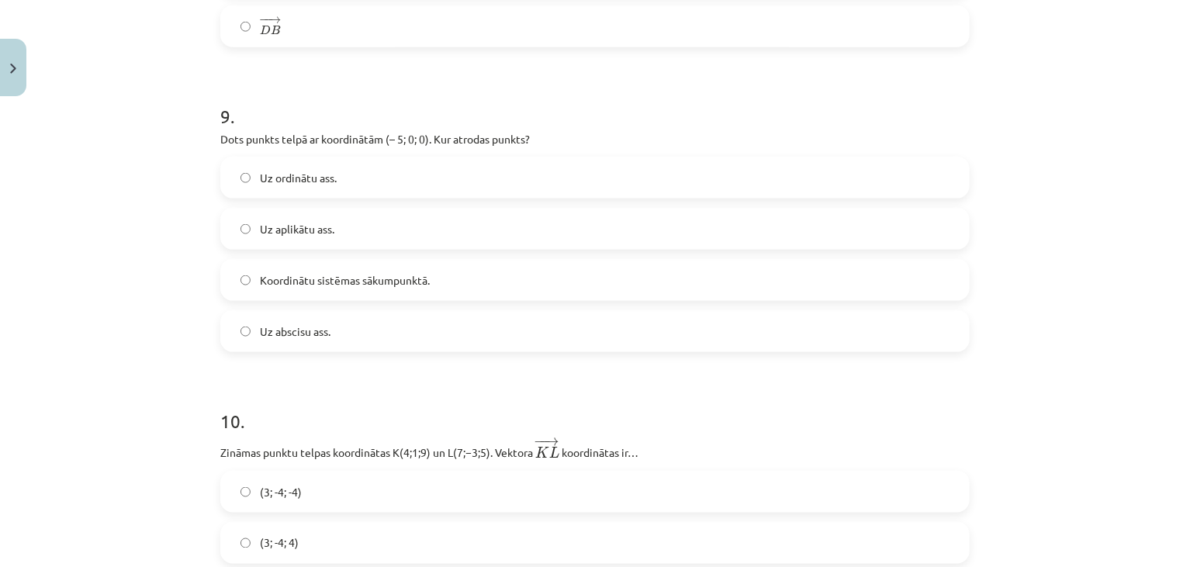
scroll to position [3933, 0]
click at [285, 334] on span "Uz abscisu ass." at bounding box center [295, 332] width 71 height 16
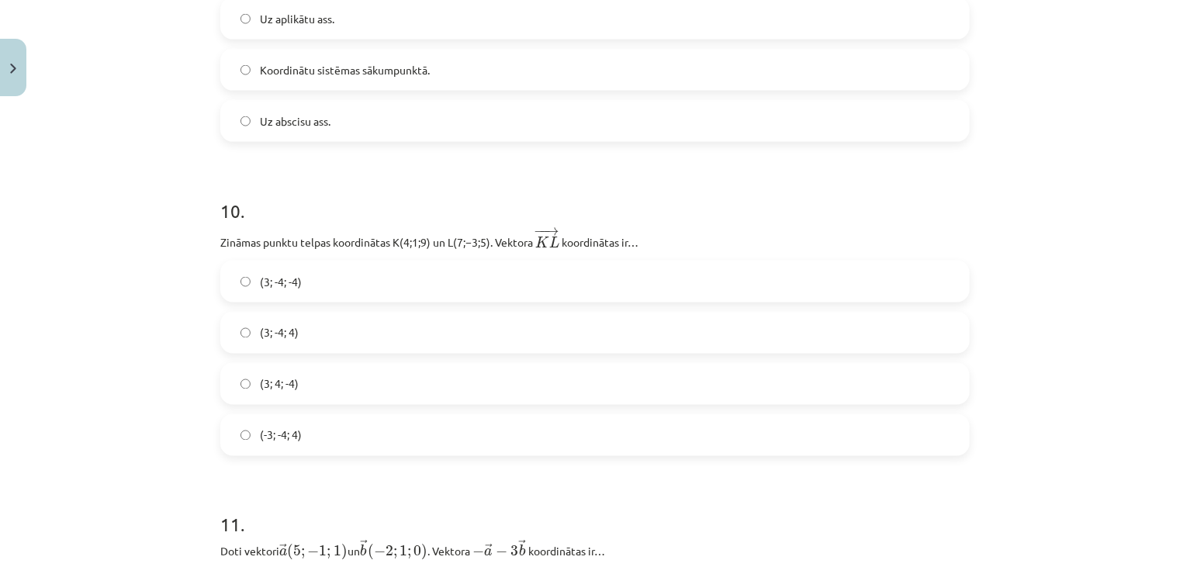
scroll to position [4167, 0]
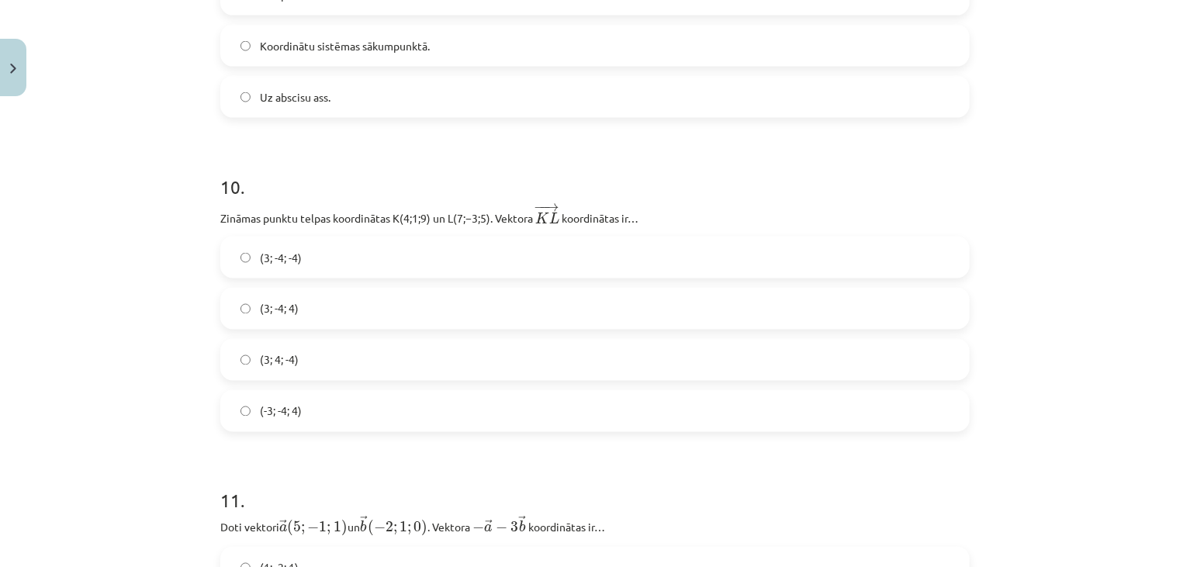
click at [317, 252] on label "(3; -4; -4)" at bounding box center [595, 257] width 746 height 39
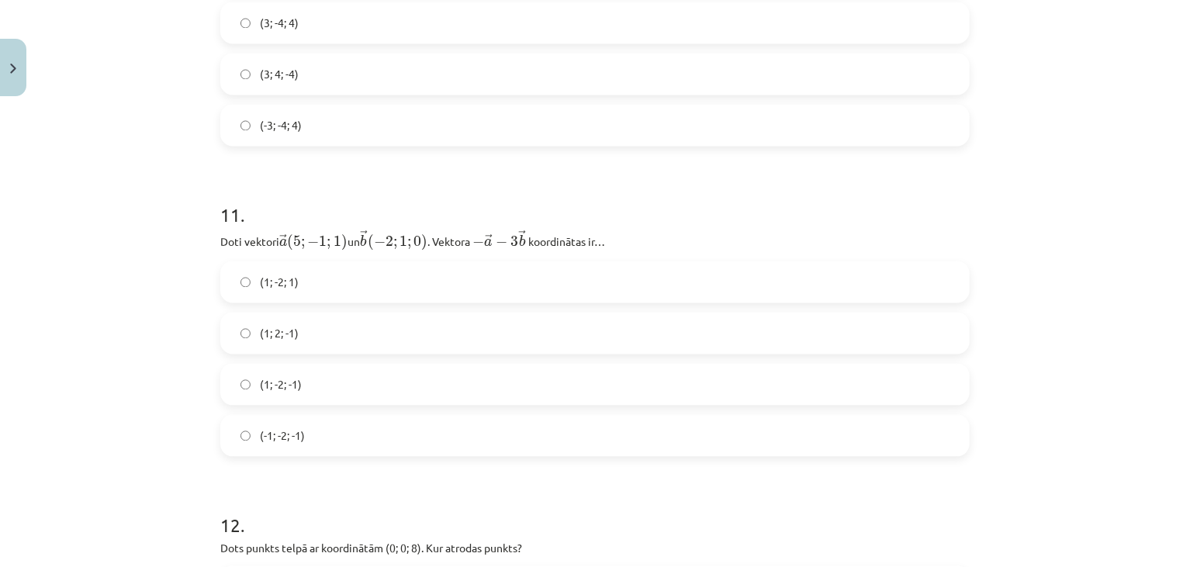
scroll to position [4549, 0]
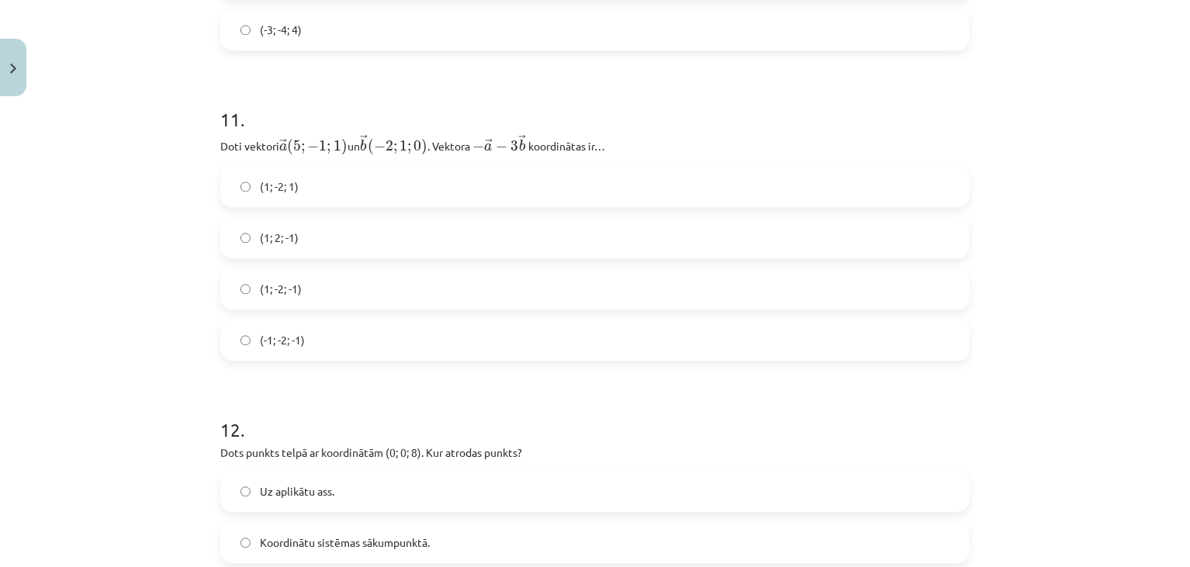
click at [341, 295] on label "(1; -2; -1)" at bounding box center [595, 288] width 746 height 39
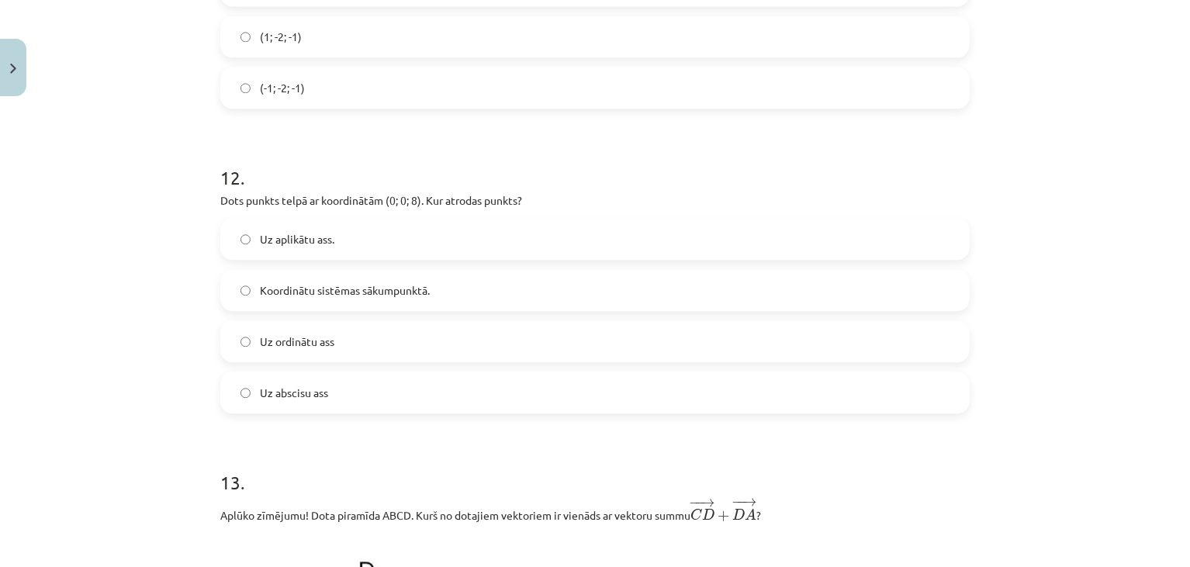
scroll to position [4823, 0]
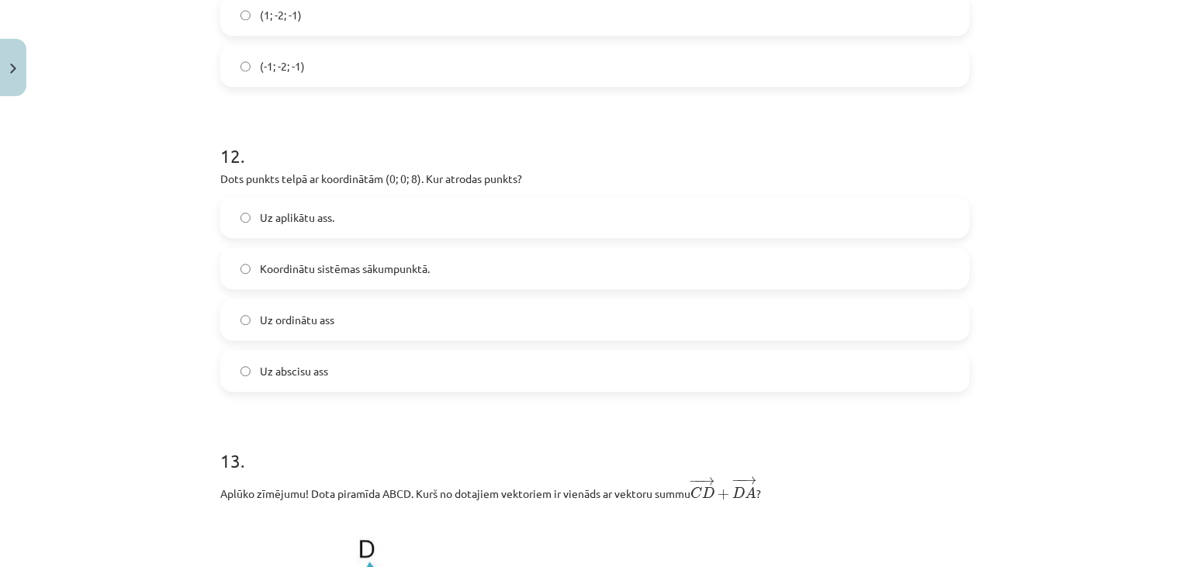
click at [354, 219] on label "Uz aplikātu ass." at bounding box center [595, 217] width 746 height 39
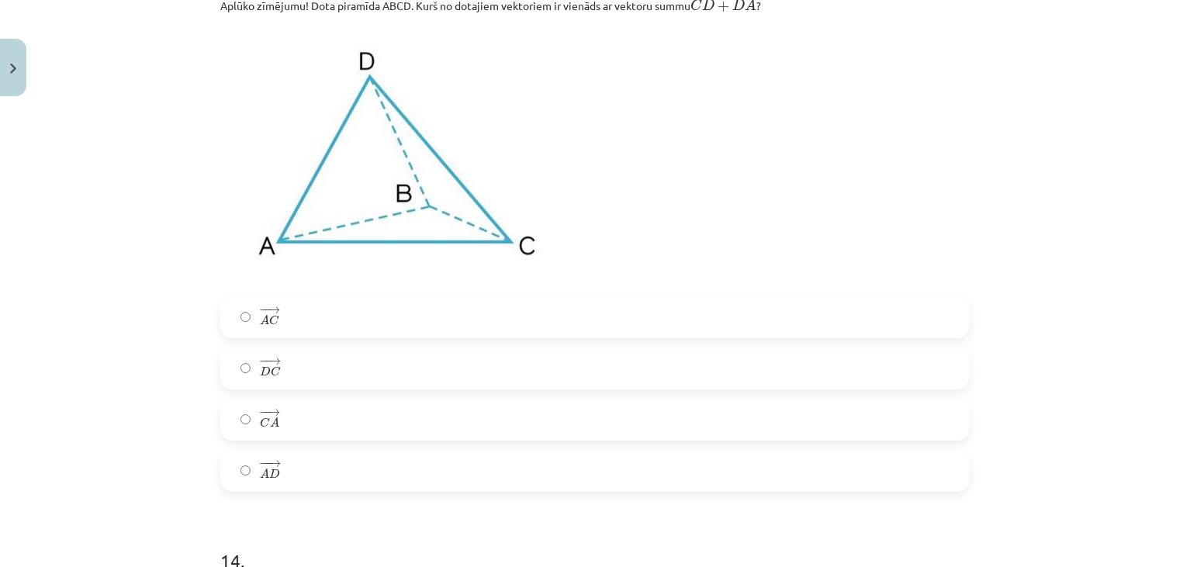
scroll to position [5310, 0]
click at [269, 417] on span "→" at bounding box center [274, 413] width 12 height 7
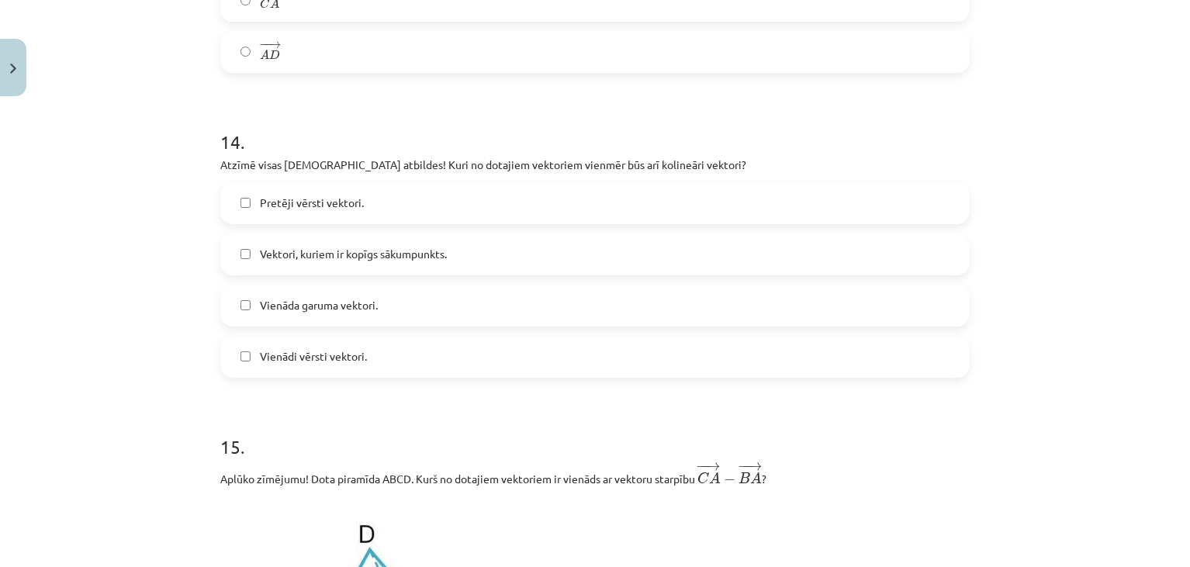
scroll to position [5729, 0]
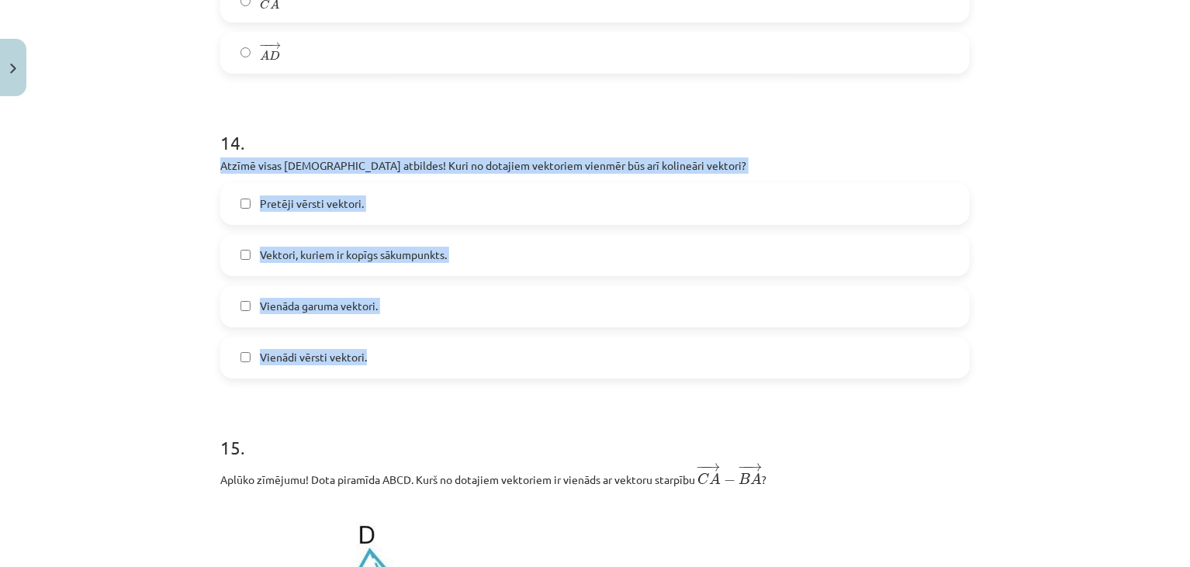
drag, startPoint x: 214, startPoint y: 167, endPoint x: 369, endPoint y: 369, distance: 254.7
click at [369, 369] on div "14 . Atzīmē visas pareizās atbildes! Kuri no dotajiem vektoriem vienmēr būs arī…" at bounding box center [595, 242] width 750 height 274
click at [386, 212] on label "Pretēji vērsti vektori." at bounding box center [595, 204] width 746 height 39
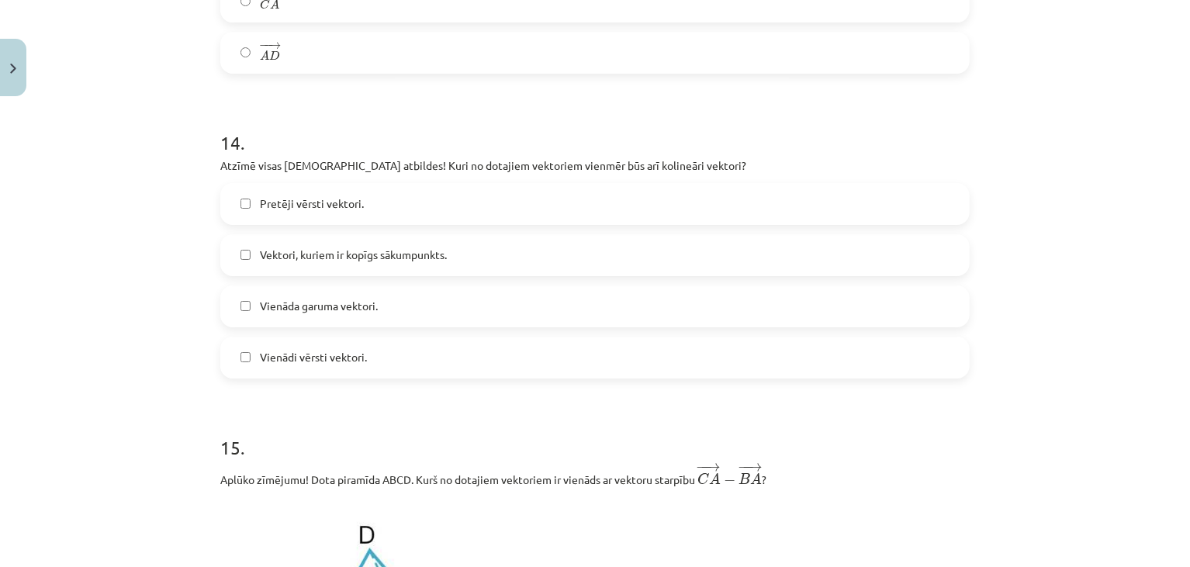
click at [320, 363] on span "Vienādi vērsti vektori." at bounding box center [313, 357] width 107 height 16
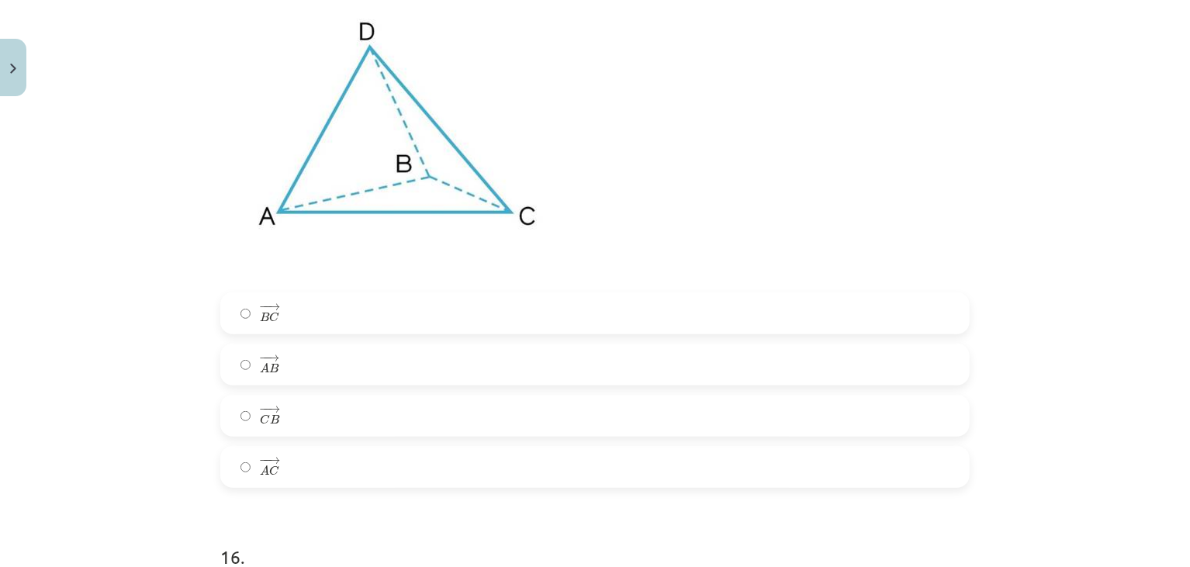
scroll to position [6232, 0]
click at [302, 320] on label "− − → B C B C →" at bounding box center [595, 314] width 746 height 39
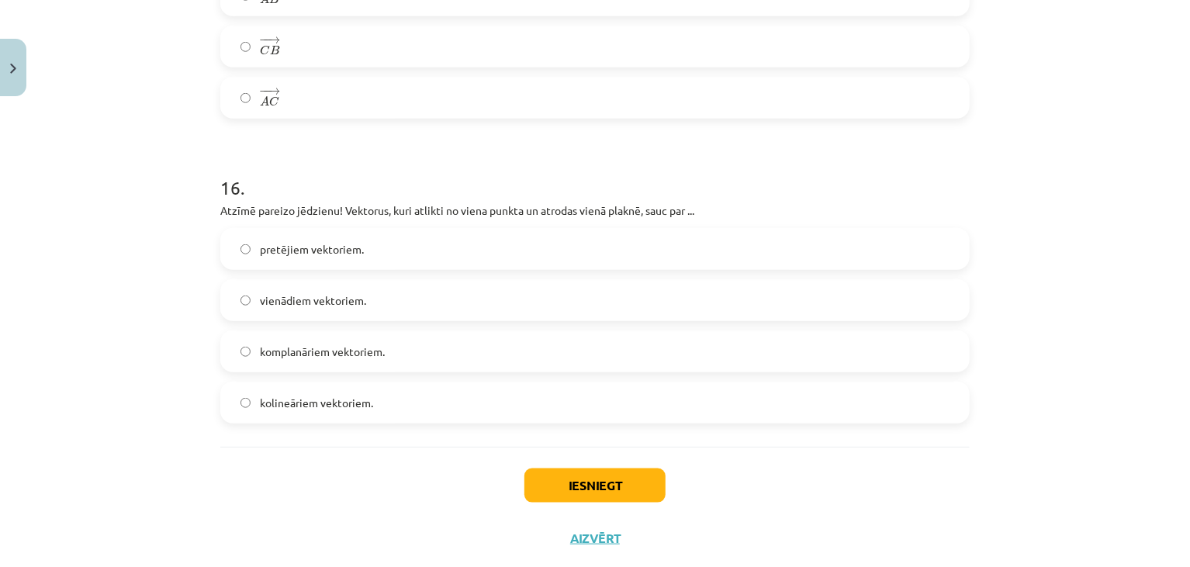
scroll to position [6648, 0]
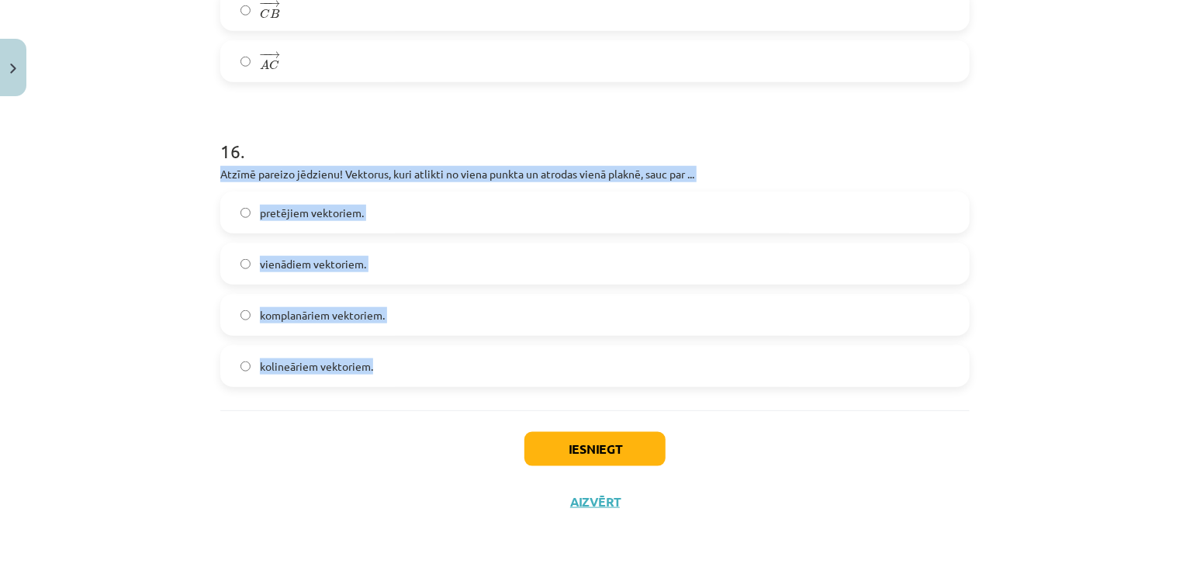
drag, startPoint x: 213, startPoint y: 179, endPoint x: 415, endPoint y: 383, distance: 286.4
click at [415, 383] on div "16 . Atzīmē pareizo jēdzienu! Vektorus, kuri atlikti no viena punkta un atrodas…" at bounding box center [595, 250] width 750 height 274
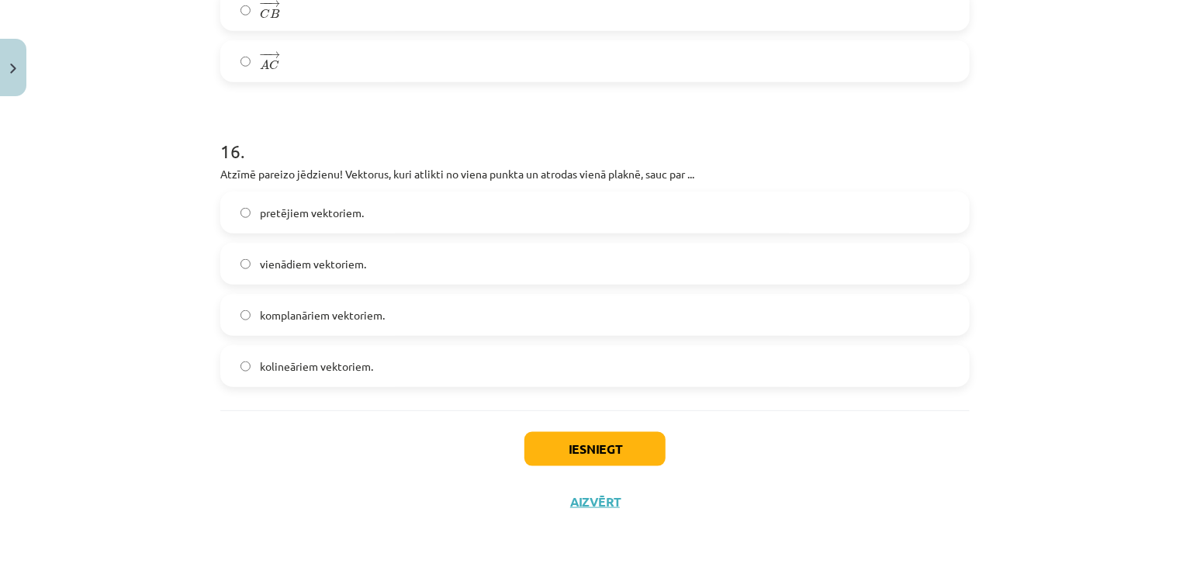
click at [316, 428] on div "Iesniegt Aizvērt" at bounding box center [595, 464] width 750 height 109
click at [328, 310] on span "komplanāriem vektoriem." at bounding box center [322, 315] width 125 height 16
click at [563, 446] on button "Iesniegt" at bounding box center [595, 449] width 141 height 34
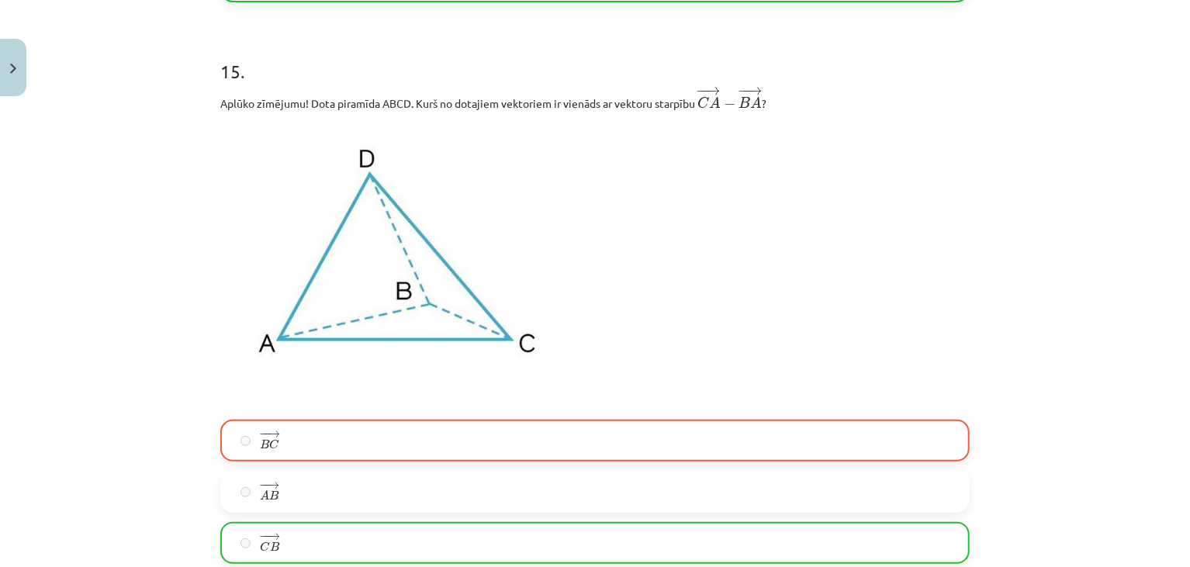
scroll to position [6698, 0]
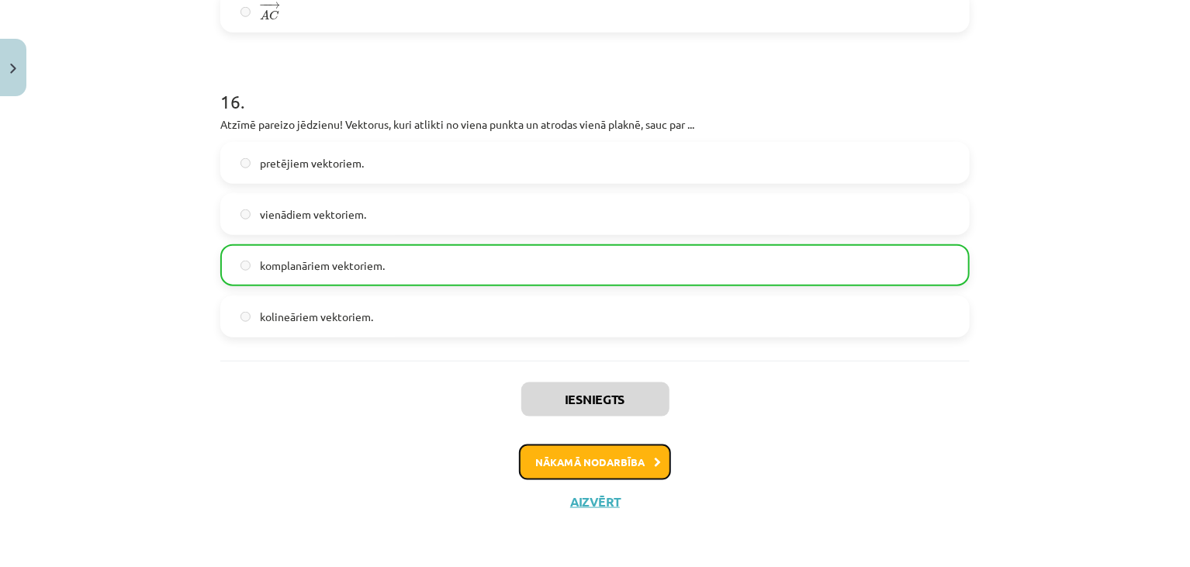
click at [591, 456] on button "Nākamā nodarbība" at bounding box center [595, 463] width 152 height 36
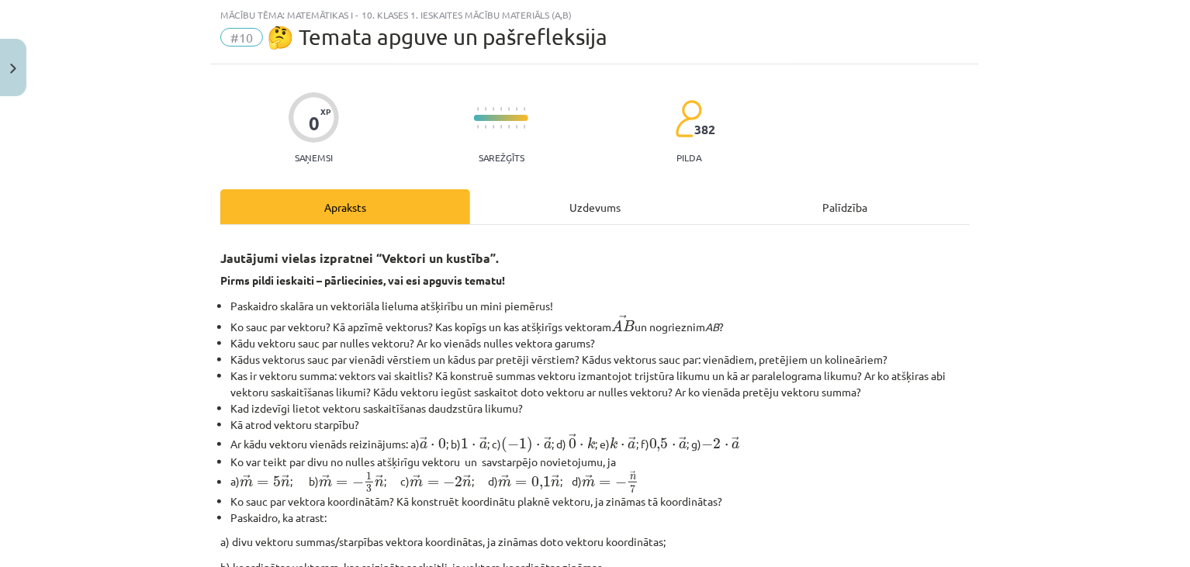
scroll to position [0, 0]
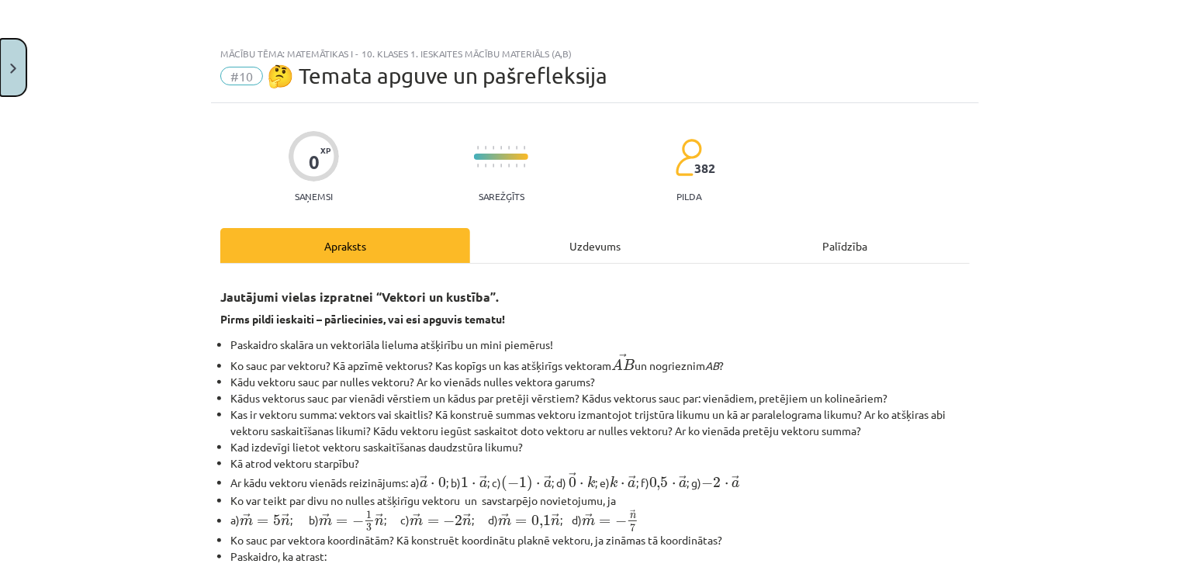
click at [15, 65] on img "Close" at bounding box center [13, 69] width 6 height 10
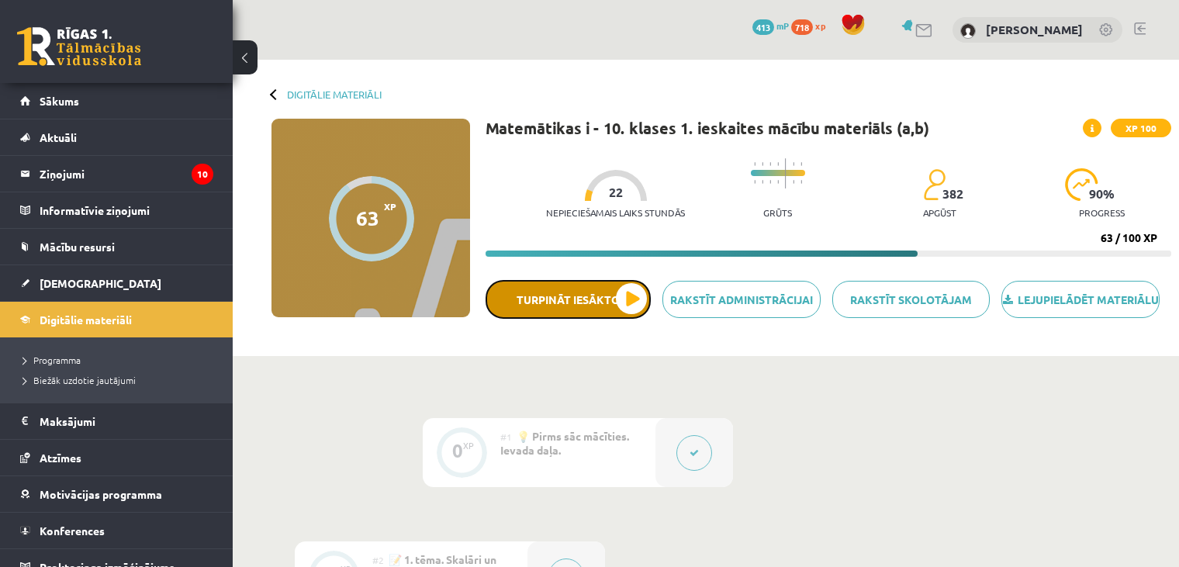
click at [573, 299] on button "Turpināt iesākto" at bounding box center [568, 299] width 165 height 39
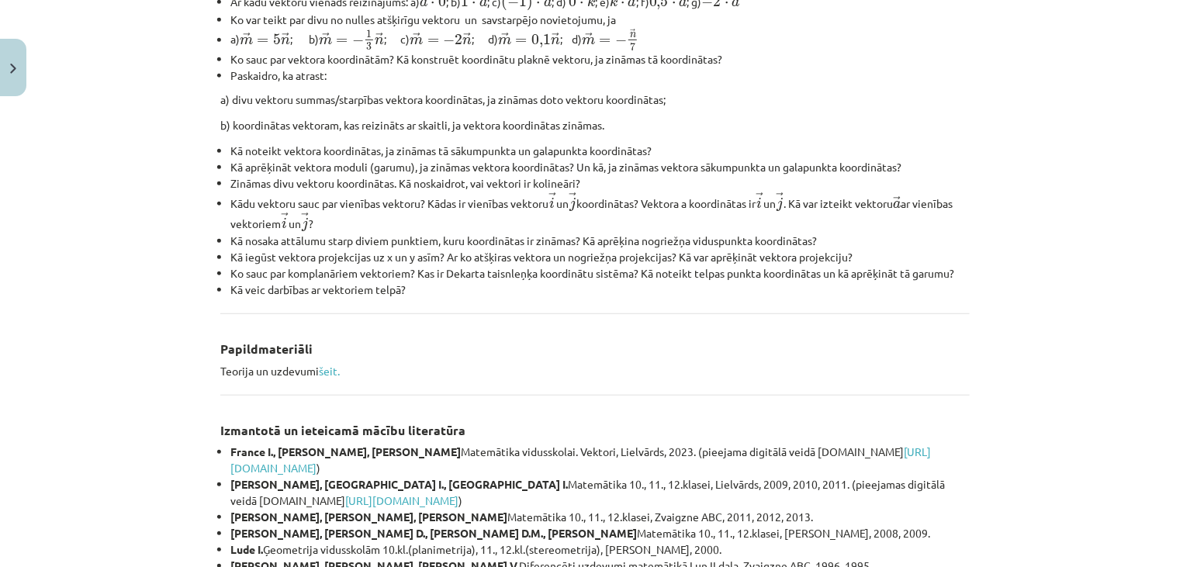
scroll to position [667, 0]
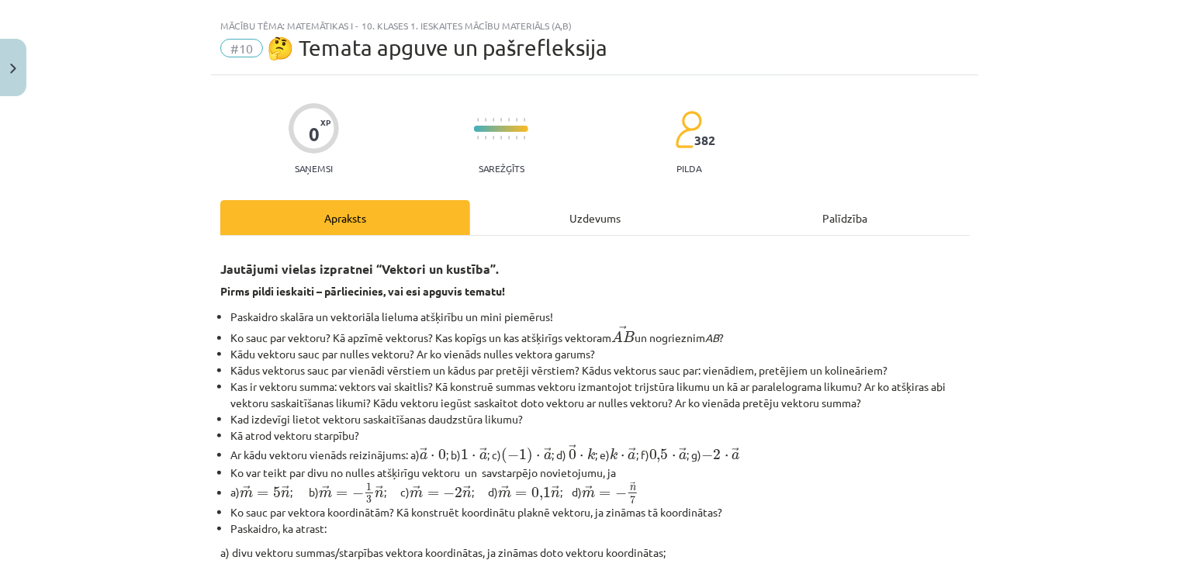
click at [574, 220] on div "Uzdevums" at bounding box center [595, 217] width 250 height 35
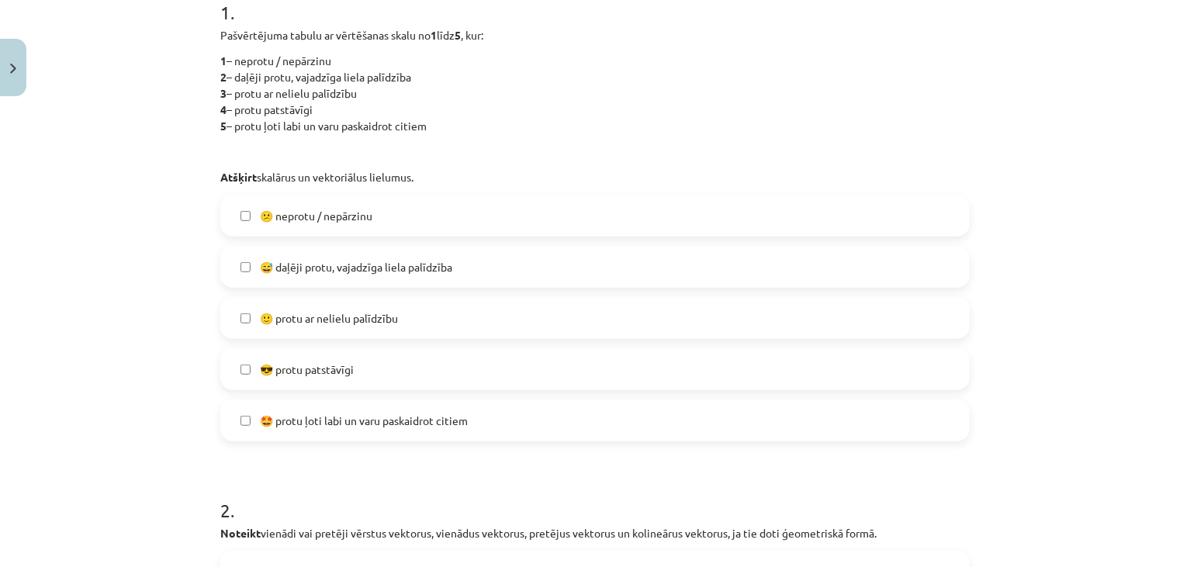
scroll to position [334, 0]
click at [298, 325] on span "🙂 protu ar nelielu palīdzību" at bounding box center [329, 319] width 138 height 16
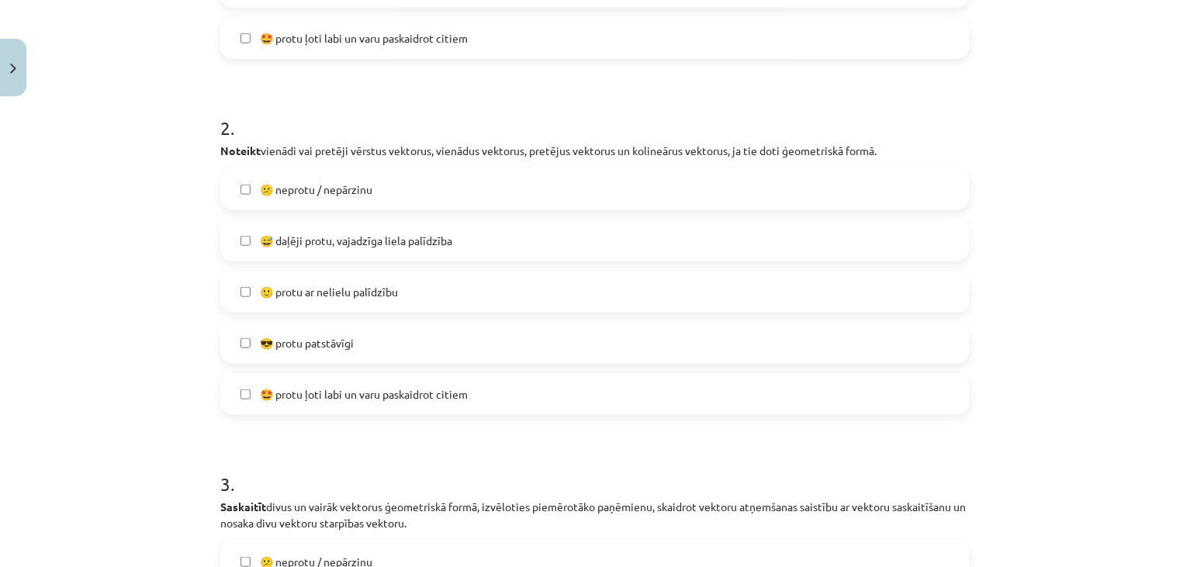
scroll to position [716, 0]
click at [268, 242] on span "😅 daļēji protu, vajadzīga liela palīdzība" at bounding box center [356, 242] width 192 height 16
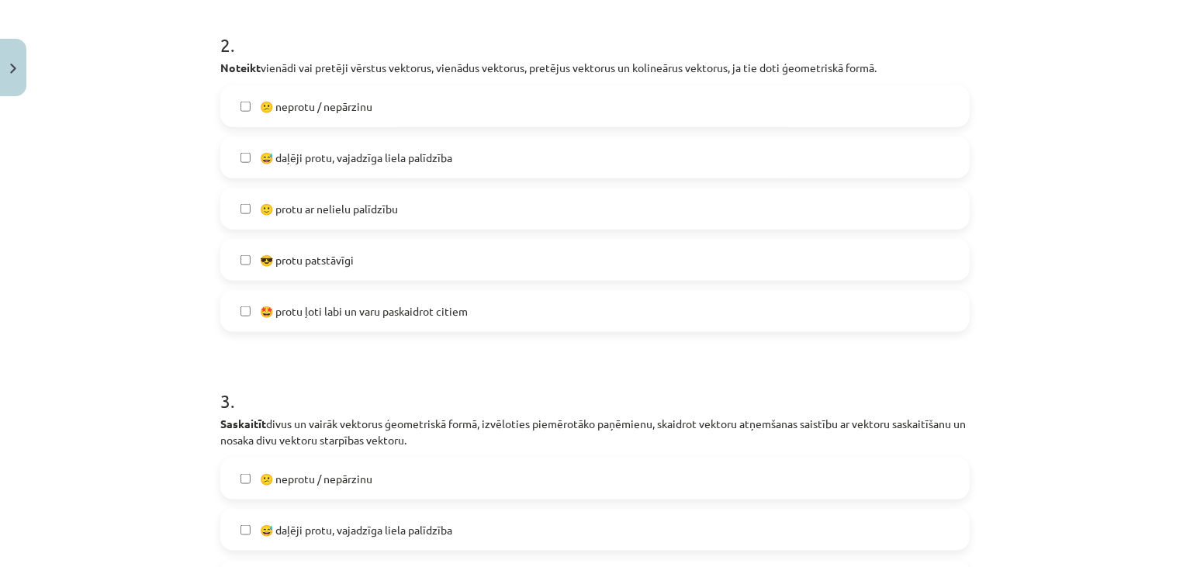
scroll to position [803, 0]
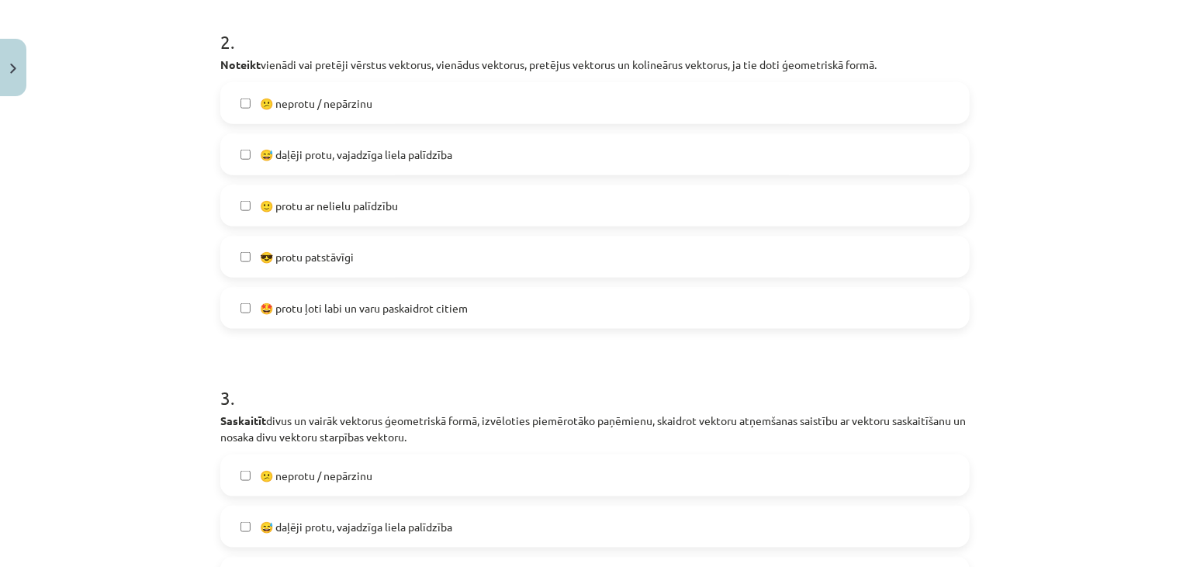
click at [329, 200] on span "🙂 protu ar nelielu palīdzību" at bounding box center [329, 206] width 138 height 16
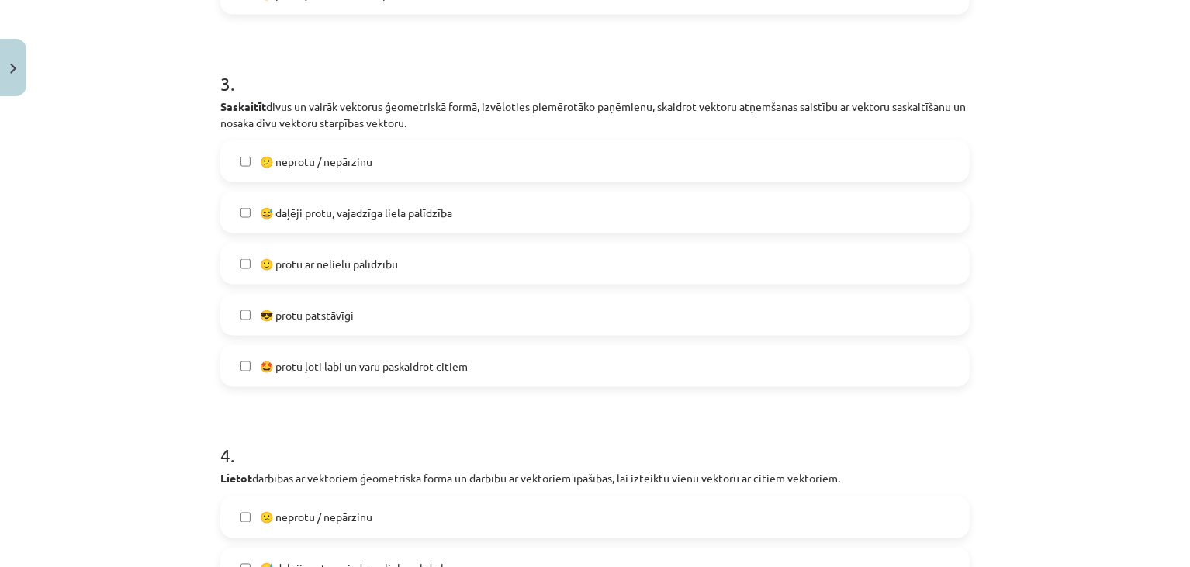
scroll to position [1117, 0]
click at [286, 310] on span "😎 protu patstāvīgi" at bounding box center [307, 316] width 94 height 16
click at [317, 269] on span "🙂 protu ar nelielu palīdzību" at bounding box center [329, 265] width 138 height 16
click at [316, 270] on span "🙂 protu ar nelielu palīdzību" at bounding box center [329, 265] width 138 height 16
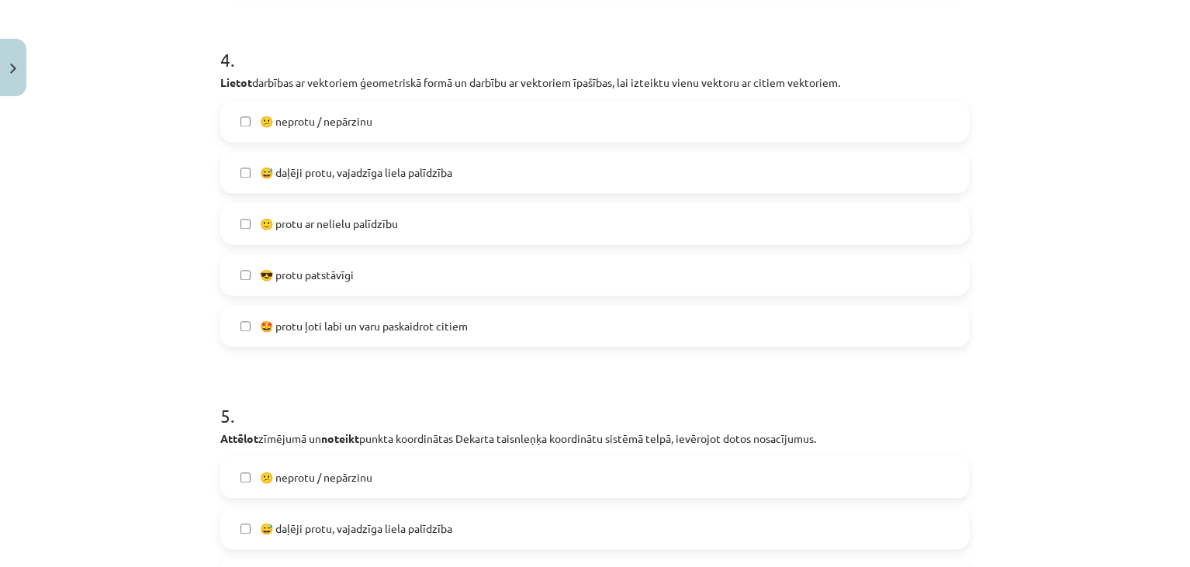
scroll to position [1517, 0]
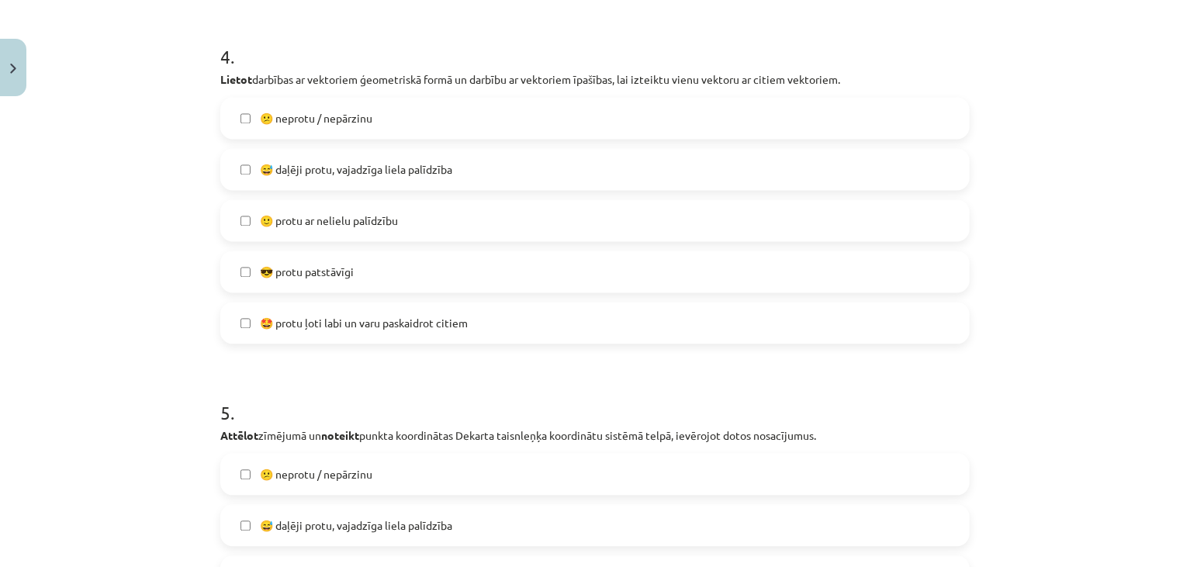
click at [291, 227] on span "🙂 protu ar nelielu palīdzību" at bounding box center [329, 221] width 138 height 16
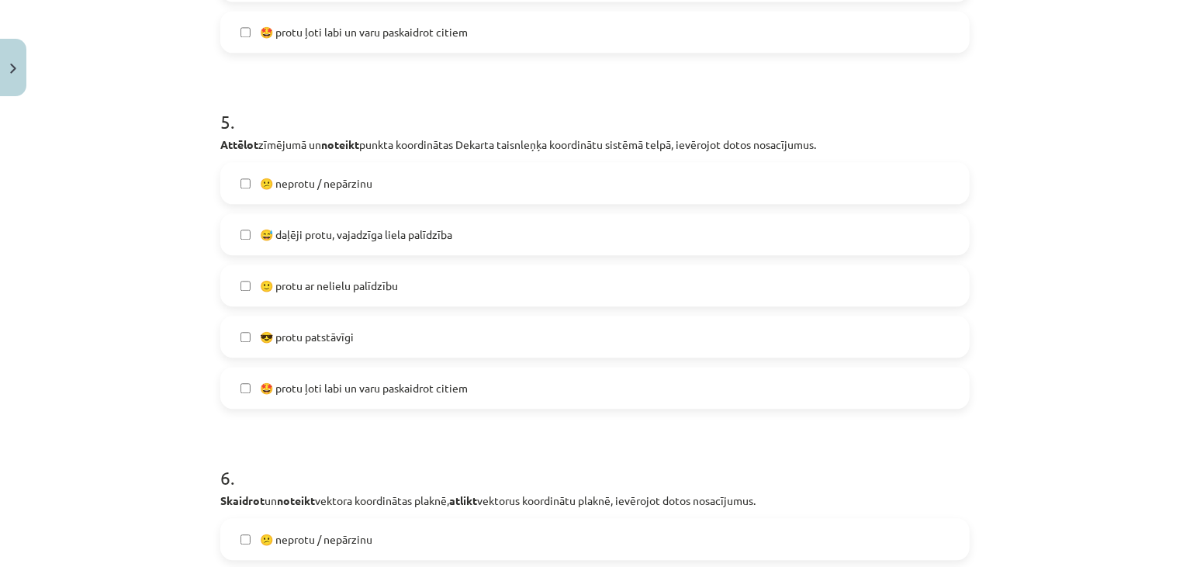
scroll to position [1814, 0]
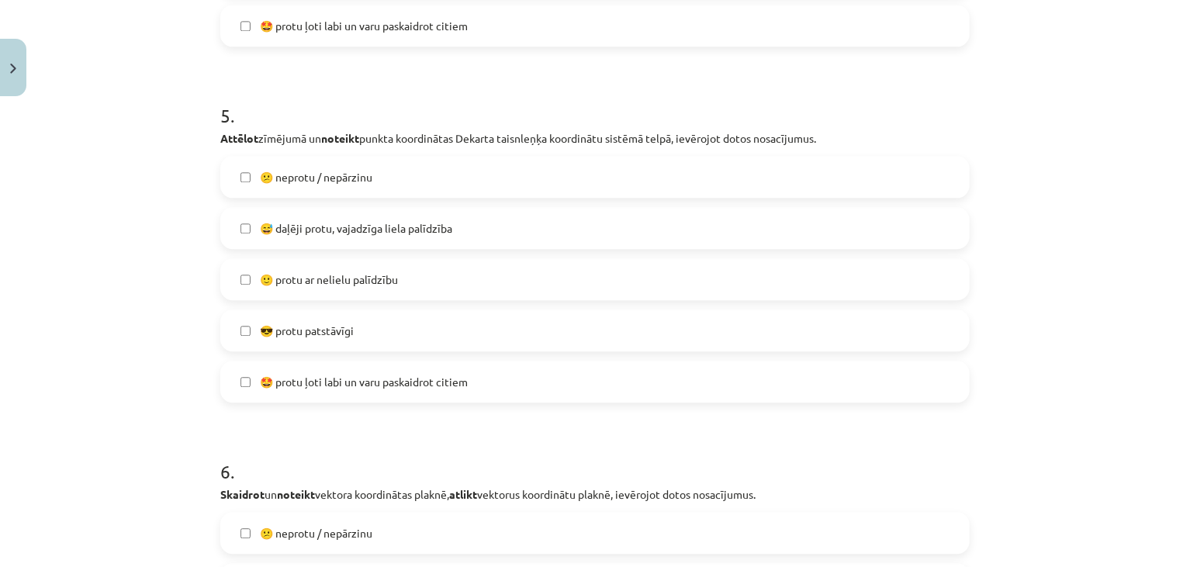
click at [298, 270] on label "🙂 protu ar nelielu palīdzību" at bounding box center [595, 279] width 746 height 39
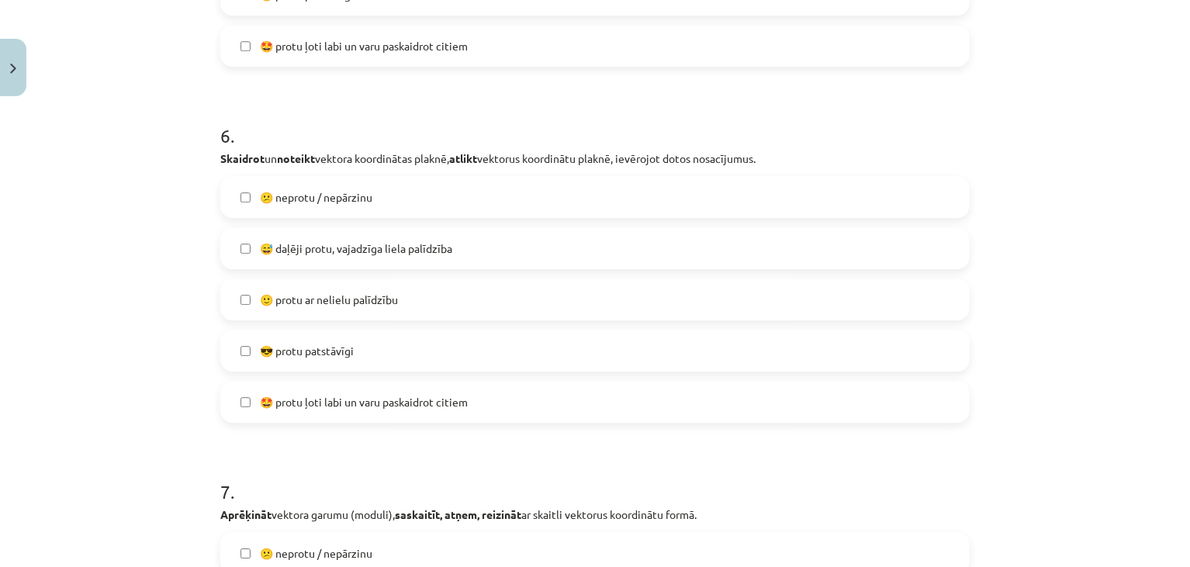
scroll to position [2151, 0]
click at [282, 352] on span "😎 protu patstāvīgi" at bounding box center [307, 350] width 94 height 16
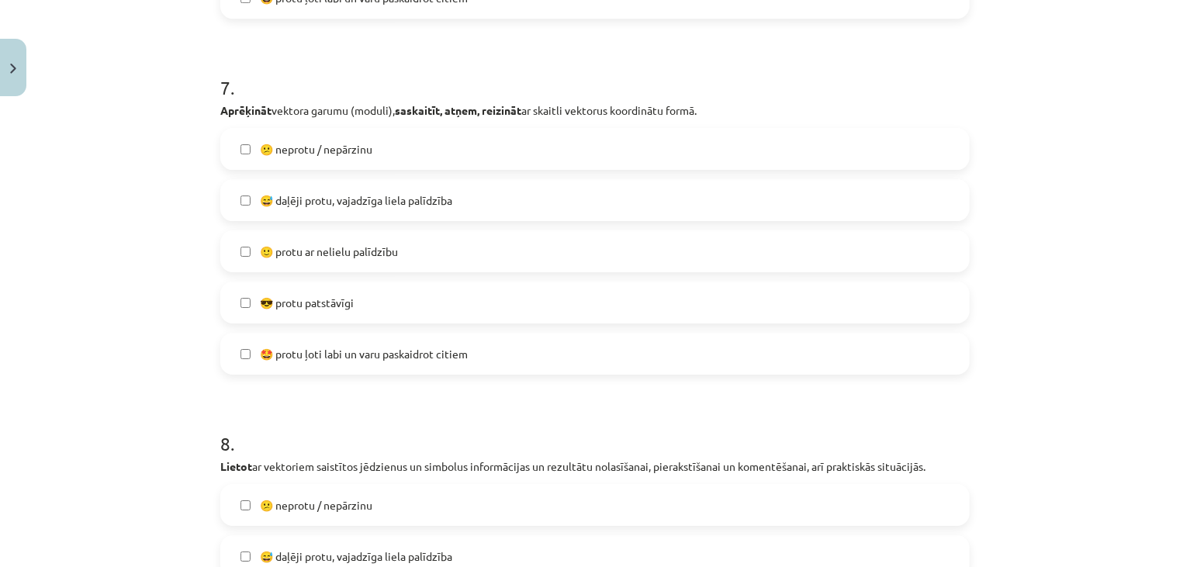
scroll to position [2582, 0]
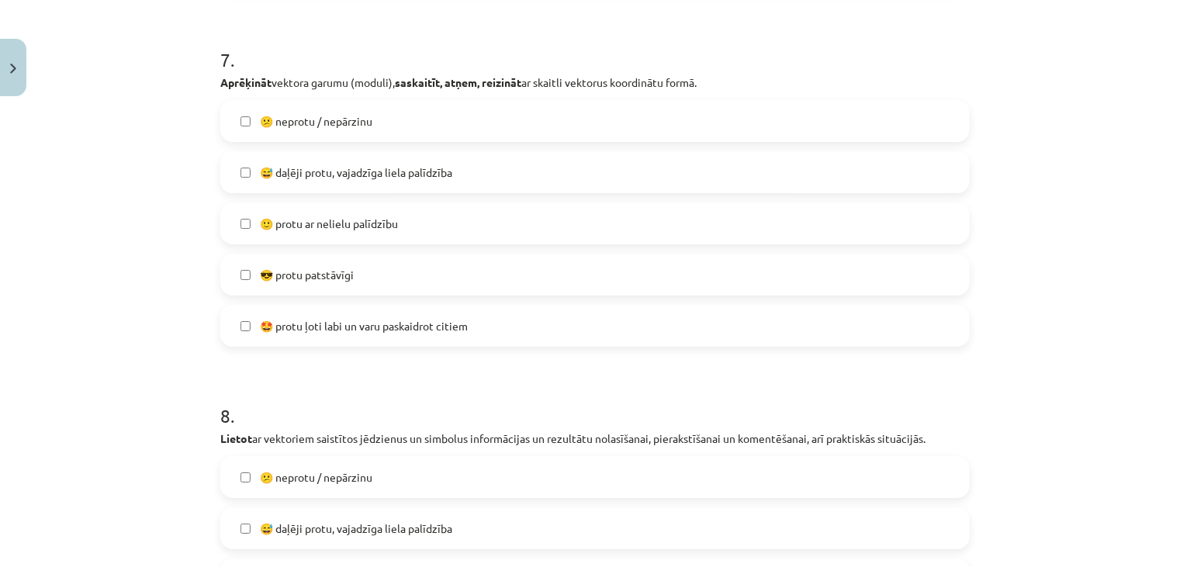
click at [300, 230] on span "🙂 protu ar nelielu palīdzību" at bounding box center [329, 224] width 138 height 16
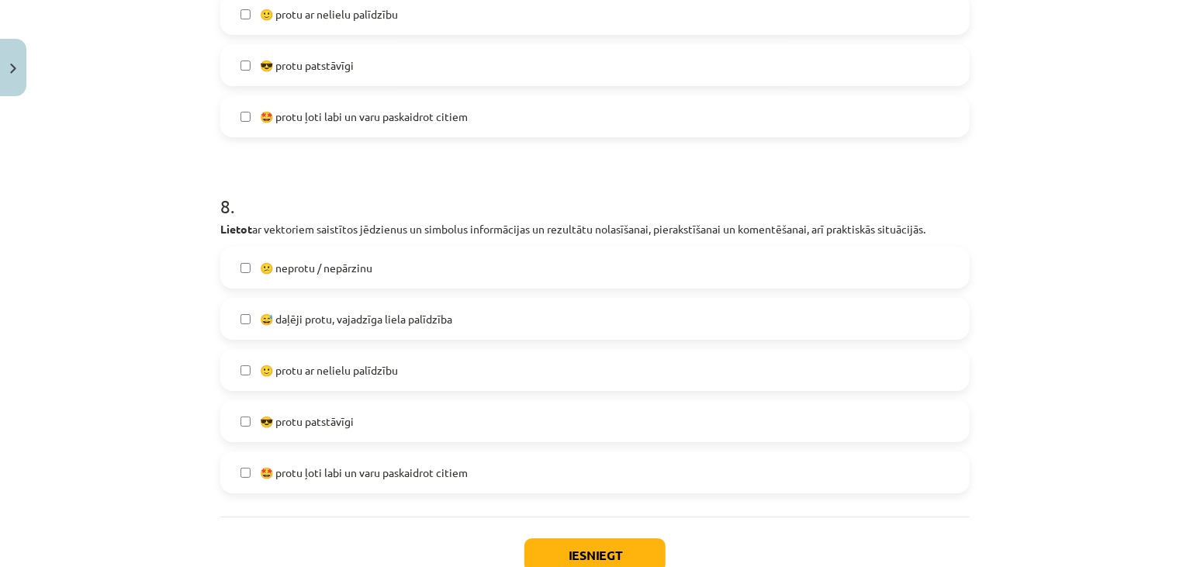
scroll to position [2809, 0]
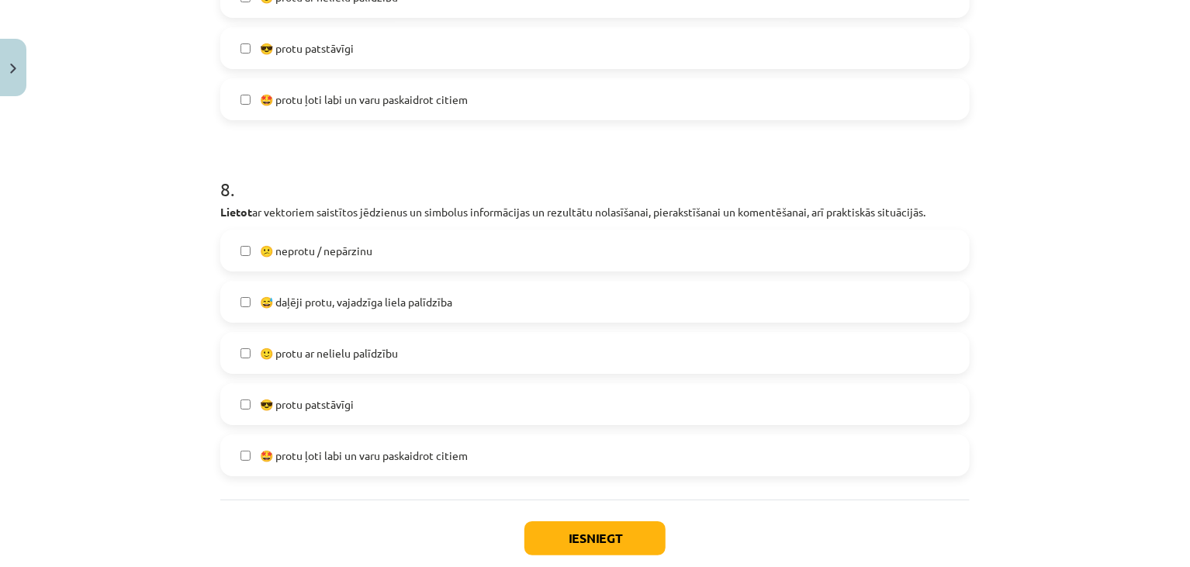
click at [331, 289] on label "😅 daļēji protu, vajadzīga liela palīdzība" at bounding box center [595, 301] width 746 height 39
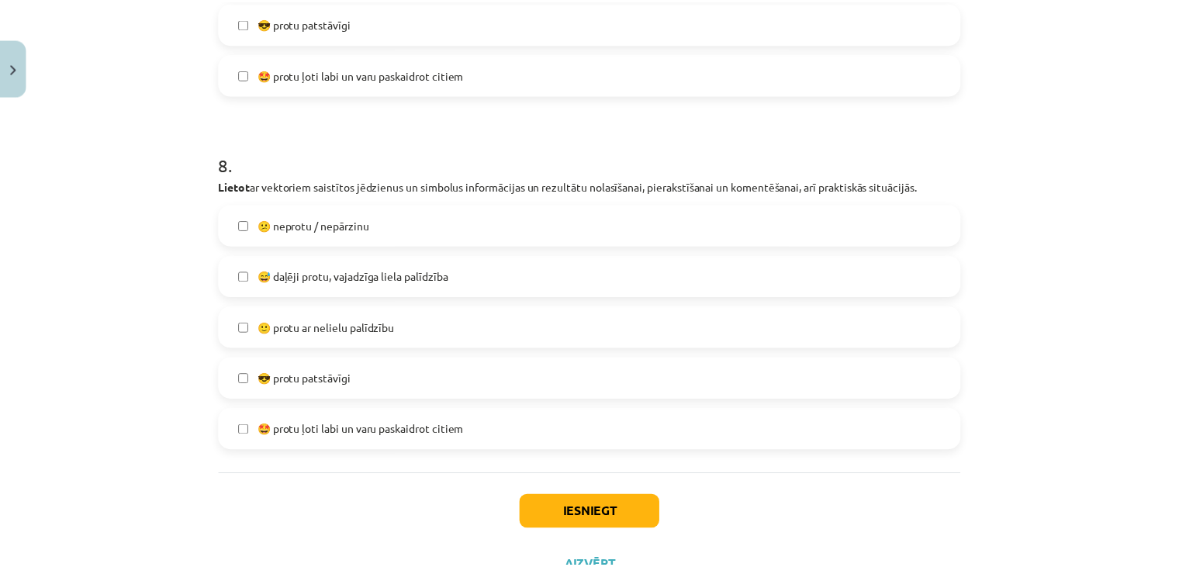
scroll to position [2897, 0]
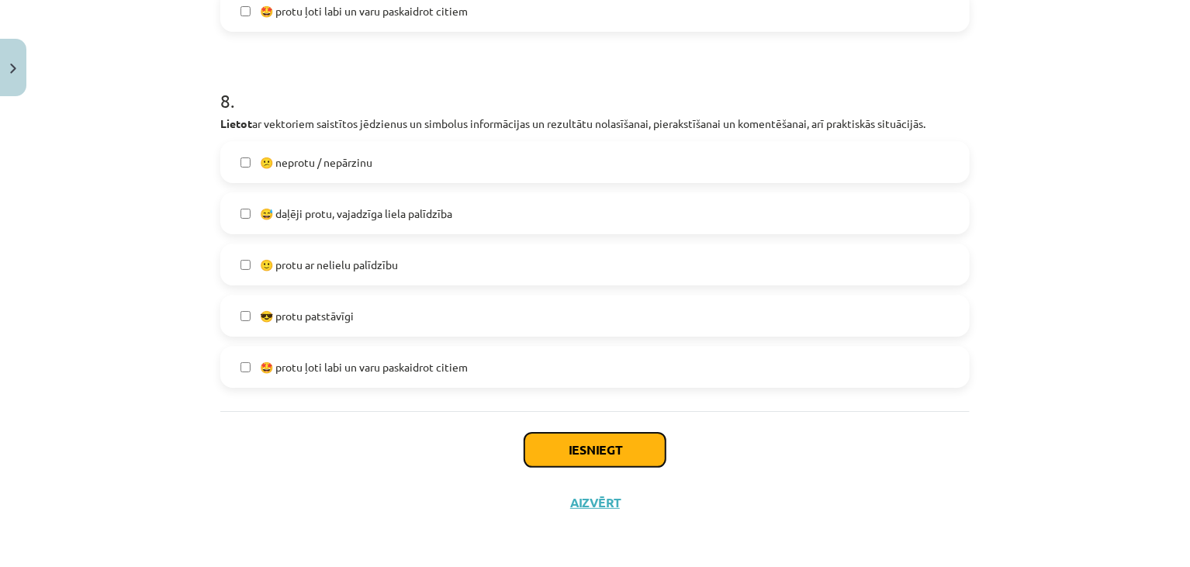
click at [557, 450] on button "Iesniegt" at bounding box center [595, 450] width 141 height 34
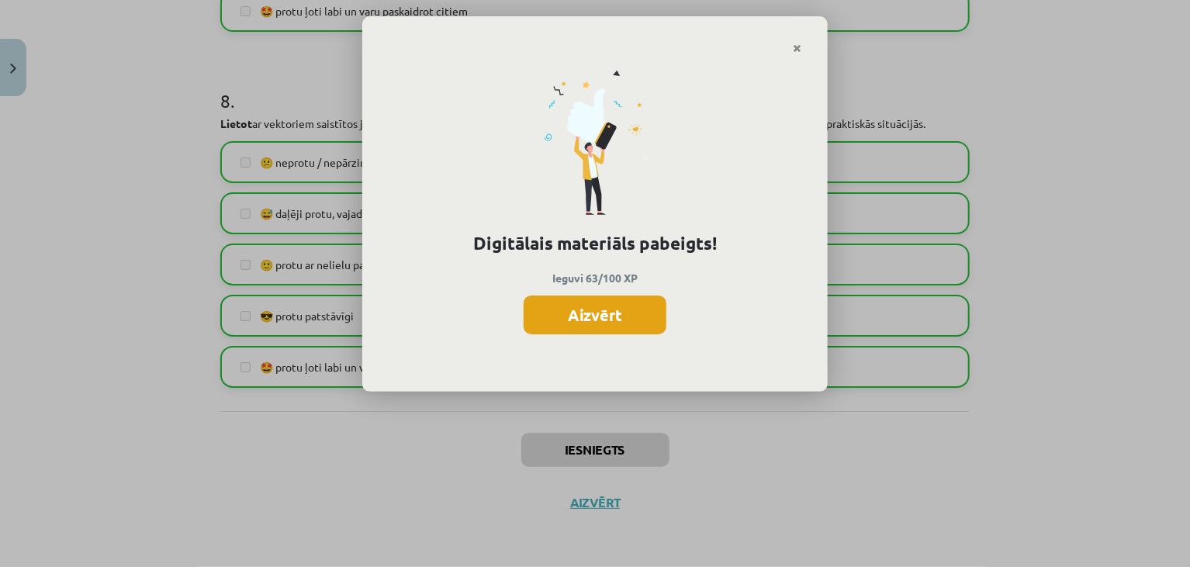
click at [609, 311] on button "Aizvērt" at bounding box center [595, 315] width 143 height 39
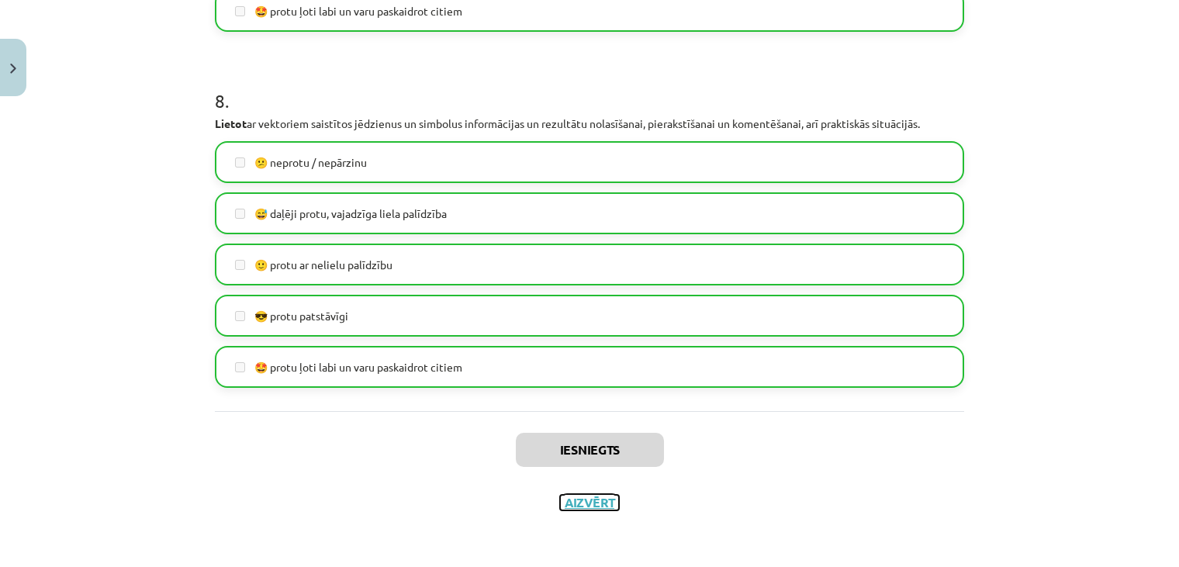
click at [582, 500] on button "Aizvērt" at bounding box center [589, 503] width 59 height 16
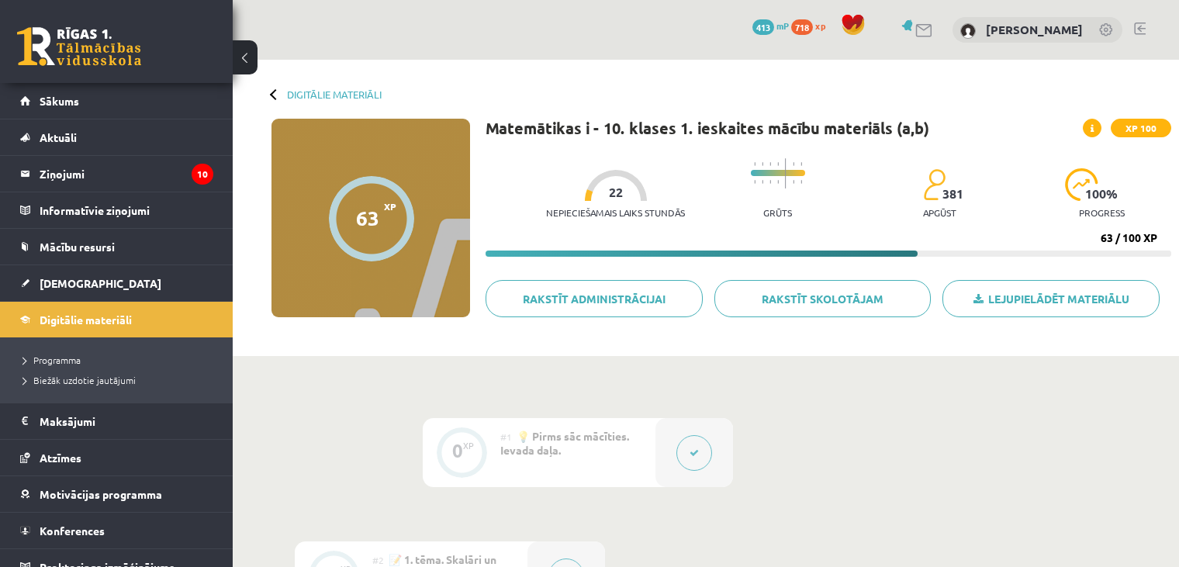
scroll to position [84, 0]
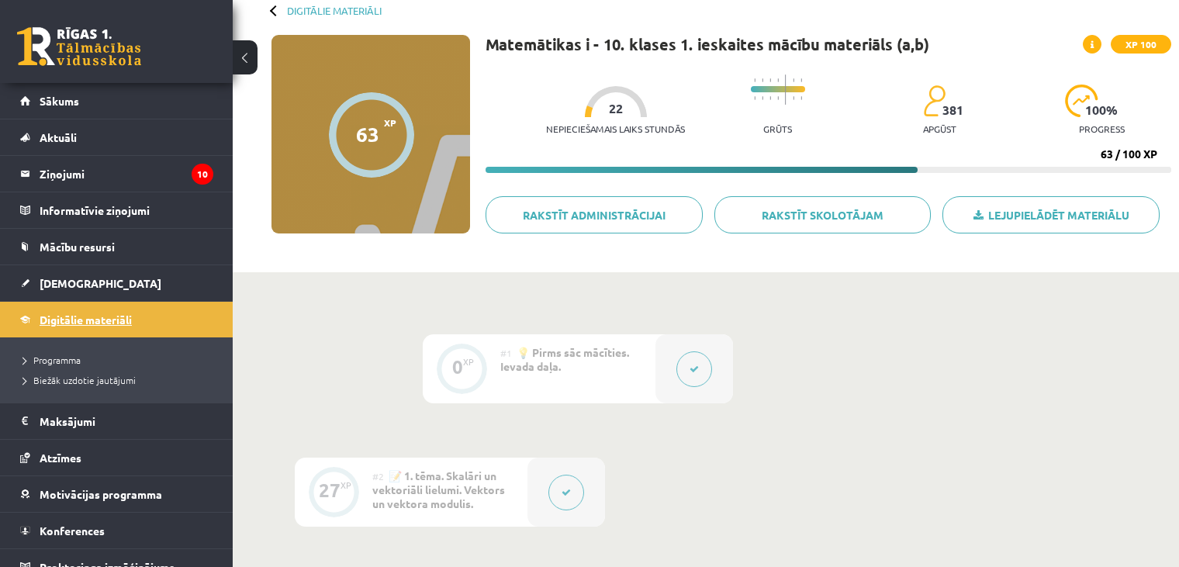
click at [62, 317] on span "Digitālie materiāli" at bounding box center [86, 320] width 92 height 14
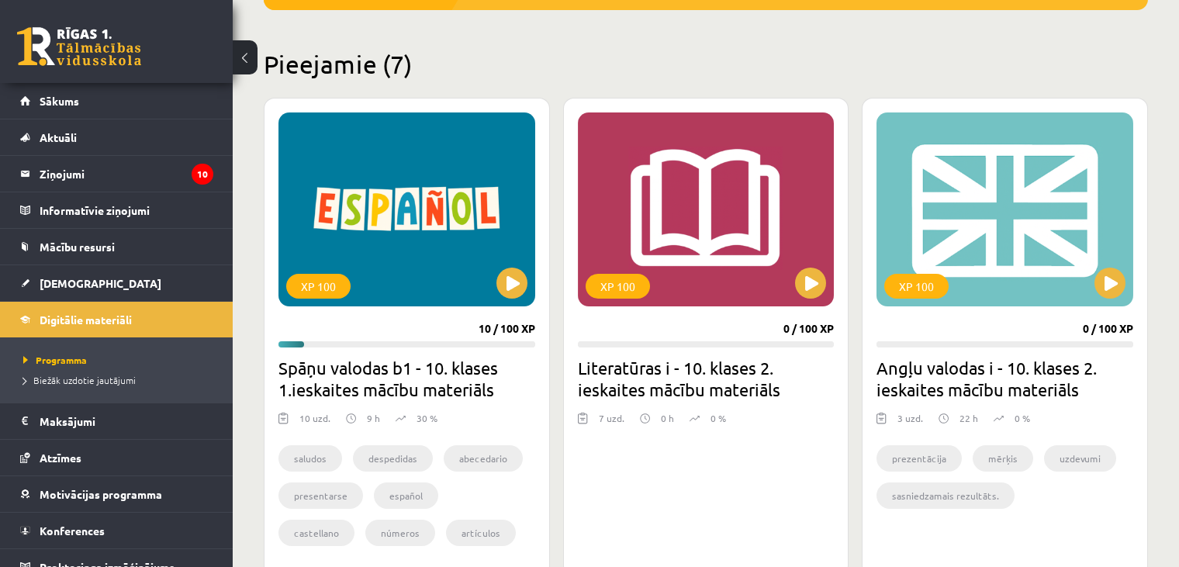
scroll to position [351, 0]
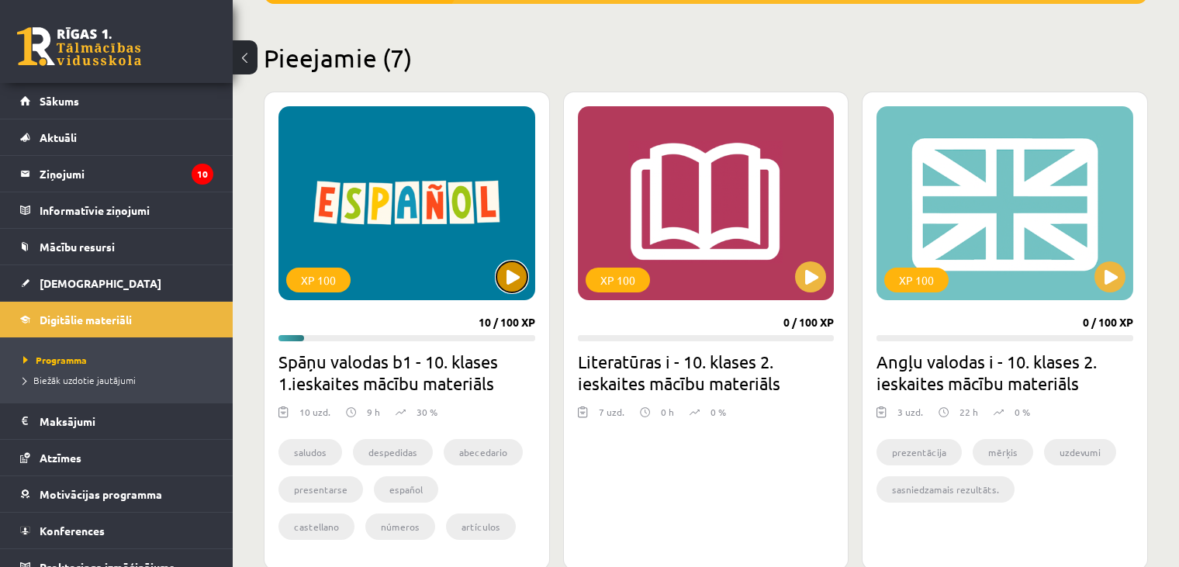
click at [515, 283] on button at bounding box center [512, 276] width 31 height 31
click at [359, 364] on h2 "Spāņu valodas b1 - 10. klases 1.ieskaites mācību materiāls" at bounding box center [407, 372] width 257 height 43
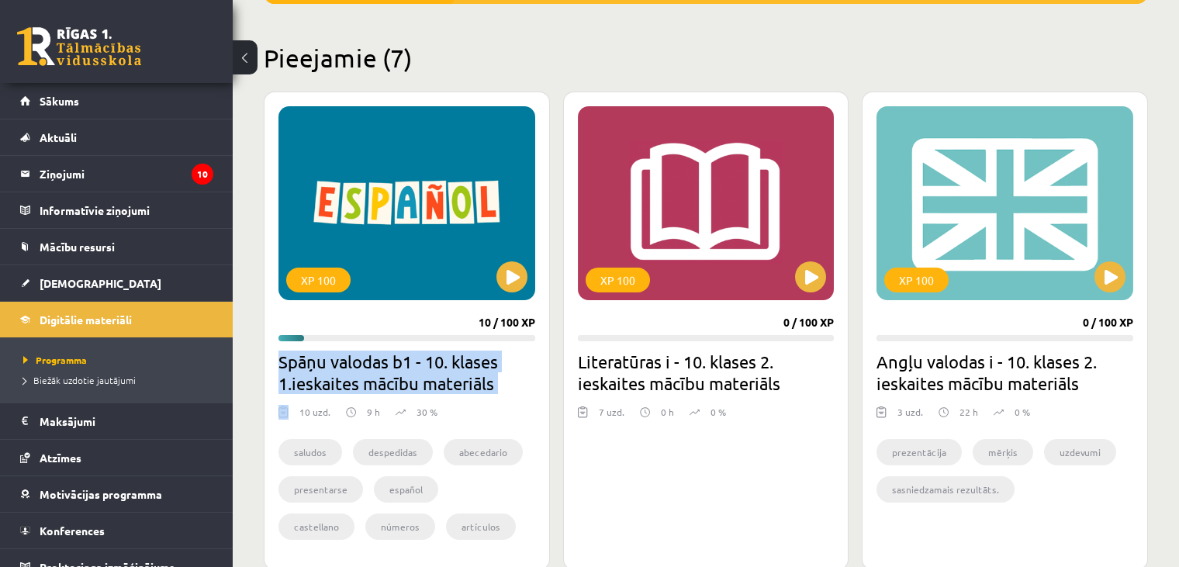
click at [359, 364] on h2 "Spāņu valodas b1 - 10. klases 1.ieskaites mācību materiāls" at bounding box center [407, 372] width 257 height 43
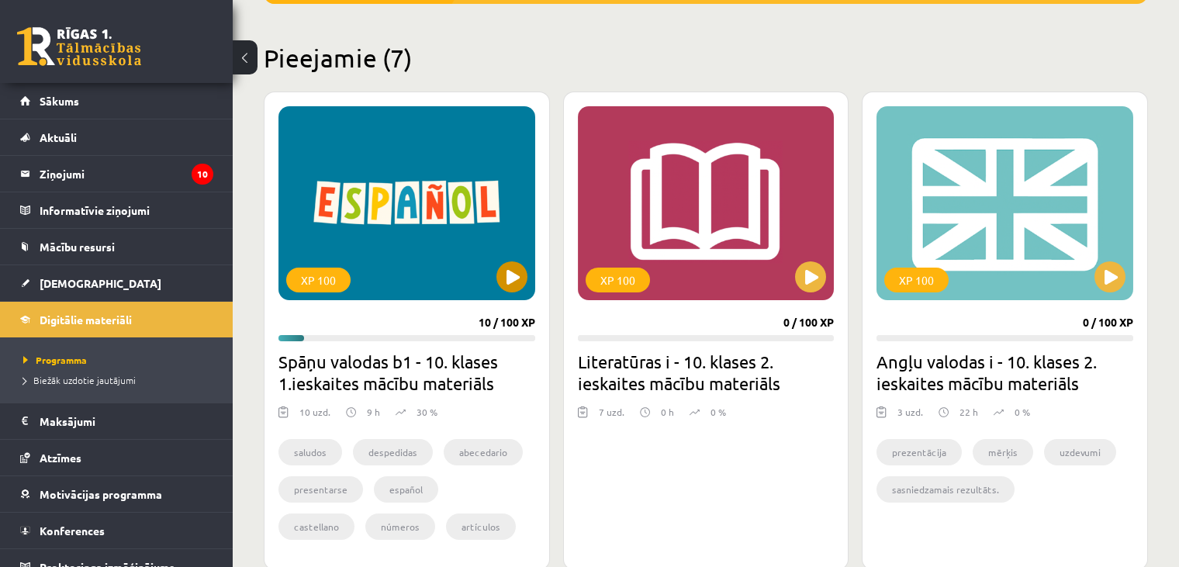
click at [406, 230] on div "XP 100" at bounding box center [407, 203] width 257 height 194
click at [418, 265] on div "XP 100" at bounding box center [407, 203] width 257 height 194
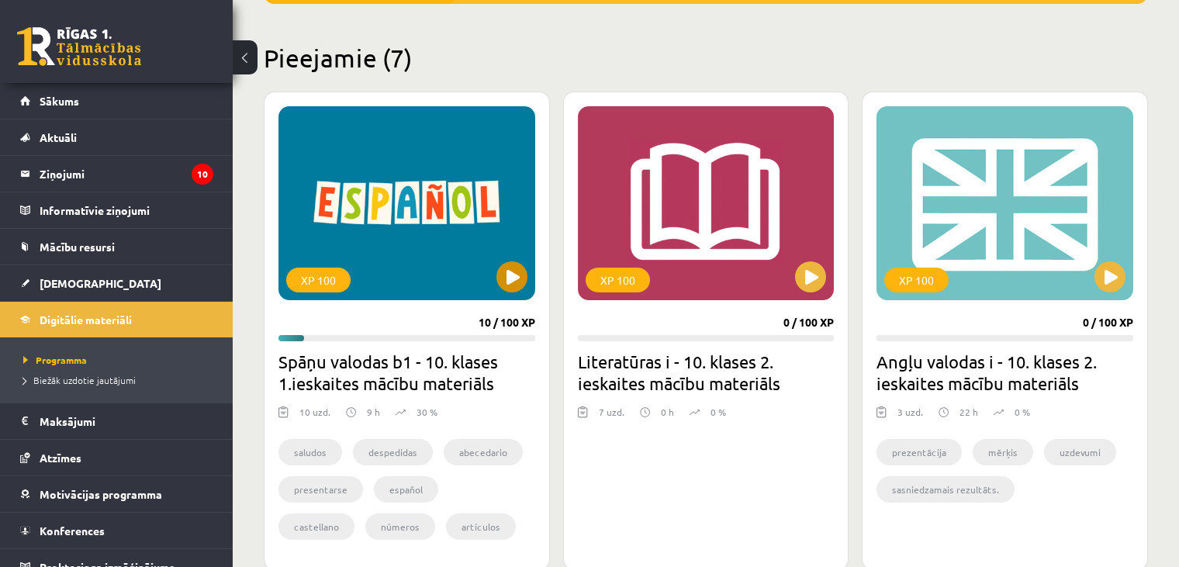
click at [418, 265] on div "XP 100" at bounding box center [407, 203] width 257 height 194
click at [418, 263] on div "XP 100" at bounding box center [407, 203] width 257 height 194
click at [418, 264] on div "XP 100" at bounding box center [407, 203] width 257 height 194
click at [419, 264] on div "XP 100" at bounding box center [407, 203] width 257 height 194
click at [420, 264] on div "XP 100" at bounding box center [407, 203] width 257 height 194
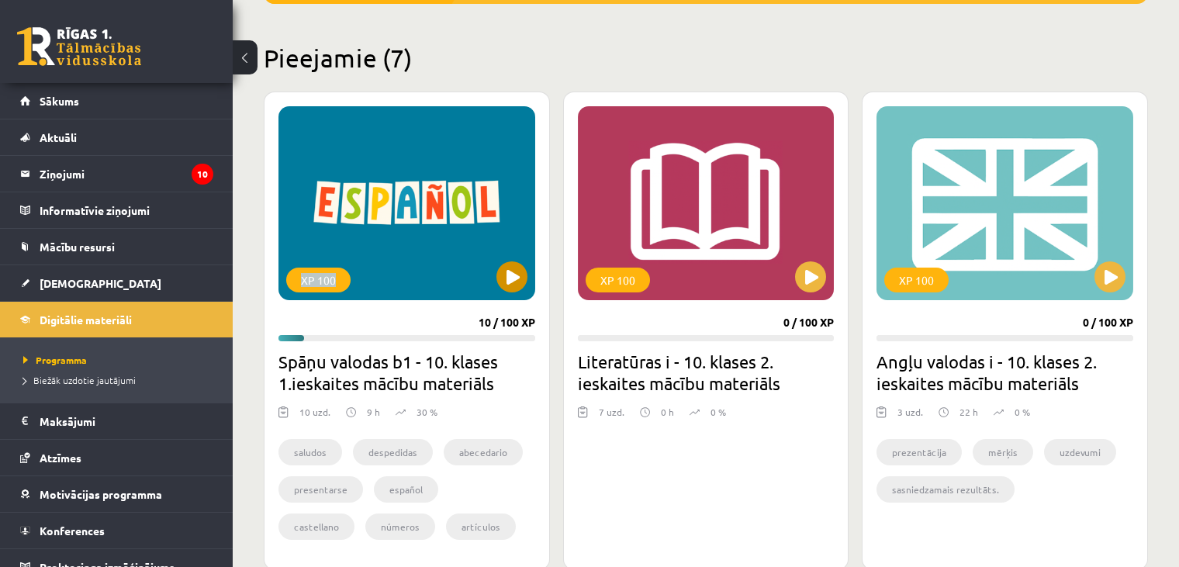
click at [421, 264] on div "XP 100" at bounding box center [407, 203] width 257 height 194
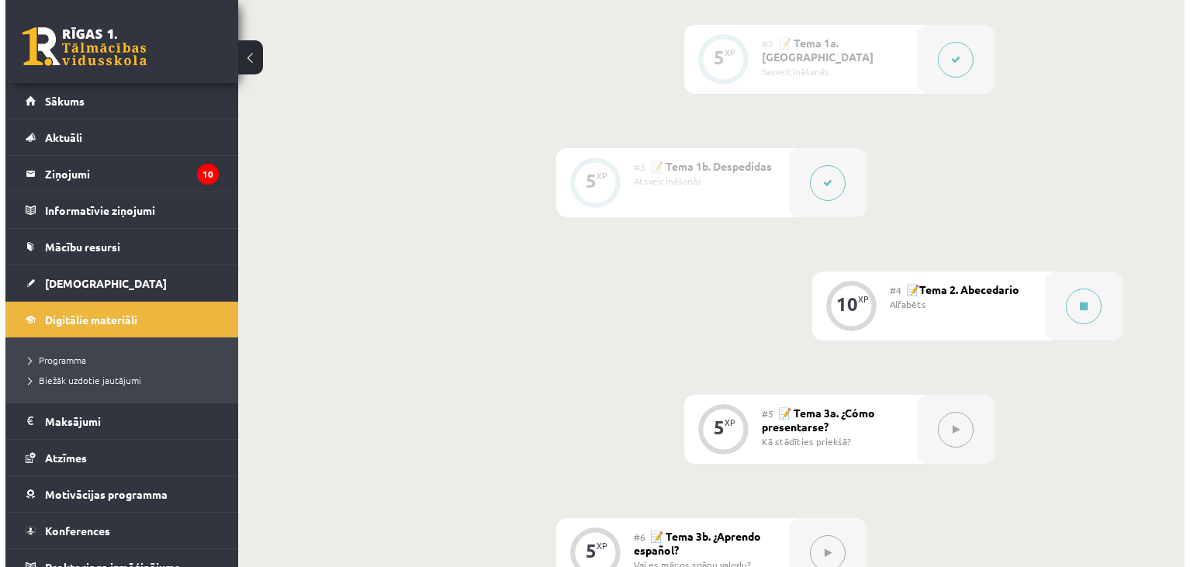
scroll to position [731, 0]
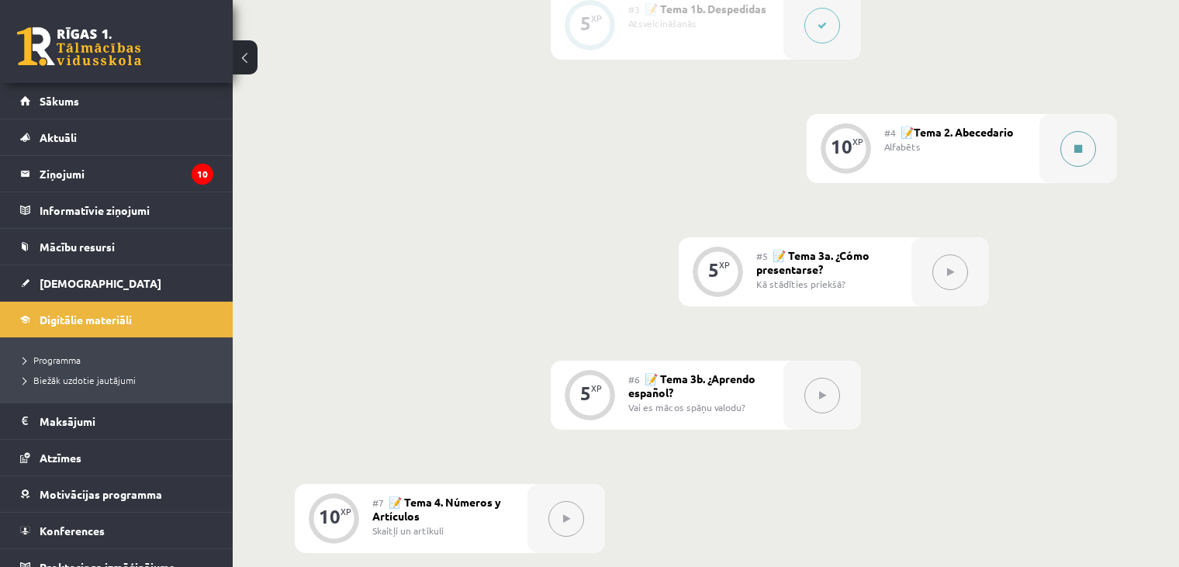
click at [1072, 167] on button at bounding box center [1079, 149] width 36 height 36
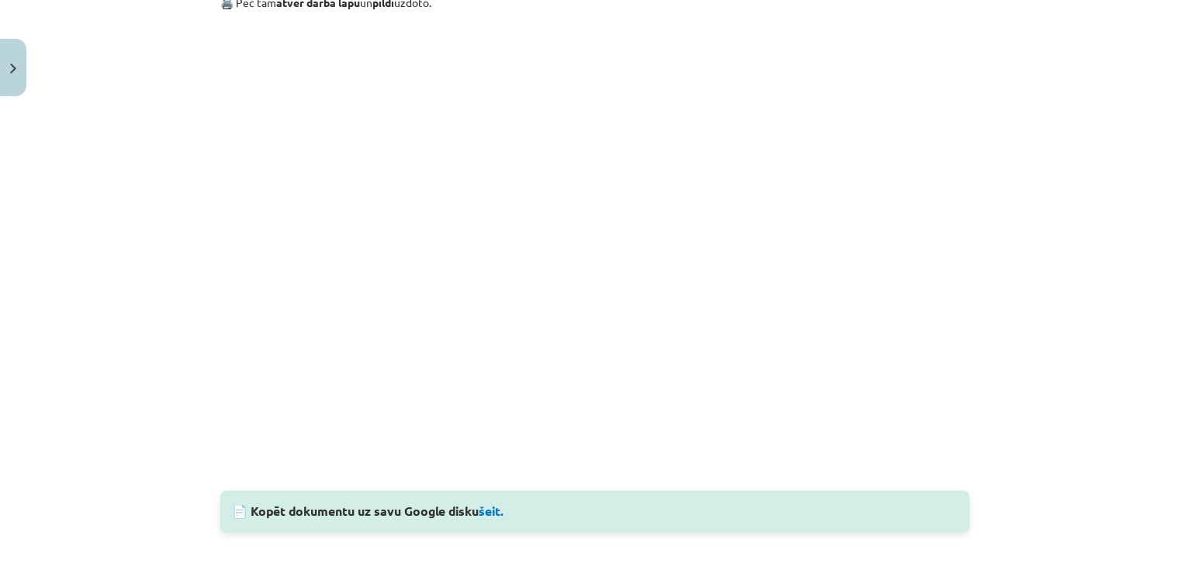
scroll to position [1406, 0]
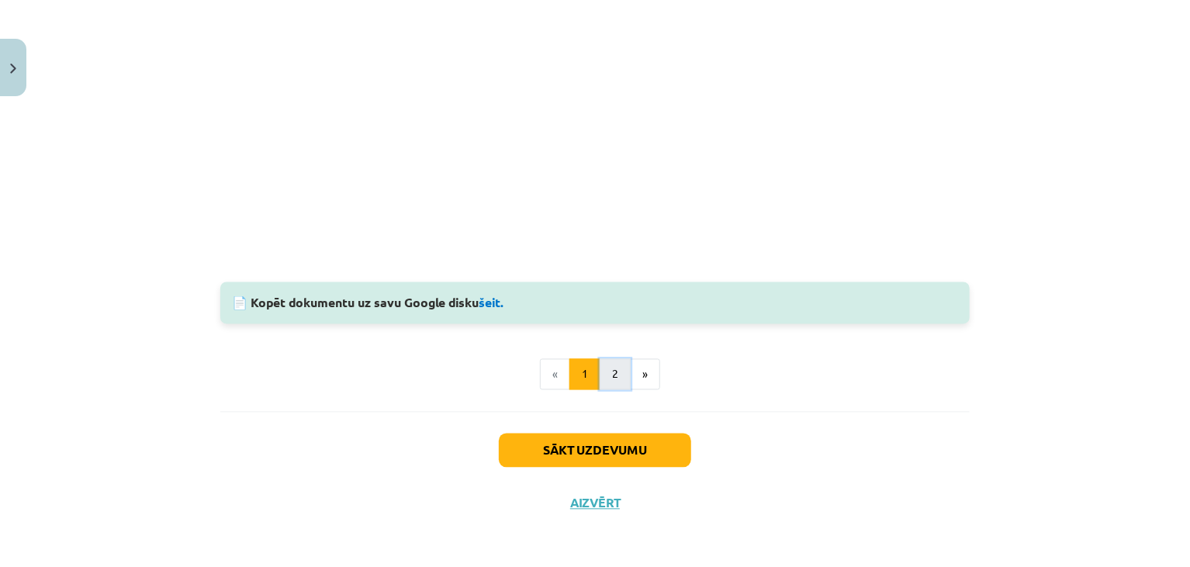
click at [610, 384] on button "2" at bounding box center [615, 374] width 31 height 31
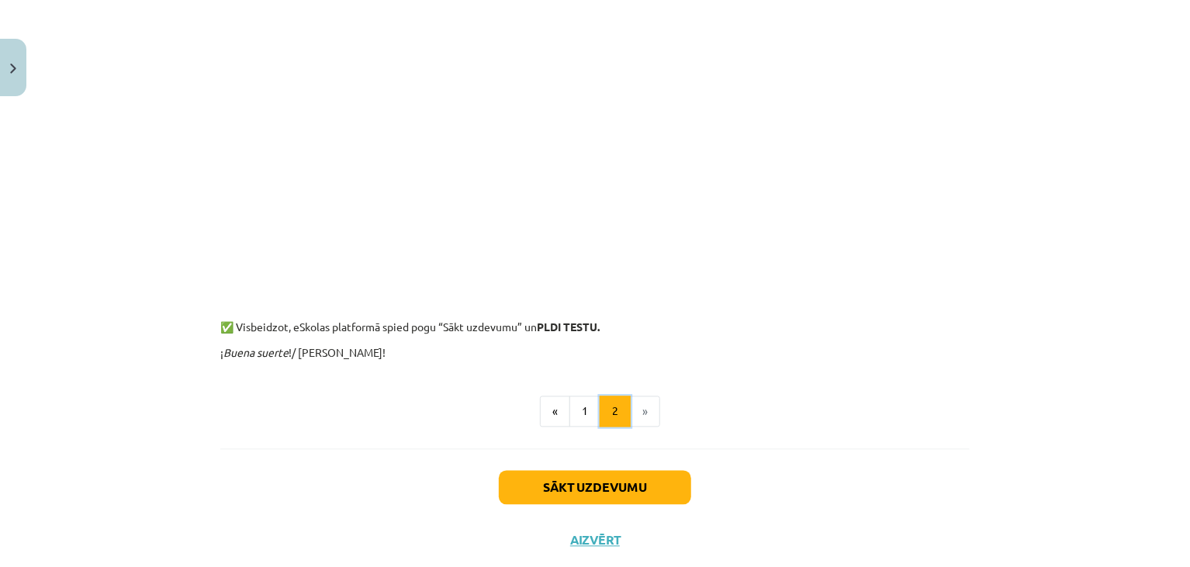
scroll to position [1405, 0]
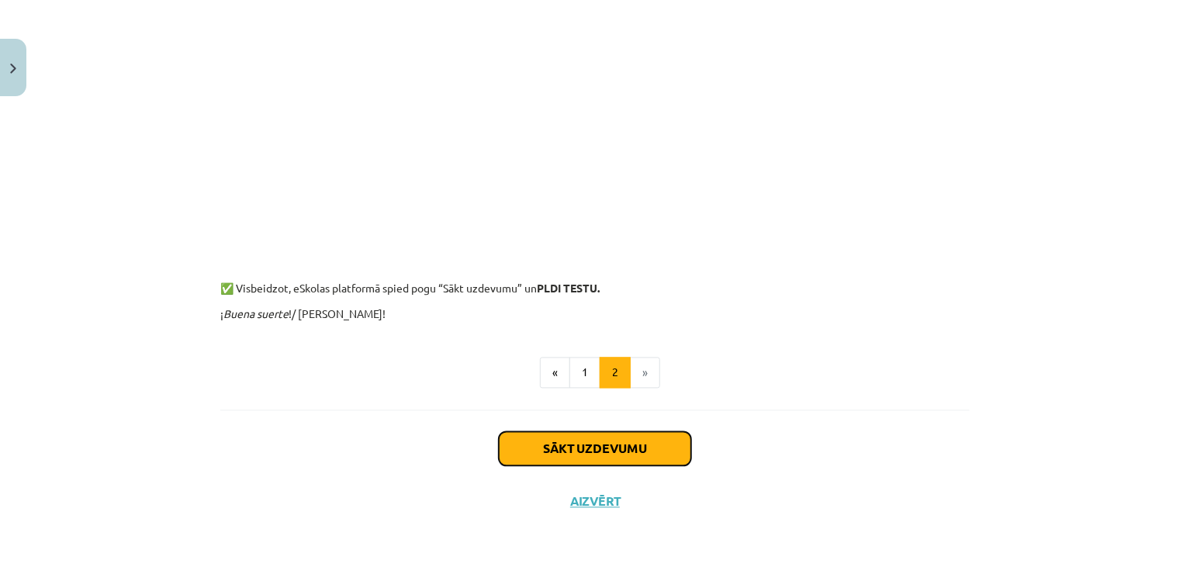
click at [590, 445] on button "Sākt uzdevumu" at bounding box center [595, 449] width 192 height 34
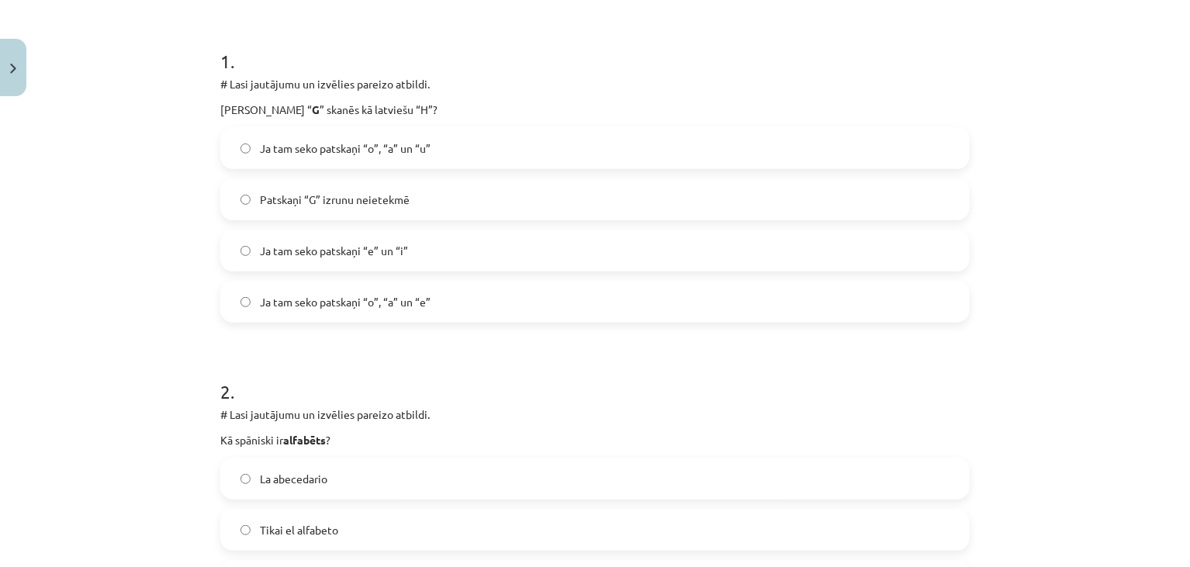
scroll to position [301, 0]
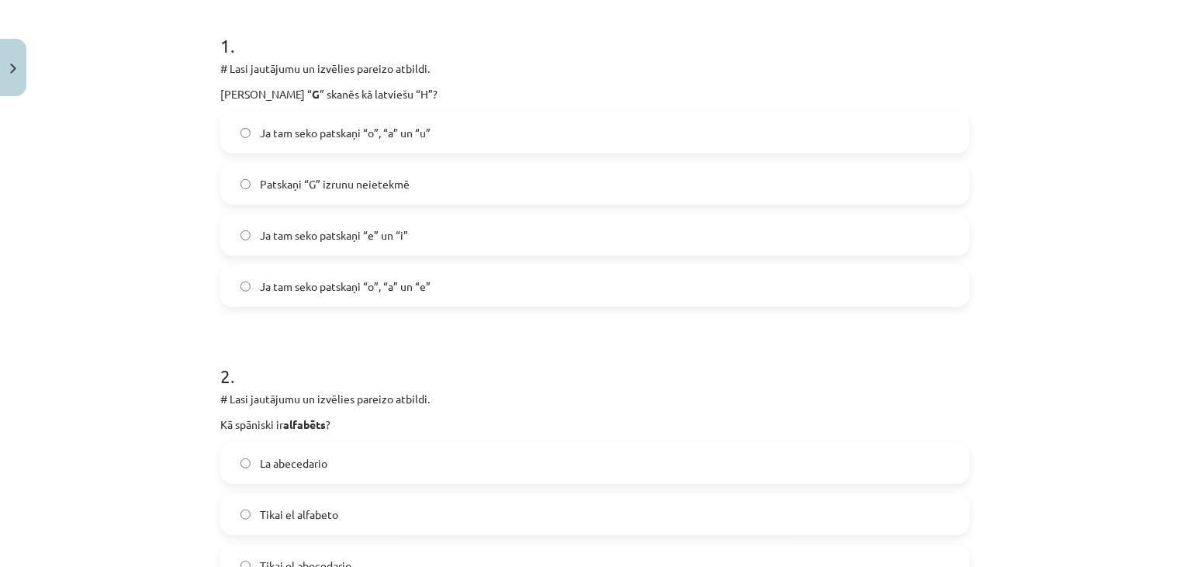
click at [404, 241] on label "Ja tam seko patskaņi “e” un “i”" at bounding box center [595, 235] width 746 height 39
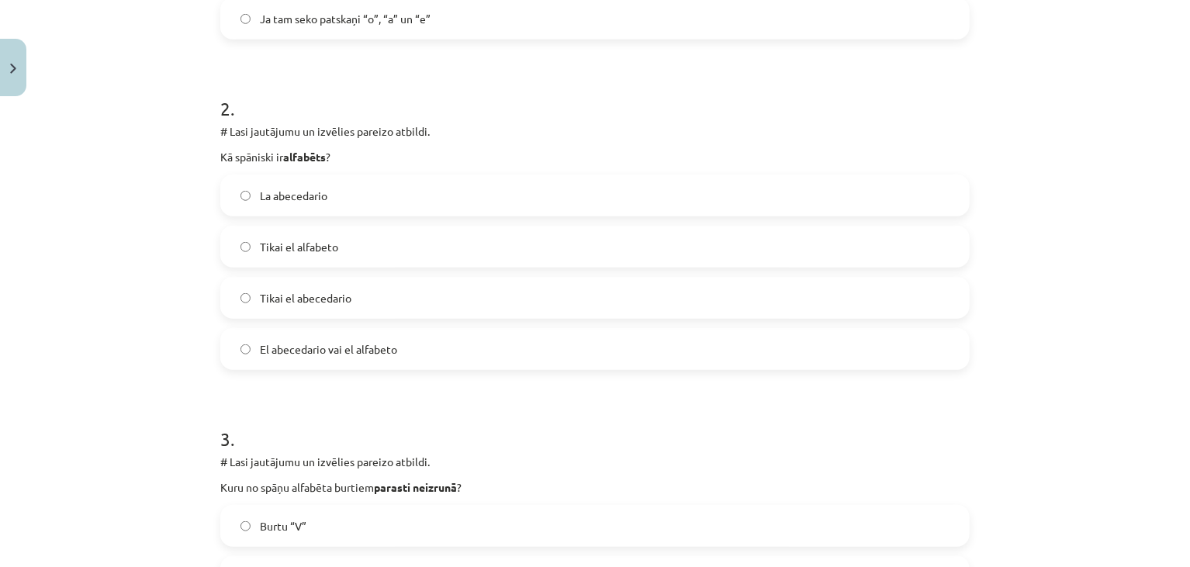
scroll to position [574, 0]
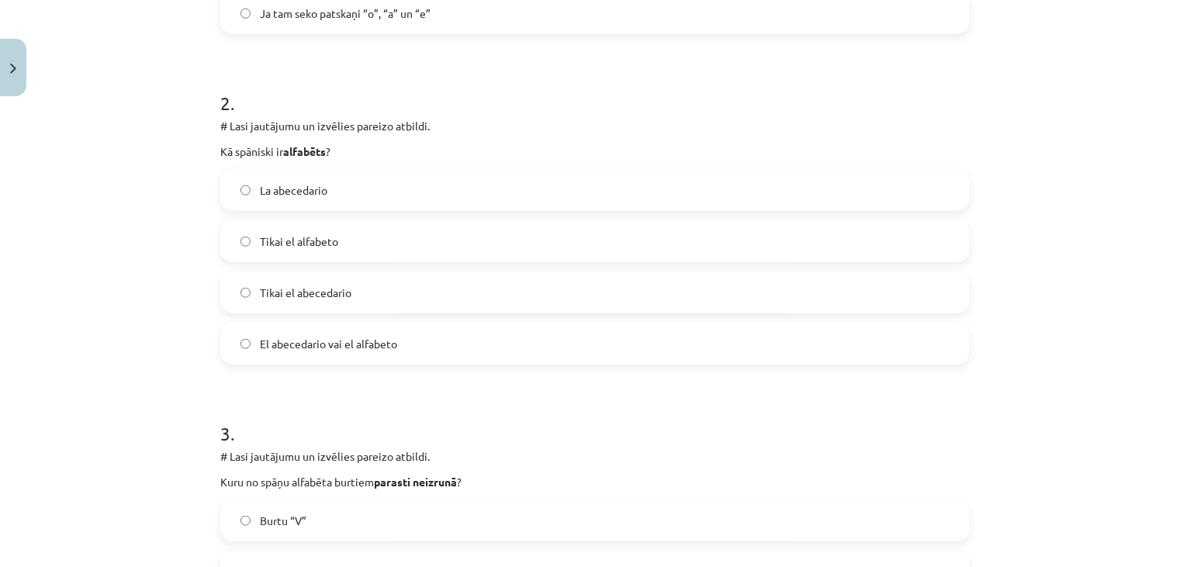
click at [365, 348] on span "El abecedario vai el alfabeto" at bounding box center [328, 344] width 137 height 16
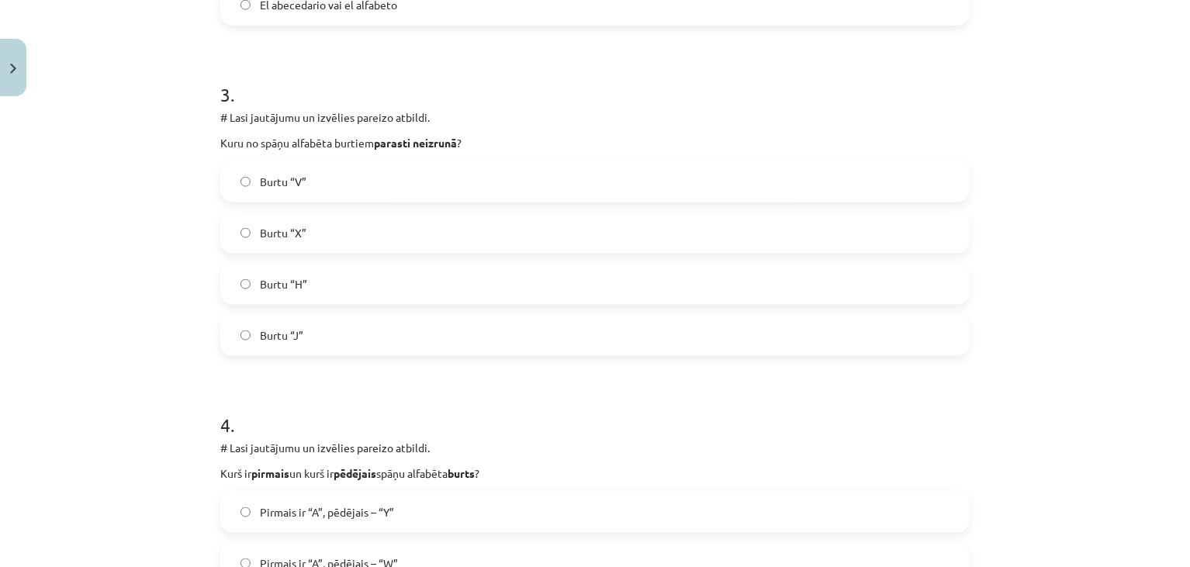
scroll to position [916, 0]
click at [311, 290] on label "Burtu “H”" at bounding box center [595, 280] width 746 height 39
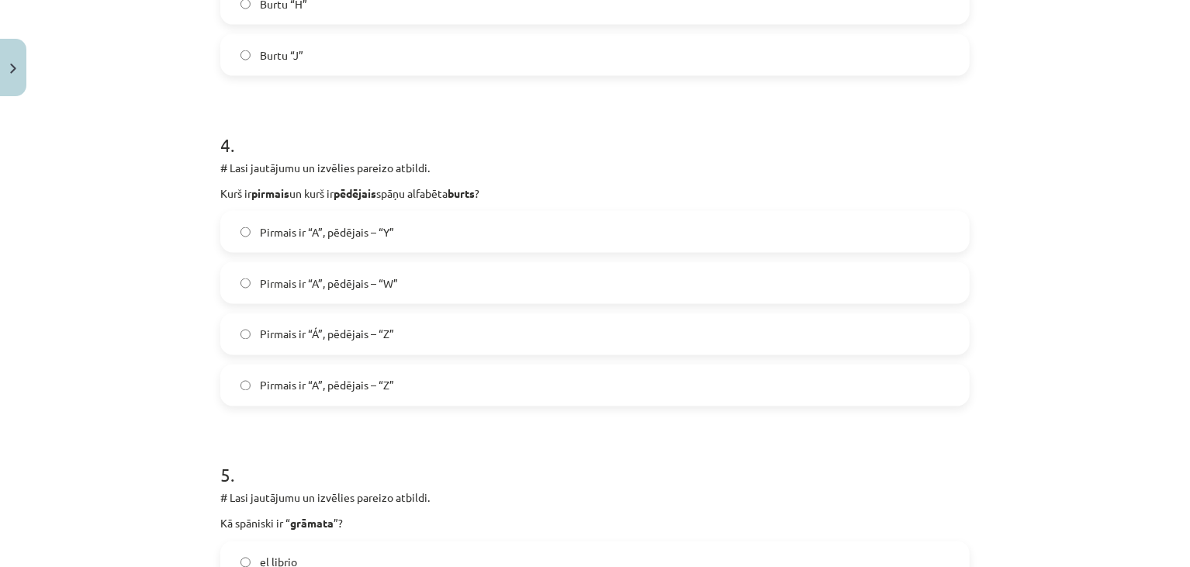
scroll to position [1195, 0]
click at [338, 227] on span "Pirmais ir “A”, pēdējais – “Y”" at bounding box center [327, 231] width 134 height 16
click at [328, 385] on span "Pirmais ir “A”, pēdējais – “Z”" at bounding box center [327, 384] width 134 height 16
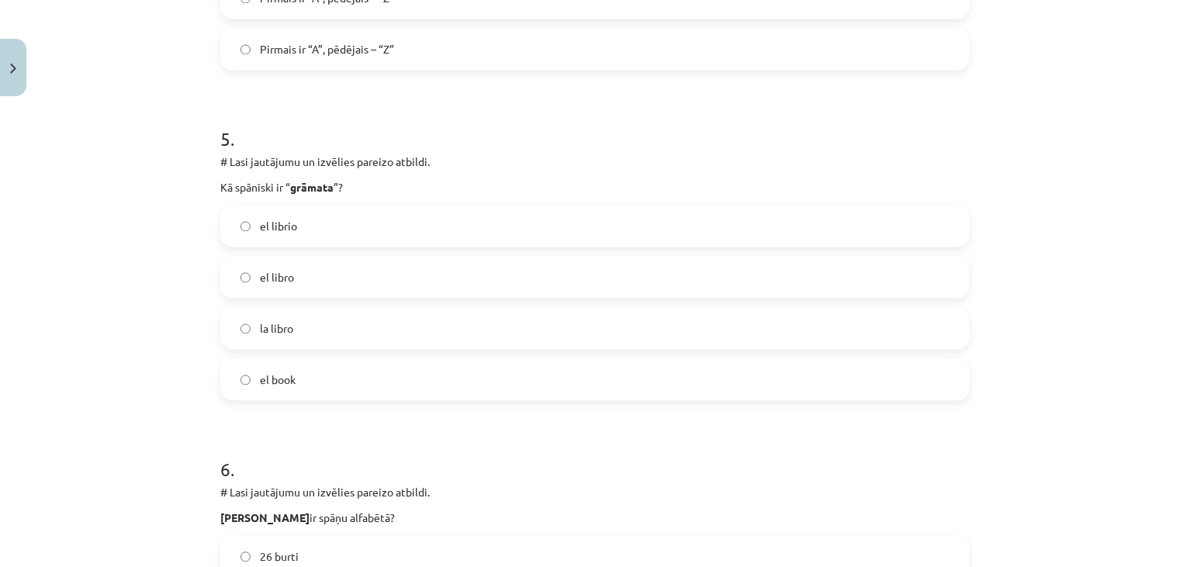
scroll to position [1531, 0]
click at [291, 277] on label "el libro" at bounding box center [595, 276] width 746 height 39
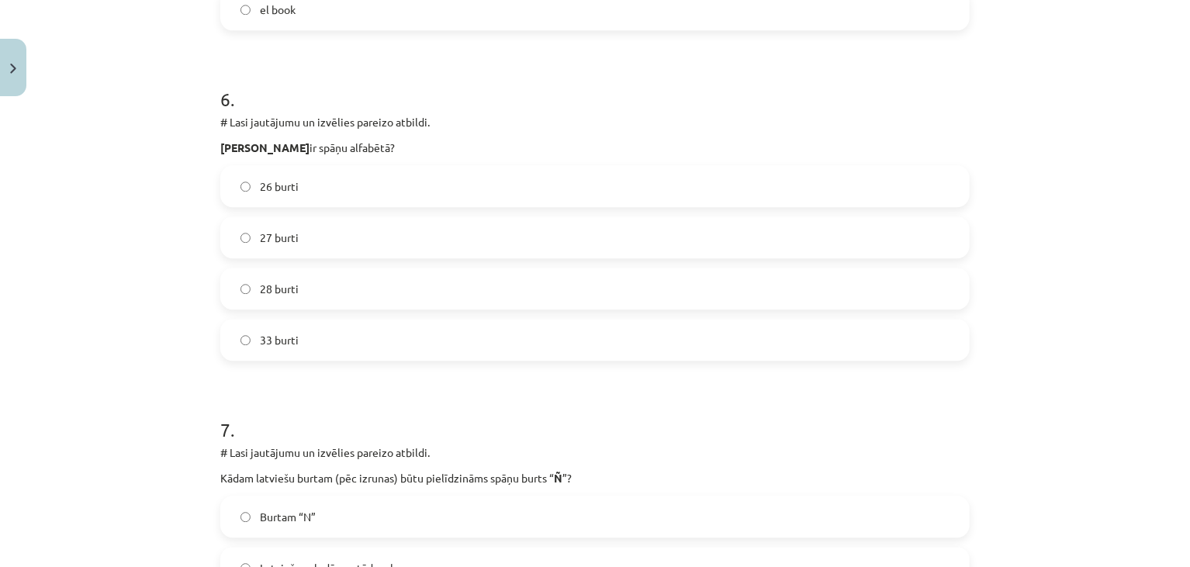
scroll to position [1901, 0]
click at [351, 180] on label "26 burti" at bounding box center [595, 185] width 746 height 39
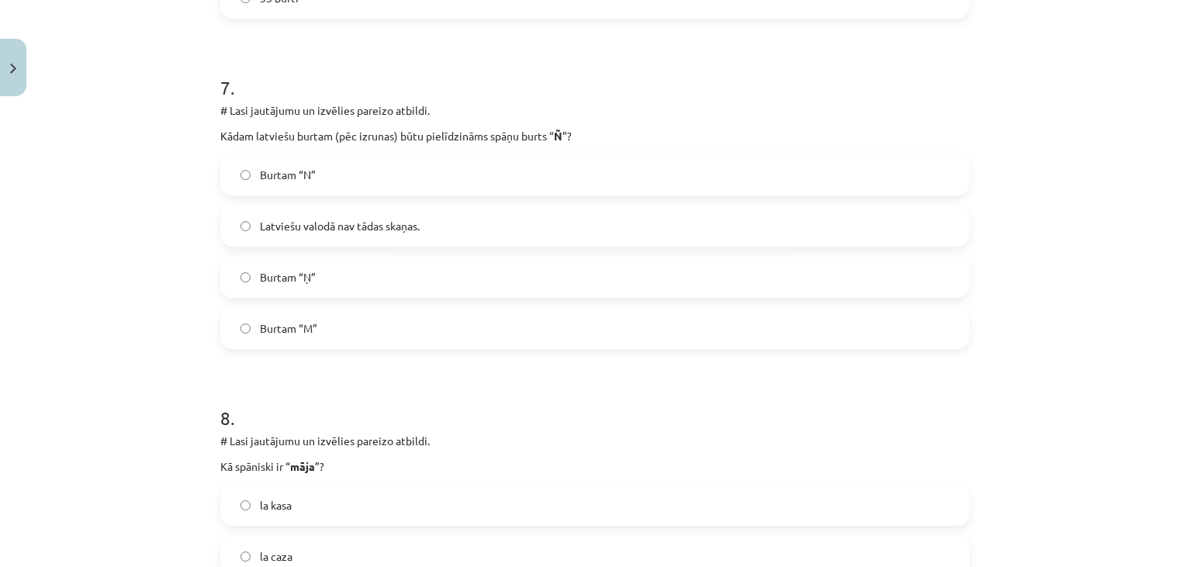
scroll to position [2281, 0]
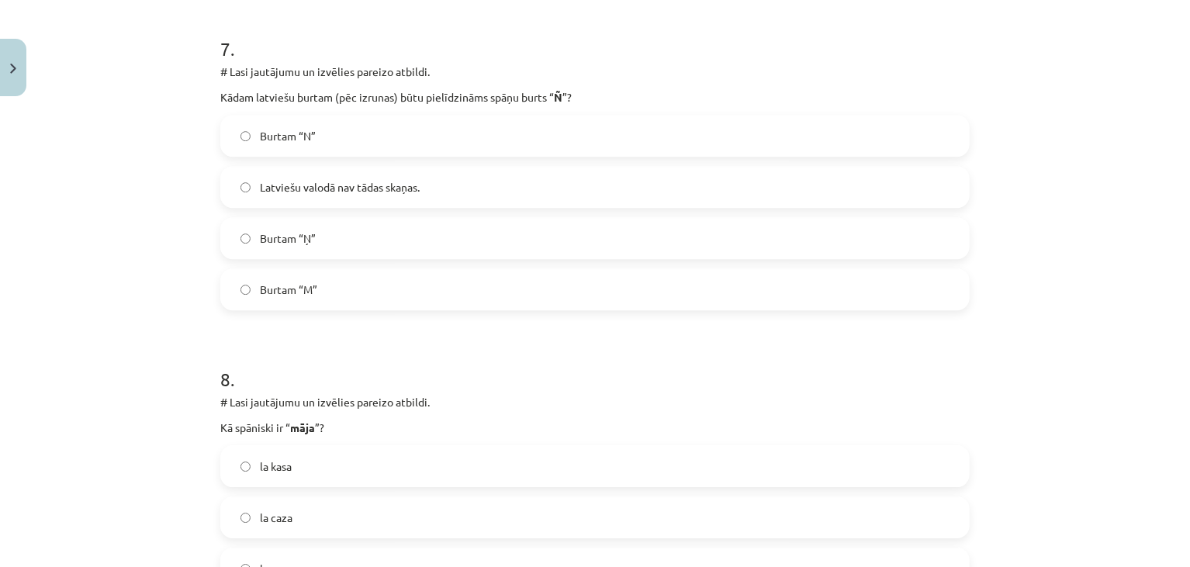
click at [356, 223] on label "Burtam “Ņ”" at bounding box center [595, 238] width 746 height 39
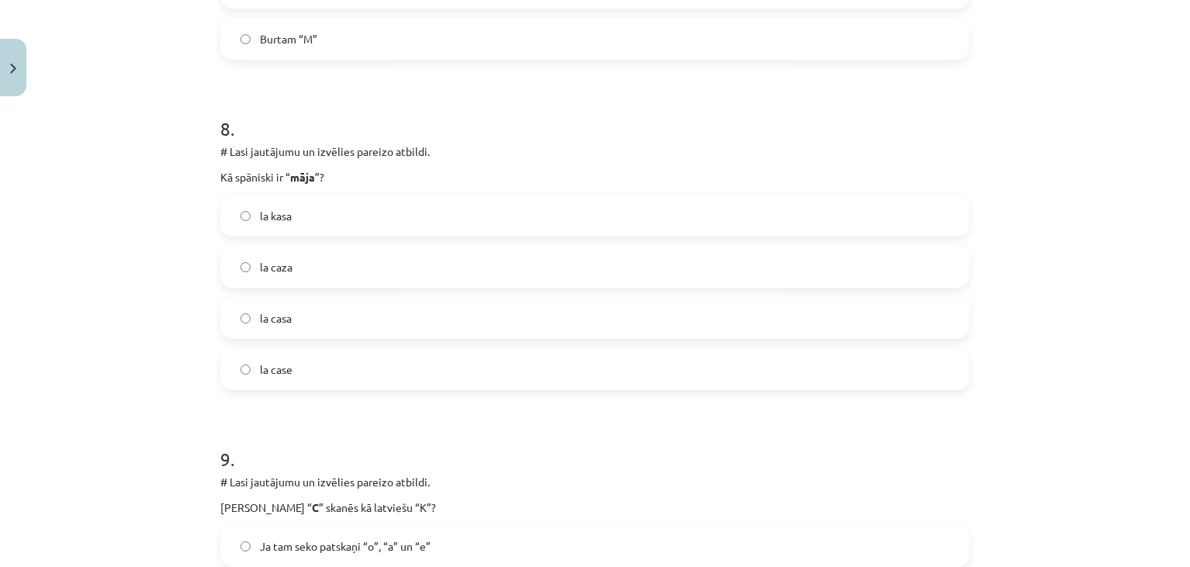
scroll to position [2572, 0]
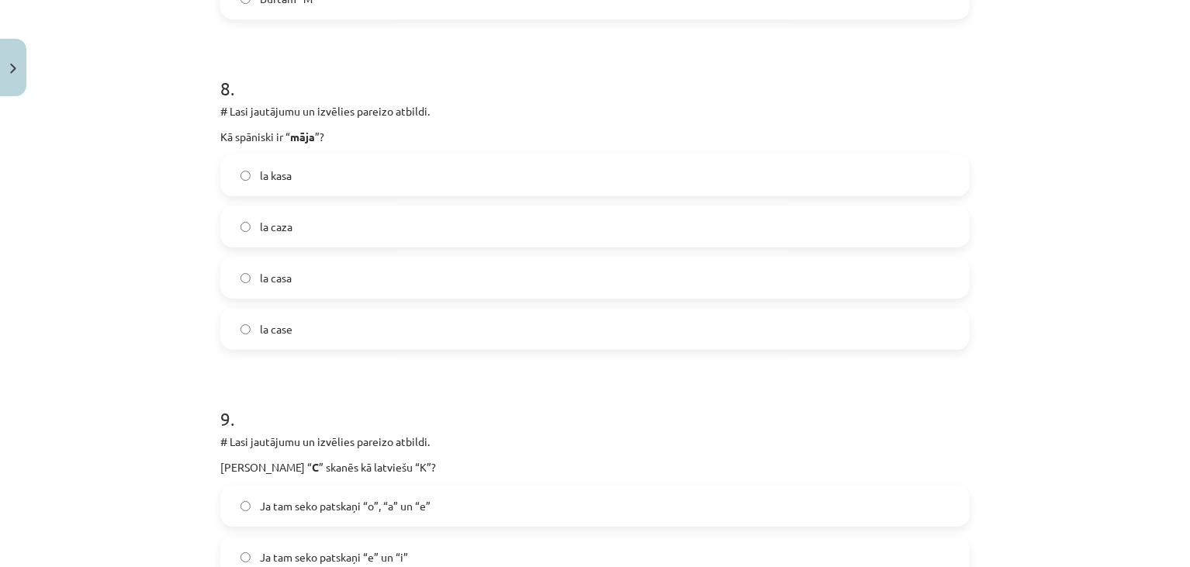
click at [293, 275] on label "la casa" at bounding box center [595, 277] width 746 height 39
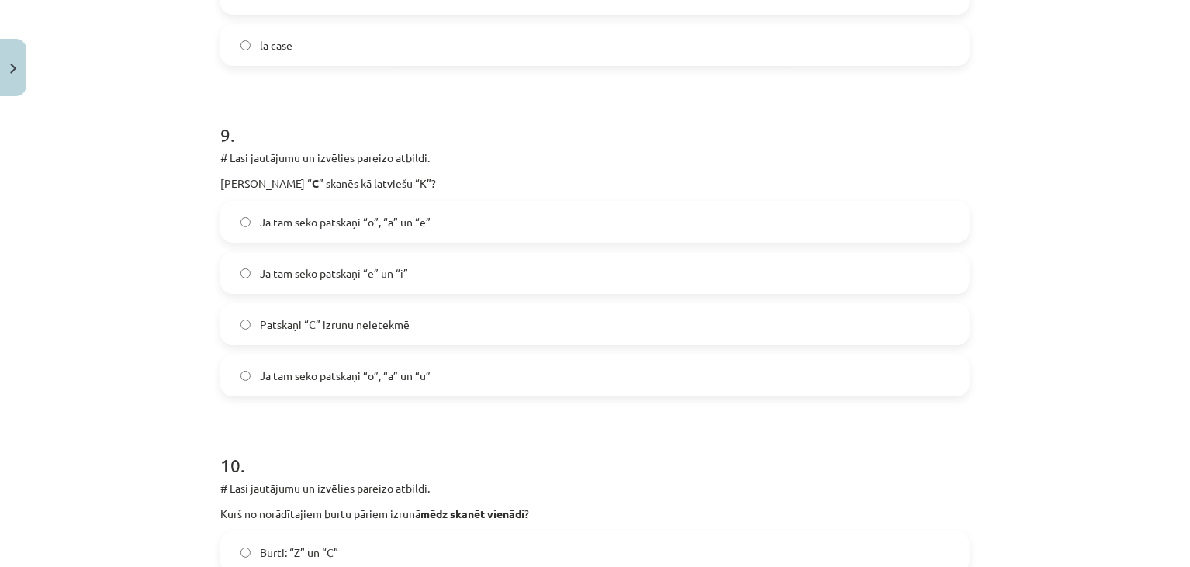
scroll to position [2856, 0]
click at [296, 211] on label "Ja tam seko patskaņi “o”, “a” un “e”" at bounding box center [595, 222] width 746 height 39
click at [133, 251] on div "Mācību tēma: Spāņu valodas b1 - 10. klases 1.ieskaites mācību materiāls #4 📝Tem…" at bounding box center [595, 283] width 1190 height 567
click at [136, 251] on div "Mācību tēma: Spāņu valodas b1 - 10. klases 1.ieskaites mācību materiāls #4 📝Tem…" at bounding box center [595, 283] width 1190 height 567
click at [245, 227] on label "Ja tam seko patskaņi “o”, “a” un “e”" at bounding box center [595, 222] width 746 height 39
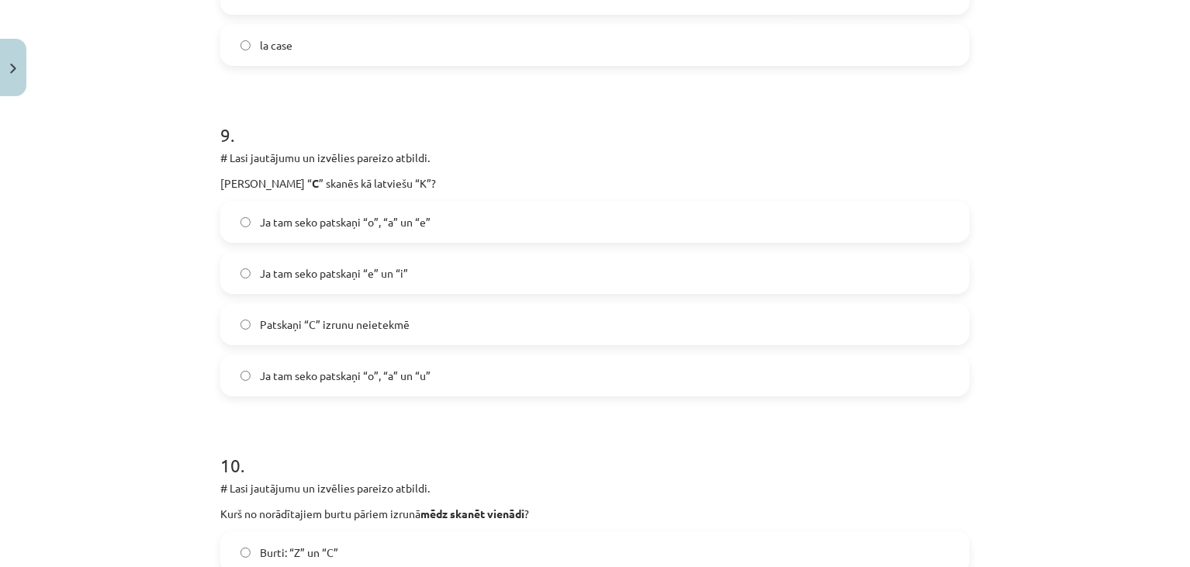
click at [357, 381] on span "Ja tam seko patskaņi “o”, “a” un “u”" at bounding box center [345, 376] width 171 height 16
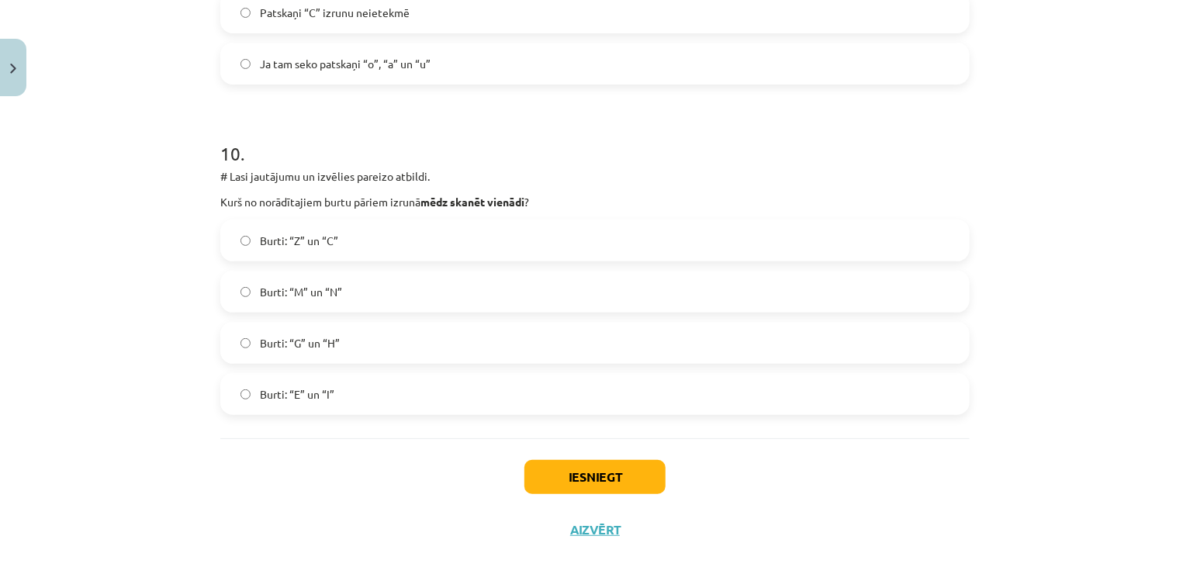
scroll to position [3169, 0]
click at [305, 237] on span "Burti: “Z” un “C”" at bounding box center [299, 240] width 78 height 16
click at [552, 476] on button "Iesniegt" at bounding box center [595, 476] width 141 height 34
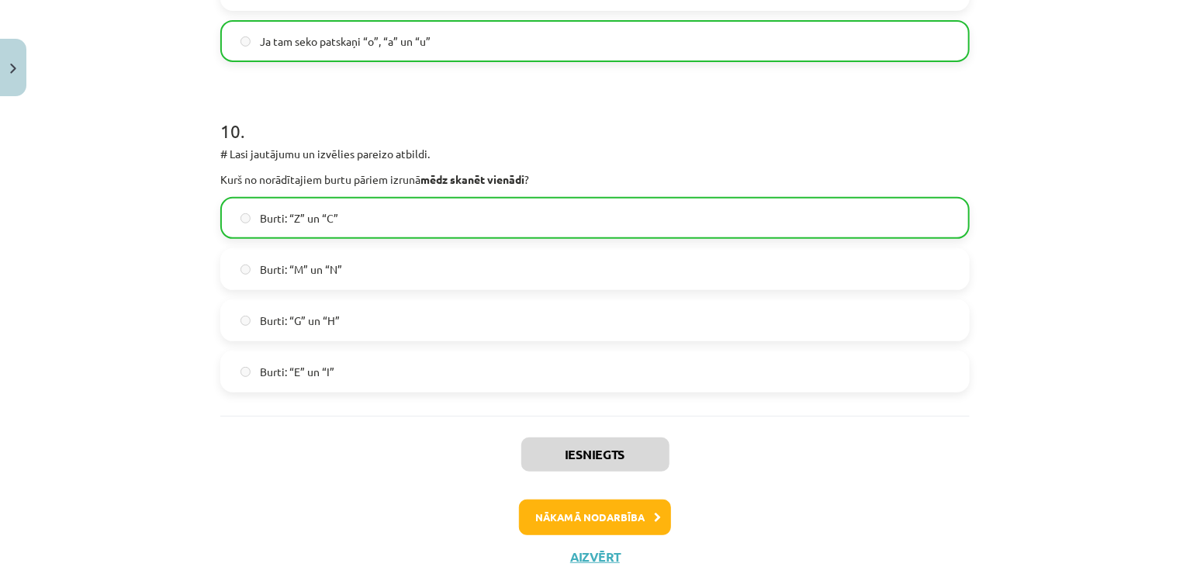
scroll to position [3244, 0]
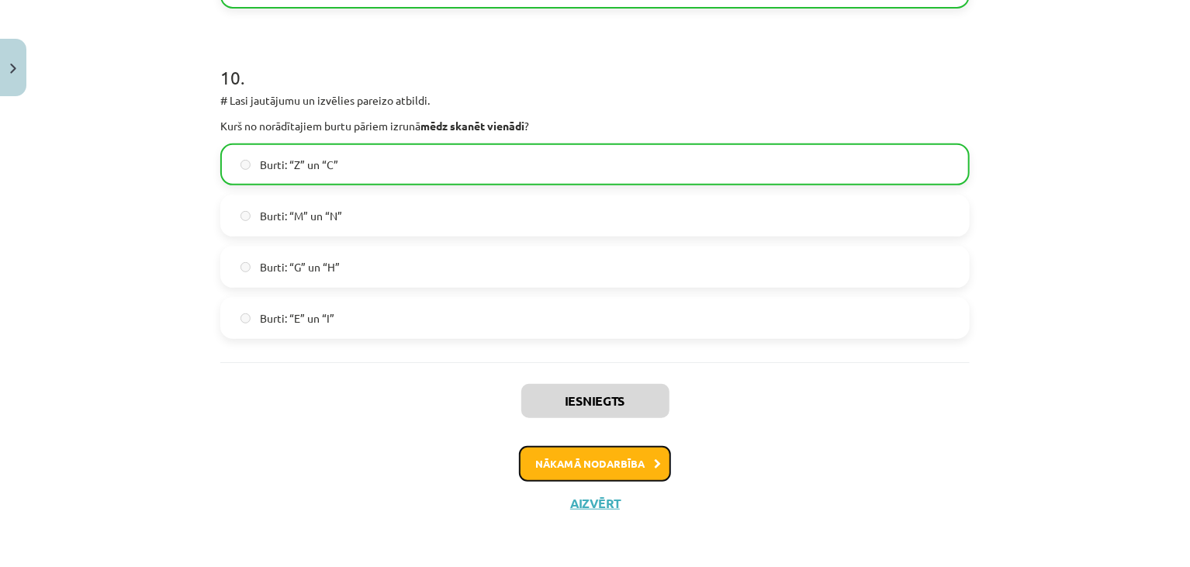
click at [555, 458] on button "Nākamā nodarbība" at bounding box center [595, 464] width 152 height 36
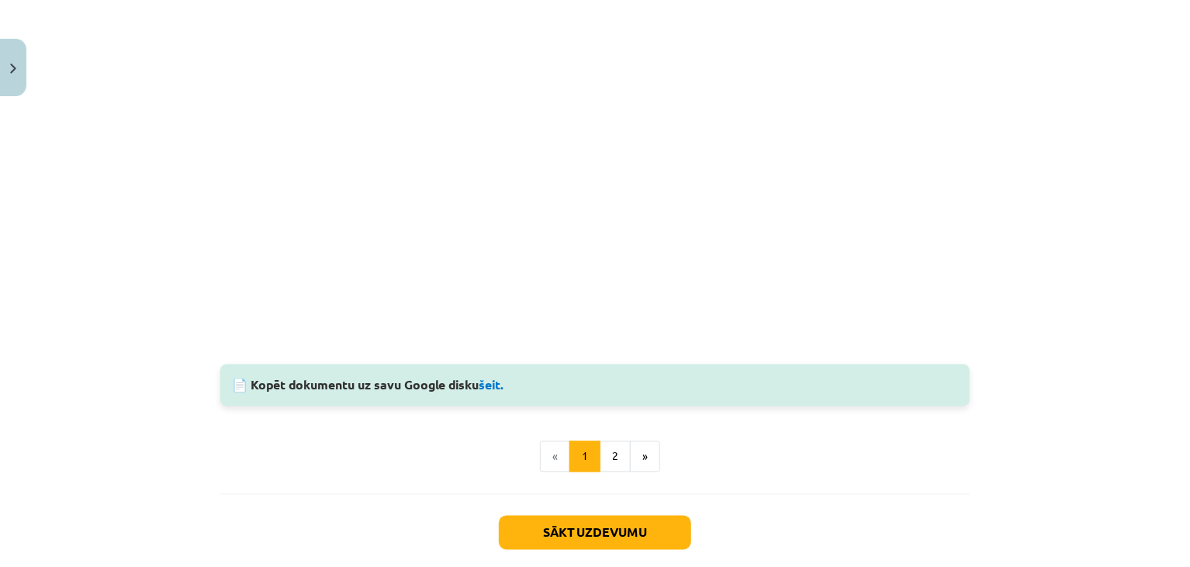
scroll to position [1380, 0]
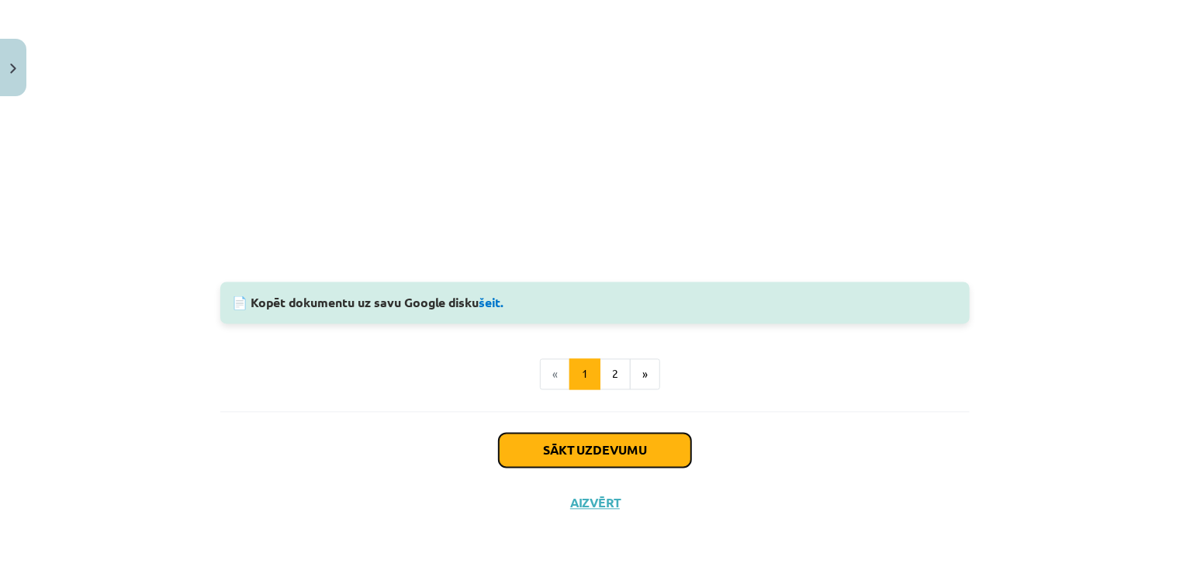
click at [518, 452] on button "Sākt uzdevumu" at bounding box center [595, 451] width 192 height 34
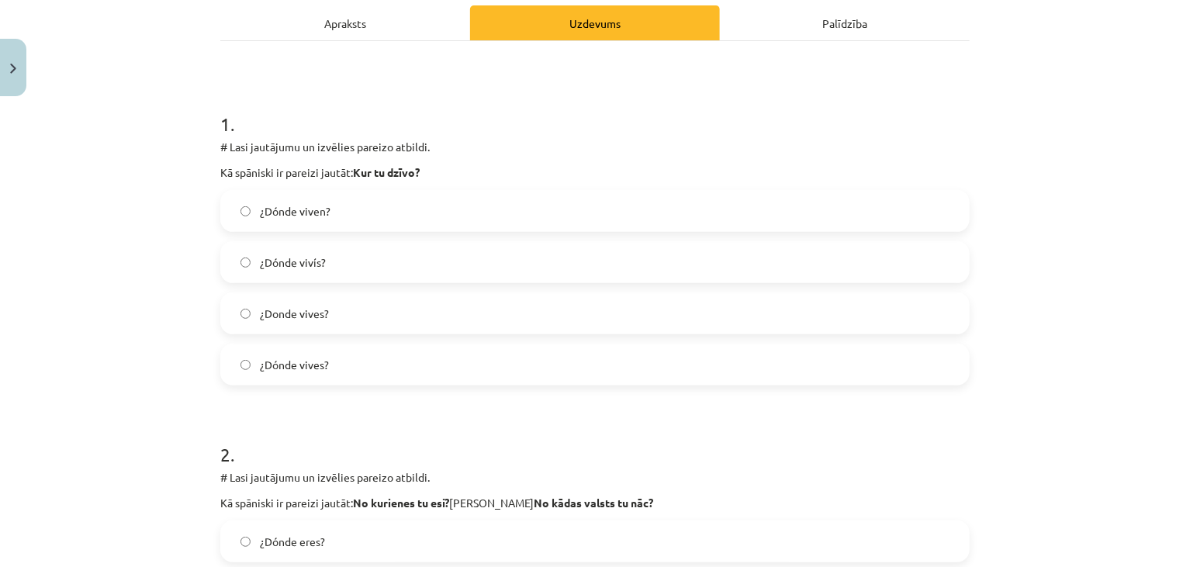
scroll to position [222, 0]
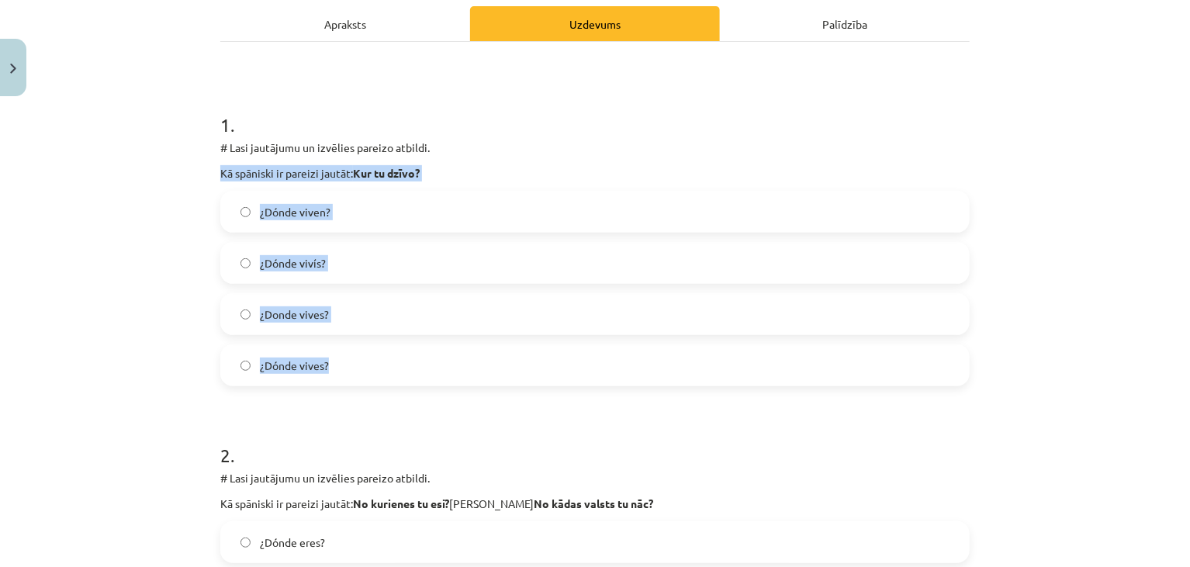
drag, startPoint x: 216, startPoint y: 174, endPoint x: 334, endPoint y: 357, distance: 217.8
click at [334, 357] on div "1 . # Lasi jautājumu un izvēlies pareizo atbildi. Kā spāniski ir pareizi jautāt…" at bounding box center [595, 236] width 750 height 299
copy div "Kā spāniski ir pareizi jautāt: Kur tu dzīvo? ¿Dónde viven? ¿Dónde vivís? ¿Donde…"
click at [175, 269] on div "Mācību tēma: Spāņu valodas b1 - 10. klases 1.ieskaites mācību materiāls #5 📝 Te…" at bounding box center [595, 283] width 1190 height 567
click at [176, 275] on div "Mācību tēma: Spāņu valodas b1 - 10. klases 1.ieskaites mācību materiāls #5 📝 Te…" at bounding box center [595, 283] width 1190 height 567
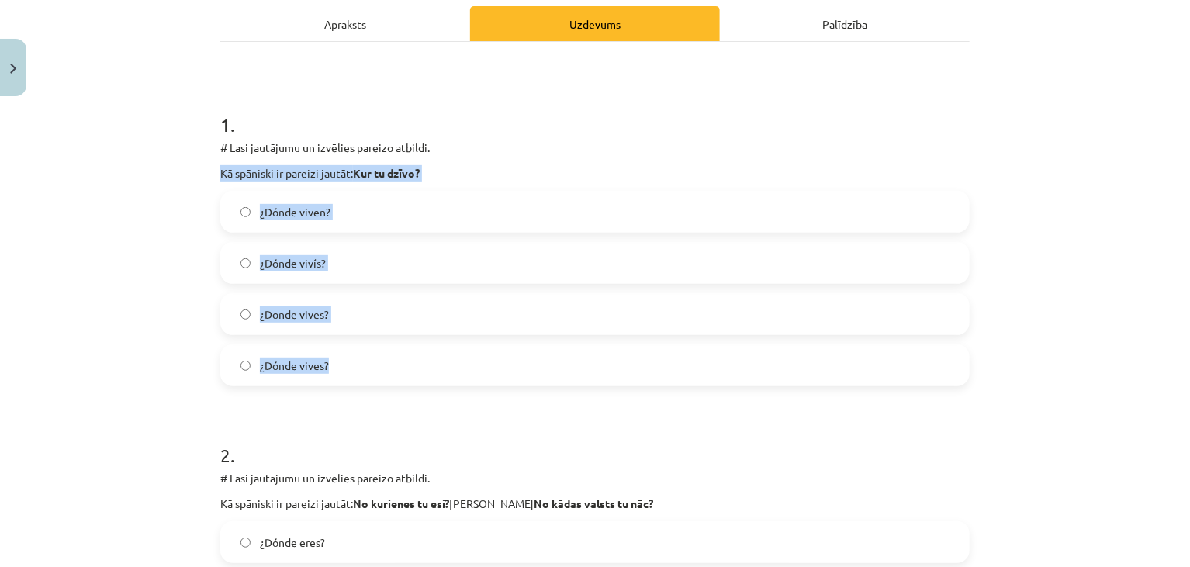
click at [177, 273] on div "Mācību tēma: Spāņu valodas b1 - 10. klases 1.ieskaites mācību materiāls #5 📝 Te…" at bounding box center [595, 283] width 1190 height 567
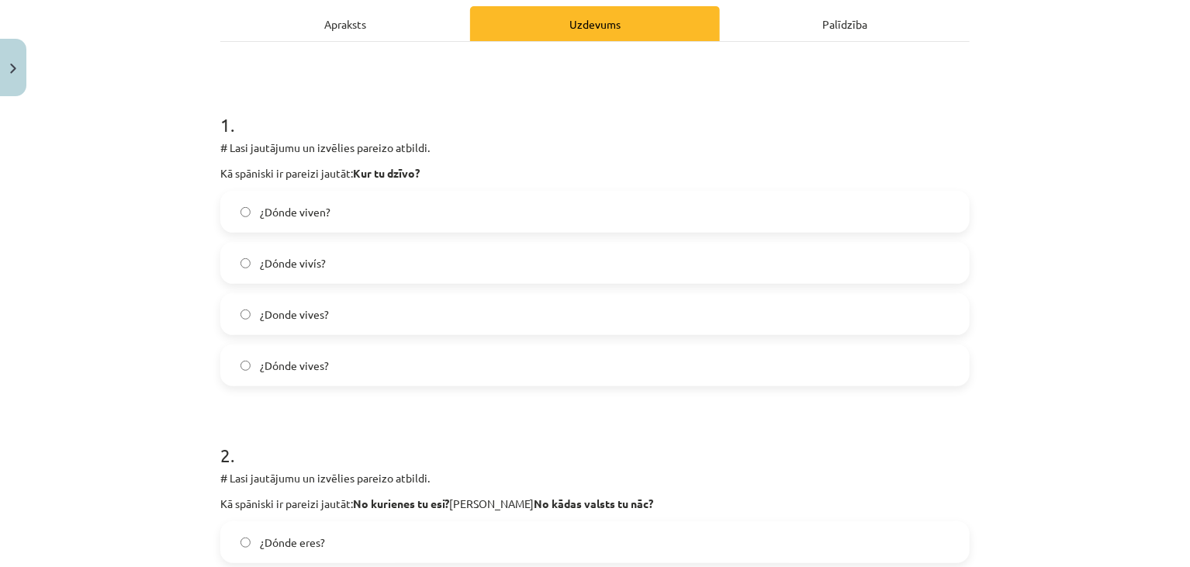
click at [178, 273] on div "Mācību tēma: Spāņu valodas b1 - 10. klases 1.ieskaites mācību materiāls #5 📝 Te…" at bounding box center [595, 283] width 1190 height 567
click at [294, 363] on span "¿Dónde vives?" at bounding box center [294, 366] width 69 height 16
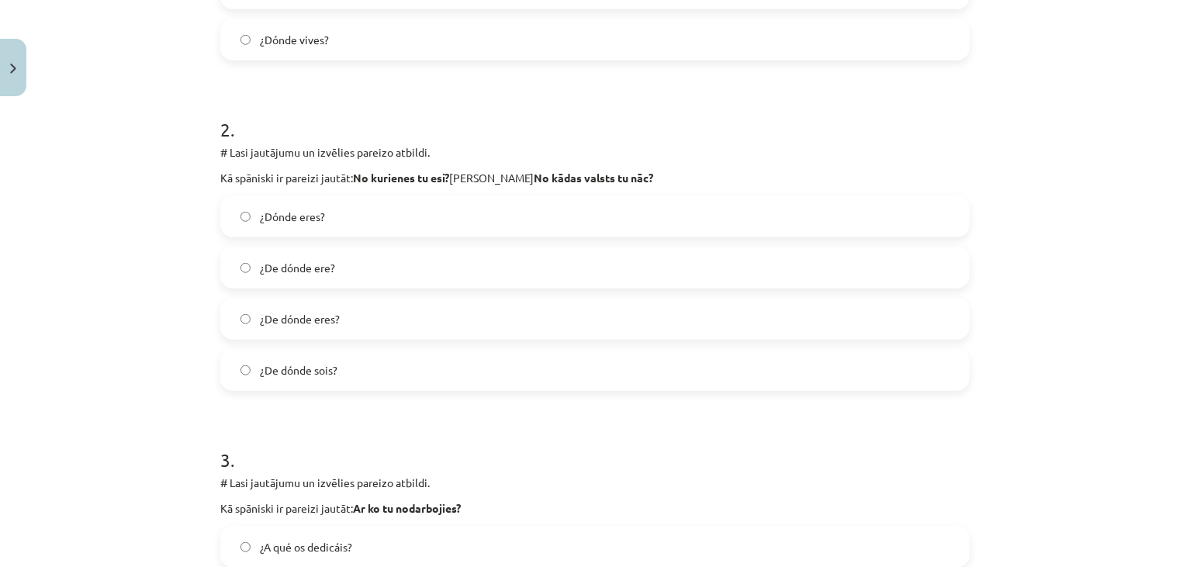
scroll to position [564, 0]
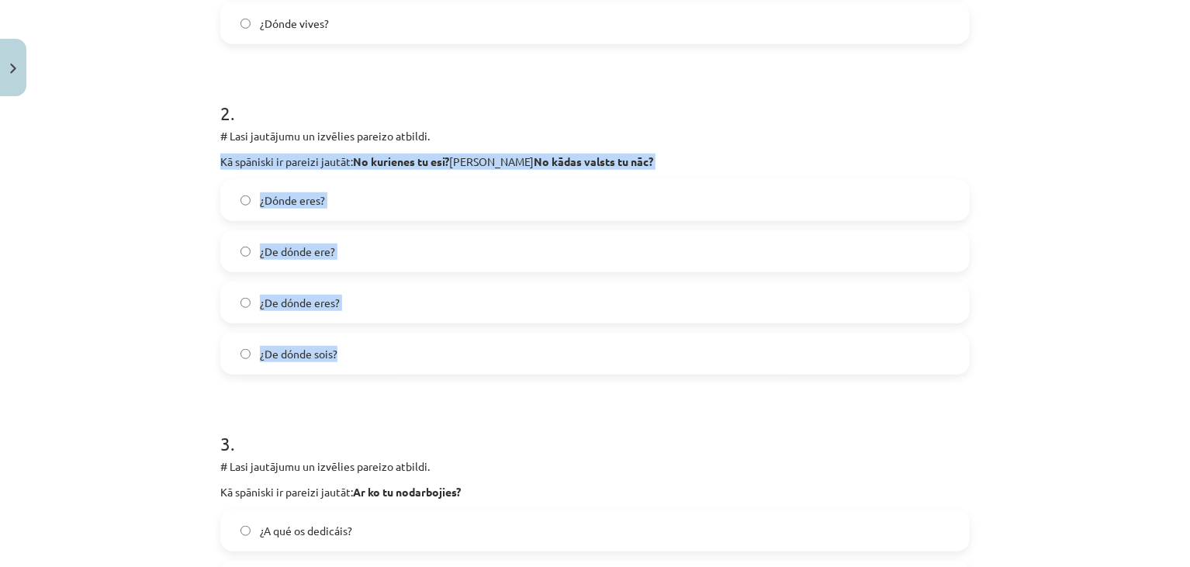
drag, startPoint x: 213, startPoint y: 154, endPoint x: 350, endPoint y: 348, distance: 237.2
click at [350, 348] on div "5 XP Saņemsi Viegls 415 pilda Apraksts Uzdevums Palīdzība 1 . # Lasi jautājumu …" at bounding box center [595, 523] width 768 height 1968
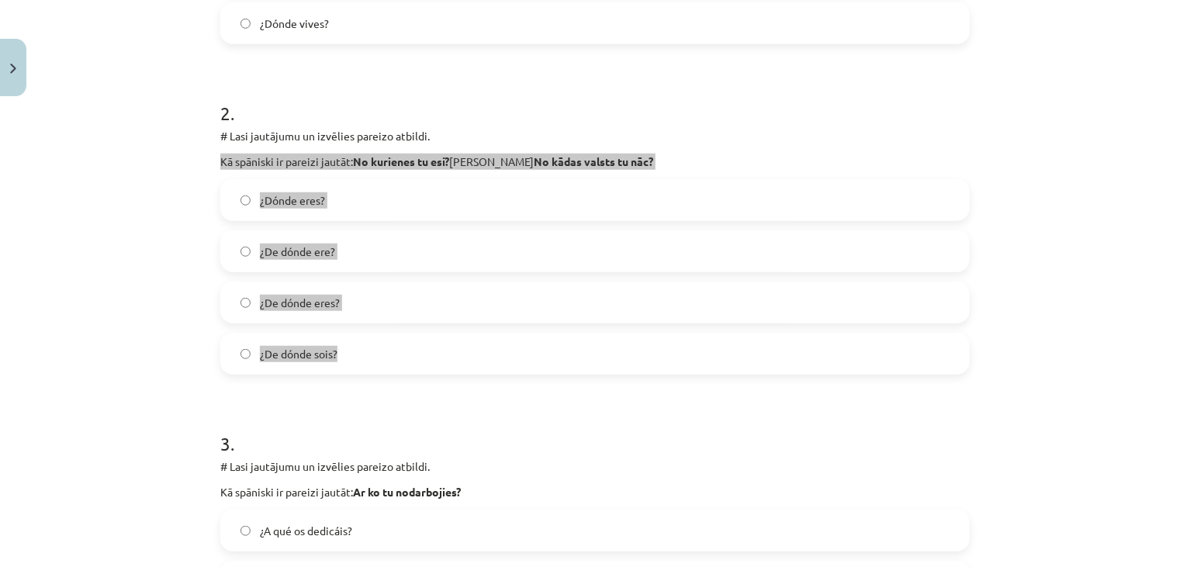
copy div "Kā spāniski ir pareizi jautāt: No kurienes tu esi? jeb No kādas valsts tu nāc? …"
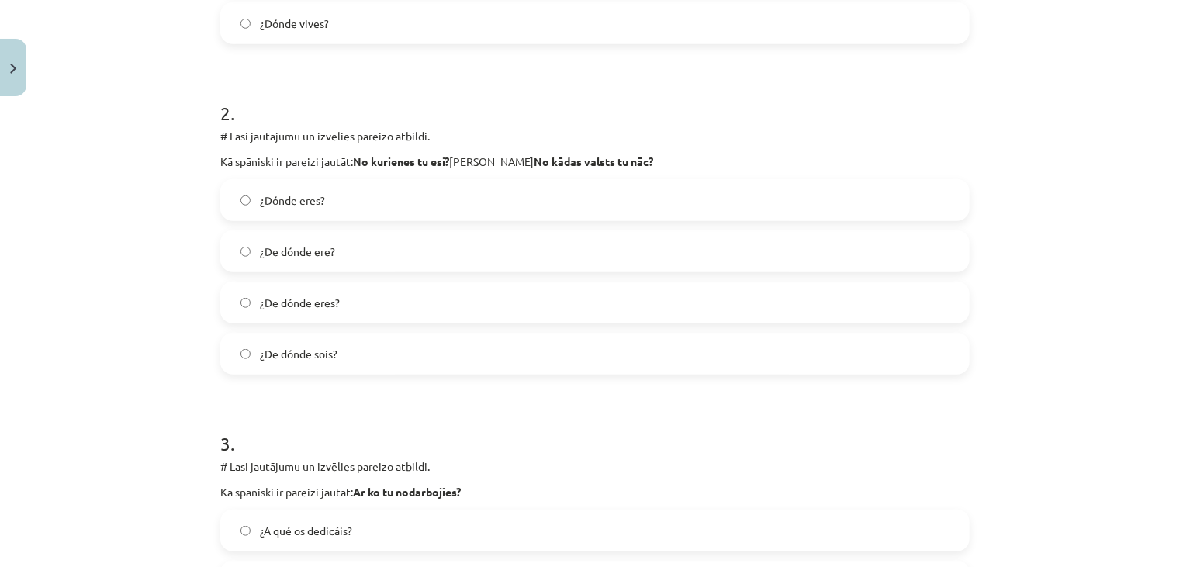
click at [524, 74] on form "1 . # Lasi jautājumu un izvēlies pareizo atbildi. Kā spāniski ir pareizi jautāt…" at bounding box center [595, 556] width 750 height 1622
click at [297, 306] on span "¿De dónde eres?" at bounding box center [300, 303] width 80 height 16
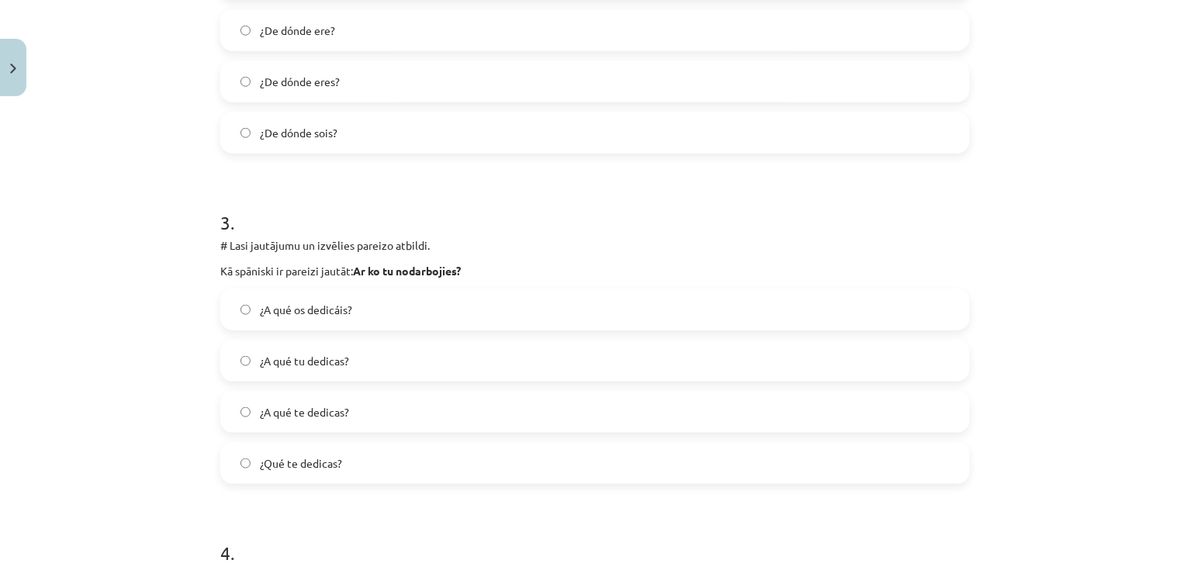
scroll to position [833, 0]
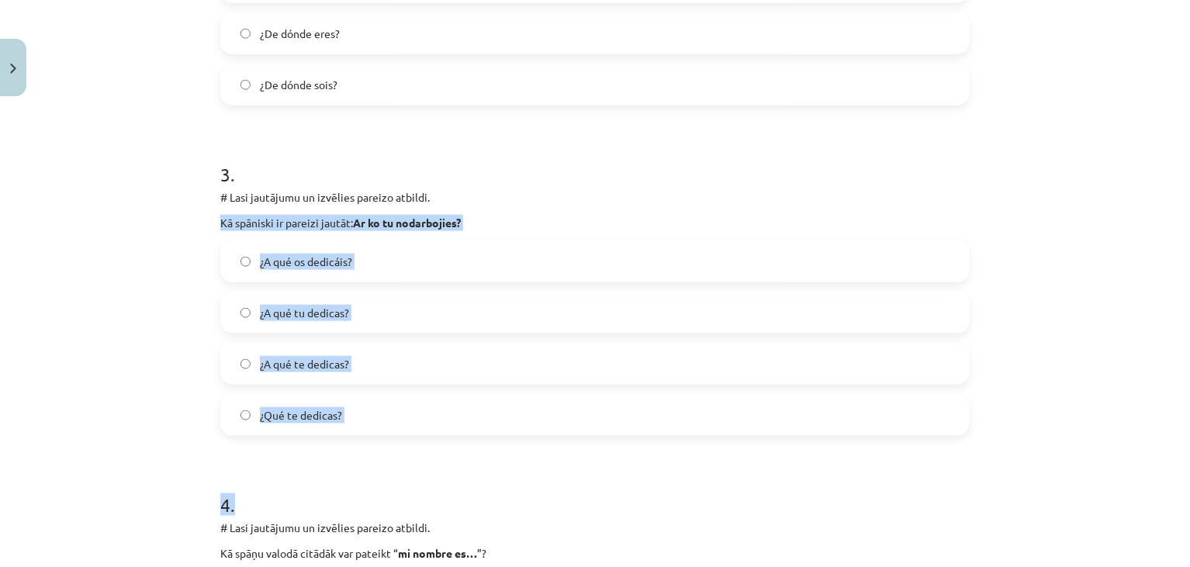
drag, startPoint x: 209, startPoint y: 223, endPoint x: 348, endPoint y: 439, distance: 257.2
click at [348, 439] on div "5 XP Saņemsi Viegls 415 pilda Apraksts Uzdevums Palīdzība 1 . # Lasi jautājumu …" at bounding box center [595, 254] width 768 height 1968
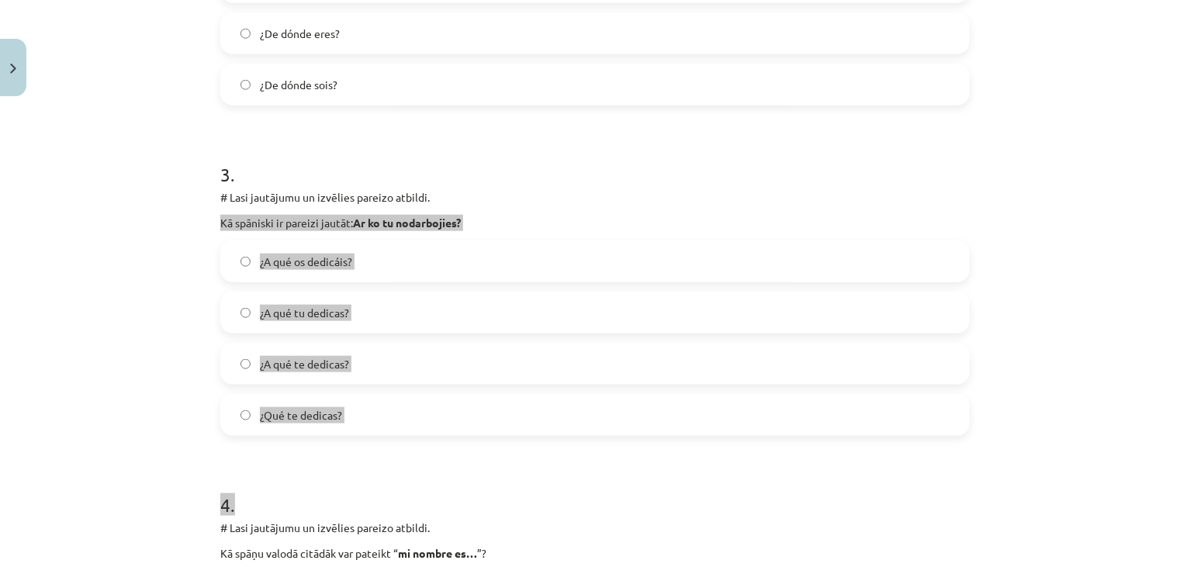
copy form "Kā spāniski ir pareizi jautāt: Ar ko tu nodarbojies? ¿A qué os dedicáis? ¿A qué…"
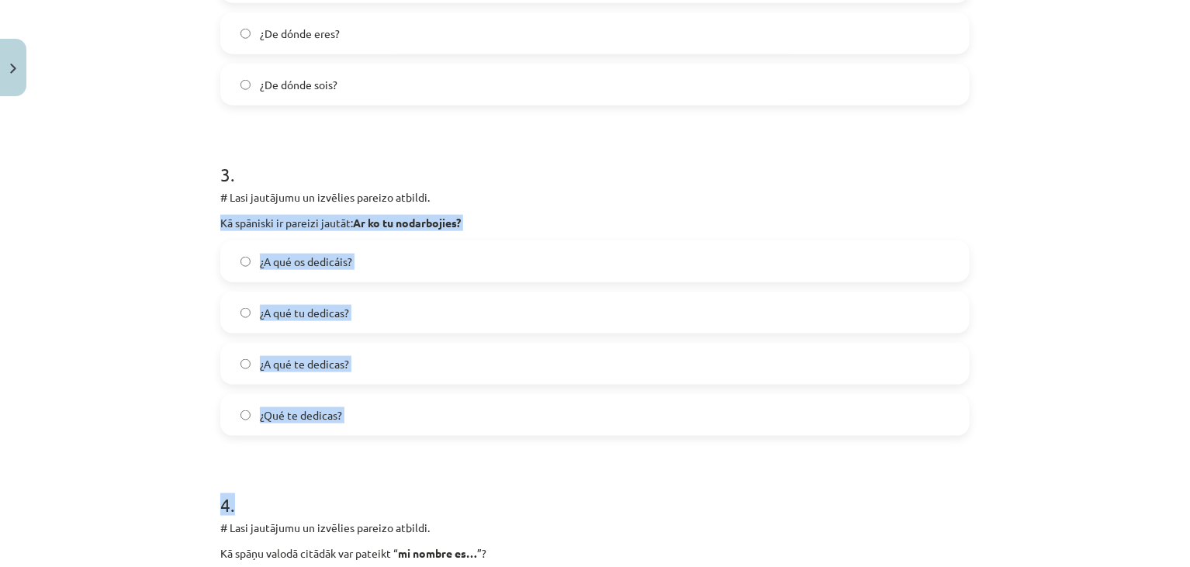
click at [139, 308] on div "Mācību tēma: Spāņu valodas b1 - 10. klases 1.ieskaites mācību materiāls #5 📝 Te…" at bounding box center [595, 283] width 1190 height 567
click at [187, 293] on div "Mācību tēma: Spāņu valodas b1 - 10. klases 1.ieskaites mācību materiāls #5 📝 Te…" at bounding box center [595, 283] width 1190 height 567
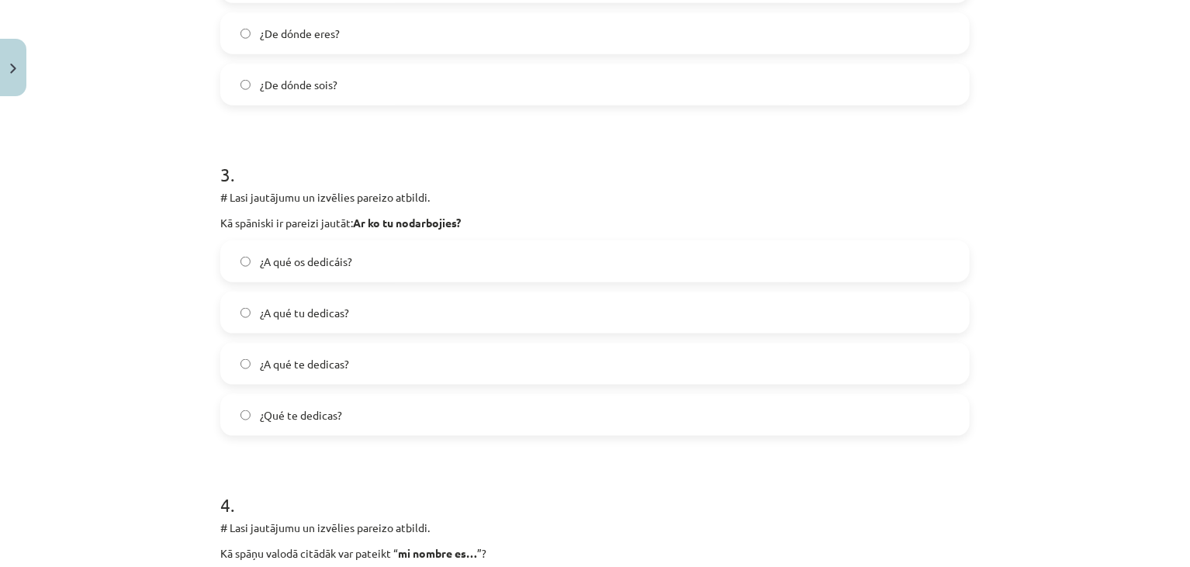
click at [187, 293] on div "Mācību tēma: Spāņu valodas b1 - 10. klases 1.ieskaites mācību materiāls #5 📝 Te…" at bounding box center [595, 283] width 1190 height 567
click at [371, 358] on label "¿A qué te dedicas?" at bounding box center [595, 364] width 746 height 39
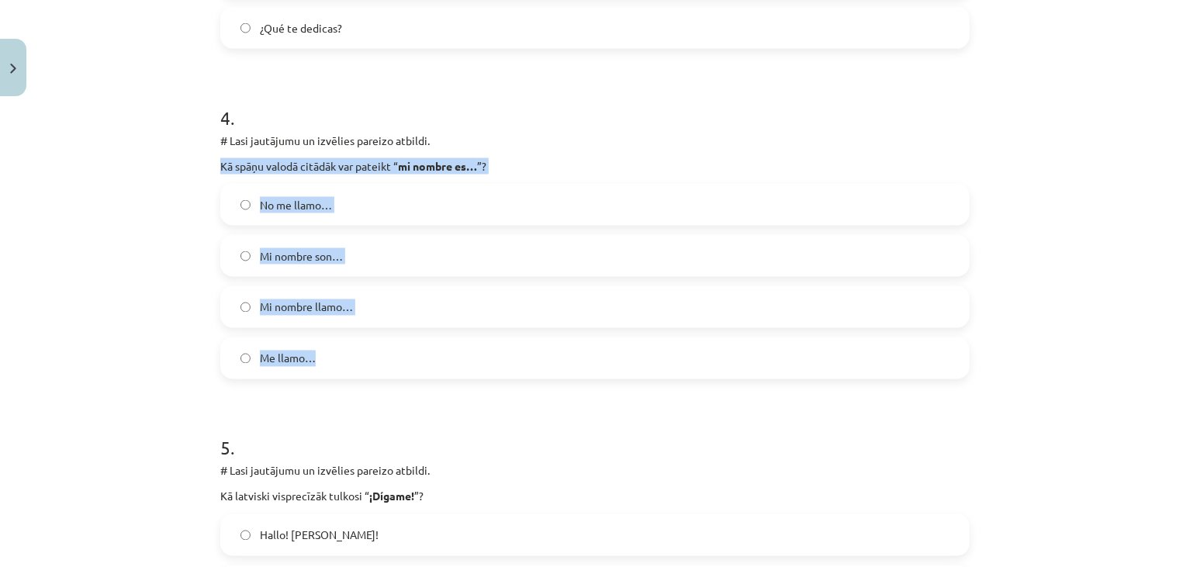
drag, startPoint x: 208, startPoint y: 165, endPoint x: 341, endPoint y: 343, distance: 221.8
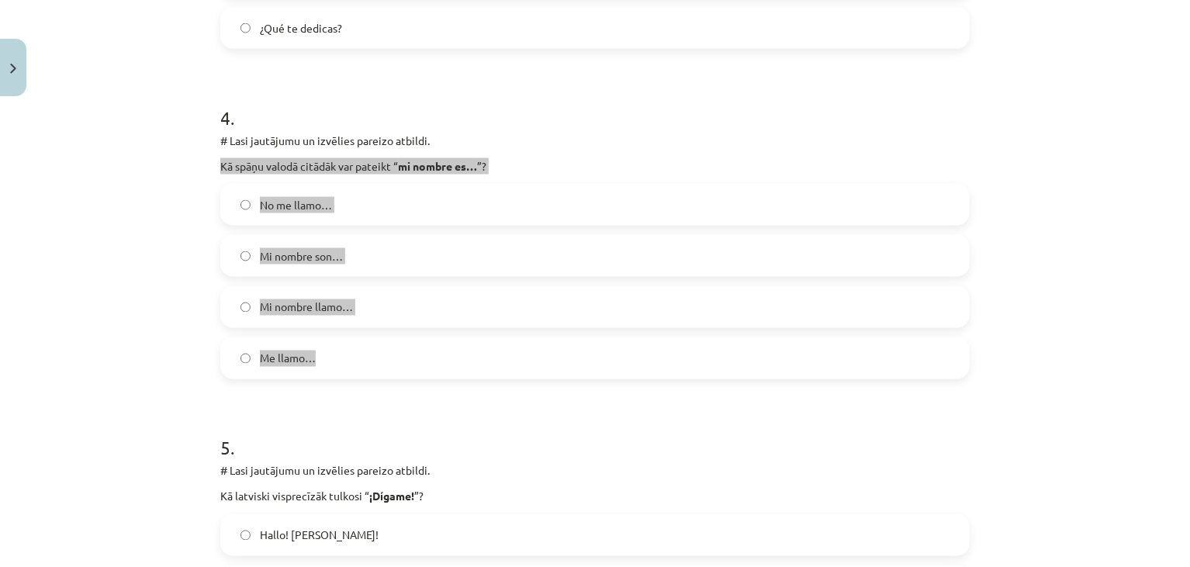
copy div "Kā spāņu valodā citādāk var pateikt “ mi nombre es… ”? No me llamo… Mi nombre s…"
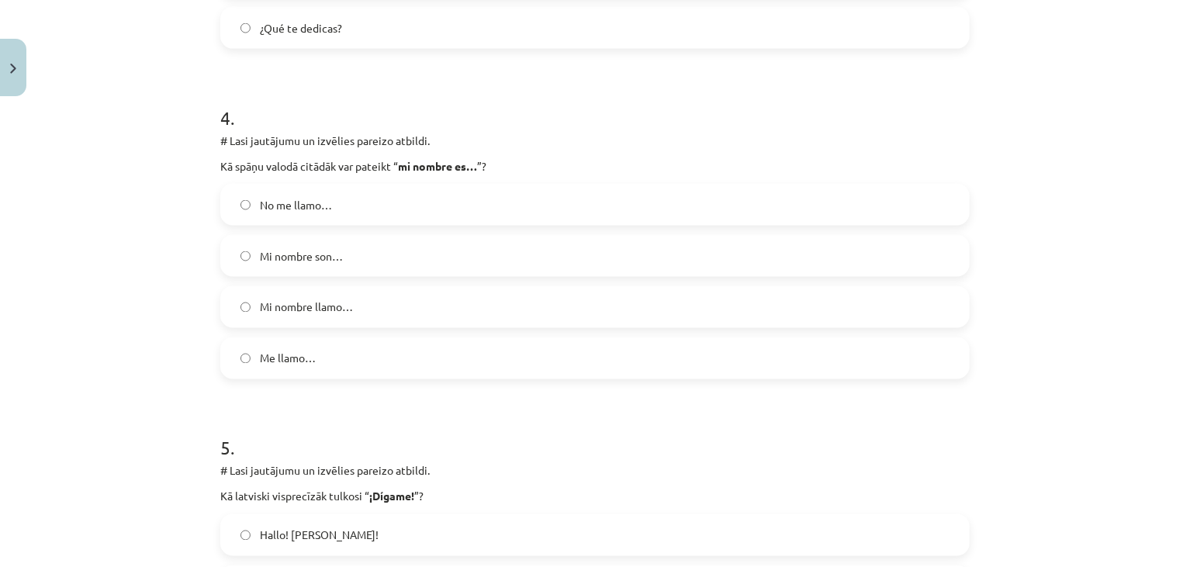
click at [581, 133] on p "# Lasi jautājumu un izvēlies pareizo atbildi." at bounding box center [595, 141] width 750 height 16
click at [260, 360] on span "Me llamo…" at bounding box center [288, 359] width 56 height 16
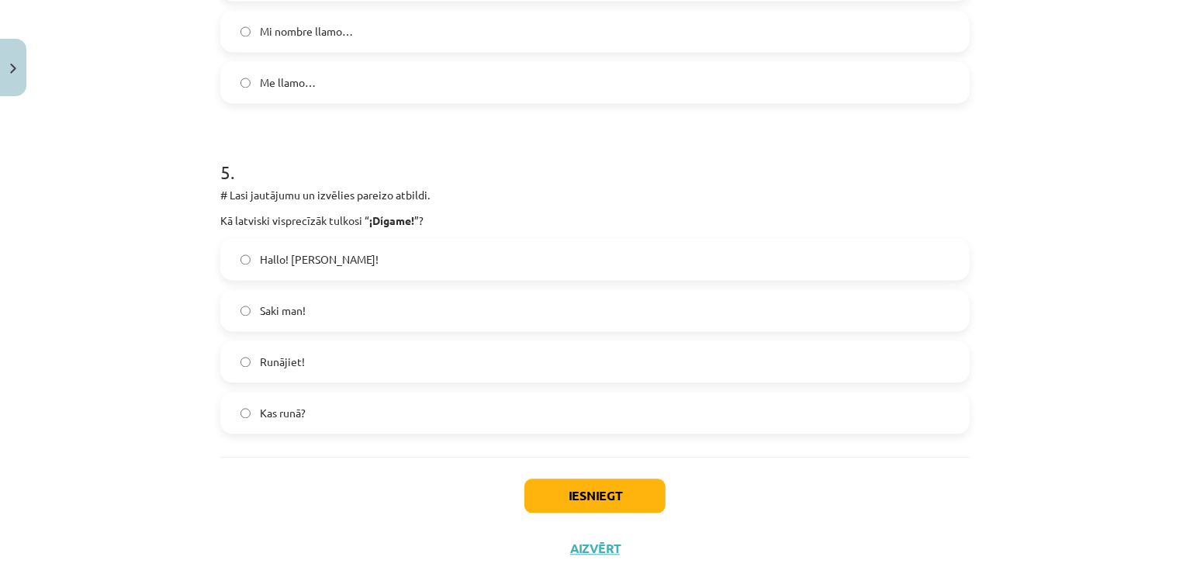
scroll to position [1542, 0]
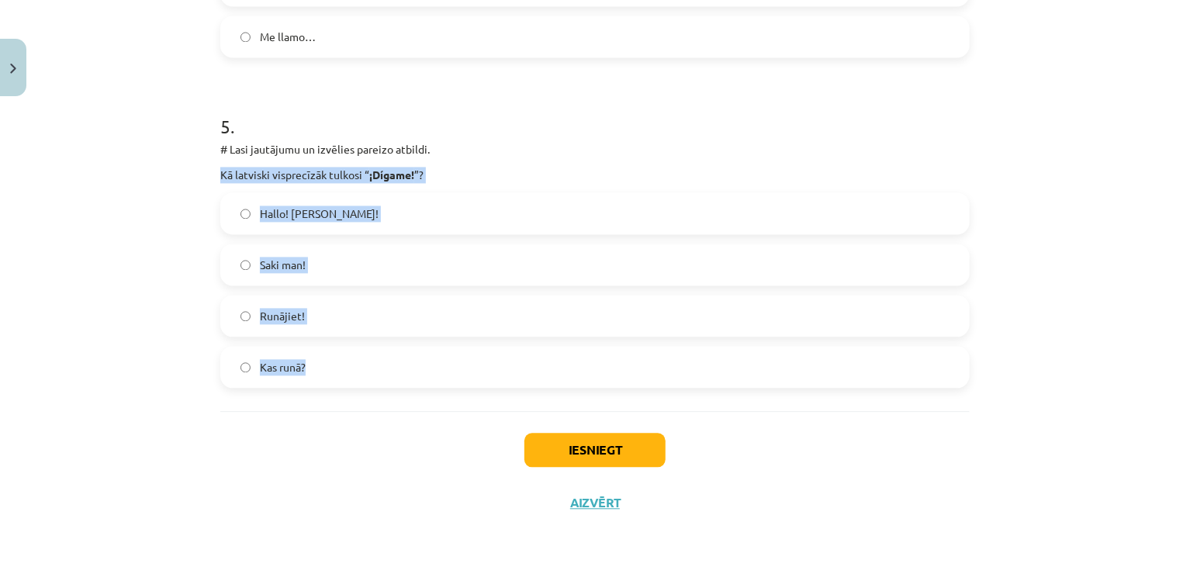
drag, startPoint x: 212, startPoint y: 174, endPoint x: 325, endPoint y: 365, distance: 222.6
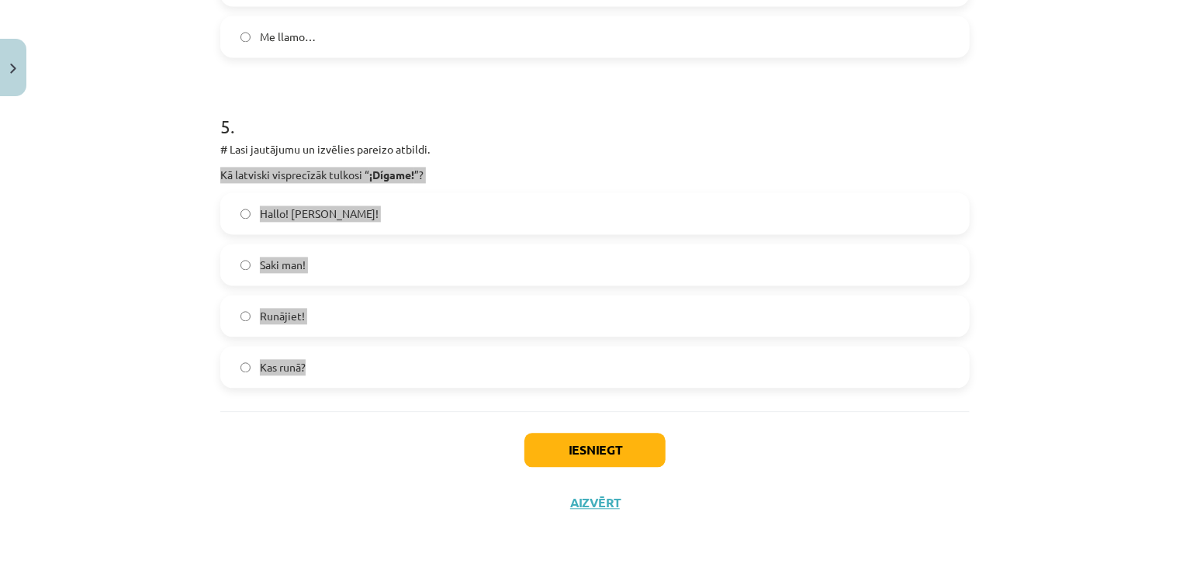
copy div "Kā latviski visprecīzāk tulkosi “ ¡Dígame! ”? Hallo! [PERSON_NAME]! Saki man! R…"
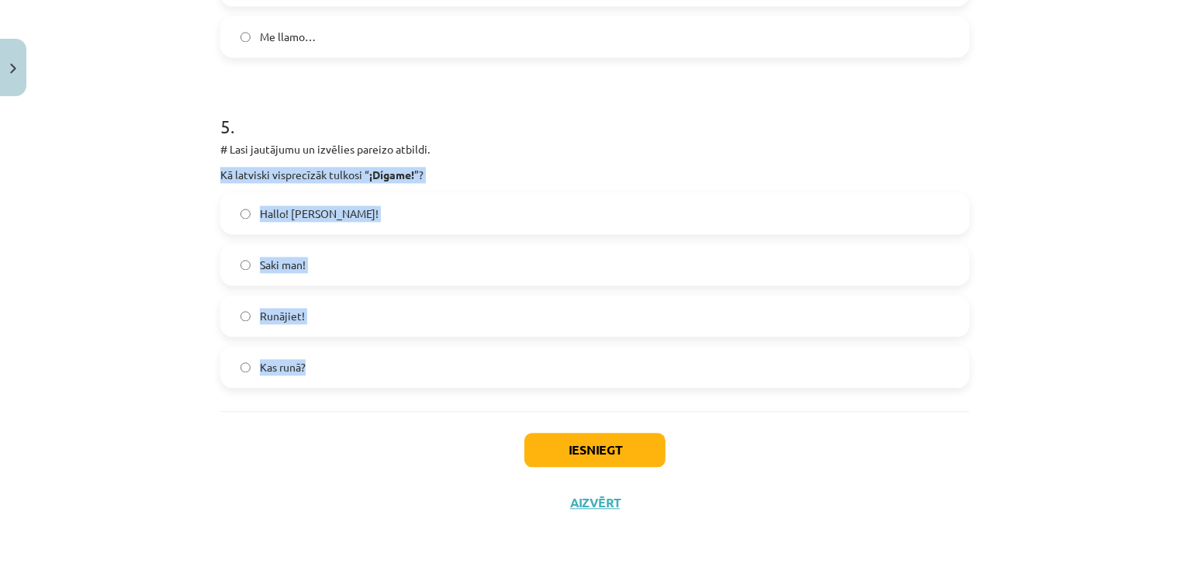
click at [435, 164] on div "# Lasi jautājumu un izvēlies pareizo atbildi. Kā latviski visprecīzāk tulkosi “…" at bounding box center [595, 162] width 750 height 42
click at [406, 206] on label "Hallo! [PERSON_NAME]!" at bounding box center [595, 213] width 746 height 39
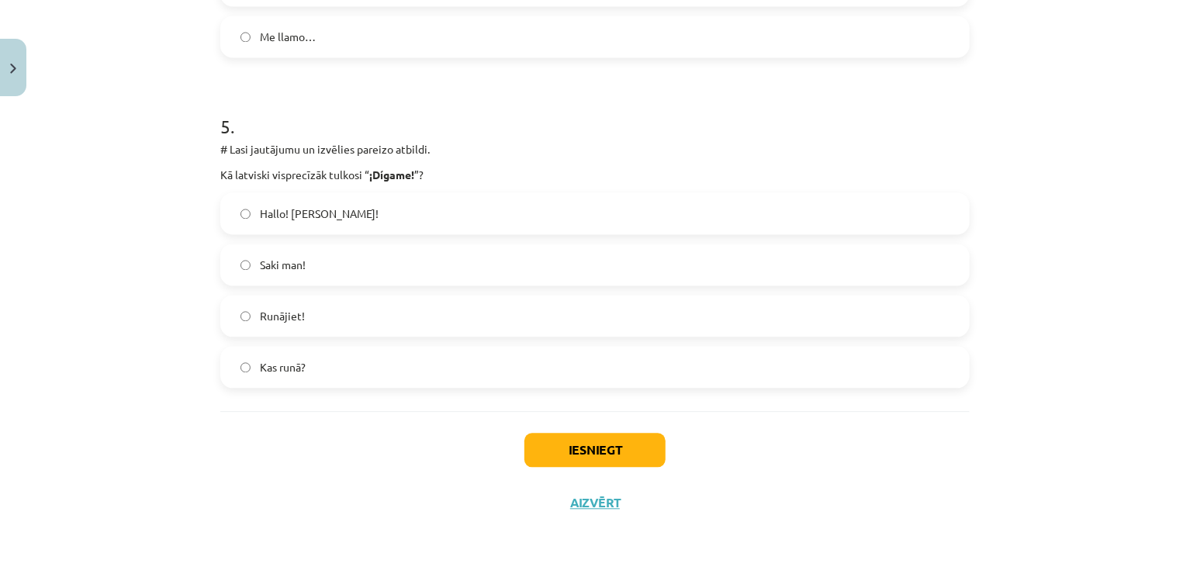
click at [492, 146] on p "# Lasi jautājumu un izvēlies pareizo atbildi." at bounding box center [595, 149] width 750 height 16
click at [562, 449] on button "Iesniegt" at bounding box center [595, 450] width 141 height 34
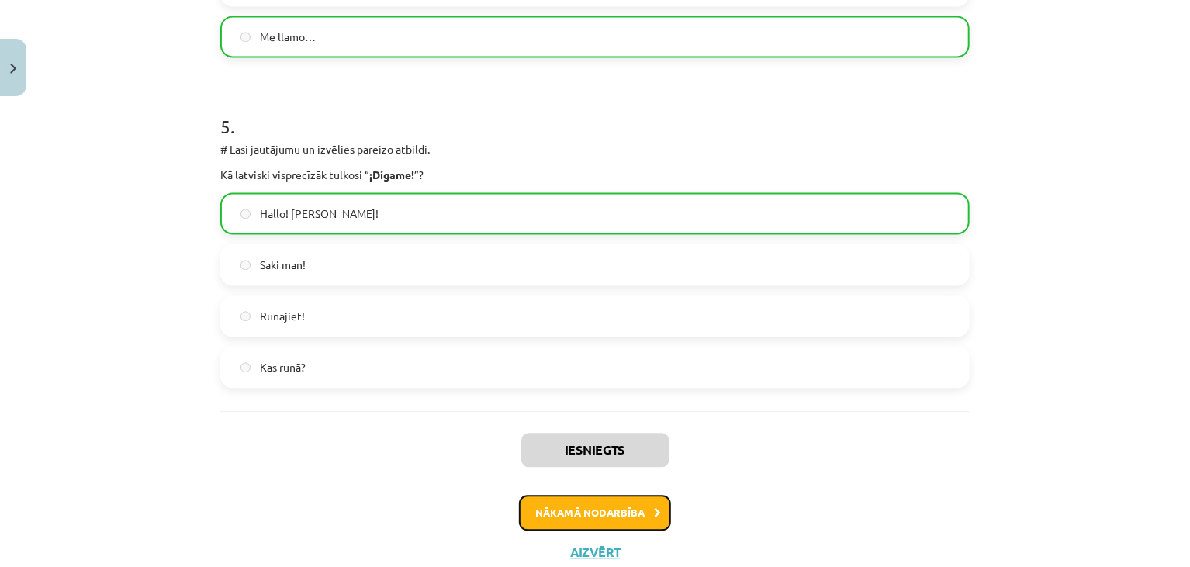
click at [567, 511] on button "Nākamā nodarbība" at bounding box center [595, 513] width 152 height 36
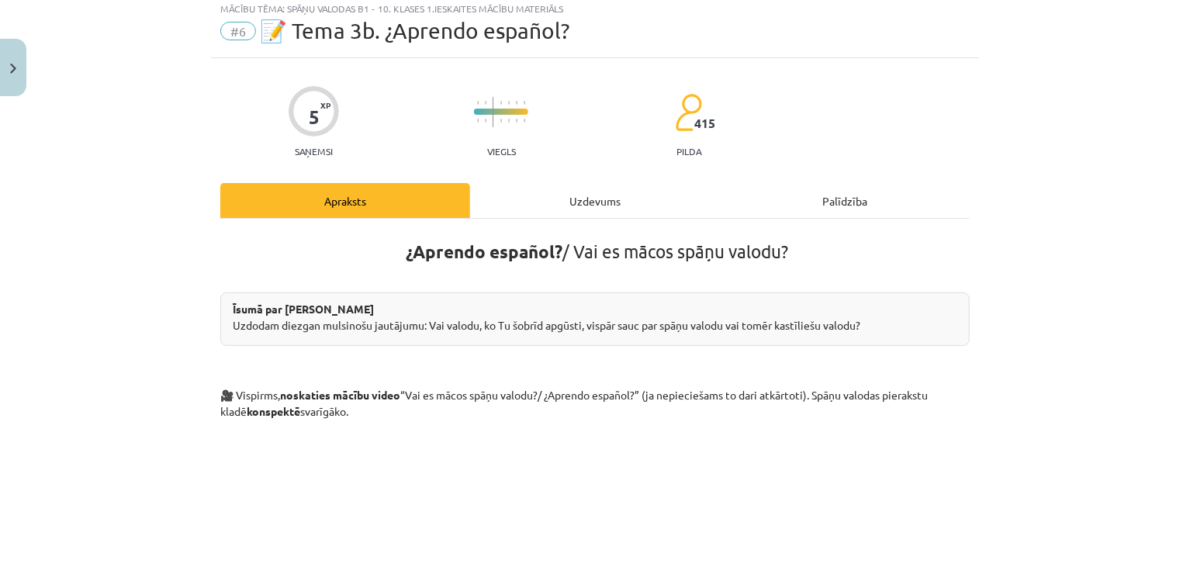
scroll to position [39, 0]
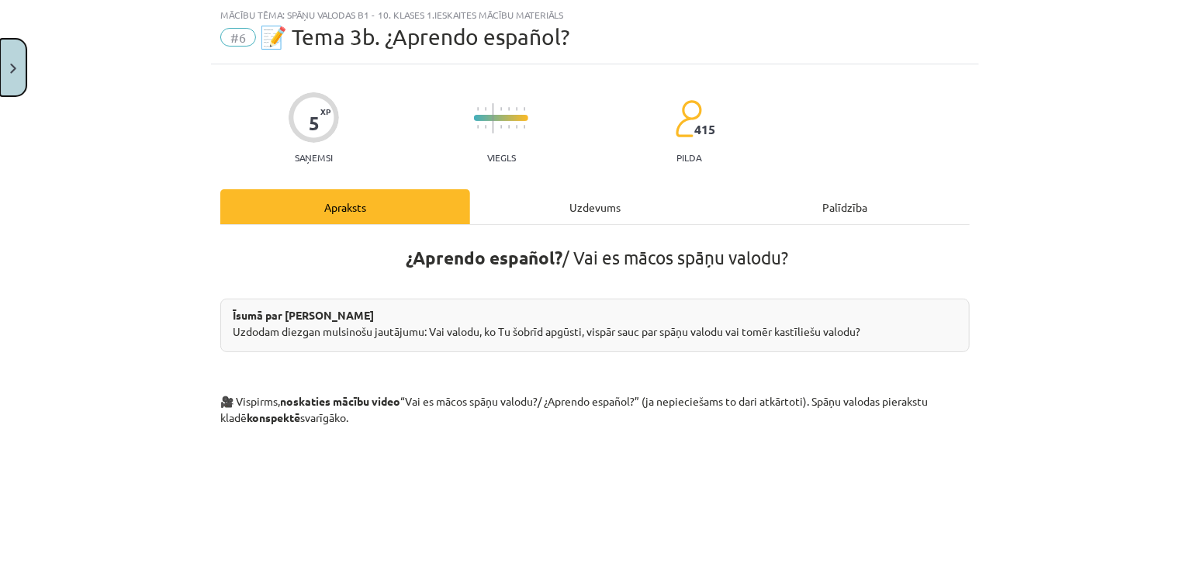
click at [9, 73] on button "Close" at bounding box center [13, 67] width 26 height 57
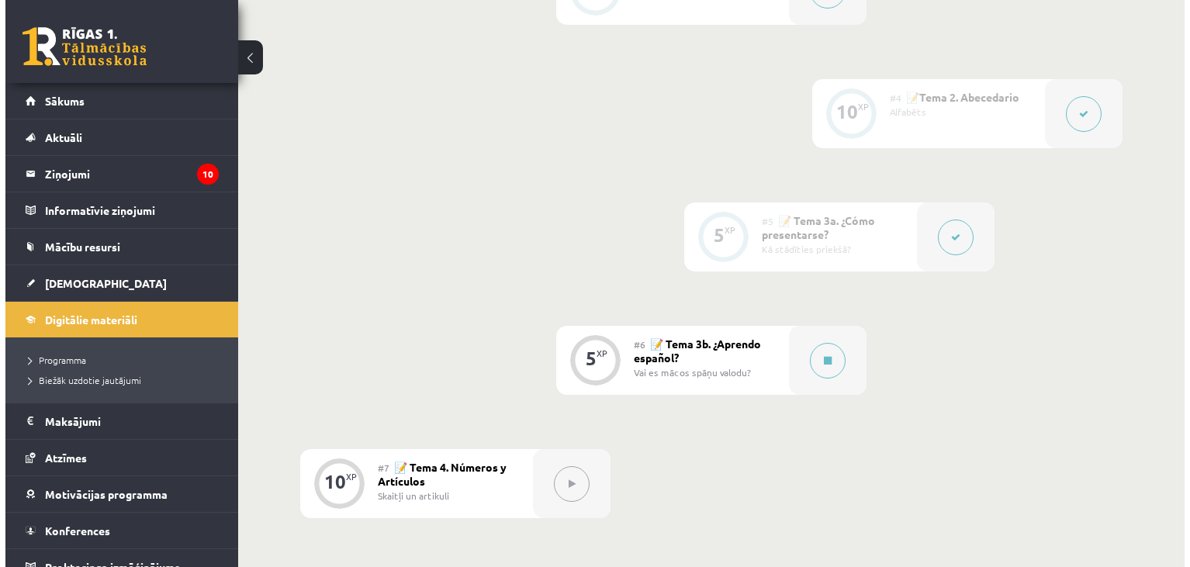
scroll to position [769, 0]
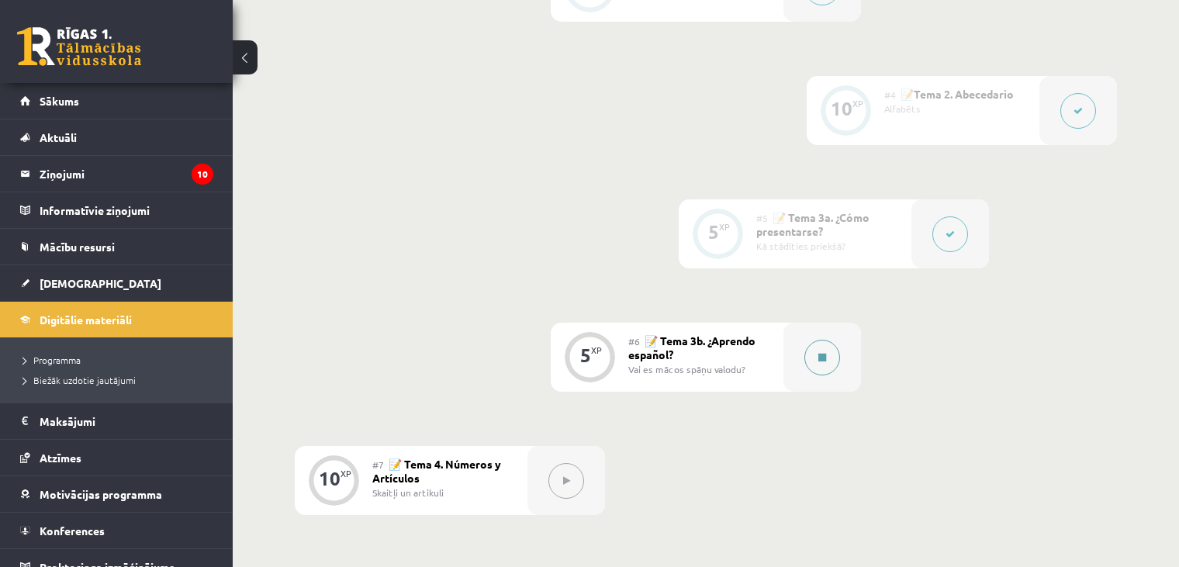
click at [821, 362] on icon at bounding box center [823, 357] width 8 height 9
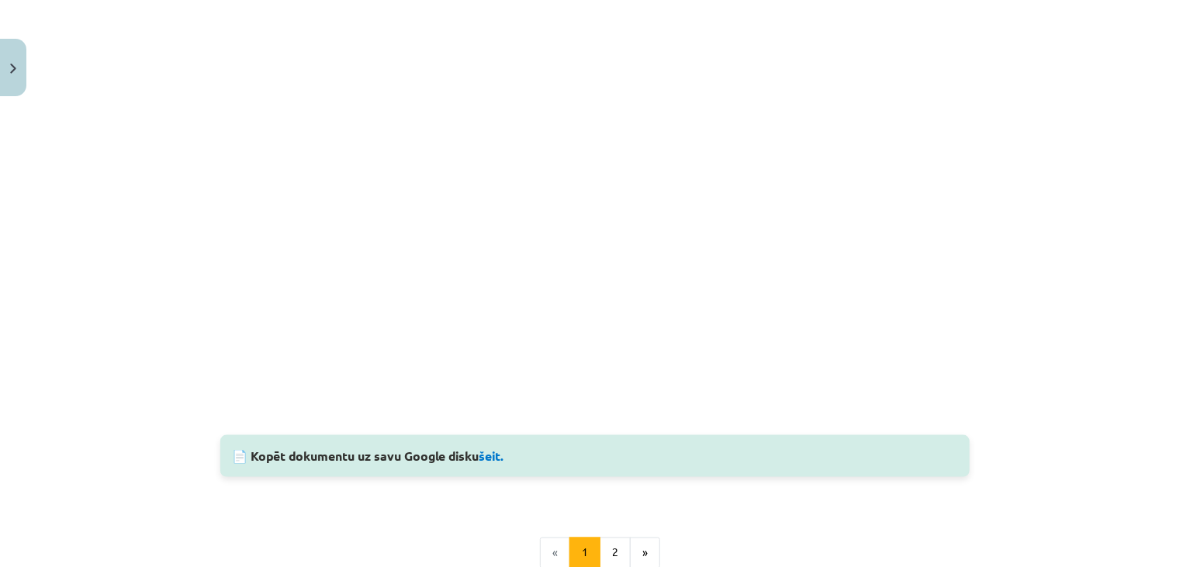
scroll to position [975, 0]
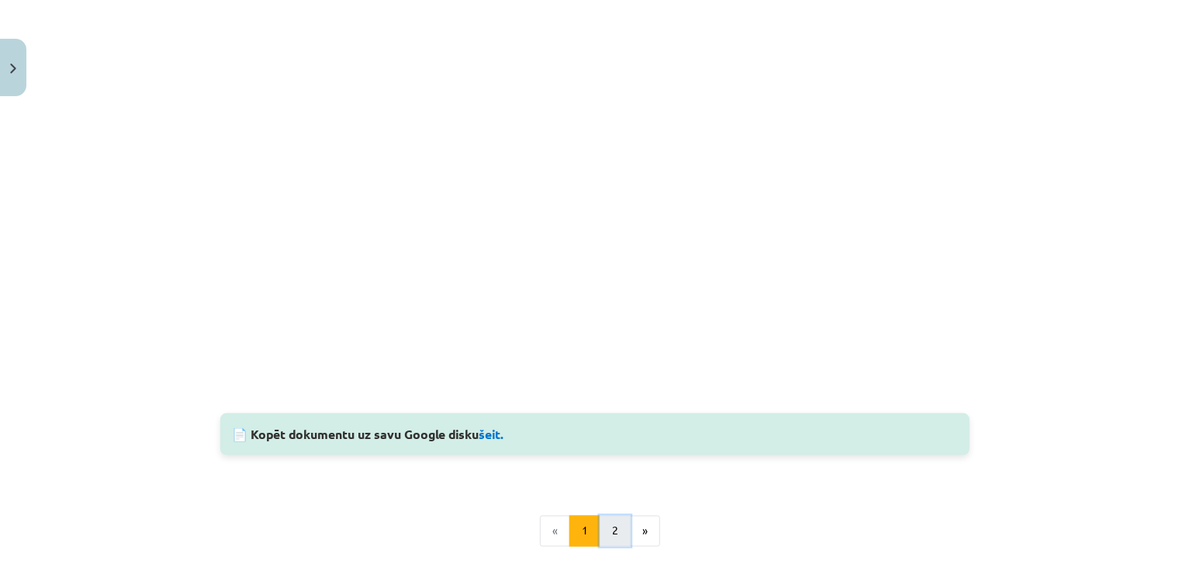
click at [614, 539] on button "2" at bounding box center [615, 531] width 31 height 31
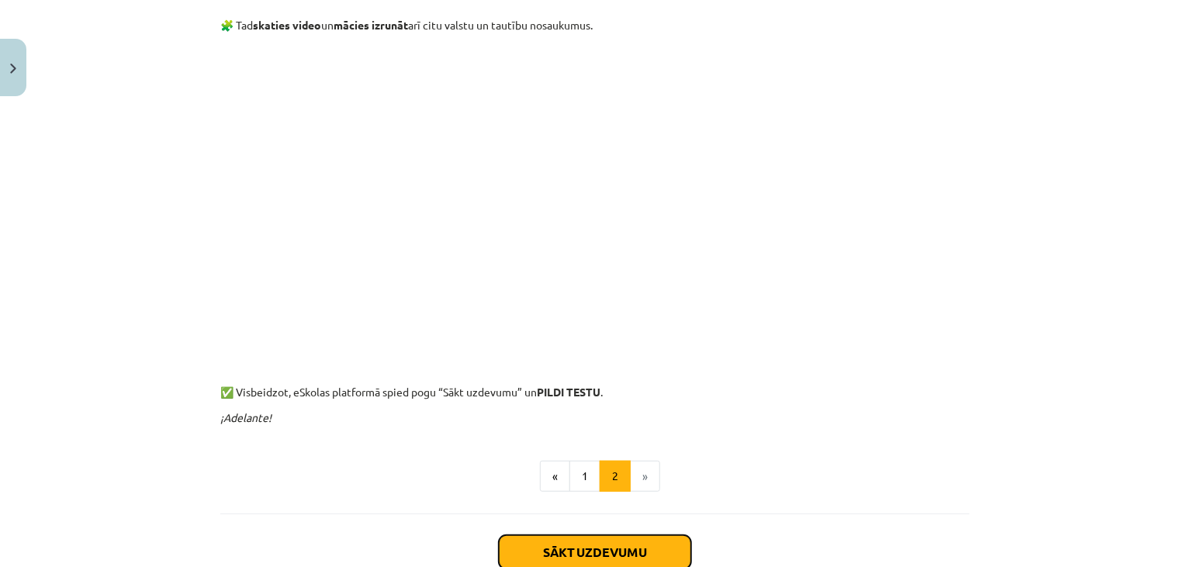
click at [614, 539] on button "Sākt uzdevumu" at bounding box center [595, 552] width 192 height 34
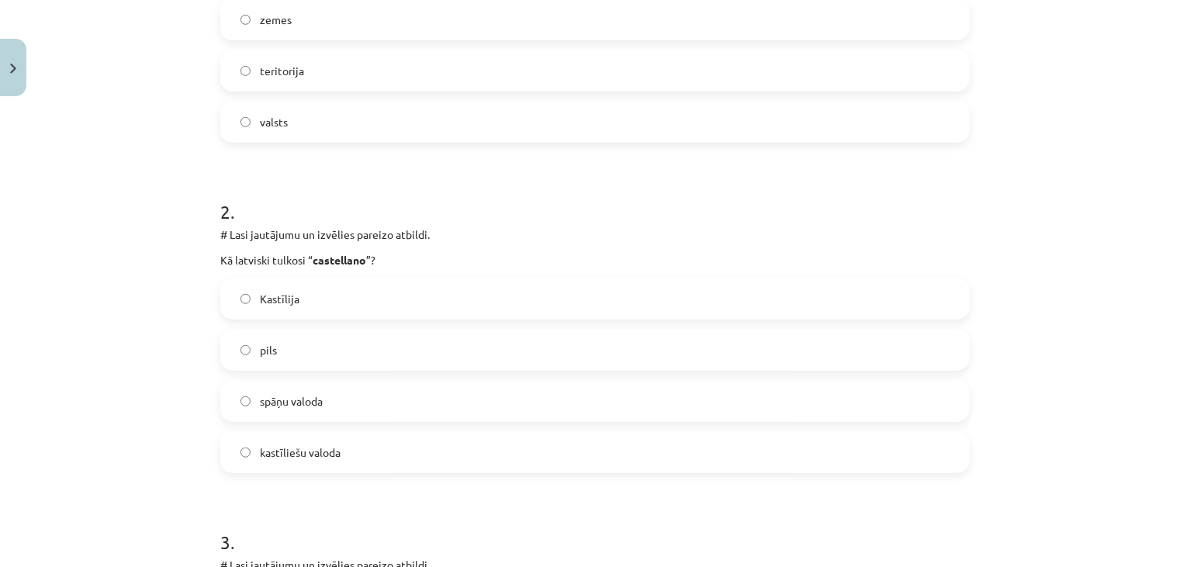
click at [614, 539] on h1 "3 ." at bounding box center [595, 528] width 750 height 48
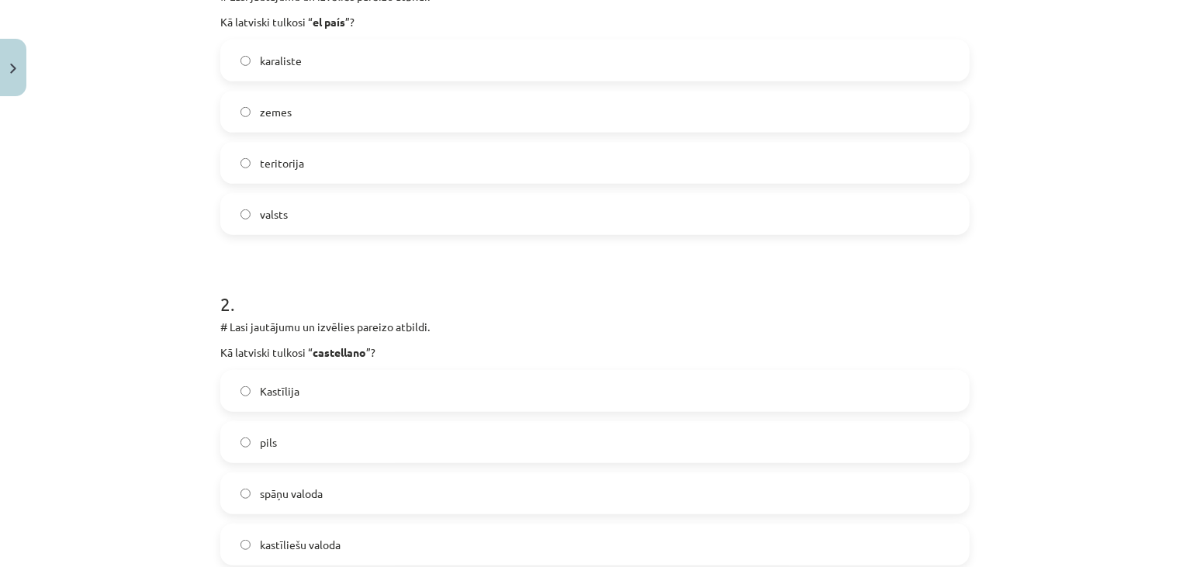
scroll to position [372, 0]
drag, startPoint x: 210, startPoint y: 16, endPoint x: 299, endPoint y: 206, distance: 209.7
copy div "Kā latviski tulkosi “ el país ”? karaliste zemes teritorija valsts"
click at [293, 214] on label "valsts" at bounding box center [595, 215] width 746 height 39
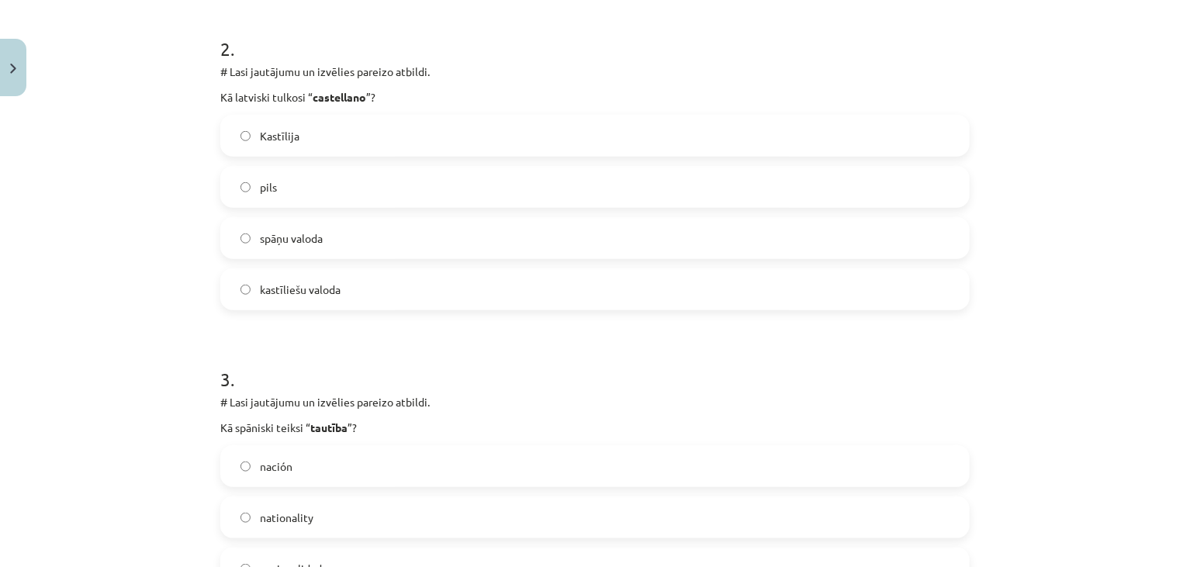
scroll to position [629, 0]
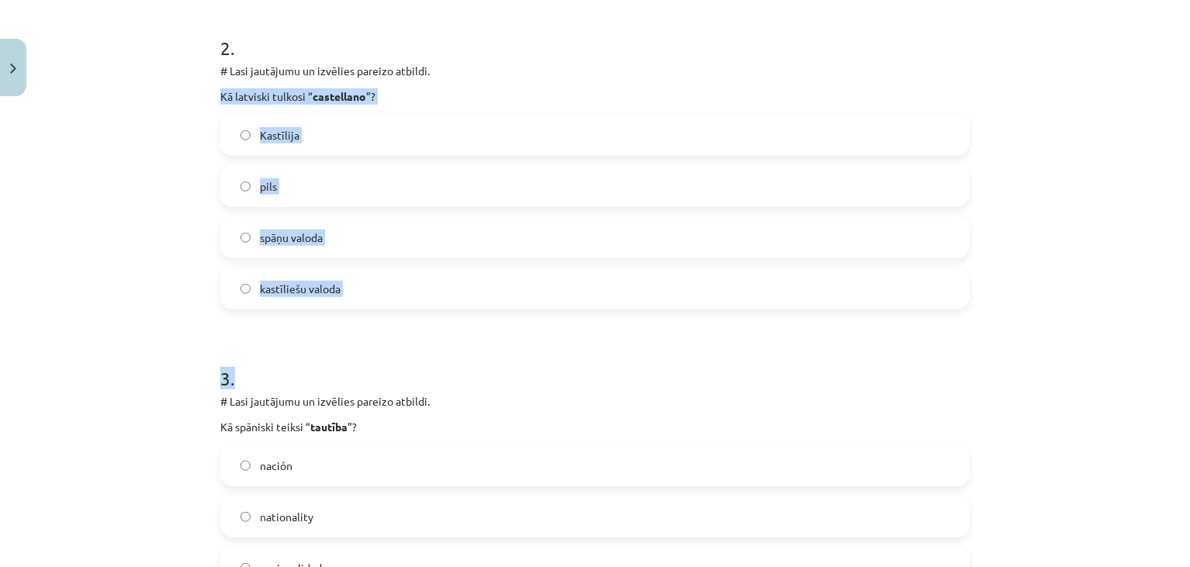
drag, startPoint x: 208, startPoint y: 94, endPoint x: 384, endPoint y: 316, distance: 283.3
click at [384, 316] on div "5 XP Saņemsi Viegls 415 pilda Apraksts Uzdevums Palīdzība 1 . # Lasi jautājumu …" at bounding box center [595, 458] width 768 height 1968
copy form "Kā latviski tulkosi “ castellano ”? Kastīlija pils spāņu valoda kastīliešu valo…"
click at [334, 306] on label "kastīliešu valoda" at bounding box center [595, 288] width 746 height 39
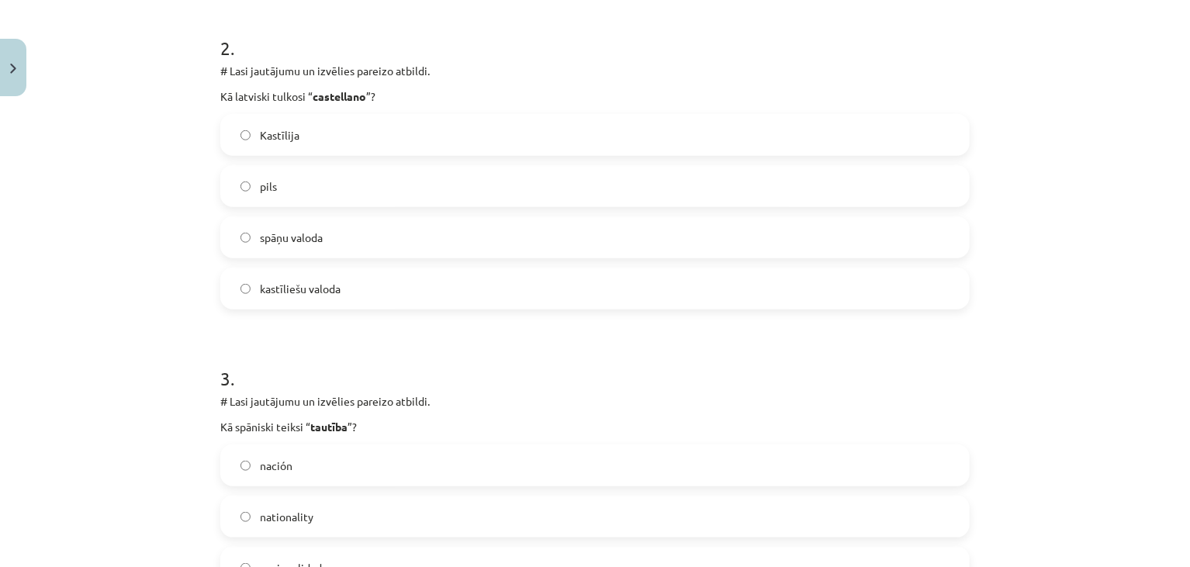
click at [357, 235] on label "spāņu valoda" at bounding box center [595, 237] width 746 height 39
click at [168, 312] on div "Mācību tēma: Spāņu valodas b1 - 10. klases 1.ieskaites mācību materiāls #6 📝 Te…" at bounding box center [595, 283] width 1190 height 567
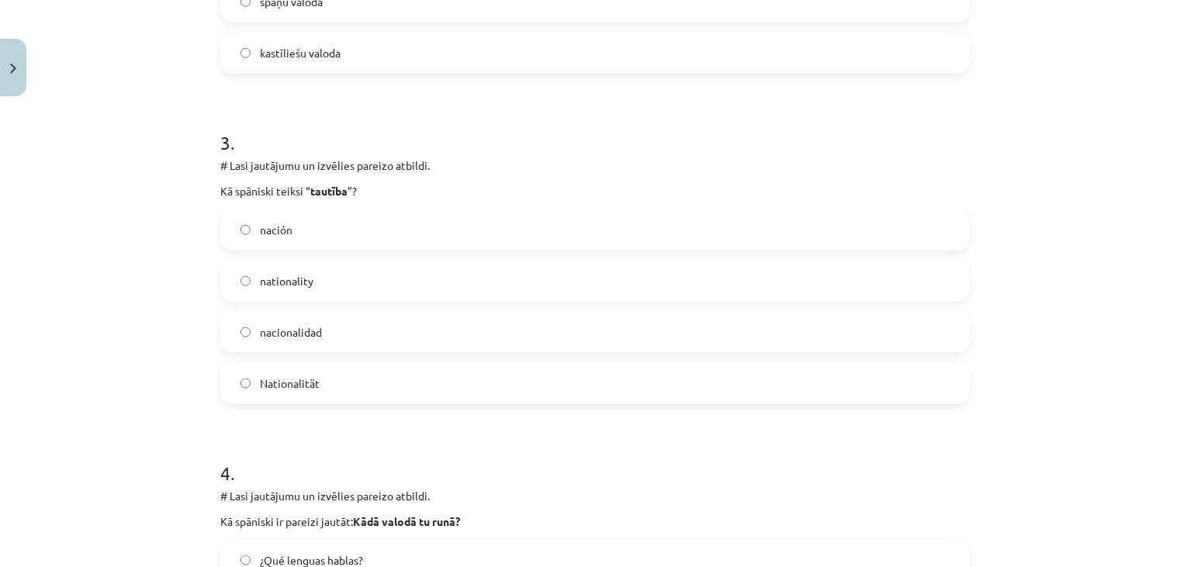
scroll to position [868, 0]
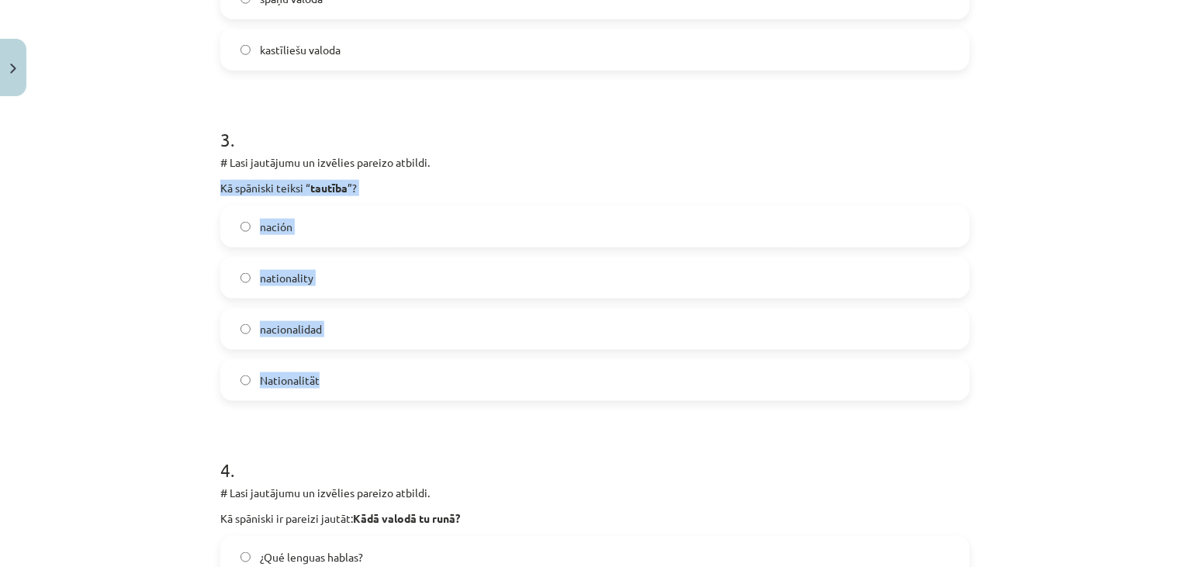
drag, startPoint x: 213, startPoint y: 189, endPoint x: 335, endPoint y: 366, distance: 214.8
click at [335, 366] on div "5 XP Saņemsi Viegls 415 pilda Apraksts Uzdevums Palīdzība 1 . # Lasi jautājumu …" at bounding box center [595, 219] width 768 height 1968
copy div "Kā spāniski teiksi “ tautība ”? nación nationality nacionalidad Nationalität"
click at [489, 207] on label "nación" at bounding box center [595, 226] width 746 height 39
click at [493, 196] on div "3 . # Lasi jautājumu un izvēlies pareizo atbildi. Kā spāniski teiksi “ tautība …" at bounding box center [595, 251] width 750 height 299
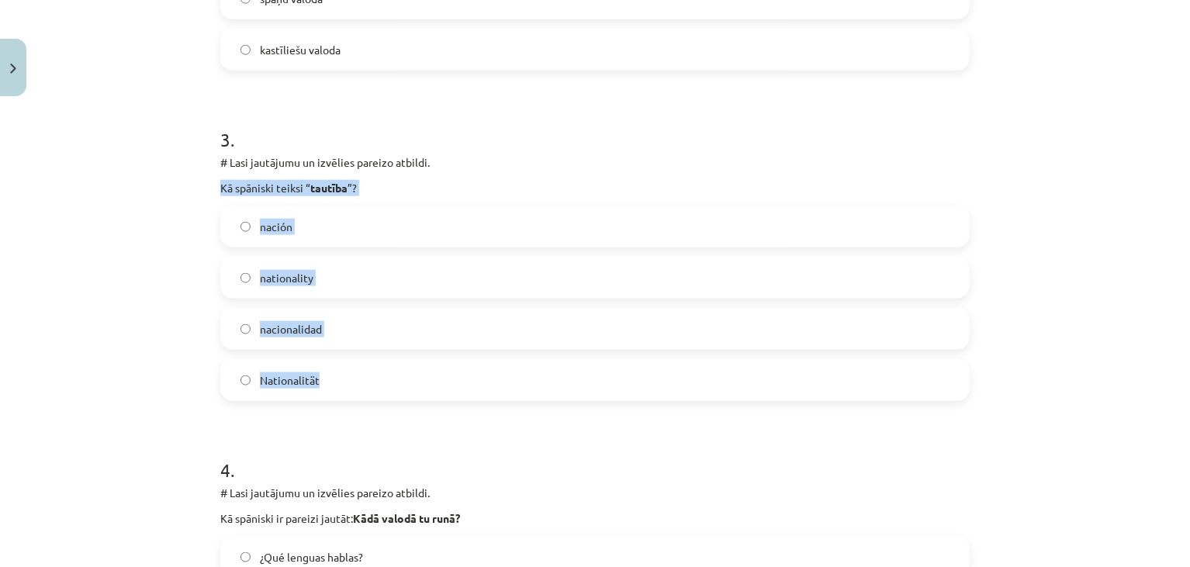
click at [493, 192] on p "Kā spāniski teiksi “ tautība ”?" at bounding box center [595, 188] width 750 height 16
click at [383, 324] on label "nacionalidad" at bounding box center [595, 329] width 746 height 39
click at [192, 317] on div "Mācību tēma: Spāņu valodas b1 - 10. klases 1.ieskaites mācību materiāls #6 📝 Te…" at bounding box center [595, 283] width 1190 height 567
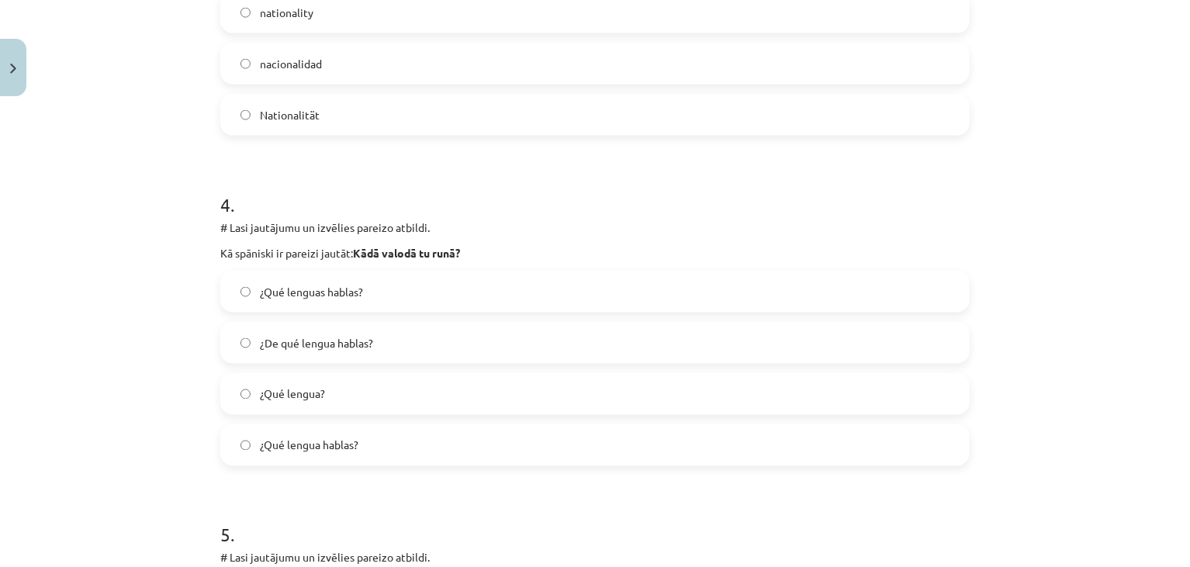
scroll to position [1137, 0]
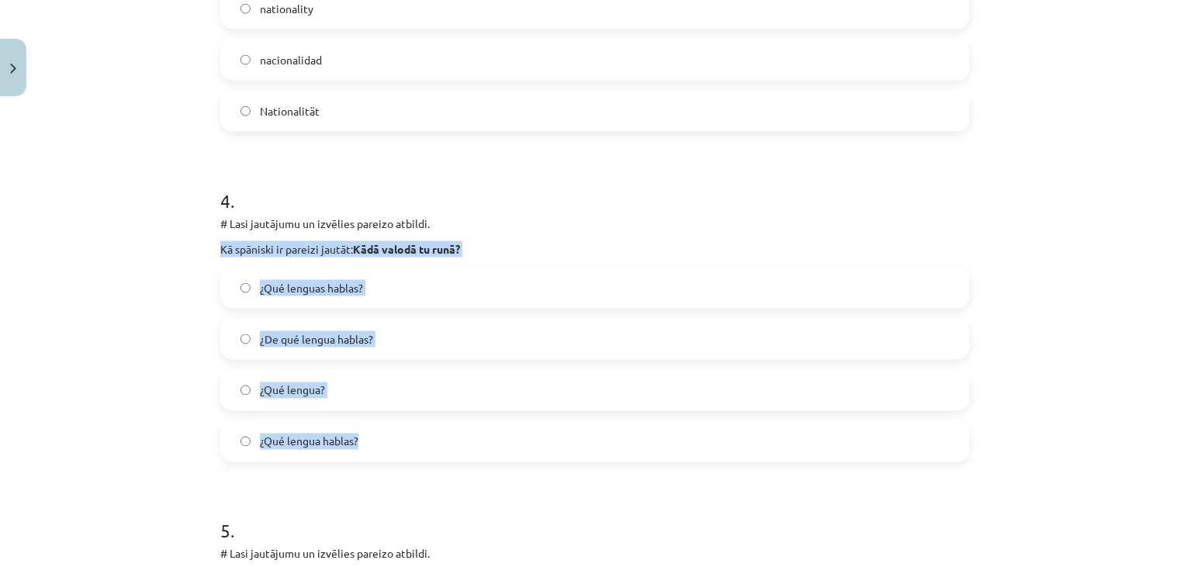
drag, startPoint x: 213, startPoint y: 246, endPoint x: 387, endPoint y: 439, distance: 260.4
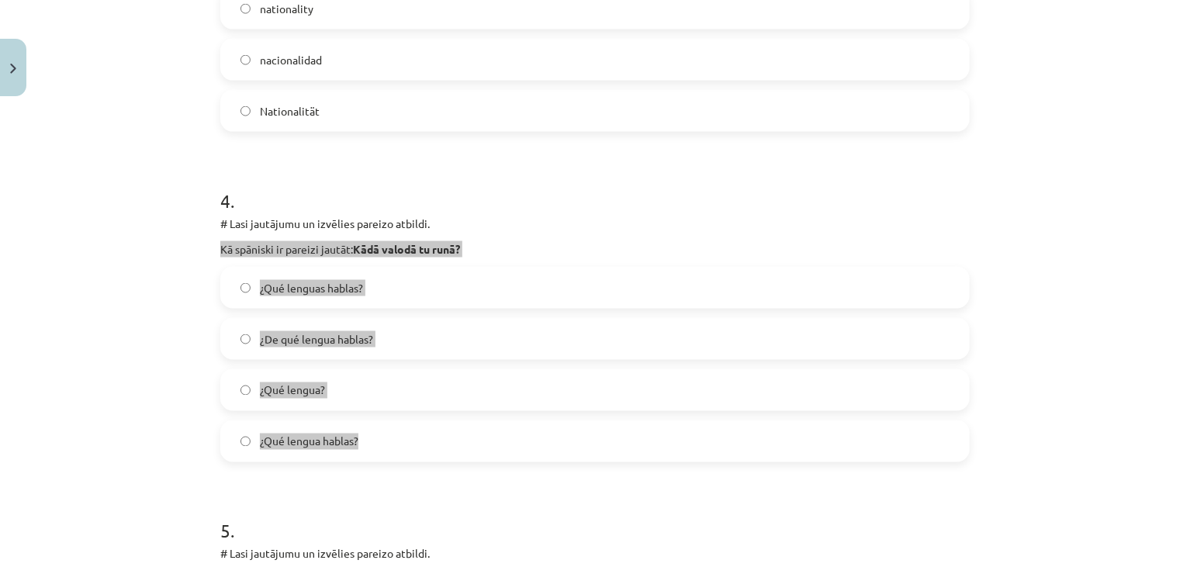
copy div "Kā spāniski ir pareizi jautāt: Kādā valodā tu runā? ¿Qué lenguas hablas? ¿De qu…"
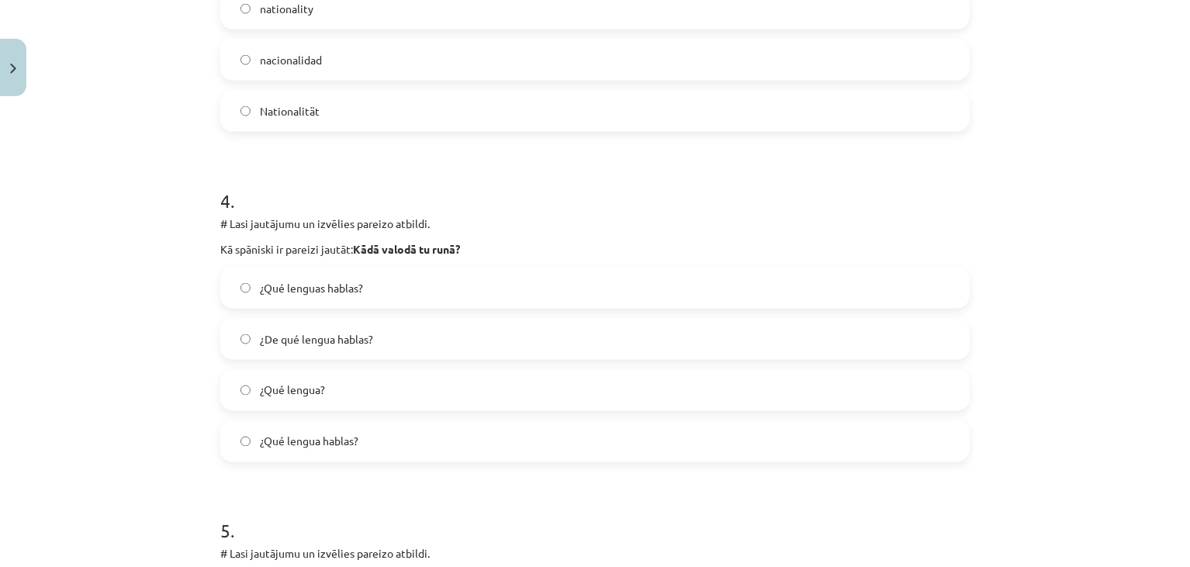
click at [500, 216] on p "# Lasi jautājumu un izvēlies pareizo atbildi." at bounding box center [595, 224] width 750 height 16
click at [375, 289] on label "¿Qué lenguas hablas?" at bounding box center [595, 287] width 746 height 39
click at [340, 435] on span "¿Qué lengua hablas?" at bounding box center [309, 442] width 99 height 16
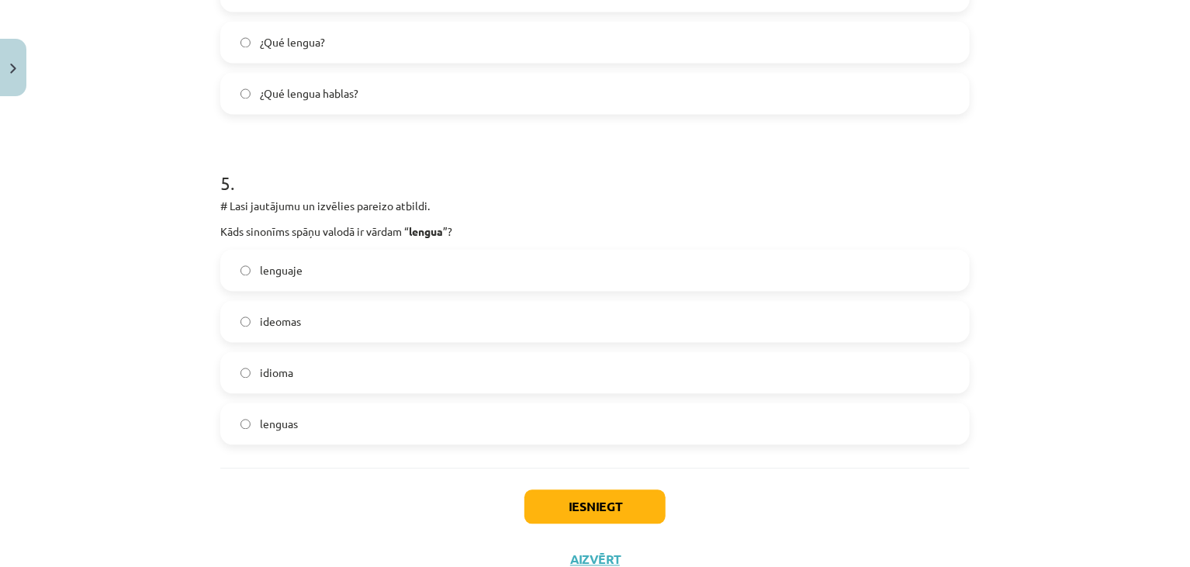
scroll to position [1542, 0]
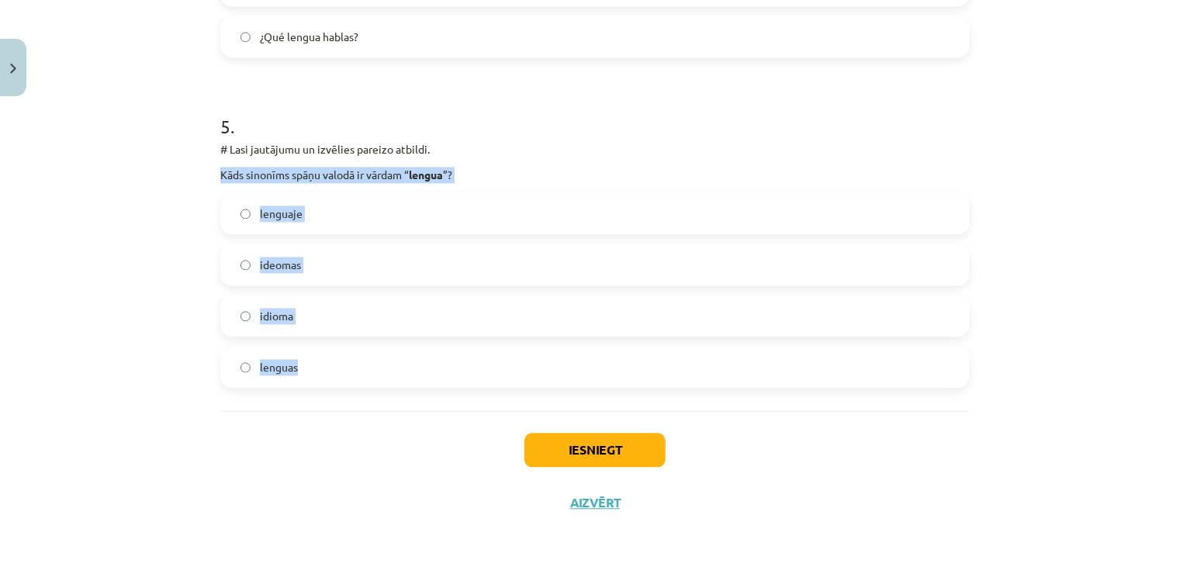
drag, startPoint x: 213, startPoint y: 173, endPoint x: 314, endPoint y: 369, distance: 220.4
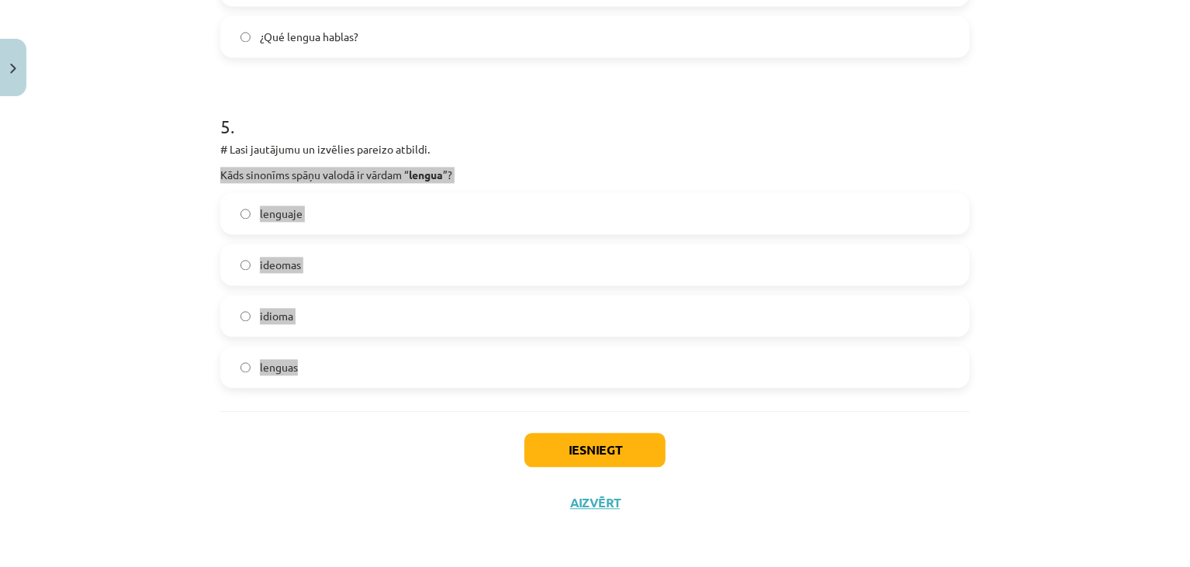
copy div "Kāds sinonīms spāņu valodā ir vārdam “ lengua ”? lenguaje ideomas idioma lenguas"
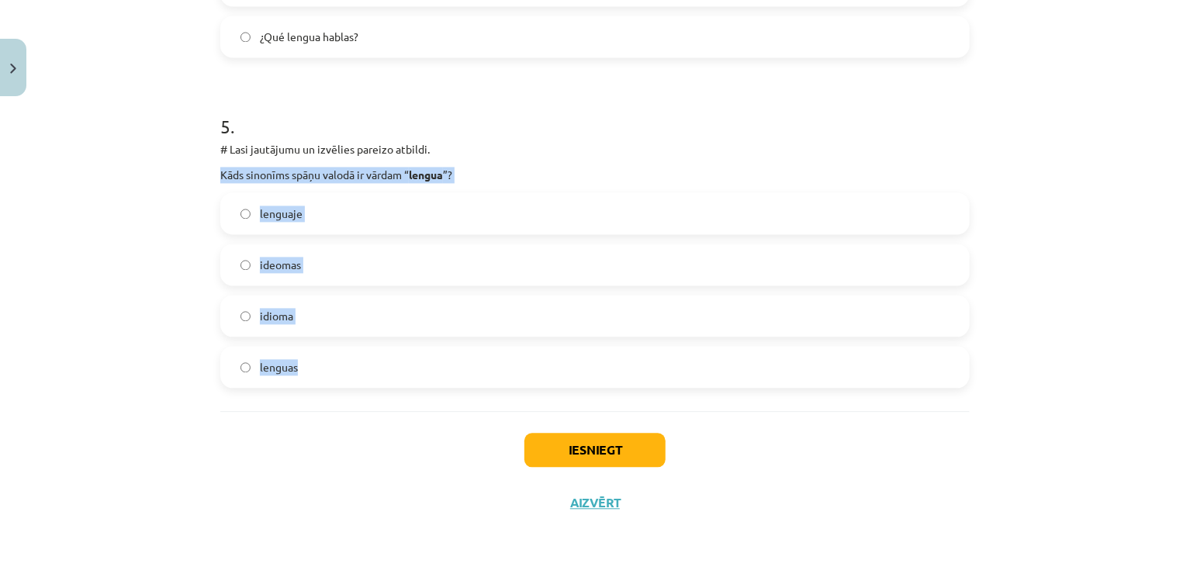
click at [529, 169] on p "Kāds sinonīms spāņu valodā ir vārdam “ lengua ”?" at bounding box center [595, 175] width 750 height 16
click at [529, 171] on p "Kāds sinonīms spāņu valodā ir vārdam “ lengua ”?" at bounding box center [595, 175] width 750 height 16
click at [334, 331] on label "idioma" at bounding box center [595, 315] width 746 height 39
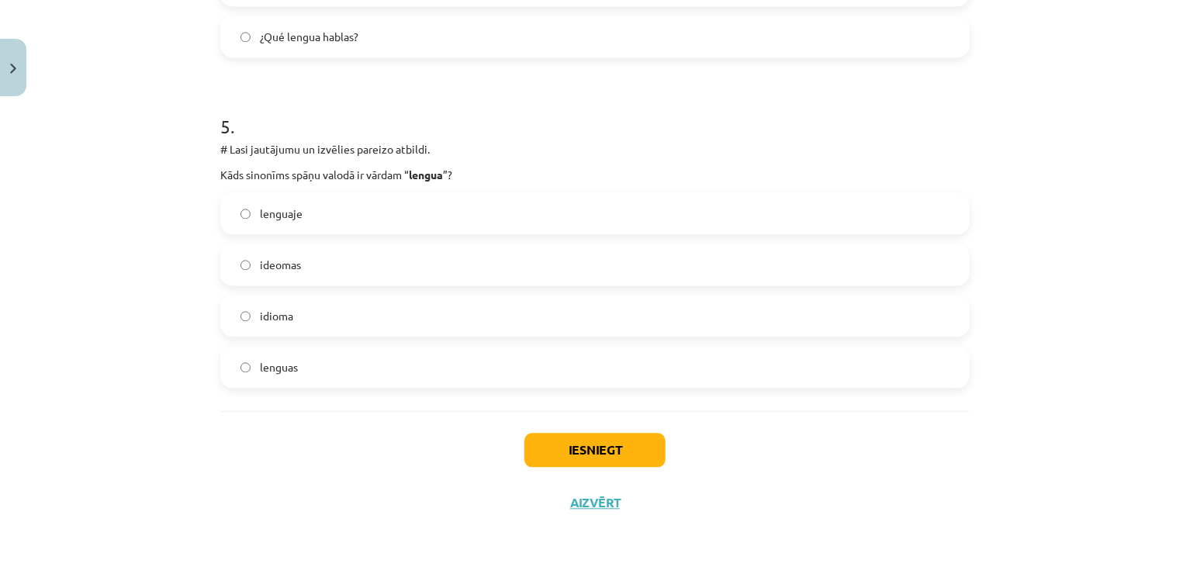
click at [251, 440] on div "Iesniegt Aizvērt" at bounding box center [595, 465] width 750 height 109
click at [529, 440] on button "Iesniegt" at bounding box center [595, 450] width 141 height 34
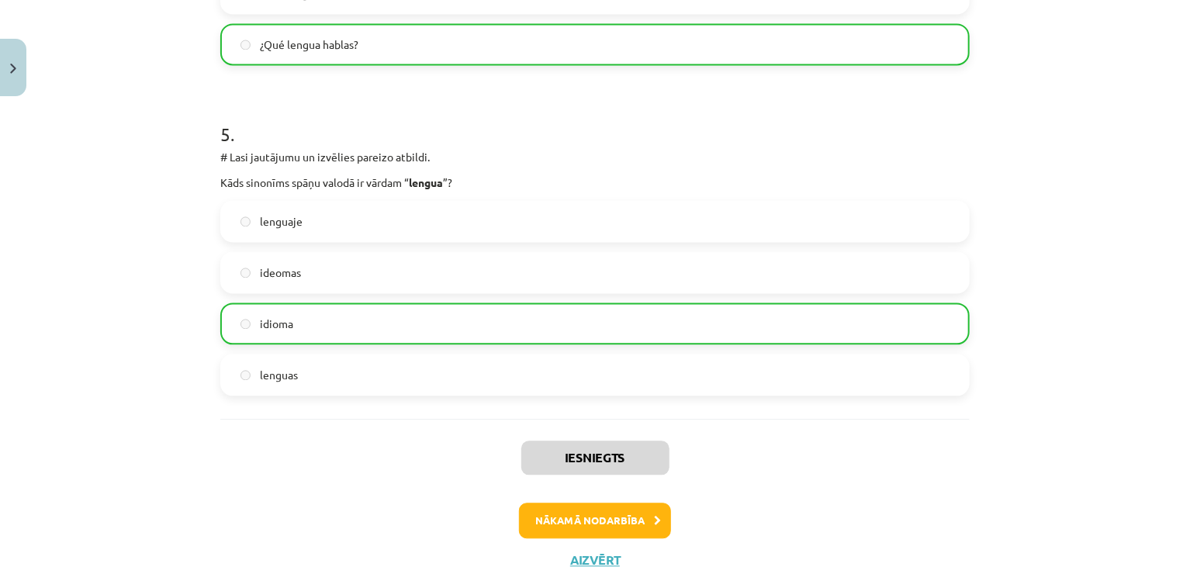
scroll to position [1591, 0]
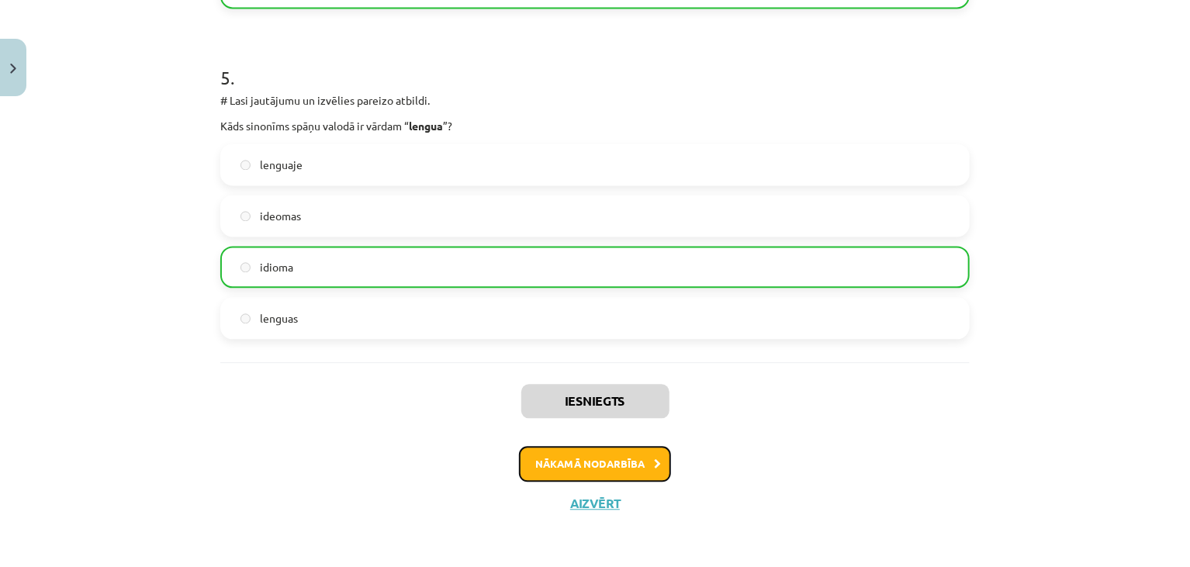
click at [552, 454] on button "Nākamā nodarbība" at bounding box center [595, 464] width 152 height 36
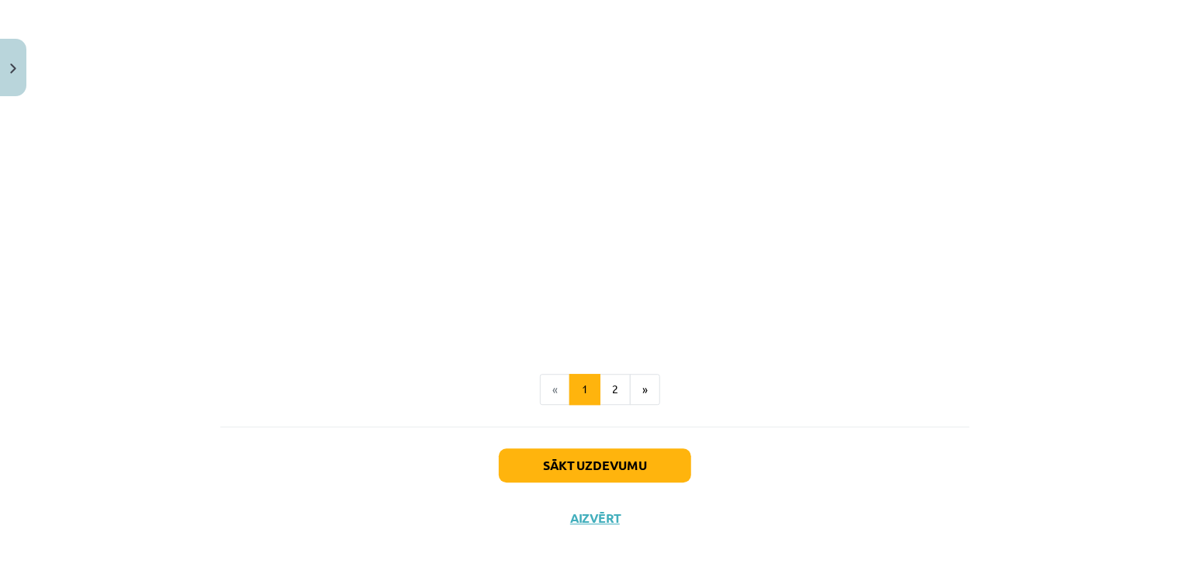
scroll to position [1919, 0]
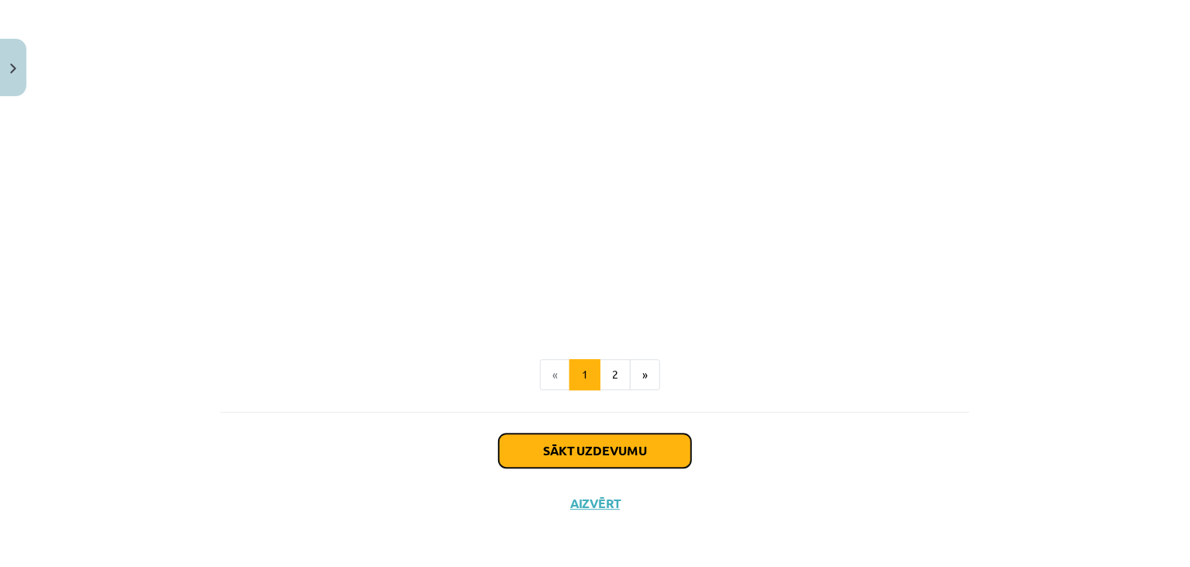
click at [623, 452] on button "Sākt uzdevumu" at bounding box center [595, 451] width 192 height 34
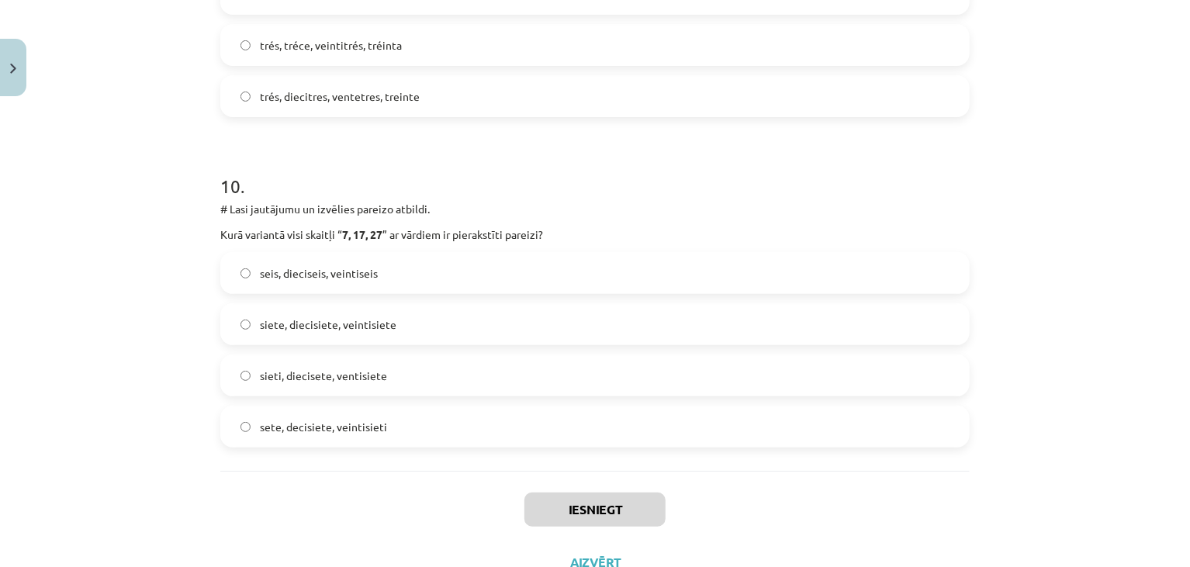
scroll to position [3195, 0]
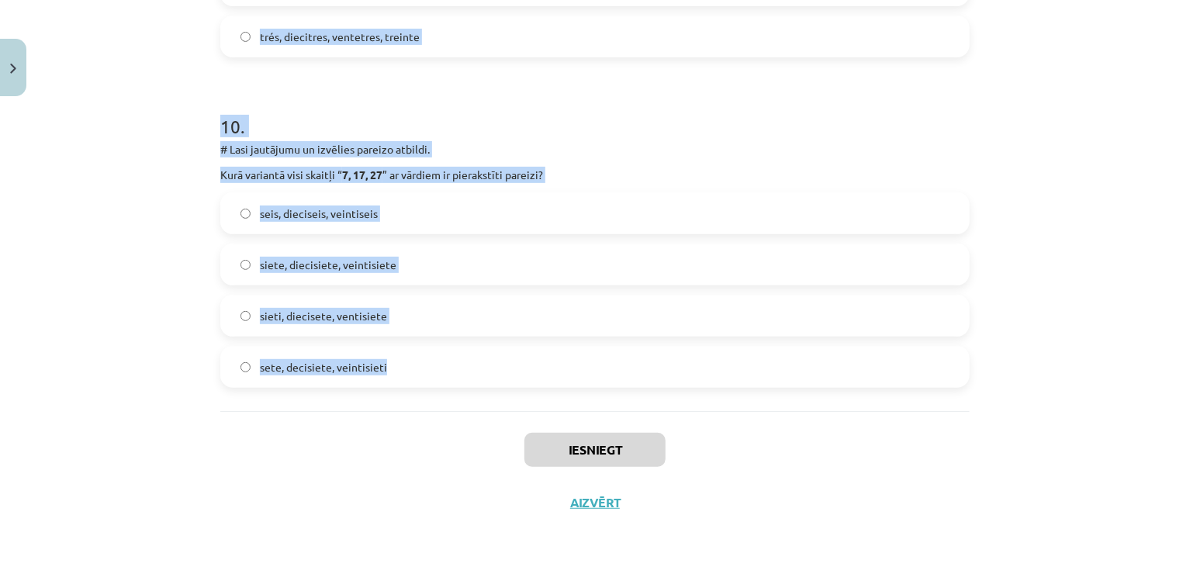
drag, startPoint x: 216, startPoint y: 57, endPoint x: 405, endPoint y: 376, distance: 370.2
click at [637, 88] on h1 "10 ." at bounding box center [595, 112] width 750 height 48
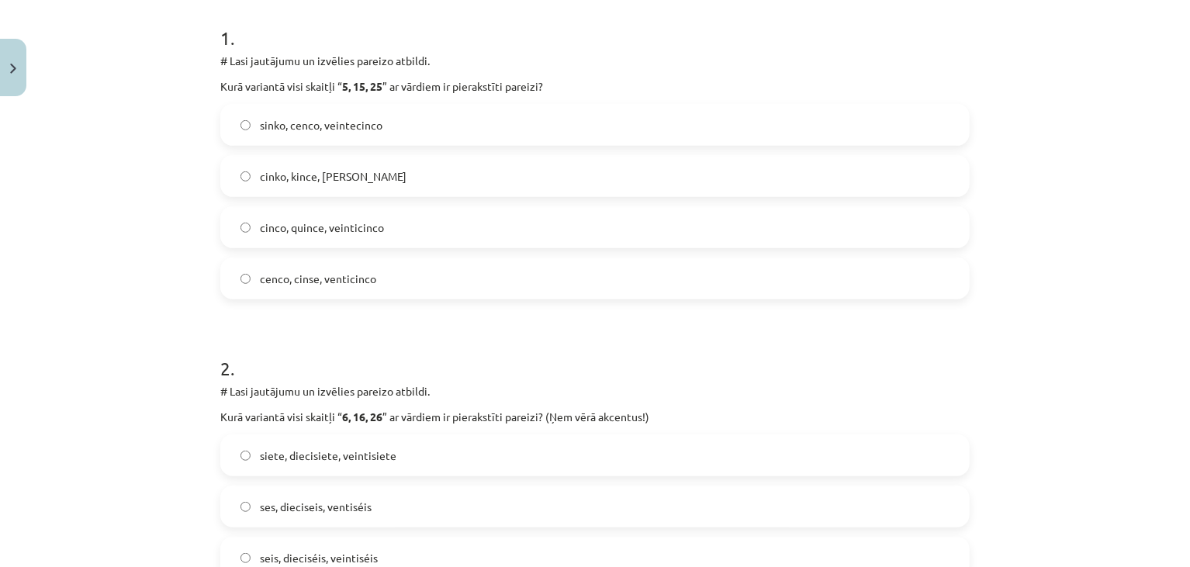
scroll to position [308, 0]
click at [290, 262] on label "cenco, cinse, venticinco" at bounding box center [595, 279] width 746 height 39
click at [275, 227] on span "cinco, quince, veinticinco" at bounding box center [322, 228] width 124 height 16
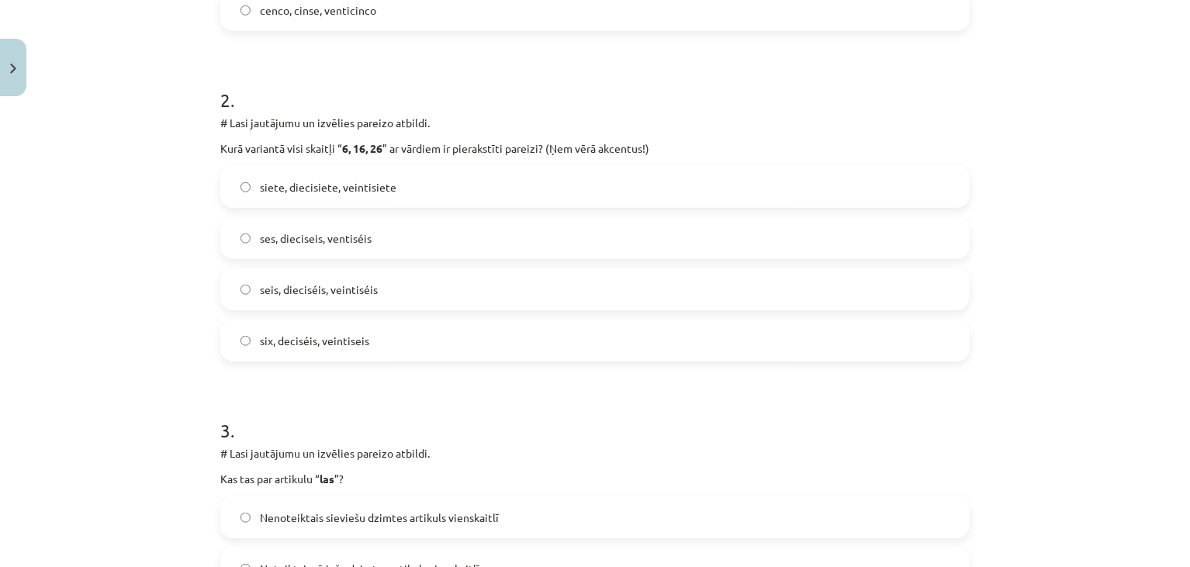
scroll to position [581, 0]
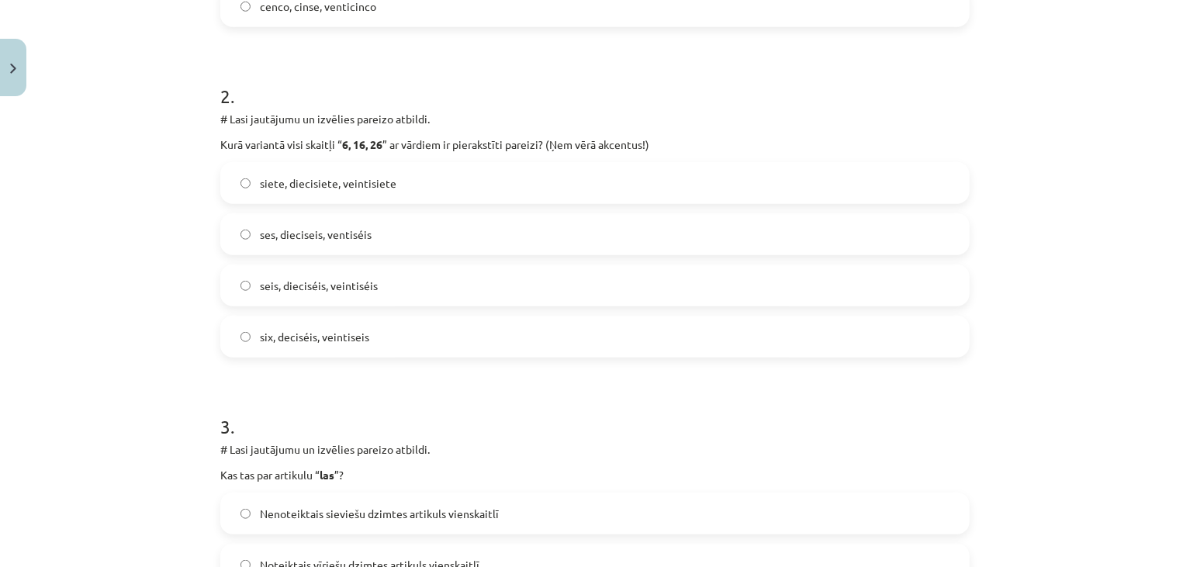
click at [260, 273] on label "seis, dieciséis, veintiséis" at bounding box center [595, 285] width 746 height 39
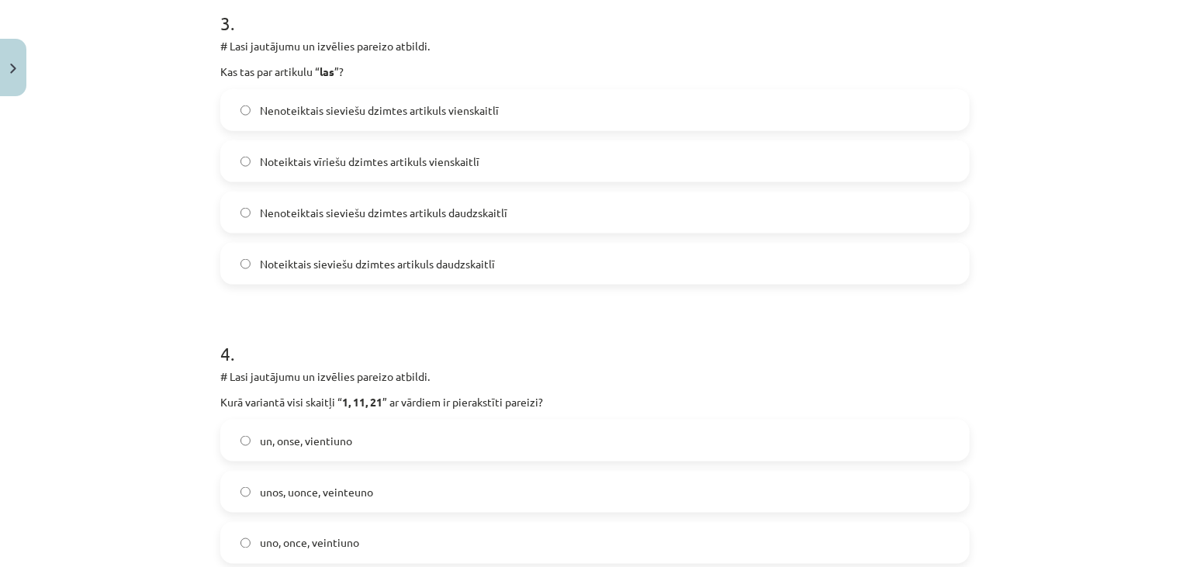
scroll to position [988, 0]
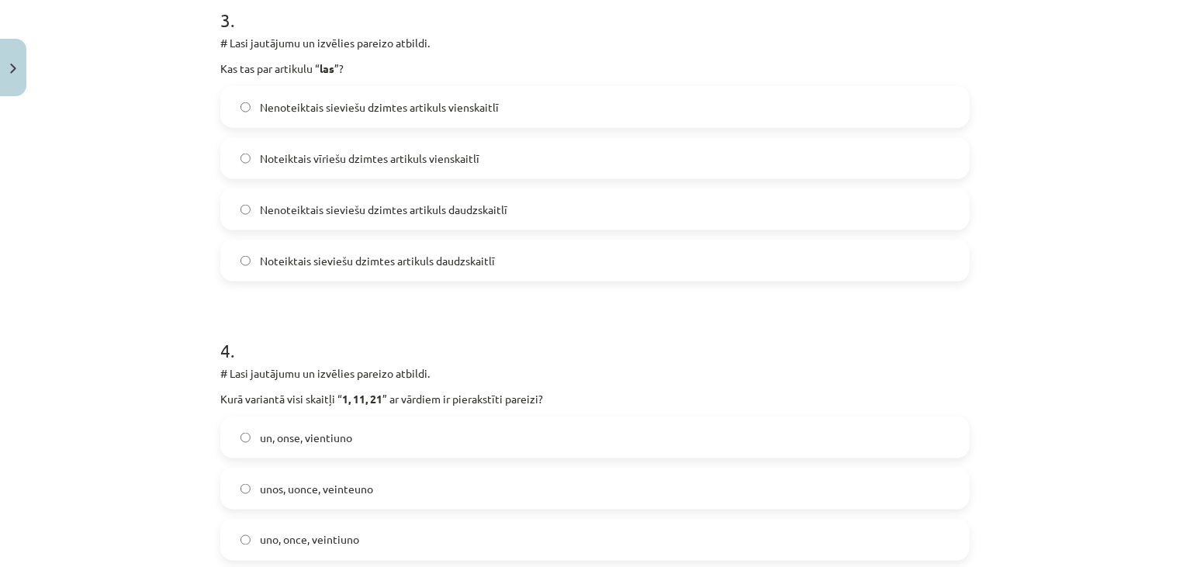
click at [479, 213] on span "Nenoteiktais sieviešu dzimtes artikuls daudzskaitlī" at bounding box center [384, 210] width 248 height 16
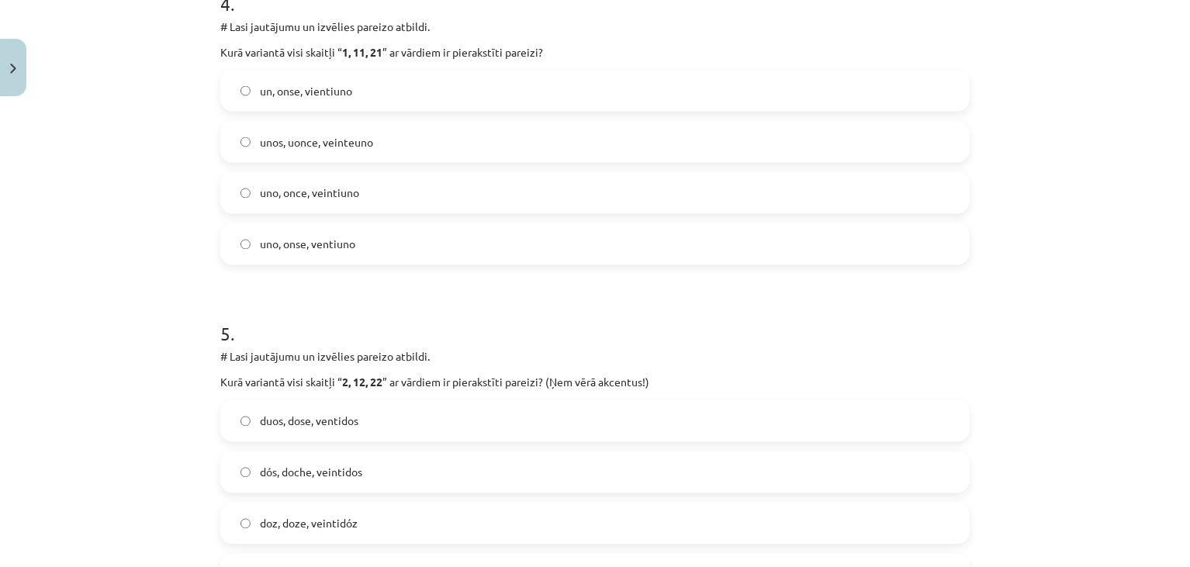
scroll to position [1339, 0]
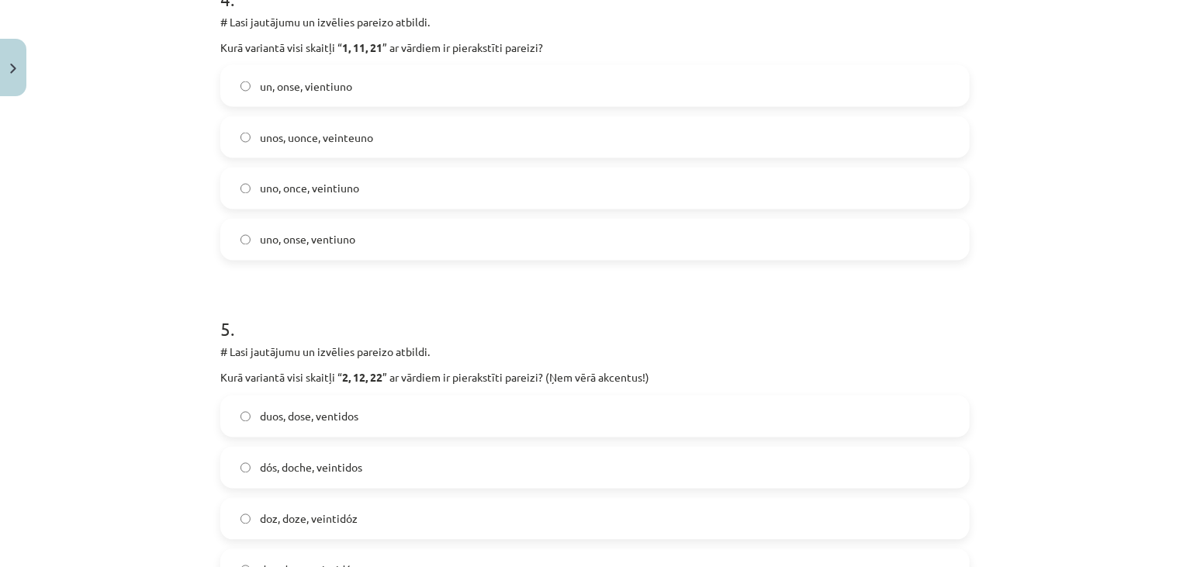
click at [311, 200] on label "uno, once, veintiuno" at bounding box center [595, 188] width 746 height 39
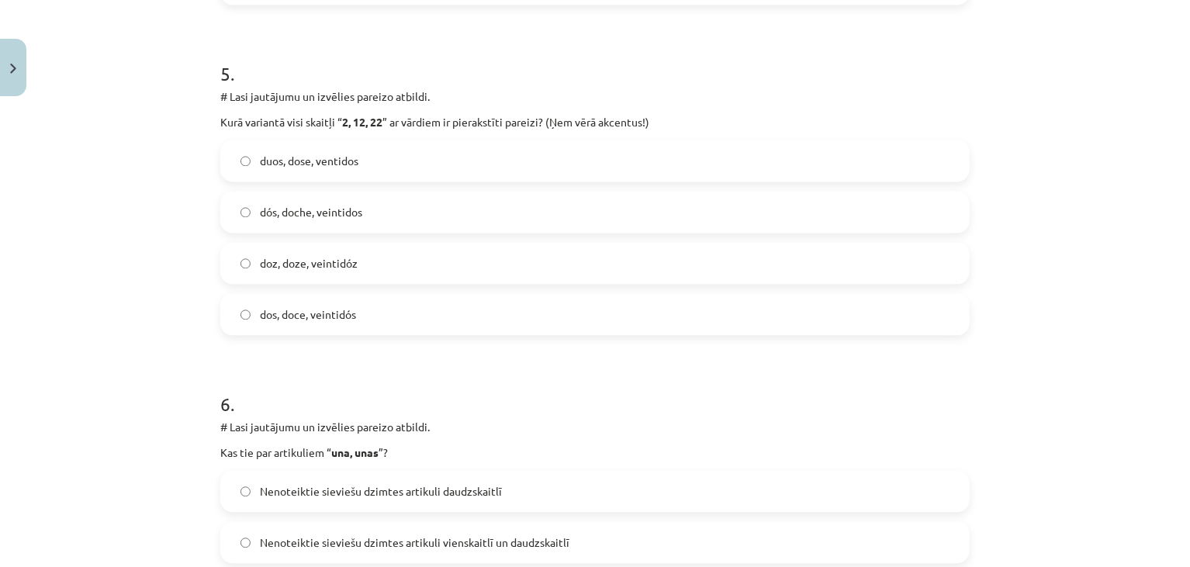
scroll to position [1598, 0]
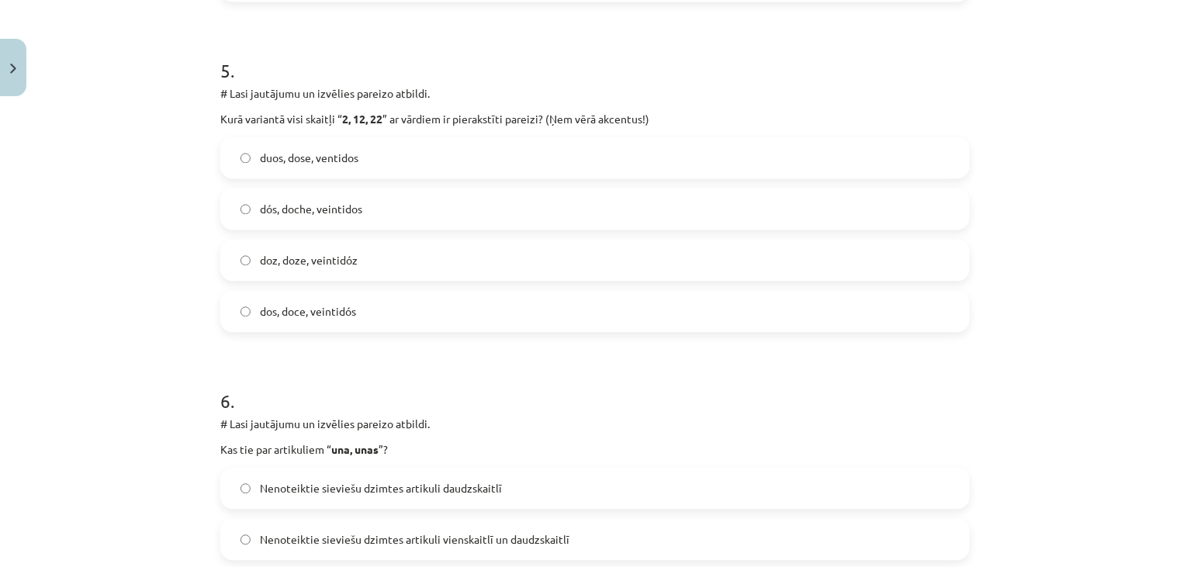
click at [343, 207] on span "dós, doche, veintidos" at bounding box center [311, 209] width 102 height 16
click at [365, 313] on label "dos, doce, veintidós" at bounding box center [595, 311] width 746 height 39
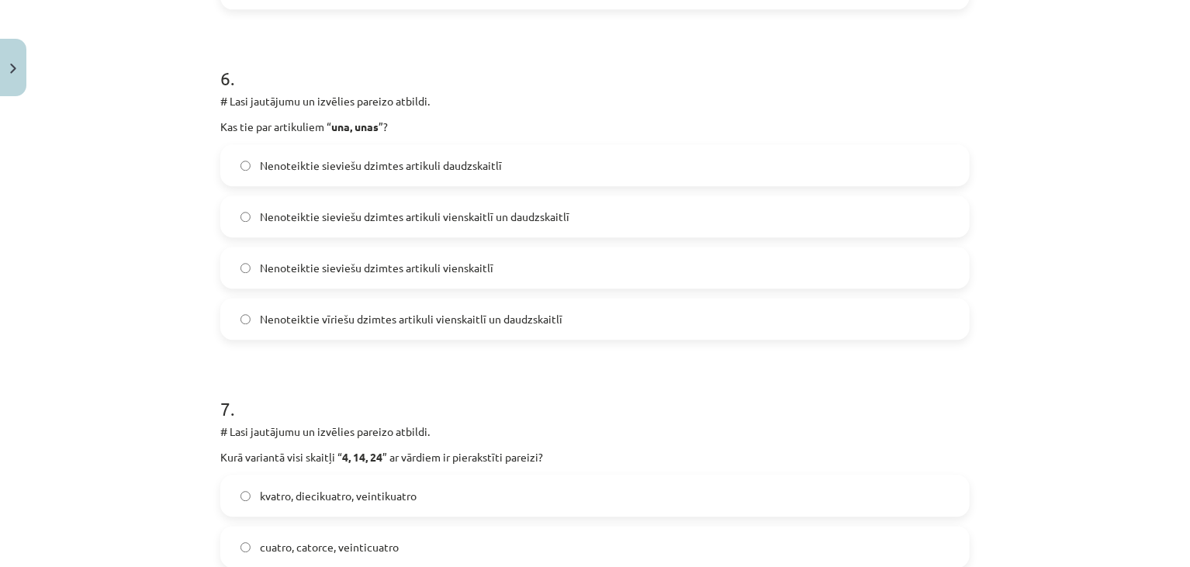
scroll to position [1922, 0]
click at [496, 216] on span "Nenoteiktie sieviešu dzimtes artikuli vienskaitlī un daudzskaitlī" at bounding box center [415, 216] width 310 height 16
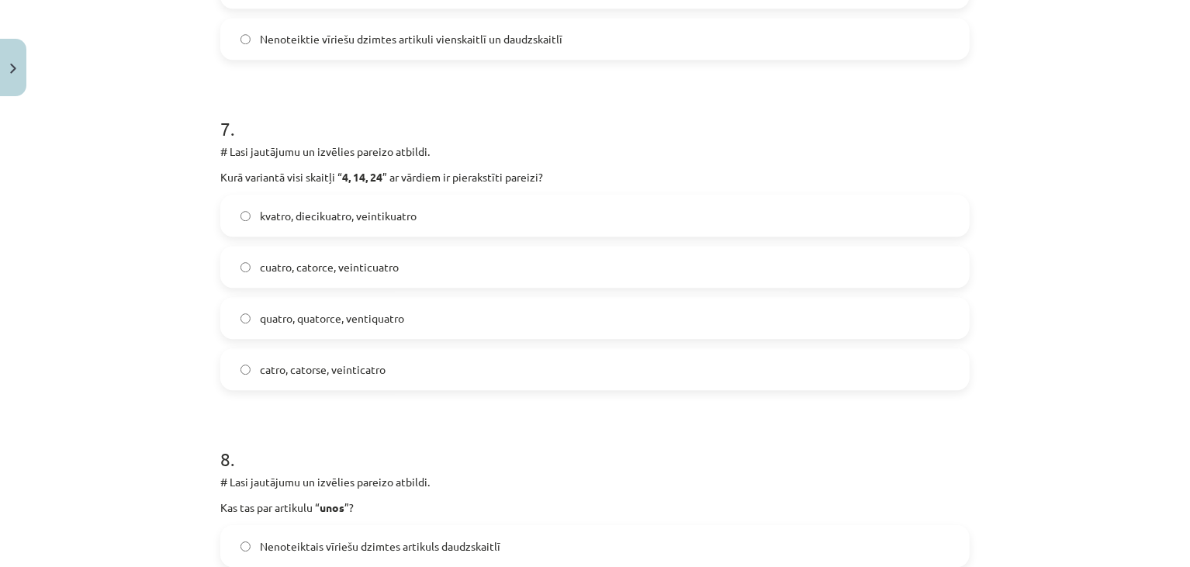
scroll to position [2202, 0]
click at [298, 264] on span "cuatro, catorce, veinticuatro" at bounding box center [329, 266] width 139 height 16
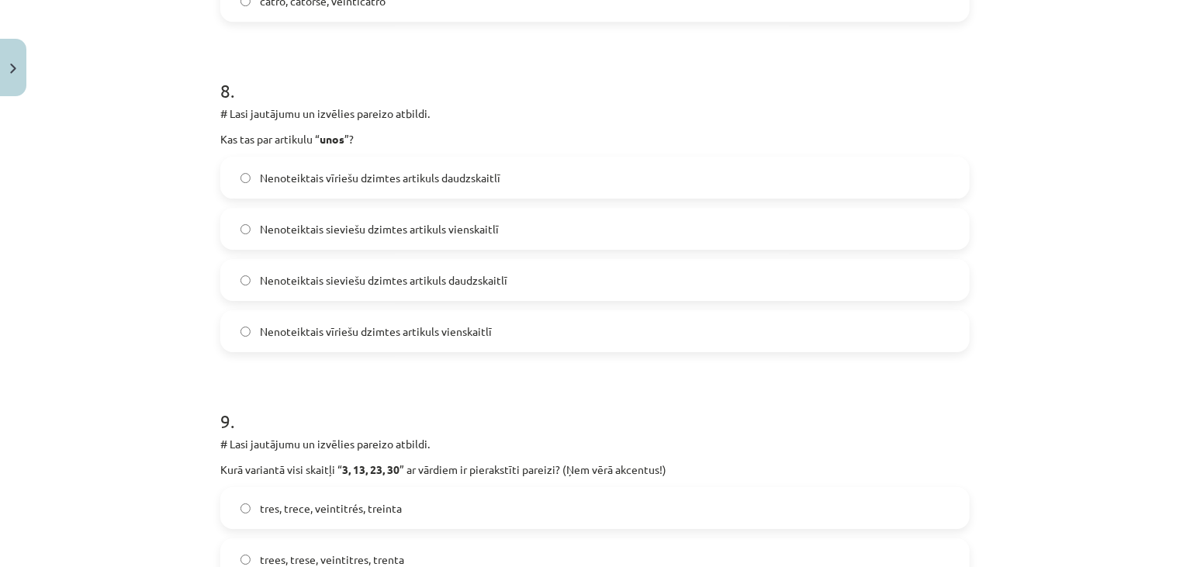
scroll to position [2633, 0]
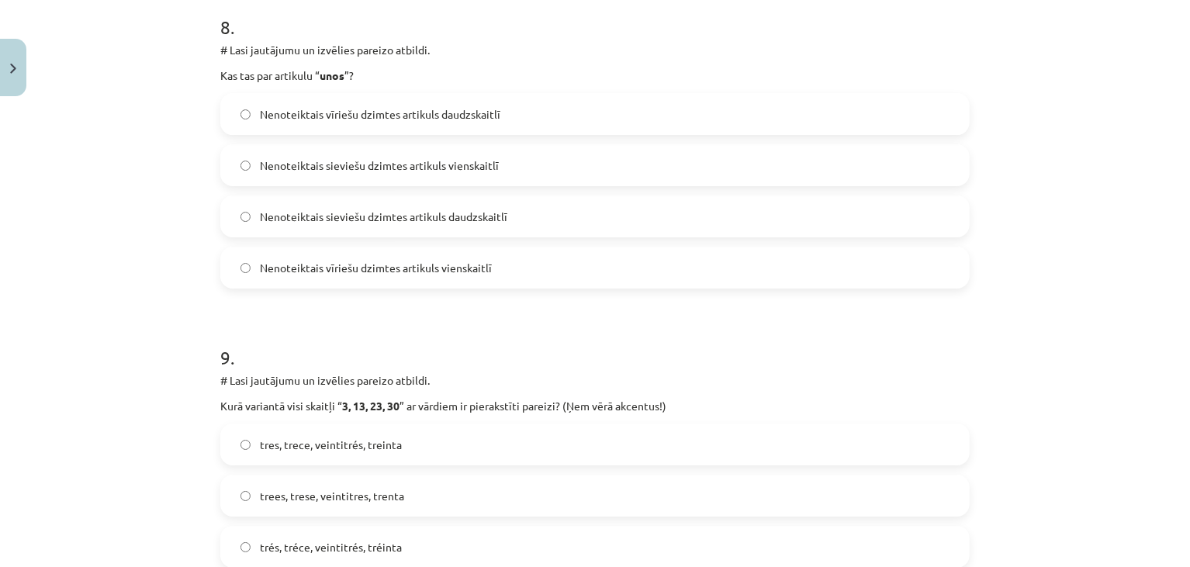
click at [360, 121] on span "Nenoteiktais vīriešu dzimtes artikuls daudzskaitlī" at bounding box center [380, 114] width 241 height 16
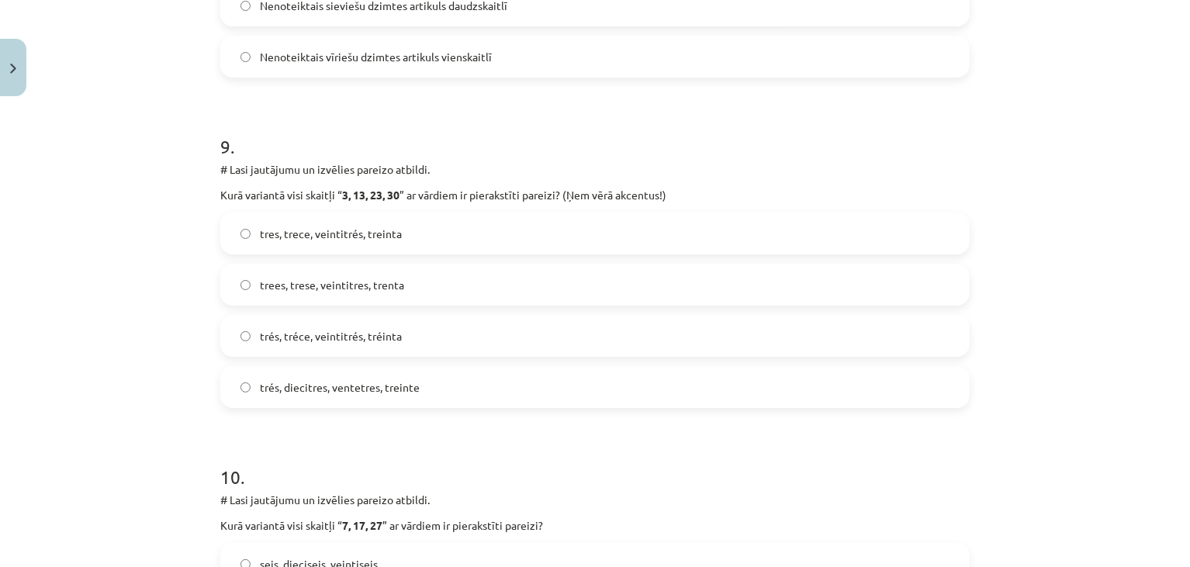
scroll to position [2920, 0]
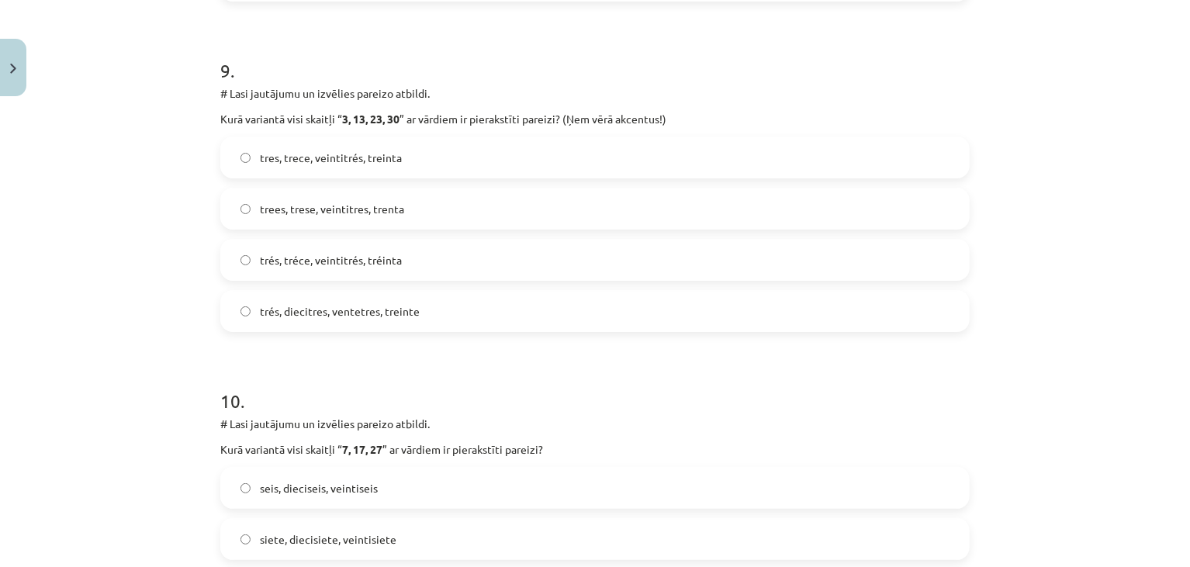
click at [298, 160] on span "tres, trece, veintitrés, treinta" at bounding box center [331, 158] width 142 height 16
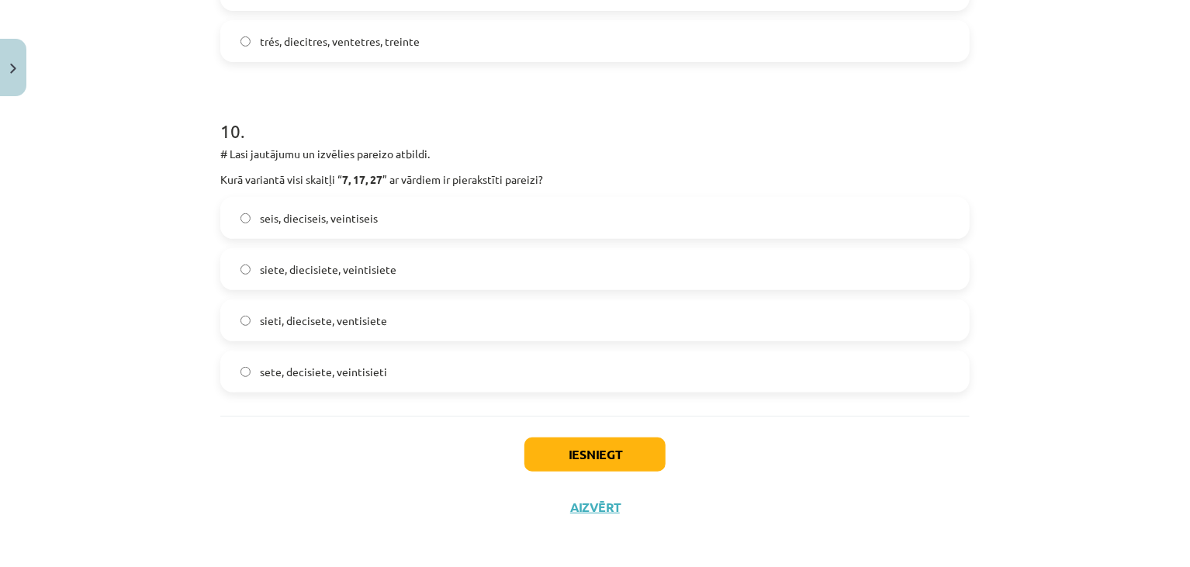
scroll to position [3195, 0]
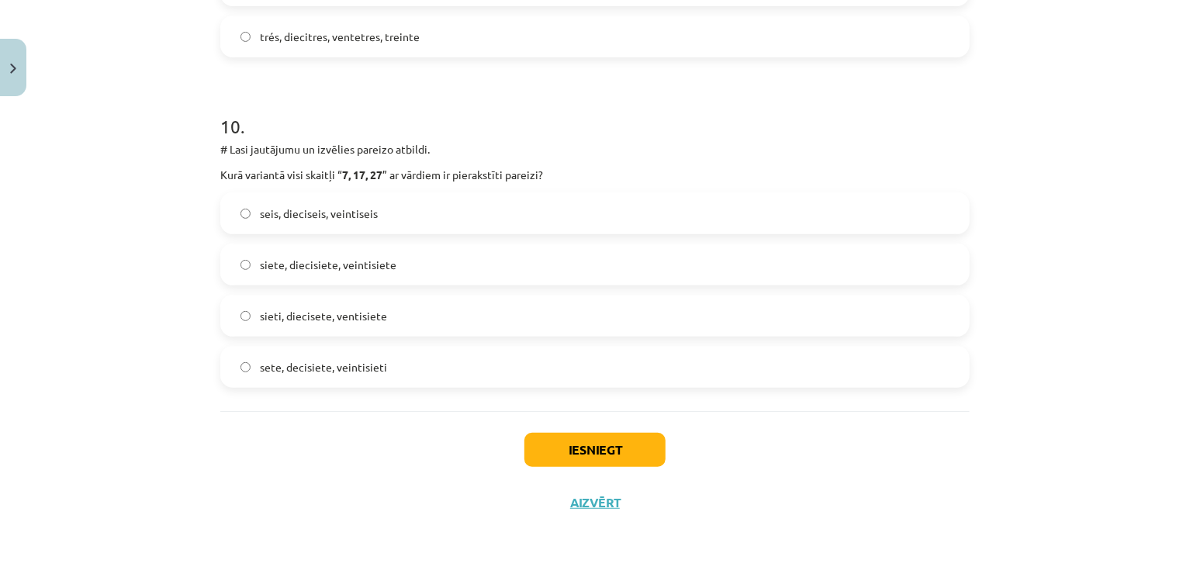
click at [311, 259] on span "siete, diecisiete, veintisiete" at bounding box center [328, 265] width 137 height 16
click at [592, 440] on button "Iesniegt" at bounding box center [595, 450] width 141 height 34
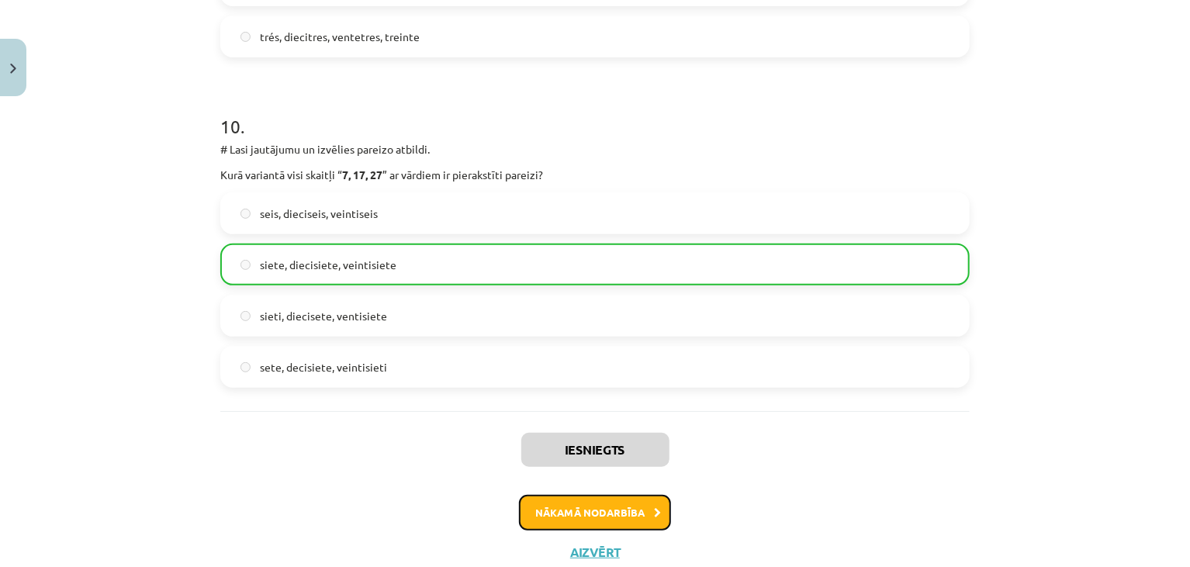
click at [613, 510] on button "Nākamā nodarbība" at bounding box center [595, 513] width 152 height 36
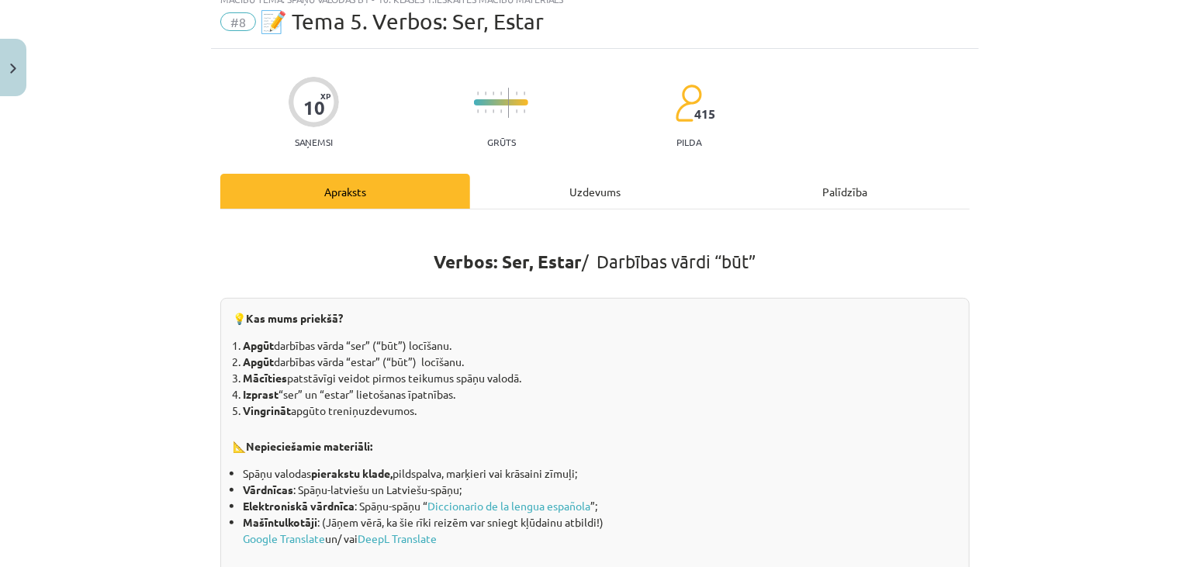
scroll to position [39, 0]
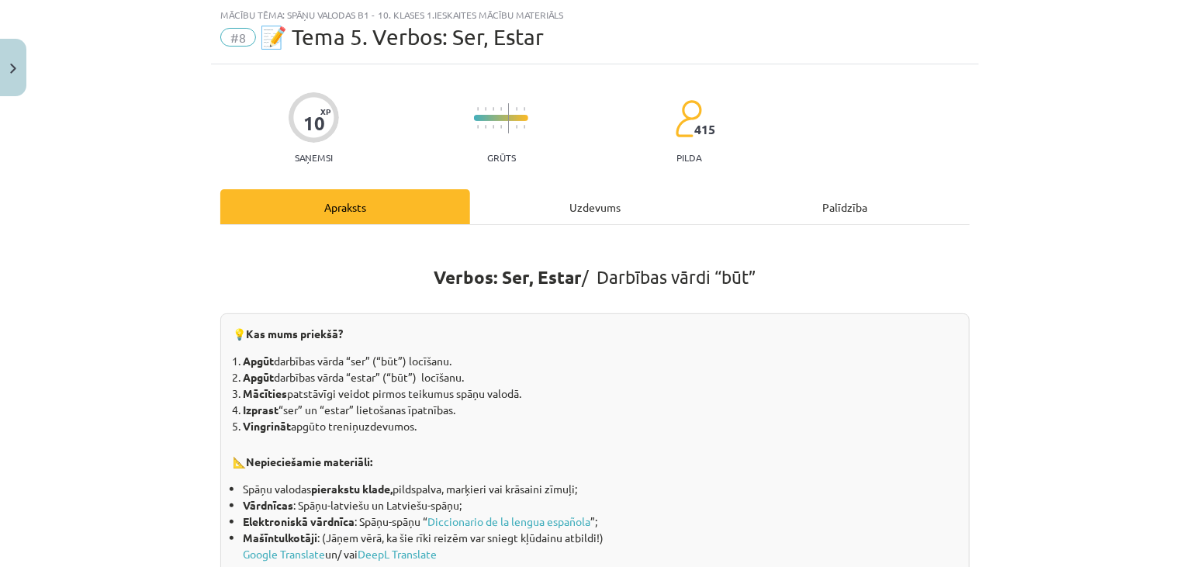
drag, startPoint x: 334, startPoint y: 566, endPoint x: 1012, endPoint y: 324, distance: 719.3
click at [1012, 324] on div "Mācību tēma: Spāņu valodas b1 - 10. klases 1.ieskaites mācību materiāls #8 📝 Te…" at bounding box center [595, 283] width 1190 height 567
